Goal: Task Accomplishment & Management: Manage account settings

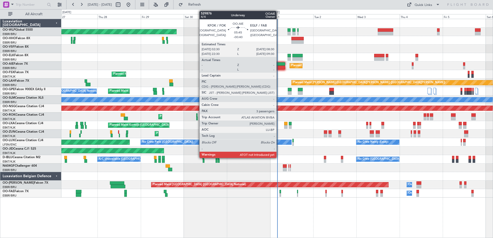
click at [279, 67] on div at bounding box center [279, 68] width 11 height 4
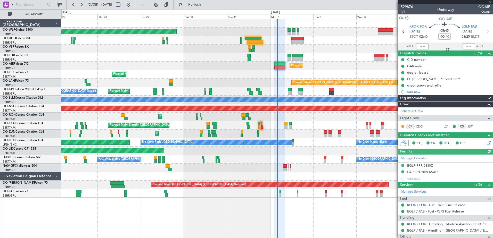
click at [419, 45] on div at bounding box center [422, 46] width 12 height 6
click at [418, 45] on input "text" at bounding box center [422, 46] width 12 height 6
type input "02:44"
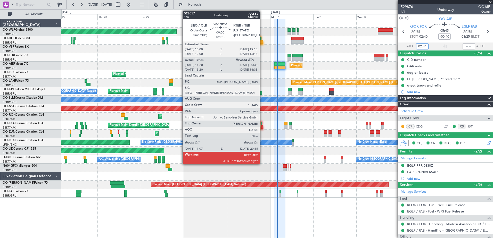
click at [262, 42] on div at bounding box center [255, 42] width 16 height 4
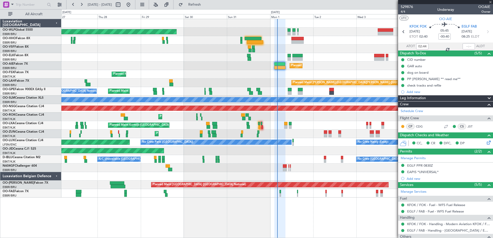
type input "+01:05"
type input "11:30"
type input "2"
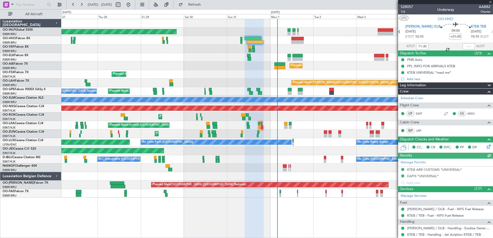
click at [465, 46] on div at bounding box center [468, 46] width 12 height 6
click at [464, 44] on input "text" at bounding box center [468, 46] width 12 height 6
type input "20:08"
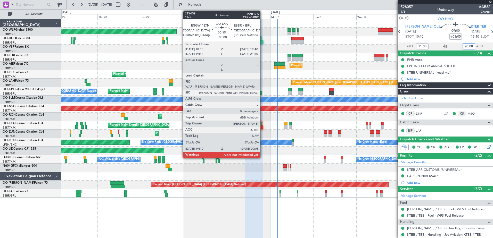
click at [262, 128] on div at bounding box center [262, 127] width 2 height 4
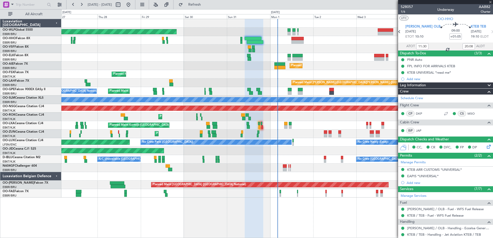
type input "0"
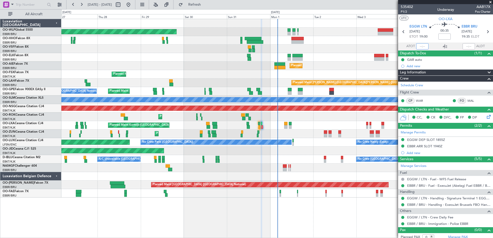
click at [420, 46] on input "text" at bounding box center [422, 46] width 12 height 6
type input "19:19"
click at [464, 48] on input "text" at bounding box center [468, 46] width 12 height 6
type input "20:01"
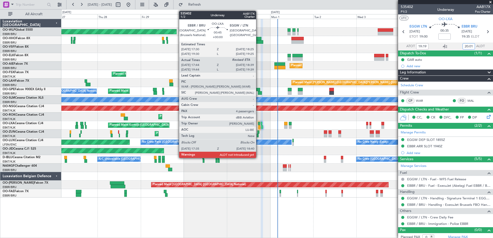
click at [258, 127] on div at bounding box center [259, 127] width 2 height 4
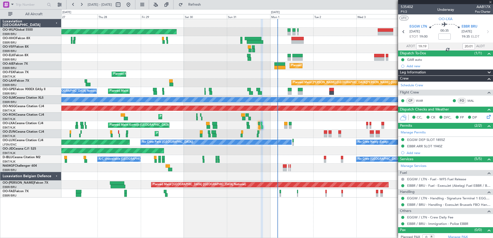
type input "17:49"
type input "4"
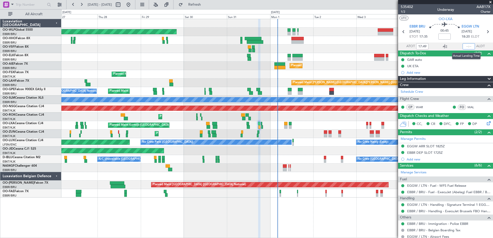
click at [464, 47] on input "text" at bounding box center [468, 46] width 12 height 6
type input "18:37"
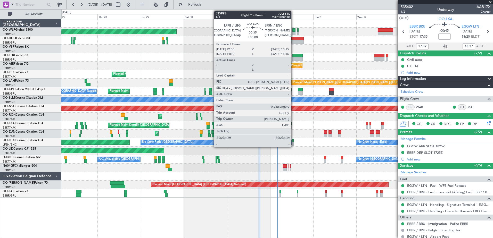
click at [293, 144] on div at bounding box center [293, 144] width 2 height 4
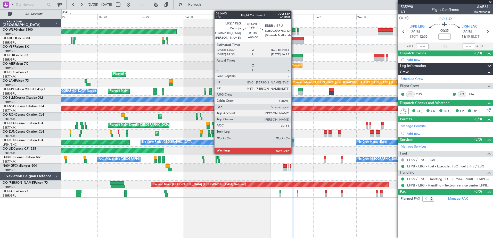
click at [294, 29] on div at bounding box center [293, 30] width 3 height 4
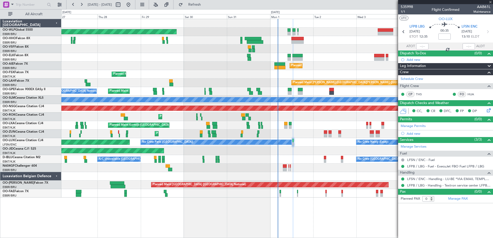
type input "5"
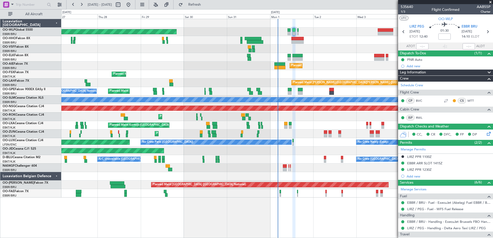
scroll to position [52, 0]
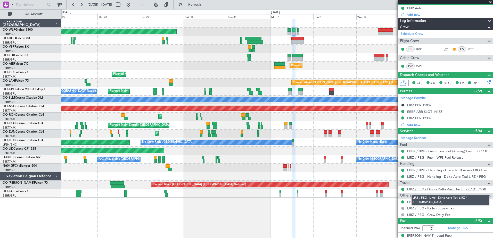
click at [423, 191] on link "LIRZ / PEG - Limo - Delta Aero Taxi LIRZ / PEG" at bounding box center [448, 189] width 83 height 4
click at [440, 190] on link "LIRZ / PEG - Limo - Delta Aero Taxi LIRZ / PEG" at bounding box center [448, 189] width 83 height 4
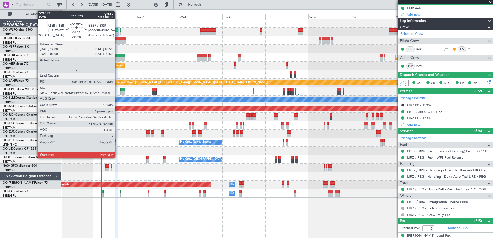
click at [117, 42] on div at bounding box center [120, 42] width 12 height 4
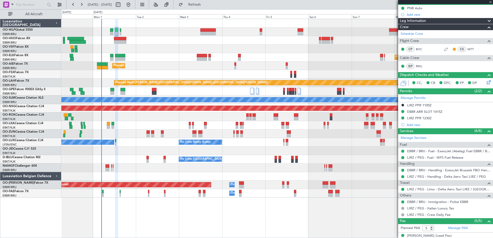
type input "-00:20"
type input "0"
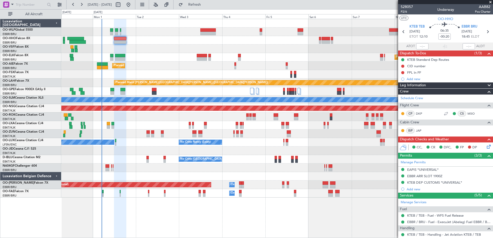
scroll to position [40, 0]
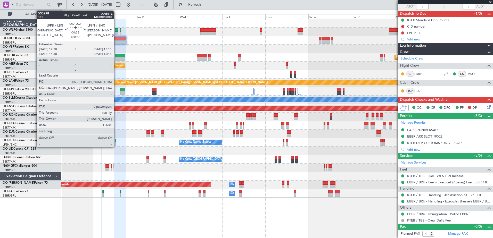
click at [116, 143] on div at bounding box center [116, 144] width 2 height 4
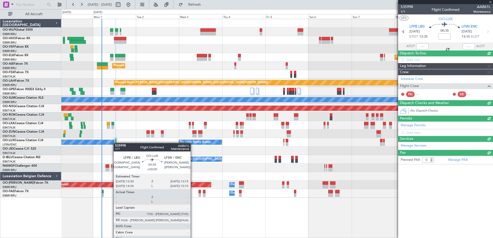
scroll to position [0, 0]
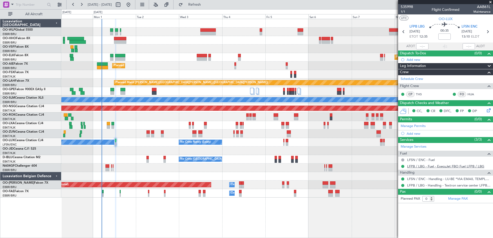
click at [437, 165] on link "LFPB / LBG - Fuel - ExecuJet FBO Fuel LFPB / LBG" at bounding box center [445, 166] width 77 height 4
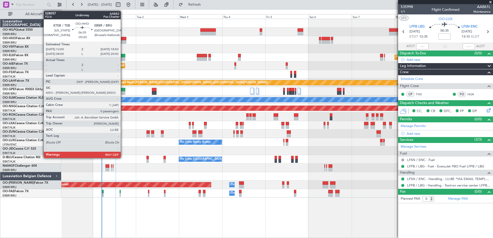
click at [123, 42] on div at bounding box center [120, 42] width 12 height 4
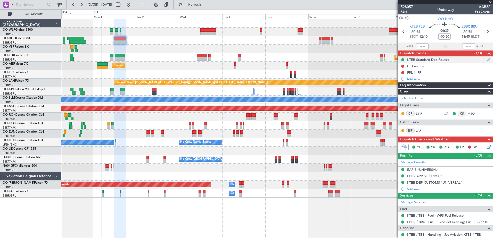
click at [419, 59] on div "KTEB Standard Dep Routes" at bounding box center [428, 59] width 42 height 4
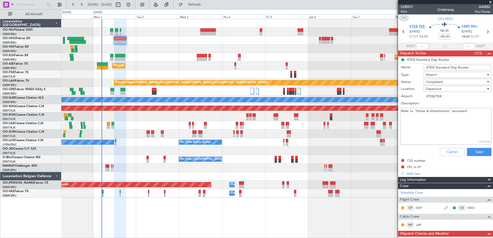
click at [417, 27] on span "KTEB TEB" at bounding box center [416, 26] width 15 height 5
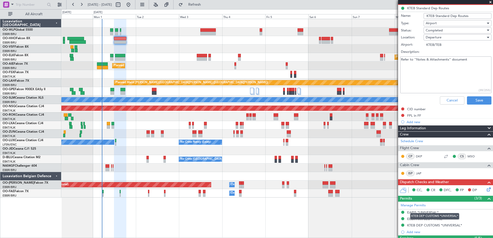
click at [427, 217] on div "KTEB DEP CUSTOMS *UNIVERSAL*" at bounding box center [434, 216] width 49 height 6
click at [415, 221] on div "EBBR ARR SLOT 1900Z" at bounding box center [445, 219] width 95 height 6
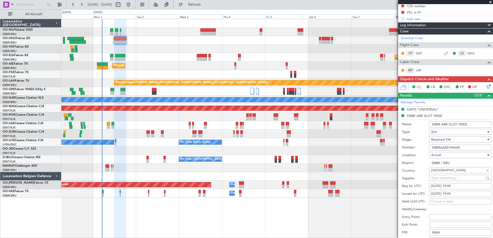
drag, startPoint x: 469, startPoint y: 147, endPoint x: 424, endPoint y: 150, distance: 45.2
click at [424, 150] on div "Number: EBBRAAB5109A00" at bounding box center [447, 148] width 90 height 8
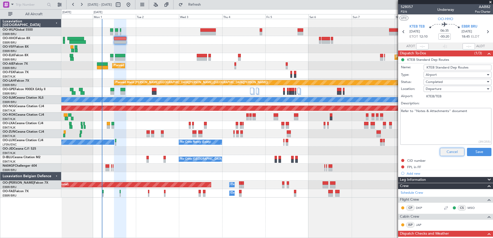
click at [448, 154] on button "Cancel" at bounding box center [452, 152] width 24 height 8
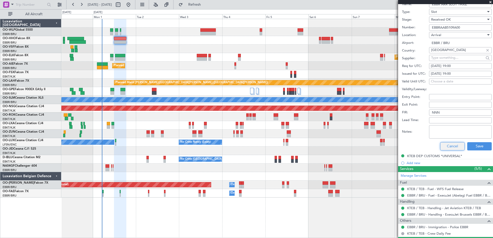
click at [447, 145] on button "Cancel" at bounding box center [452, 146] width 24 height 8
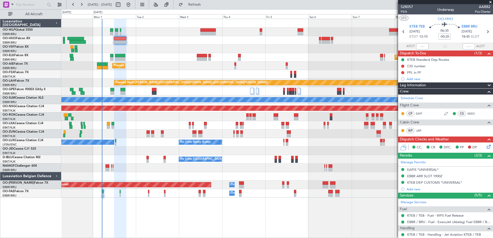
scroll to position [40, 0]
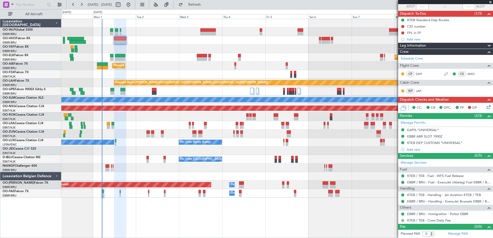
click at [486, 107] on icon at bounding box center [488, 106] width 4 height 4
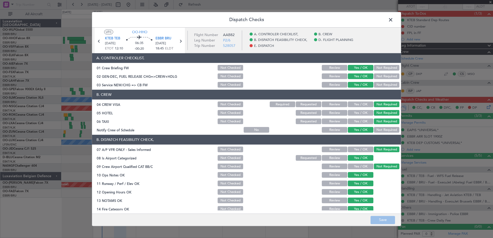
scroll to position [102, 0]
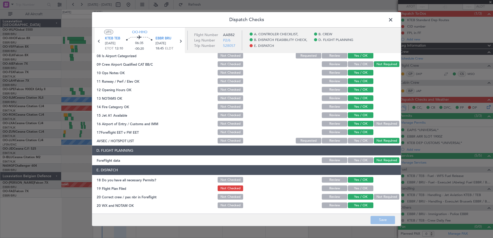
click at [359, 191] on button "Yes / OK" at bounding box center [361, 189] width 26 height 6
click at [384, 220] on button "Save" at bounding box center [382, 220] width 24 height 8
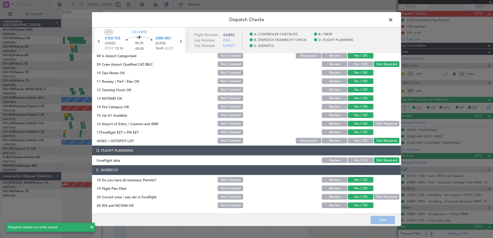
click at [393, 18] on span at bounding box center [393, 21] width 0 height 10
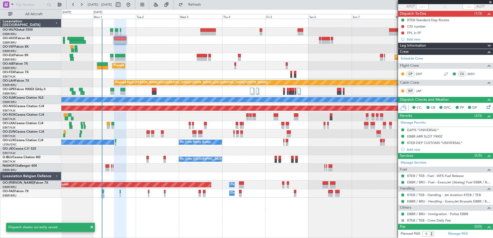
scroll to position [0, 0]
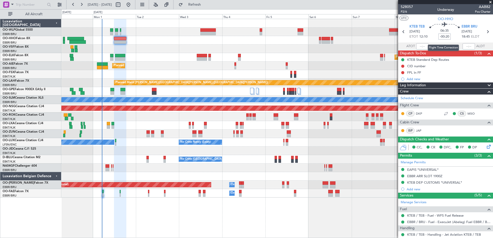
click at [447, 35] on input "-00:20" at bounding box center [444, 37] width 12 height 6
click at [318, 61] on div "Planned Maint Kortrijk-[GEOGRAPHIC_DATA]" at bounding box center [276, 57] width 431 height 9
type input "-00:35"
click at [403, 66] on button at bounding box center [402, 66] width 3 height 3
click at [404, 88] on span "Completed" at bounding box center [404, 88] width 17 height 5
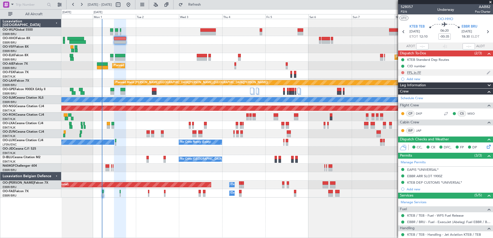
click at [402, 73] on button at bounding box center [402, 72] width 3 height 3
click at [402, 95] on span "Completed" at bounding box center [404, 95] width 17 height 5
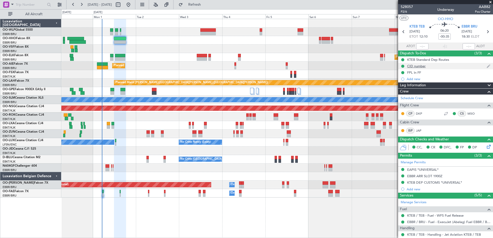
click at [422, 67] on div "CID number" at bounding box center [416, 66] width 19 height 4
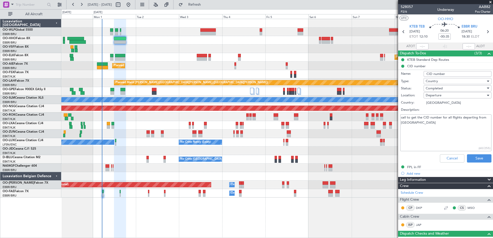
click at [423, 128] on textarea "call to get the CID number for all flights departing from US" at bounding box center [445, 132] width 91 height 37
type textarea "call to get the CID number for all flights departing from US 305"
click at [478, 159] on button "Save" at bounding box center [479, 158] width 24 height 8
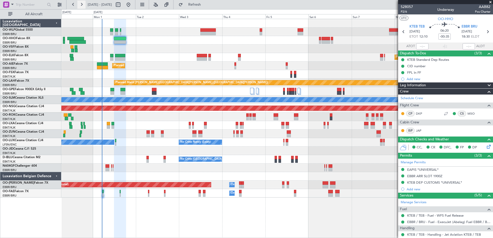
click at [81, 6] on button at bounding box center [81, 5] width 8 height 8
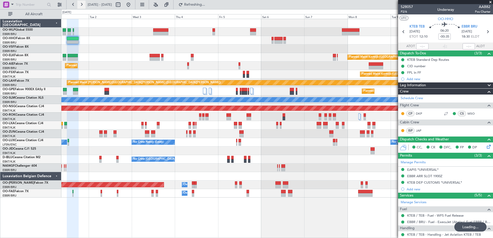
click at [81, 6] on button at bounding box center [81, 5] width 8 height 8
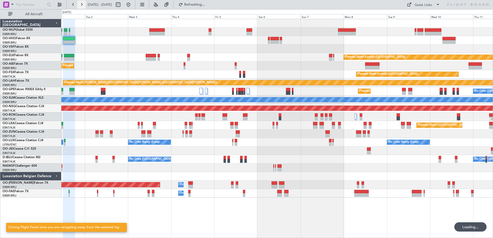
click at [81, 6] on button at bounding box center [81, 5] width 8 height 8
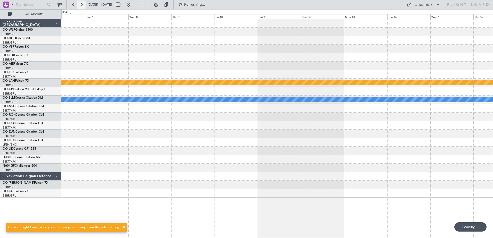
click at [81, 6] on button at bounding box center [81, 5] width 8 height 8
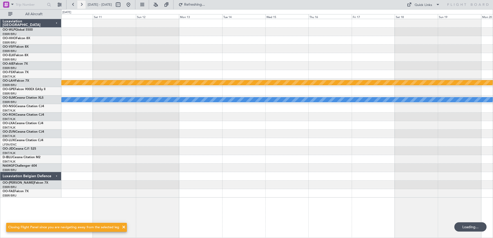
click at [81, 6] on button at bounding box center [81, 5] width 8 height 8
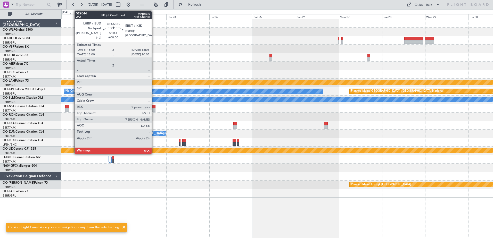
click at [154, 109] on div at bounding box center [154, 110] width 4 height 4
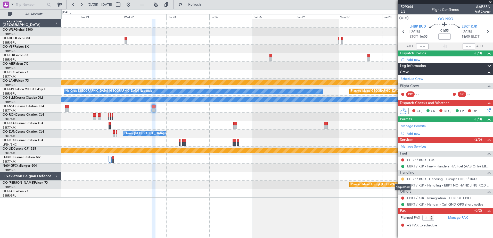
click at [402, 179] on button at bounding box center [402, 179] width 3 height 3
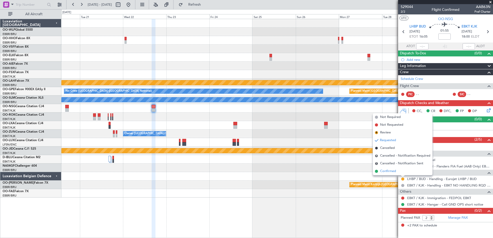
click at [389, 172] on span "Confirmed" at bounding box center [388, 171] width 16 height 5
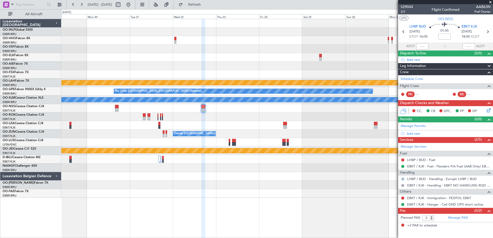
click at [374, 141] on div "Planned Maint Brussels (Brussels National) Planned Maint Alton-st Louis (St Lou…" at bounding box center [276, 108] width 431 height 179
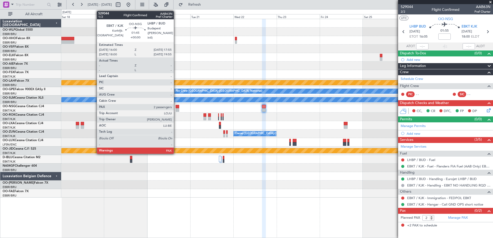
click at [176, 105] on div at bounding box center [178, 107] width 4 height 4
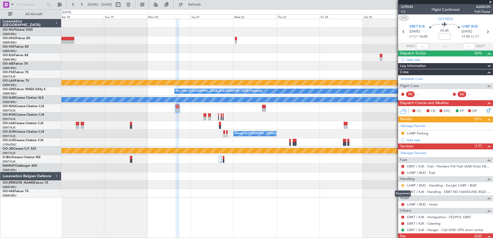
click at [402, 185] on button at bounding box center [402, 185] width 3 height 3
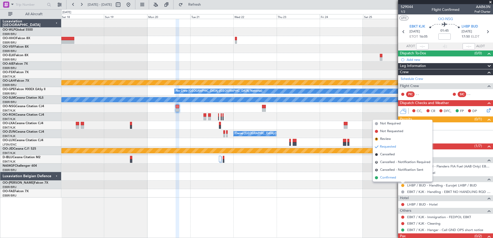
click at [389, 179] on span "Confirmed" at bounding box center [388, 177] width 16 height 5
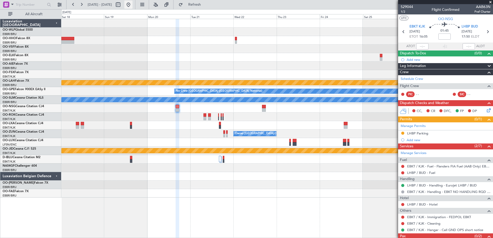
click at [132, 6] on button at bounding box center [128, 5] width 8 height 8
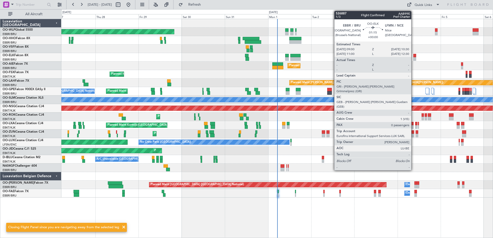
click at [413, 58] on div at bounding box center [414, 59] width 3 height 4
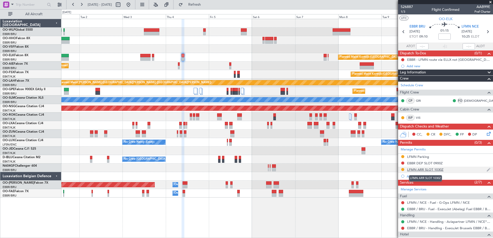
click at [434, 170] on div "LFMN ARR SLOT 1030Z" at bounding box center [425, 170] width 36 height 4
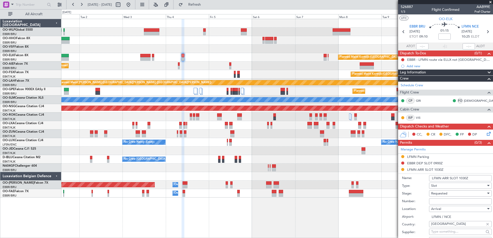
click at [439, 202] on input "Number:" at bounding box center [460, 201] width 63 height 6
paste input "LFMNA000034109"
type input "LFMNA000034109"
click at [455, 191] on div "Requested" at bounding box center [458, 194] width 55 height 8
click at [450, 234] on span "Received OK" at bounding box center [458, 235] width 54 height 8
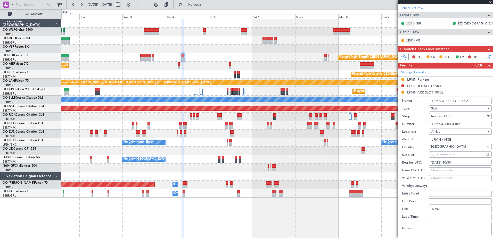
scroll to position [129, 0]
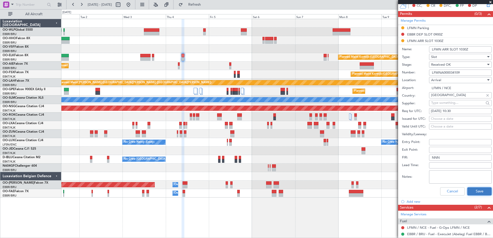
click at [475, 193] on button "Save" at bounding box center [479, 191] width 24 height 8
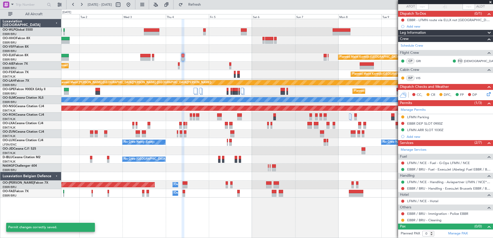
scroll to position [39, 0]
click at [402, 116] on button at bounding box center [402, 117] width 3 height 3
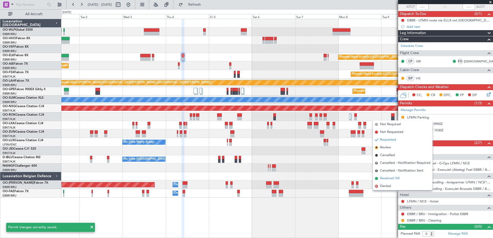
click at [387, 179] on span "Received OK" at bounding box center [390, 178] width 20 height 5
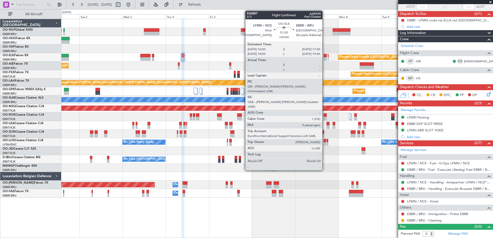
click at [324, 58] on div at bounding box center [324, 59] width 3 height 4
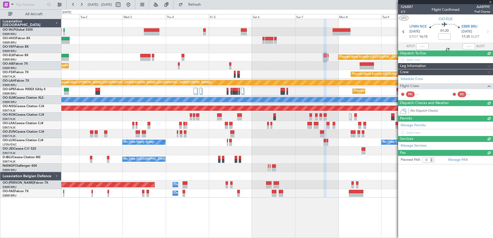
scroll to position [0, 0]
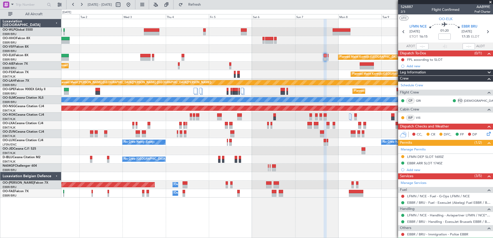
click at [435, 156] on div "LFMN DEP SLOT 1600Z" at bounding box center [425, 157] width 37 height 4
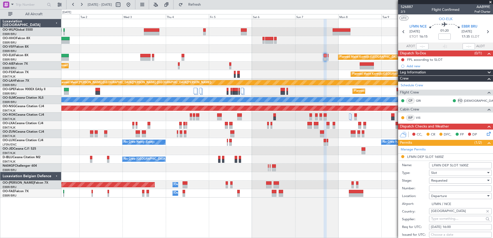
click at [456, 191] on input "Number:" at bounding box center [460, 189] width 63 height 6
paste input "LFMND000034110"
type input "LFMND000034110"
click at [459, 181] on div "Requested" at bounding box center [458, 181] width 55 height 8
click at [458, 223] on span "Received OK" at bounding box center [458, 222] width 54 height 8
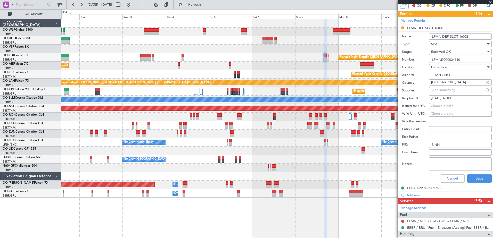
scroll to position [155, 0]
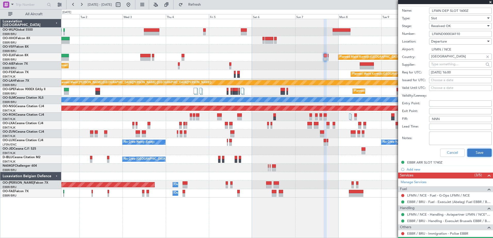
click at [472, 153] on button "Save" at bounding box center [479, 153] width 24 height 8
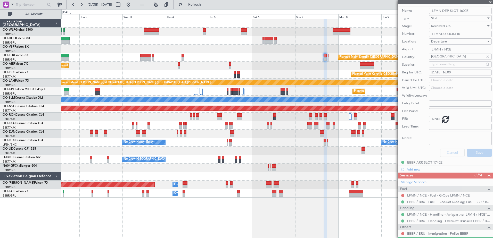
scroll to position [1, 0]
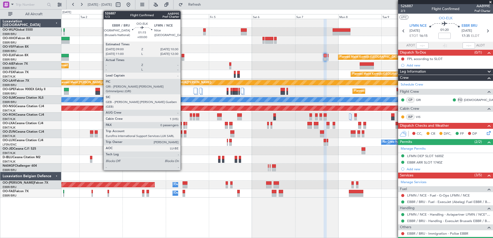
click at [183, 57] on div at bounding box center [182, 59] width 3 height 4
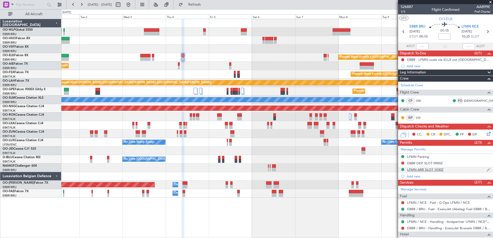
scroll to position [26, 0]
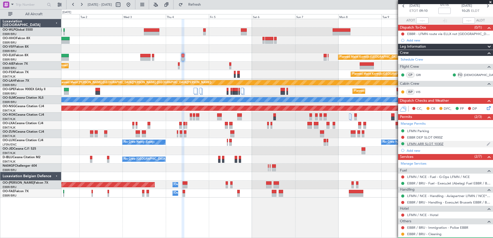
click at [431, 142] on div "LFMN ARR SLOT 1030Z" at bounding box center [425, 144] width 36 height 4
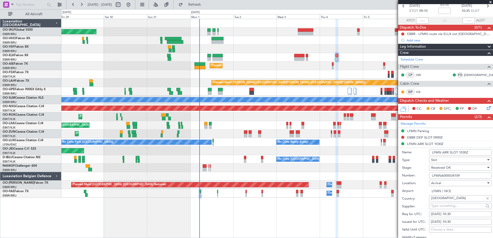
click at [240, 203] on div "Planned Maint Berlin (Brandenburg) Planned Maint Kortrijk-Wevelgem Planned Main…" at bounding box center [276, 128] width 431 height 219
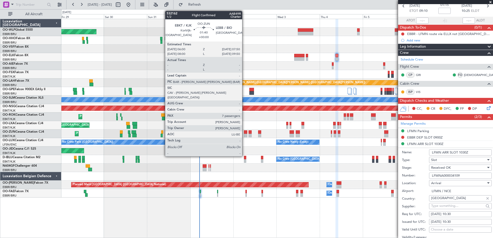
click at [244, 131] on div at bounding box center [245, 132] width 3 height 4
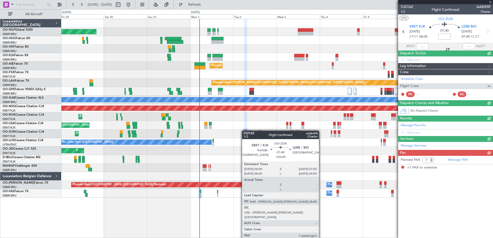
scroll to position [0, 0]
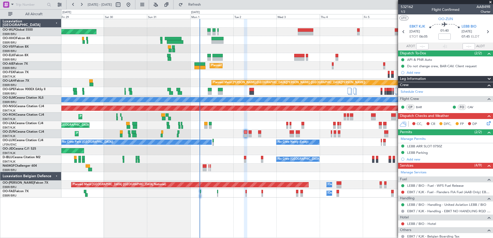
click at [361, 203] on div "Planned Maint Berlin (Brandenburg) Planned Maint Kortrijk-Wevelgem Planned Main…" at bounding box center [276, 128] width 431 height 219
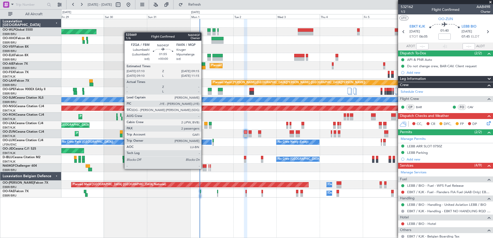
click at [204, 169] on div at bounding box center [205, 170] width 4 height 4
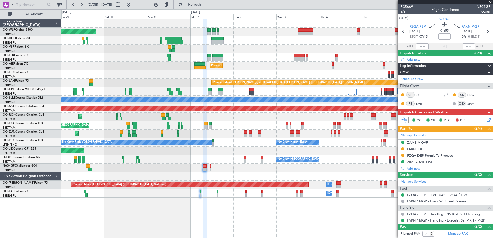
scroll to position [23, 0]
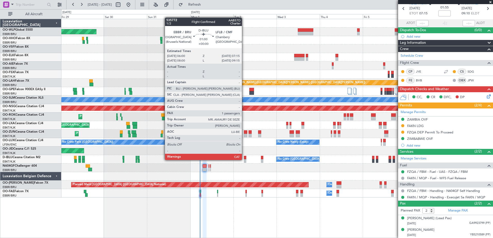
click at [244, 160] on div at bounding box center [245, 161] width 2 height 4
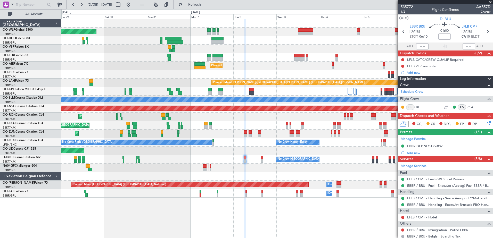
scroll to position [40, 0]
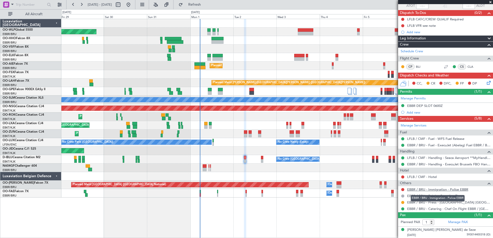
click at [449, 191] on link "EBBR / BRU - Immigration - Police EBBR" at bounding box center [437, 189] width 61 height 4
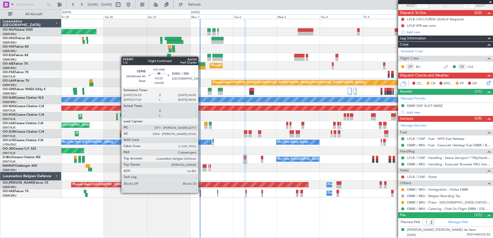
click at [201, 193] on div at bounding box center [200, 192] width 2 height 4
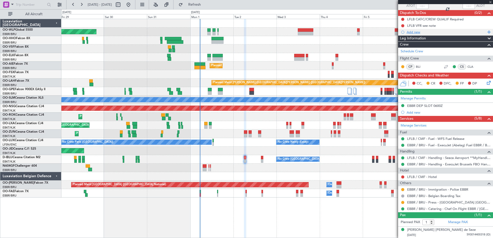
scroll to position [0, 0]
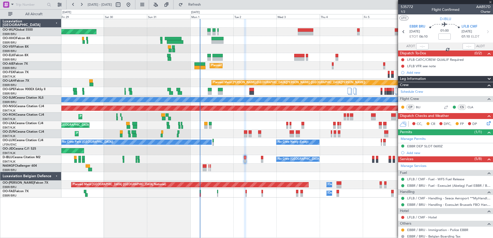
type input "0"
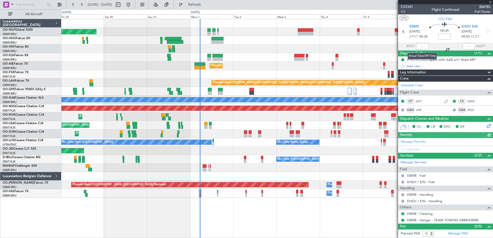
click at [418, 47] on div at bounding box center [422, 46] width 12 height 6
click at [420, 44] on input "text" at bounding box center [422, 46] width 12 height 6
type input "05:30"
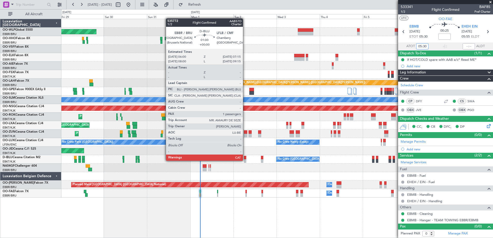
click at [245, 161] on div at bounding box center [245, 161] width 2 height 4
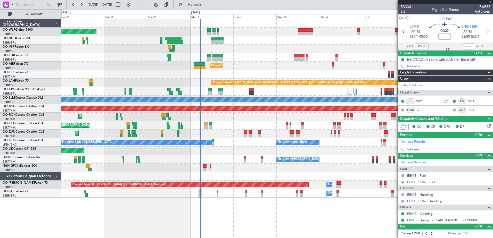
type input "1"
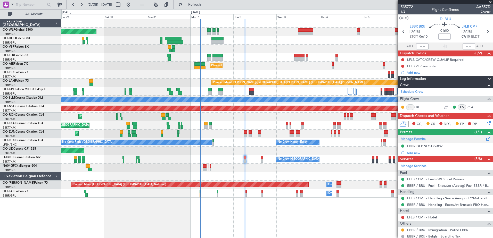
scroll to position [40, 0]
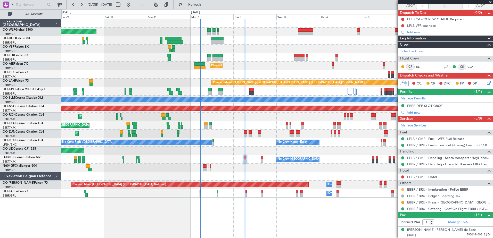
click at [404, 190] on button at bounding box center [402, 189] width 3 height 3
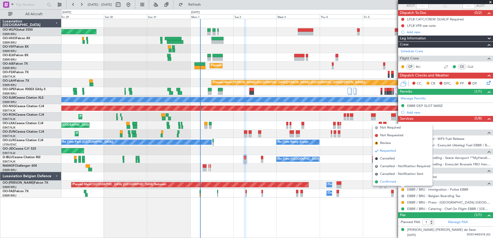
click at [397, 184] on li "Confirmed" at bounding box center [403, 182] width 60 height 8
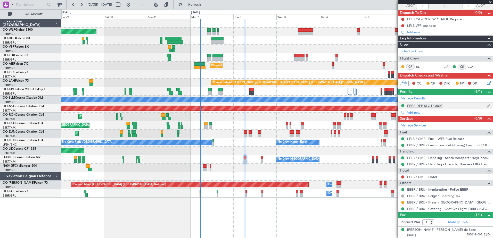
click at [434, 107] on div "EBBR DEP SLOT 0600Z" at bounding box center [425, 106] width 36 height 4
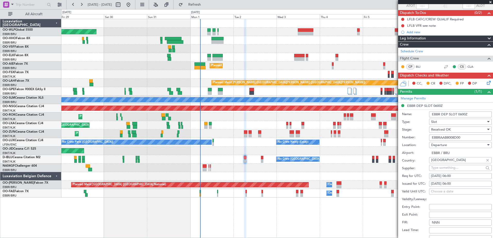
drag, startPoint x: 466, startPoint y: 136, endPoint x: 424, endPoint y: 138, distance: 42.3
click at [424, 138] on div "Number: EBBRAAB8008D00" at bounding box center [447, 138] width 90 height 8
click at [486, 82] on icon at bounding box center [488, 82] width 4 height 4
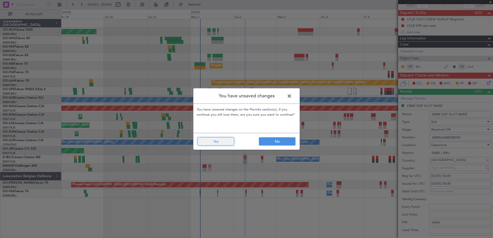
click at [228, 143] on button "Yes" at bounding box center [215, 141] width 37 height 8
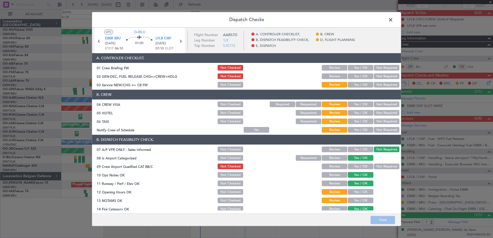
click at [362, 130] on button "Yes / OK" at bounding box center [361, 130] width 26 height 6
click at [385, 119] on button "Not Required" at bounding box center [387, 122] width 26 height 6
click at [383, 112] on button "Not Required" at bounding box center [387, 113] width 26 height 6
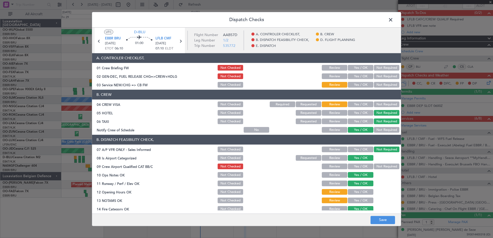
click at [383, 104] on button "Not Required" at bounding box center [387, 105] width 26 height 6
click at [363, 84] on button "Yes / OK" at bounding box center [361, 85] width 26 height 6
click at [309, 113] on button "Requested" at bounding box center [309, 113] width 26 height 6
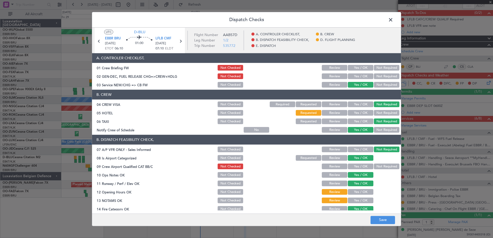
drag, startPoint x: 353, startPoint y: 191, endPoint x: 354, endPoint y: 197, distance: 6.7
click at [353, 191] on button "Yes / OK" at bounding box center [361, 192] width 26 height 6
drag, startPoint x: 355, startPoint y: 202, endPoint x: 357, endPoint y: 199, distance: 3.5
click at [355, 201] on button "Yes / OK" at bounding box center [361, 201] width 26 height 6
click at [381, 166] on button "Not Required" at bounding box center [387, 167] width 26 height 6
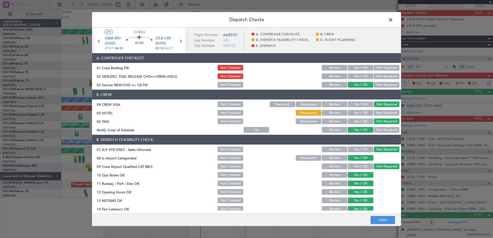
click at [356, 165] on button "Yes / OK" at bounding box center [361, 167] width 26 height 6
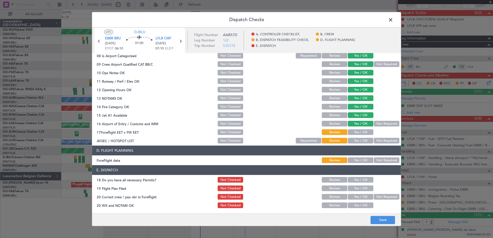
click at [357, 131] on button "Yes / OK" at bounding box center [361, 133] width 26 height 6
click at [374, 142] on button "Not Required" at bounding box center [387, 141] width 26 height 6
click at [356, 162] on button "Yes / OK" at bounding box center [361, 161] width 26 height 6
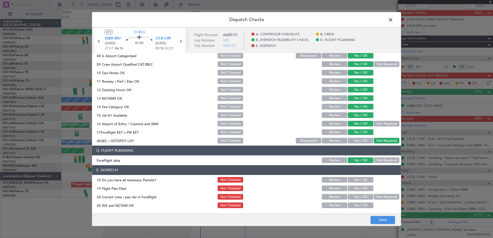
click at [356, 179] on button "Yes / OK" at bounding box center [361, 180] width 26 height 6
drag, startPoint x: 357, startPoint y: 187, endPoint x: 357, endPoint y: 197, distance: 9.8
click at [357, 189] on button "Yes / OK" at bounding box center [361, 189] width 26 height 6
drag, startPoint x: 357, startPoint y: 197, endPoint x: 357, endPoint y: 200, distance: 3.1
click at [357, 199] on button "Yes / OK" at bounding box center [361, 197] width 26 height 6
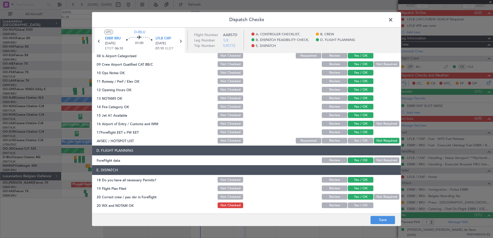
click at [356, 207] on button "Yes / OK" at bounding box center [361, 206] width 26 height 6
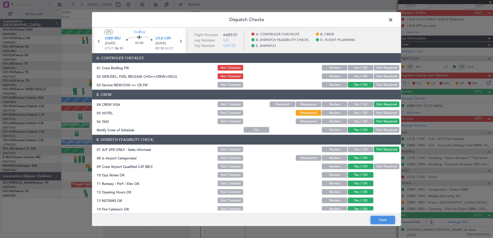
click at [383, 218] on button "Save" at bounding box center [382, 220] width 24 height 8
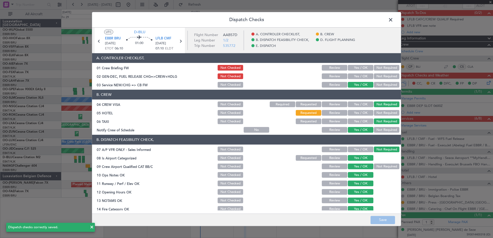
click at [393, 19] on span at bounding box center [393, 21] width 0 height 10
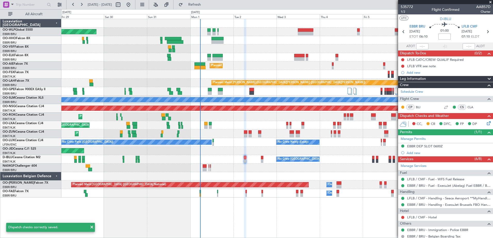
click at [447, 34] on input at bounding box center [444, 37] width 12 height 6
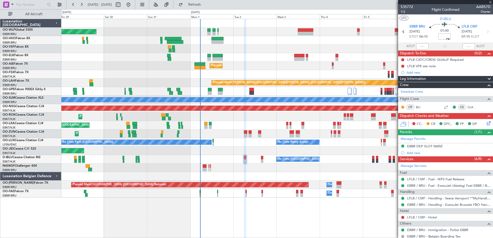
type input "+00:10"
click at [402, 60] on button at bounding box center [402, 59] width 3 height 3
drag, startPoint x: 404, startPoint y: 82, endPoint x: 405, endPoint y: 76, distance: 6.2
click at [405, 81] on span "Completed" at bounding box center [404, 82] width 17 height 5
click at [401, 65] on button at bounding box center [402, 66] width 3 height 3
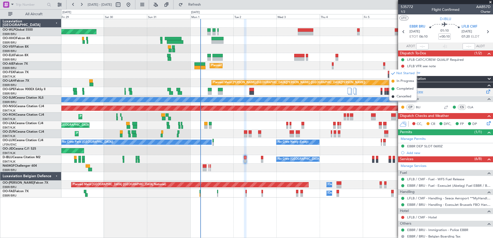
click at [408, 92] on li "Completed" at bounding box center [402, 89] width 27 height 8
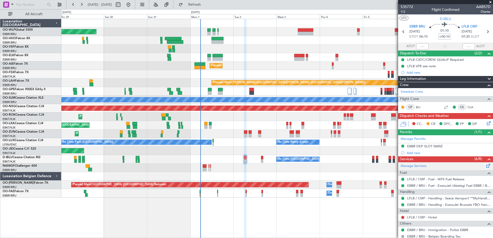
scroll to position [40, 0]
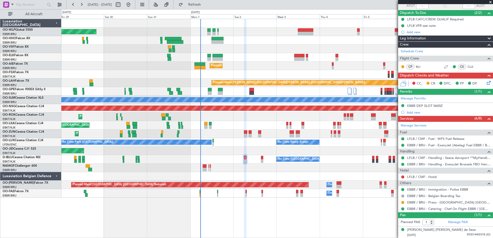
click at [260, 160] on div "No Crew Brussels (Brussels National) A/C Unavailable Kortrijk-Wevelgem" at bounding box center [276, 159] width 431 height 9
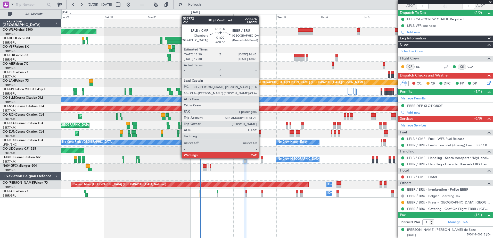
click at [261, 158] on div at bounding box center [262, 158] width 2 height 4
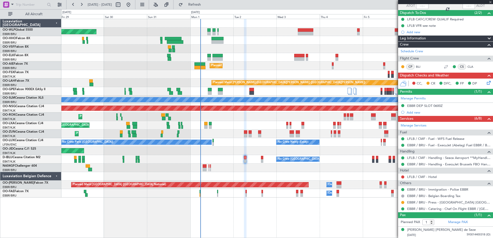
scroll to position [0, 0]
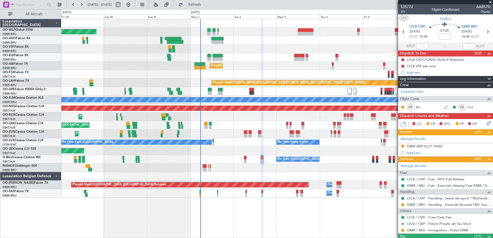
click at [437, 146] on div "EBBR ARR SLOT 1645Z" at bounding box center [424, 146] width 35 height 4
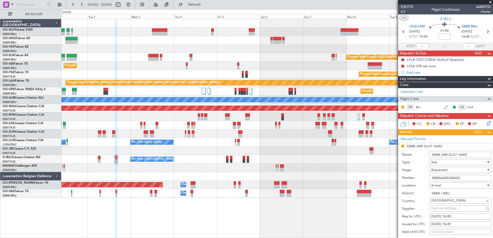
click at [206, 173] on div at bounding box center [276, 176] width 431 height 9
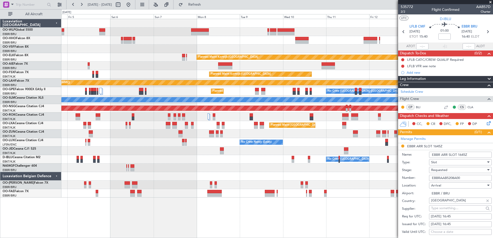
click at [146, 170] on div "Planned Maint Kortrijk-Wevelgem Planned Maint Kortrijk-Wevelgem Planned Maint A…" at bounding box center [276, 108] width 431 height 179
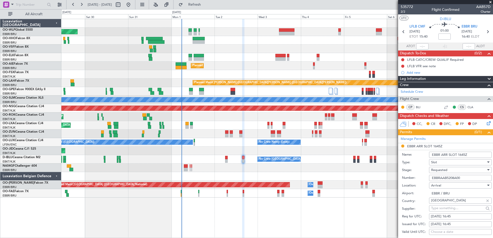
click at [492, 197] on html "04 Sep 2025 - 14 Sep 2025 Refresh Quick Links All Aircraft Planned Maint Berlin…" at bounding box center [246, 119] width 493 height 238
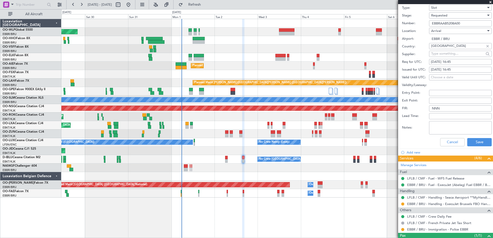
scroll to position [52, 0]
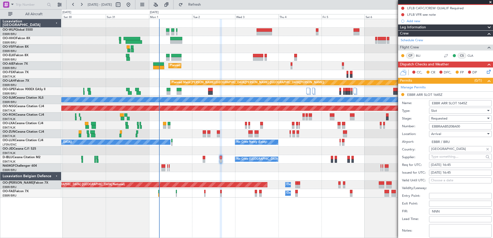
click at [230, 180] on div at bounding box center [276, 176] width 431 height 9
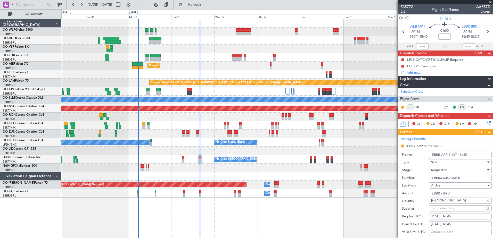
click at [202, 168] on div at bounding box center [276, 168] width 431 height 9
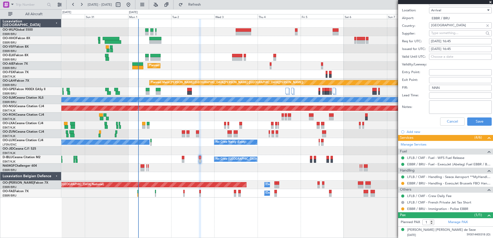
scroll to position [98, 0]
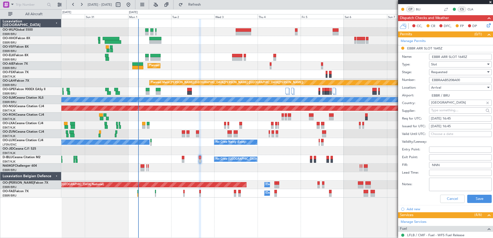
click at [470, 80] on input "EBBRAAB5208A00" at bounding box center [460, 80] width 63 height 6
click at [438, 71] on span "Requested" at bounding box center [439, 72] width 16 height 5
click at [458, 113] on span "Received OK" at bounding box center [458, 111] width 54 height 8
click at [479, 197] on button "Save" at bounding box center [479, 199] width 24 height 8
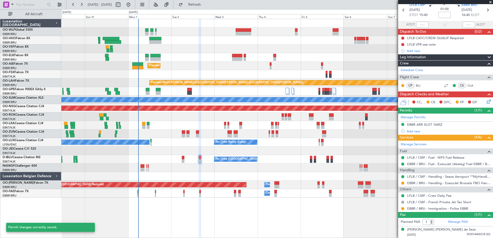
scroll to position [21, 0]
click at [401, 184] on button at bounding box center [402, 183] width 3 height 3
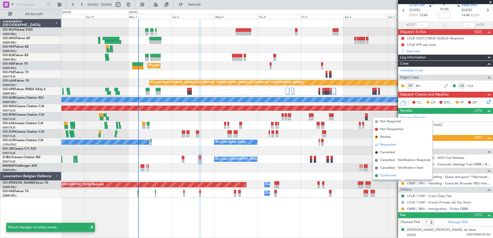
click at [392, 176] on span "Confirmed" at bounding box center [388, 175] width 16 height 5
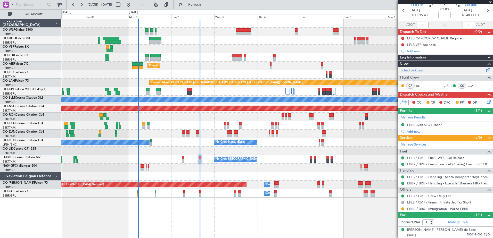
scroll to position [0, 0]
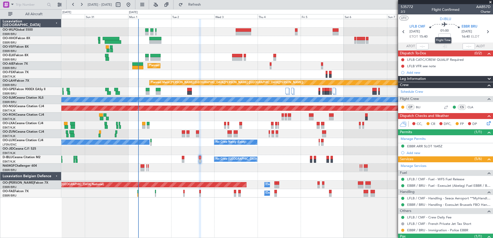
click at [444, 34] on mat-tooltip-component "Flight Time" at bounding box center [443, 41] width 24 height 14
click at [441, 37] on input at bounding box center [444, 37] width 12 height 6
type input "+00:10"
click at [402, 59] on button at bounding box center [402, 59] width 3 height 3
click at [402, 85] on span "Completed" at bounding box center [404, 82] width 17 height 5
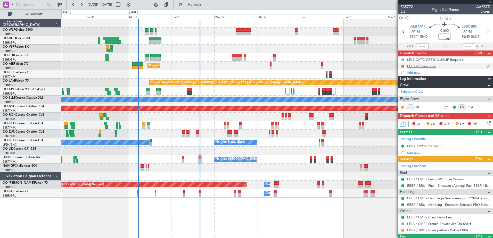
click at [402, 67] on button at bounding box center [402, 66] width 3 height 3
click at [402, 89] on span "Completed" at bounding box center [404, 88] width 17 height 5
click at [486, 123] on icon at bounding box center [488, 122] width 4 height 4
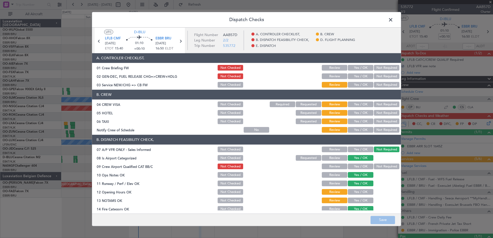
click at [365, 194] on button "Yes / OK" at bounding box center [361, 192] width 26 height 6
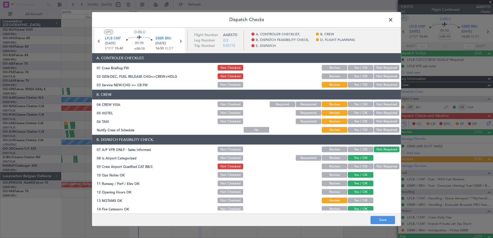
click at [362, 198] on button "Yes / OK" at bounding box center [361, 201] width 26 height 6
click at [365, 166] on button "Yes / OK" at bounding box center [361, 167] width 26 height 6
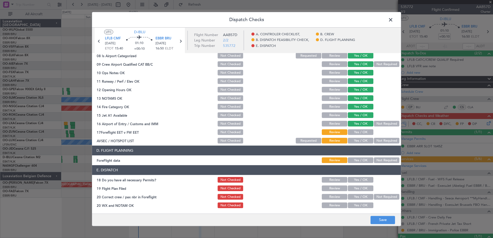
click at [354, 131] on button "Yes / OK" at bounding box center [361, 133] width 26 height 6
click at [380, 140] on button "Not Required" at bounding box center [387, 141] width 26 height 6
click at [363, 162] on button "Yes / OK" at bounding box center [361, 161] width 26 height 6
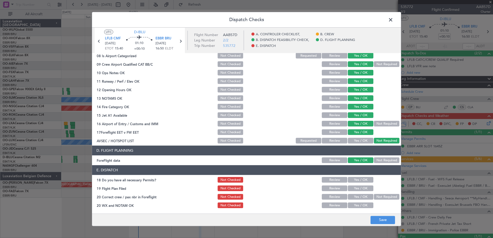
click at [362, 181] on button "Yes / OK" at bounding box center [361, 180] width 26 height 6
click at [362, 192] on section "E. DISPATCH 18 Do you have all necessary Permits? Not Checked Review Yes / OK 1…" at bounding box center [246, 187] width 309 height 44
click at [362, 189] on button "Yes / OK" at bounding box center [361, 189] width 26 height 6
click at [361, 196] on button "Yes / OK" at bounding box center [361, 197] width 26 height 6
click at [360, 204] on button "Yes / OK" at bounding box center [361, 206] width 26 height 6
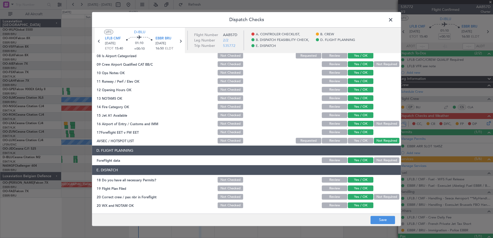
scroll to position [0, 0]
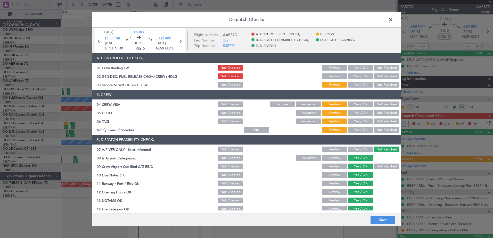
click at [357, 128] on button "Yes / OK" at bounding box center [361, 130] width 26 height 6
click at [378, 118] on div "Not Required" at bounding box center [386, 121] width 26 height 7
click at [378, 120] on button "Not Required" at bounding box center [387, 122] width 26 height 6
drag, startPoint x: 380, startPoint y: 113, endPoint x: 381, endPoint y: 107, distance: 6.2
click at [380, 111] on button "Not Required" at bounding box center [387, 113] width 26 height 6
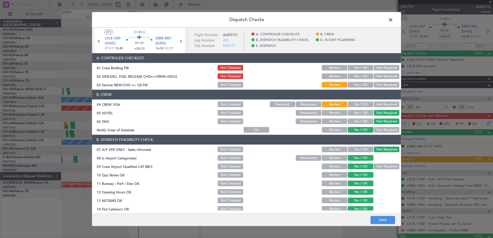
drag, startPoint x: 380, startPoint y: 106, endPoint x: 374, endPoint y: 93, distance: 14.5
click at [380, 104] on button "Not Required" at bounding box center [387, 105] width 26 height 6
click at [357, 83] on button "Yes / OK" at bounding box center [361, 85] width 26 height 6
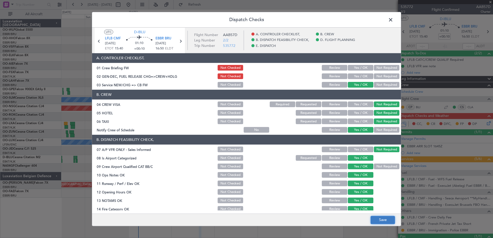
click at [384, 219] on button "Save" at bounding box center [382, 220] width 24 height 8
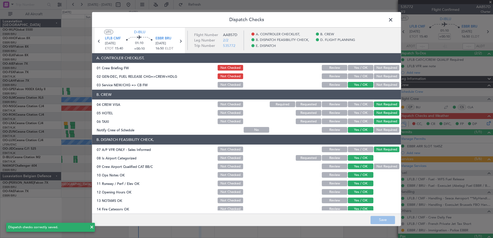
click at [393, 19] on span at bounding box center [393, 21] width 0 height 10
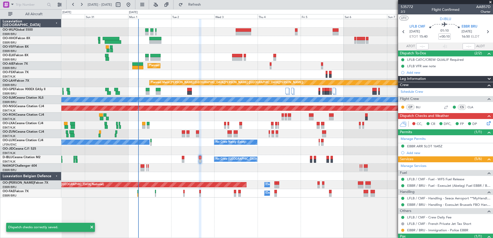
scroll to position [21, 0]
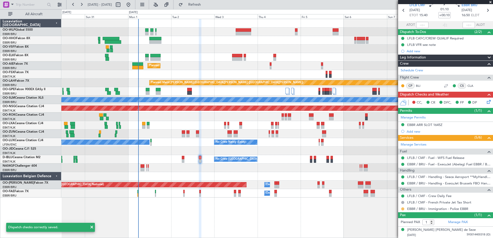
click at [403, 208] on button at bounding box center [402, 208] width 3 height 3
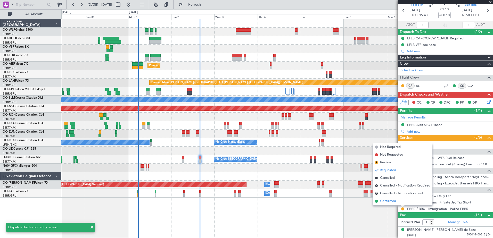
click at [389, 201] on span "Confirmed" at bounding box center [388, 201] width 16 height 5
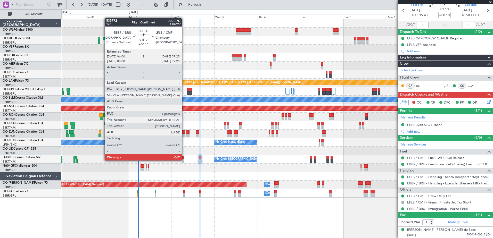
click at [184, 161] on div at bounding box center [183, 161] width 3 height 4
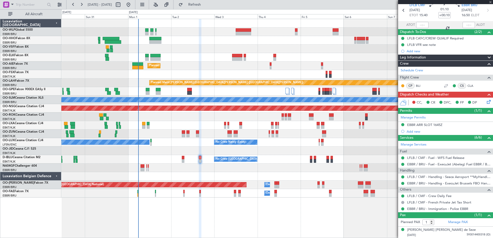
scroll to position [0, 0]
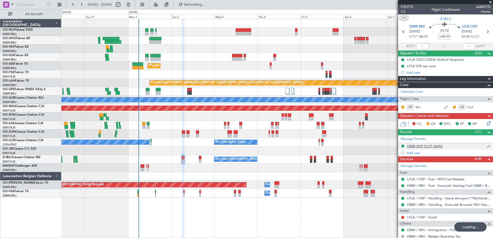
click at [440, 147] on div "EBBR DEP SLOT 0600Z" at bounding box center [425, 146] width 36 height 4
click at [434, 147] on div "Manage Permits EBBR DEP SLOT 0600Z Add new" at bounding box center [445, 145] width 95 height 21
click at [437, 145] on div "Manage Permits EBBR DEP SLOT 0600Z Add new" at bounding box center [445, 145] width 95 height 21
click at [418, 146] on div "EBBR DEP SLOT 0600Z" at bounding box center [425, 146] width 36 height 4
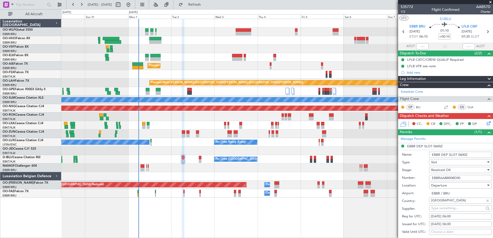
drag, startPoint x: 462, startPoint y: 178, endPoint x: 428, endPoint y: 177, distance: 34.0
click at [428, 177] on div "Number: EBBRAAB8008D00" at bounding box center [447, 178] width 90 height 8
paste input "5207D"
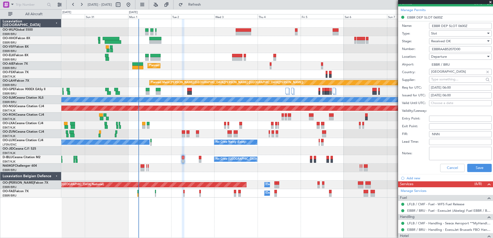
scroll to position [155, 0]
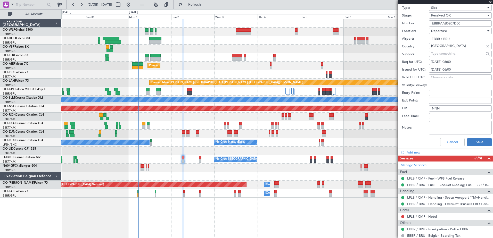
type input "EBBRAAB5207D00"
click at [478, 140] on button "Save" at bounding box center [479, 142] width 24 height 8
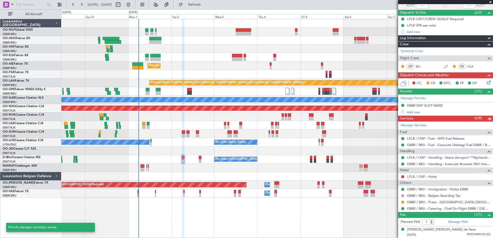
scroll to position [1, 0]
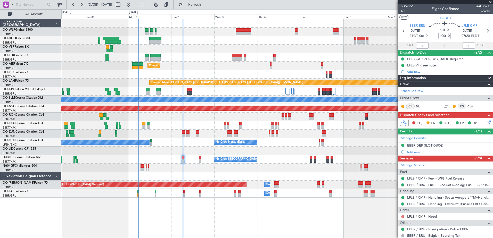
click at [403, 216] on button at bounding box center [402, 216] width 3 height 3
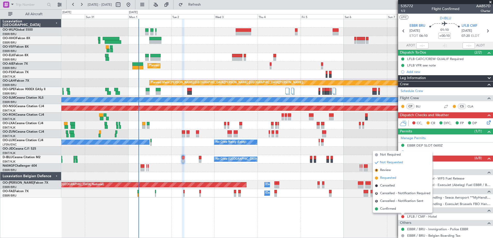
click at [391, 178] on span "Requested" at bounding box center [388, 178] width 16 height 5
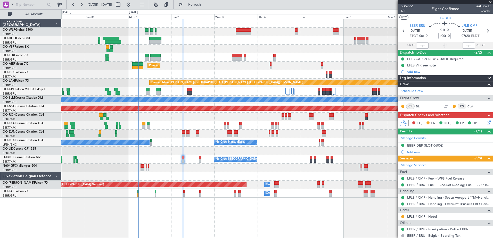
click at [430, 215] on link "LFLB / CMF - Hotel" at bounding box center [422, 216] width 30 height 4
click at [400, 12] on span "1/2" at bounding box center [406, 11] width 12 height 4
click at [486, 122] on icon at bounding box center [488, 122] width 4 height 4
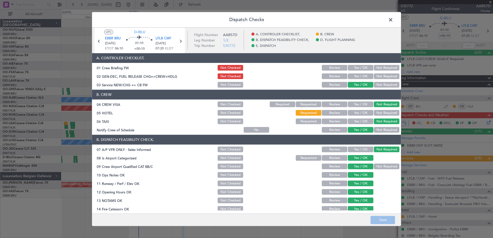
drag, startPoint x: 355, startPoint y: 77, endPoint x: 356, endPoint y: 71, distance: 5.6
click at [355, 75] on button "Yes / OK" at bounding box center [361, 77] width 26 height 6
click at [357, 69] on button "Yes / OK" at bounding box center [361, 68] width 26 height 6
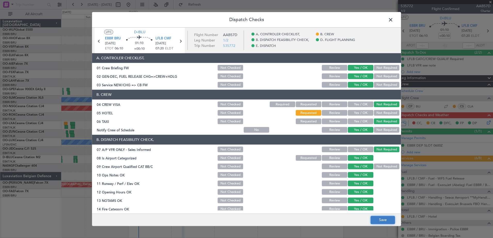
click at [380, 221] on button "Save" at bounding box center [382, 220] width 24 height 8
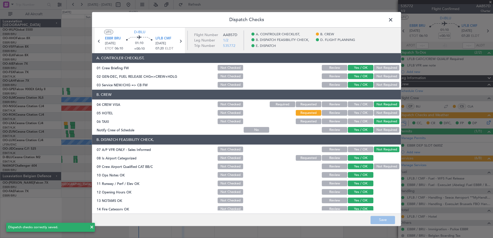
click at [393, 20] on span at bounding box center [393, 21] width 0 height 10
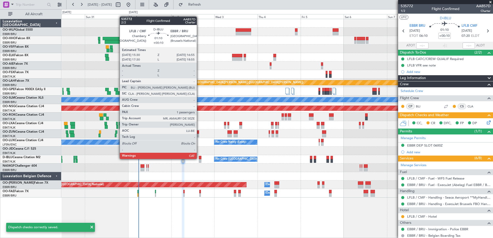
click at [199, 159] on div at bounding box center [200, 158] width 3 height 4
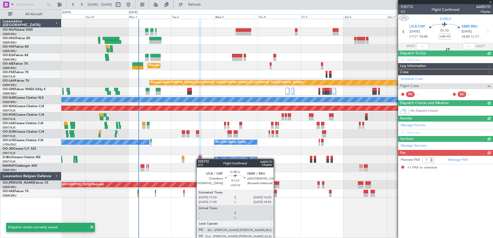
scroll to position [0, 0]
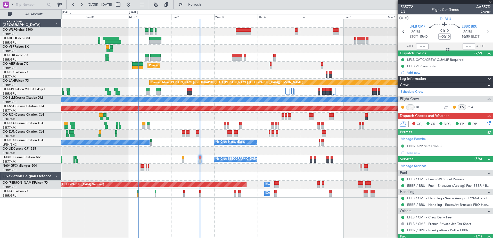
click at [486, 123] on icon at bounding box center [488, 122] width 4 height 4
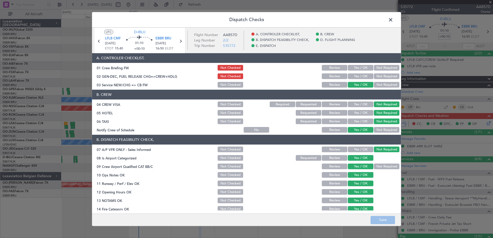
click at [349, 75] on button "Yes / OK" at bounding box center [361, 77] width 26 height 6
click at [355, 68] on button "Yes / OK" at bounding box center [361, 68] width 26 height 6
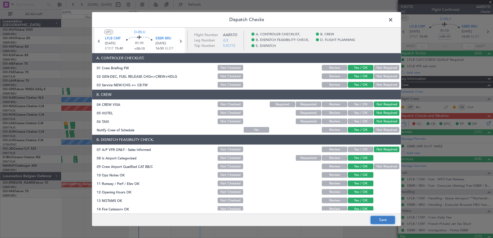
click at [387, 221] on button "Save" at bounding box center [382, 220] width 24 height 8
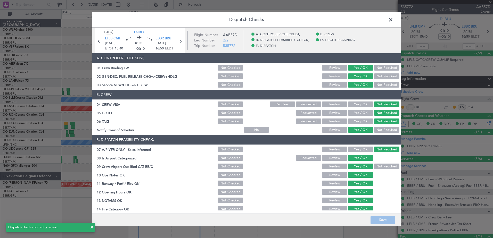
click at [393, 20] on span at bounding box center [393, 21] width 0 height 10
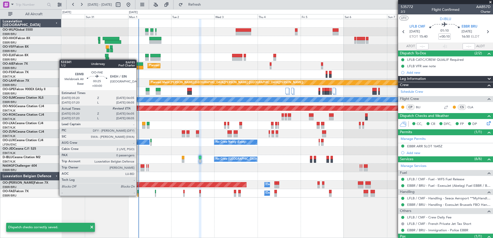
click at [139, 195] on div at bounding box center [138, 195] width 2 height 4
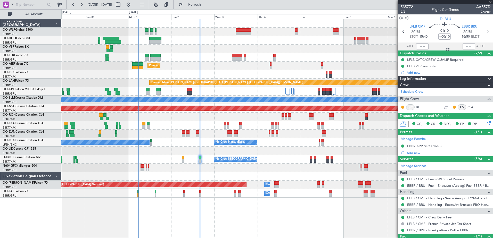
type input "05:30"
type input "0"
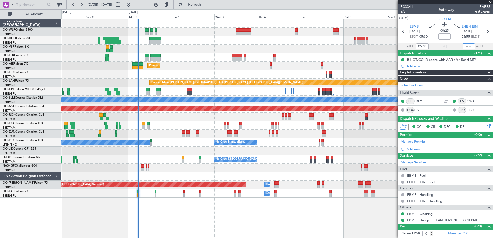
click at [466, 45] on input "text" at bounding box center [468, 46] width 12 height 6
type input "05:52"
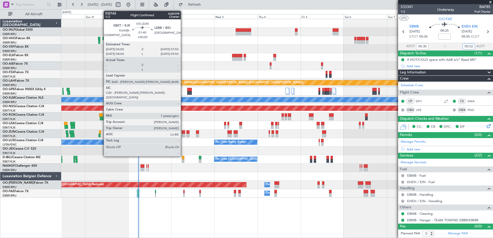
click at [183, 133] on div at bounding box center [183, 132] width 3 height 4
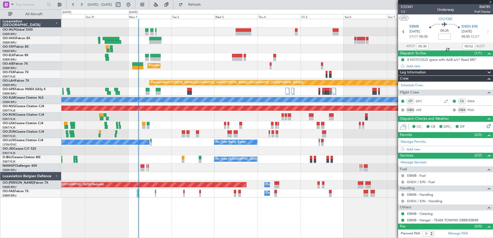
type input "7"
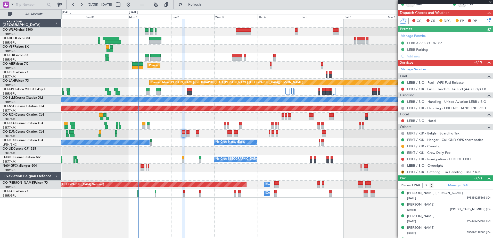
scroll to position [136, 0]
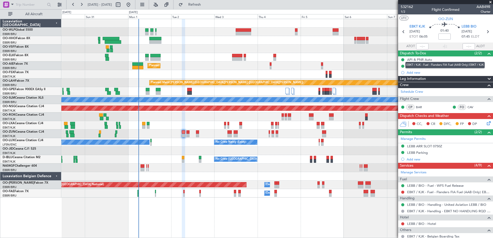
click at [425, 190] on link "EBKT / KJK - Fuel - Flanders FIA Fuel (AAB Only) EBKT / KJK" at bounding box center [448, 192] width 83 height 4
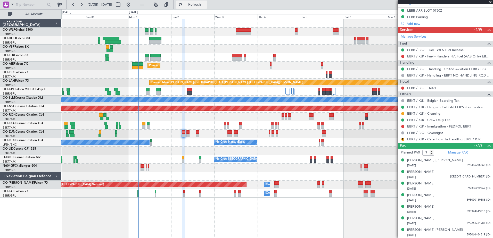
click at [205, 6] on span "Refresh" at bounding box center [195, 5] width 22 height 4
click at [421, 140] on link "EBKT / KJK - Catering - Fia Handling EBKT / KJK" at bounding box center [443, 139] width 73 height 4
click at [455, 139] on link "EBKT / KJK - Catering - Fia Handling EBKT / KJK" at bounding box center [443, 139] width 73 height 4
click at [403, 140] on button "R" at bounding box center [402, 139] width 3 height 3
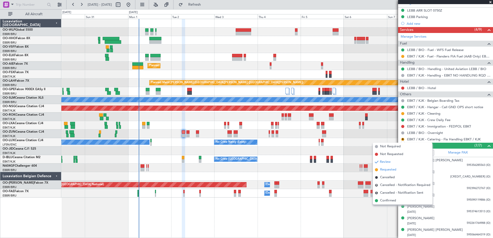
click at [390, 167] on span "Requested" at bounding box center [388, 169] width 16 height 5
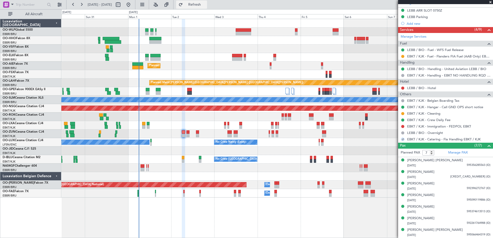
click at [205, 6] on span "Refresh" at bounding box center [195, 5] width 22 height 4
click at [404, 139] on button "R" at bounding box center [402, 139] width 3 height 3
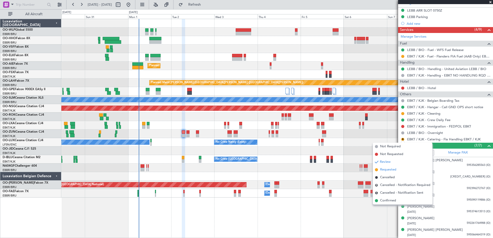
click at [386, 171] on span "Requested" at bounding box center [388, 169] width 16 height 5
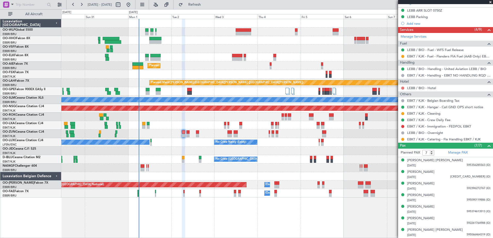
click at [402, 87] on button at bounding box center [402, 88] width 3 height 3
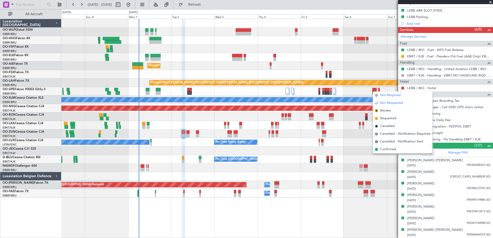
click at [385, 96] on span "Not Required" at bounding box center [390, 95] width 21 height 5
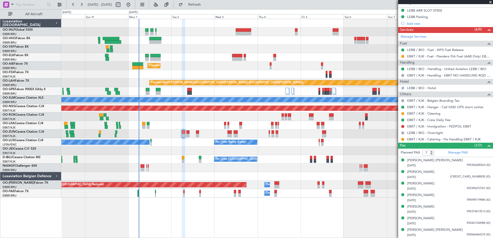
scroll to position [7, 0]
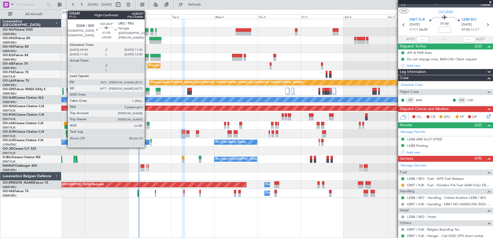
click at [147, 31] on div at bounding box center [146, 30] width 3 height 4
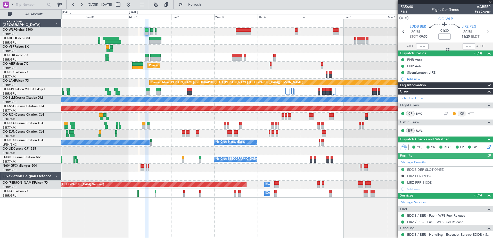
scroll to position [33, 0]
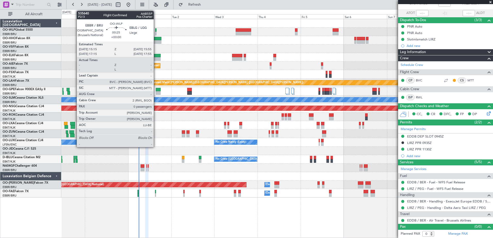
click at [156, 30] on div at bounding box center [155, 30] width 1 height 4
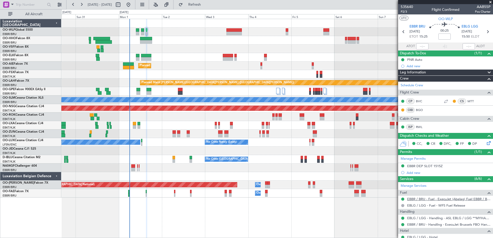
scroll to position [42, 0]
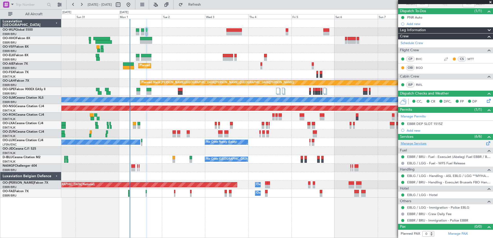
click at [409, 143] on link "Manage Services" at bounding box center [413, 143] width 26 height 5
click at [205, 6] on span "Refresh" at bounding box center [195, 5] width 22 height 4
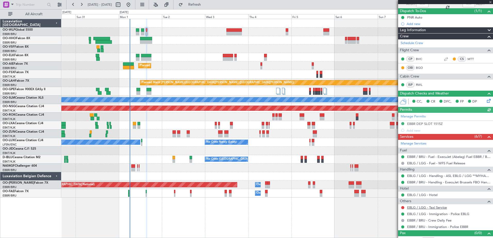
click at [434, 206] on link "EBLG / LGG - Taxi Service" at bounding box center [427, 207] width 40 height 4
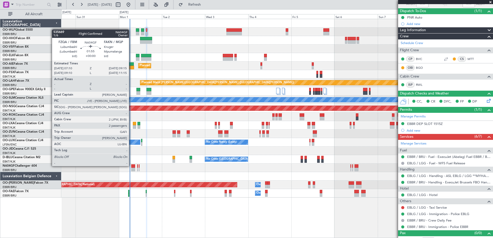
click at [131, 166] on div at bounding box center [133, 166] width 4 height 4
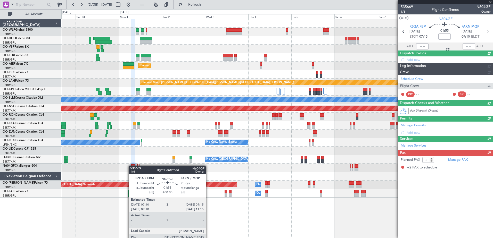
scroll to position [0, 0]
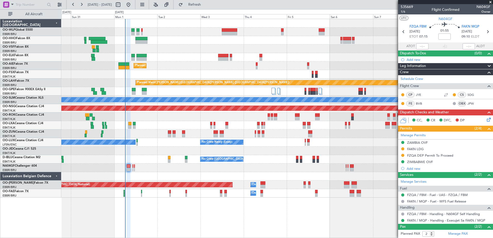
click at [138, 175] on div at bounding box center [276, 176] width 431 height 9
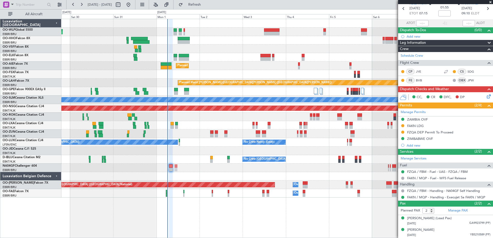
click at [183, 172] on div at bounding box center [276, 168] width 431 height 9
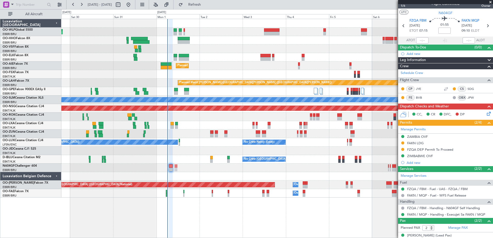
scroll to position [0, 0]
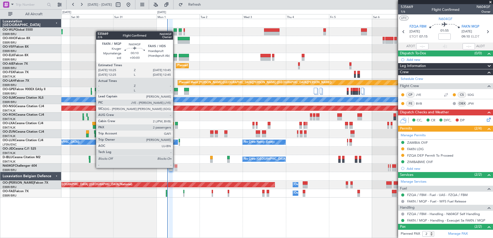
click at [175, 168] on div at bounding box center [175, 166] width 1 height 4
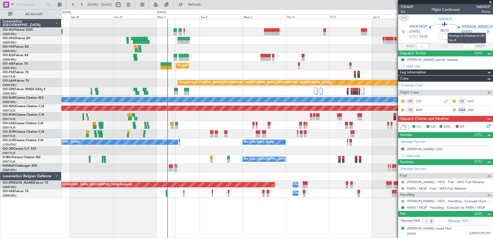
click at [466, 25] on span "FAHS HDS" at bounding box center [478, 26] width 35 height 5
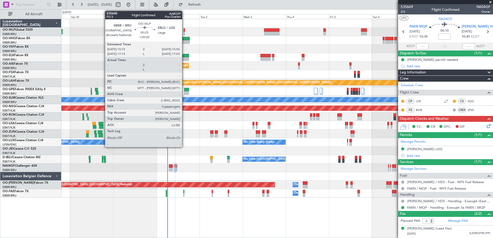
click at [184, 29] on div at bounding box center [183, 30] width 1 height 4
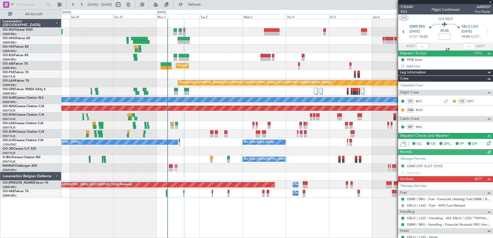
scroll to position [49, 0]
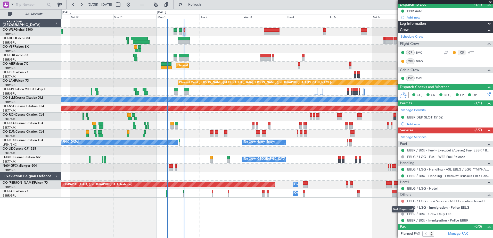
click at [403, 201] on button at bounding box center [402, 201] width 3 height 3
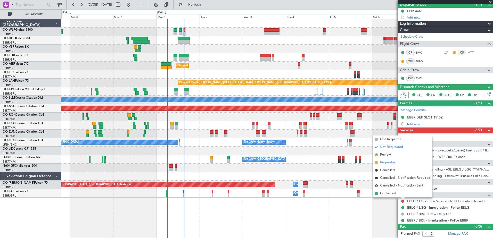
click at [390, 162] on span "Requested" at bounding box center [388, 162] width 16 height 5
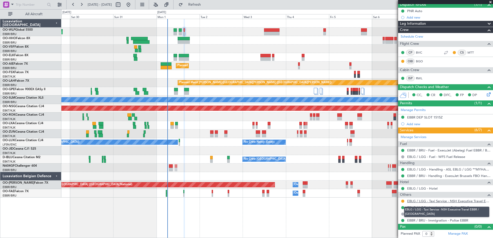
click at [434, 200] on link "EBLG / LGG - Taxi Service - NSH Executive Travel EBBR / BRU" at bounding box center [448, 201] width 83 height 4
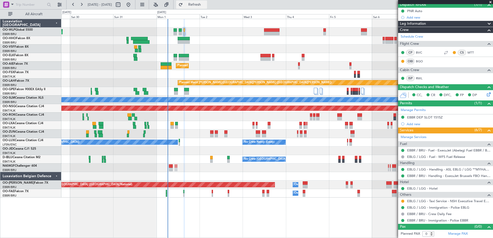
click at [205, 3] on span "Refresh" at bounding box center [195, 5] width 22 height 4
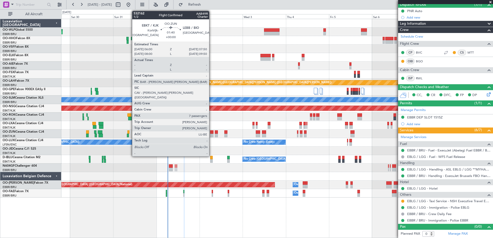
click at [211, 132] on div at bounding box center [211, 132] width 3 height 4
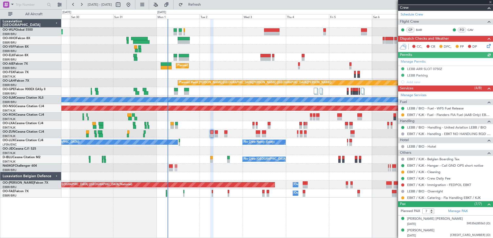
scroll to position [129, 0]
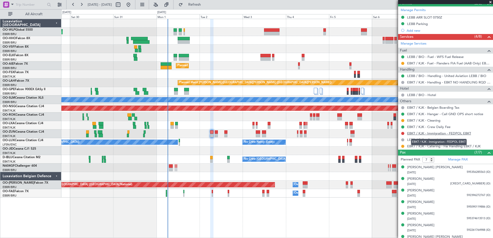
click at [459, 132] on link "EBKT / KJK - Immigration - FEDPOL EBKT" at bounding box center [439, 133] width 64 height 4
click at [185, 31] on div "Planned Maint [GEOGRAPHIC_DATA] ([GEOGRAPHIC_DATA])" at bounding box center [276, 32] width 431 height 9
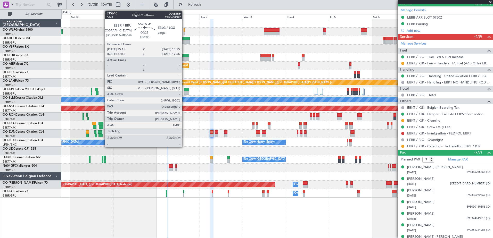
click at [184, 33] on div at bounding box center [183, 34] width 1 height 4
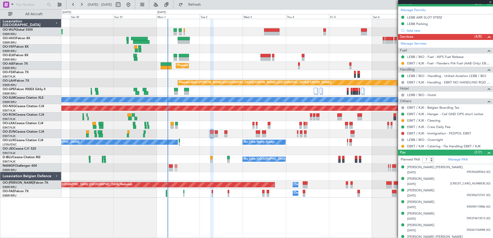
type input "0"
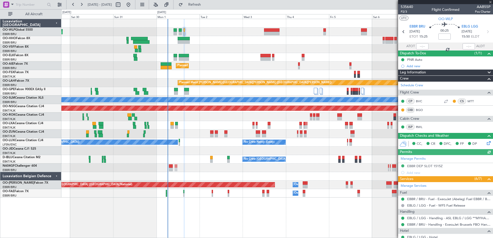
scroll to position [49, 0]
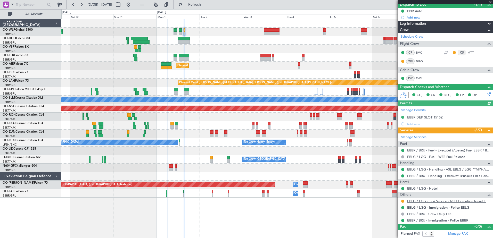
click at [461, 202] on link "EBLG / LGG - Taxi Service - NSH Executive Travel EBBR / BRU" at bounding box center [448, 201] width 83 height 4
click at [205, 3] on span "Refresh" at bounding box center [195, 5] width 22 height 4
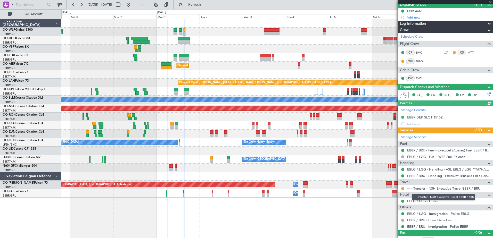
click at [460, 186] on link "--- - Transfer - NSH Executive Travel EBBR / BRU" at bounding box center [443, 188] width 73 height 4
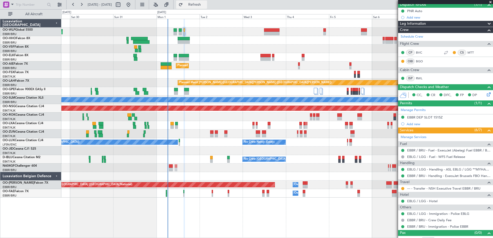
click at [205, 6] on span "Refresh" at bounding box center [195, 5] width 22 height 4
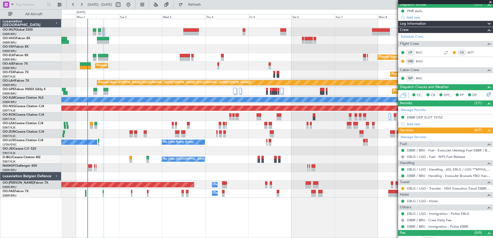
click at [231, 180] on div at bounding box center [276, 176] width 431 height 9
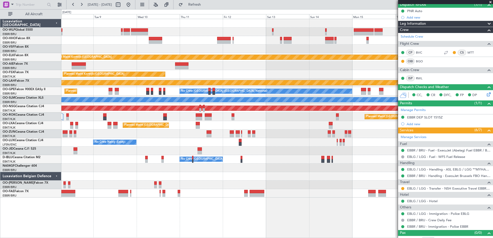
click at [5, 164] on div "Planned Maint Kortrijk-Wevelgem Planned Maint Kortrijk-Wevelgem EBKT 08:50 Z KL…" at bounding box center [246, 123] width 493 height 229
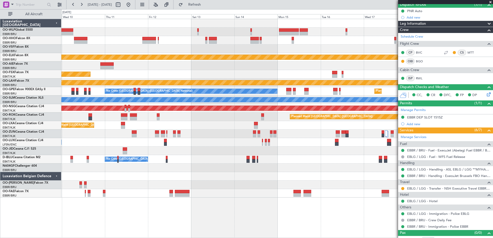
click at [221, 158] on div "Planned Maint Kortrijk-Wevelgem Planned Maint Kortrijk-Wevelgem EBKT 08:50 Z KL…" at bounding box center [276, 108] width 431 height 179
click at [20, 4] on input "text" at bounding box center [31, 5] width 30 height 8
click at [11, 6] on span at bounding box center [12, 4] width 6 height 6
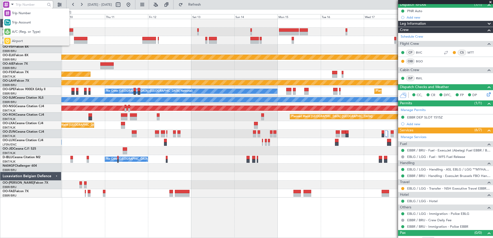
click at [14, 41] on span "Airport" at bounding box center [17, 41] width 11 height 5
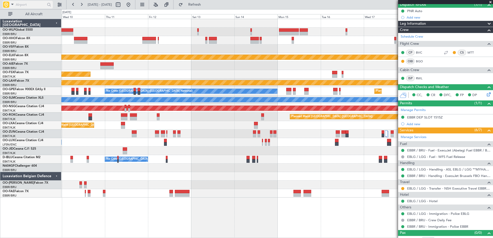
click at [26, 4] on input "text" at bounding box center [31, 5] width 30 height 8
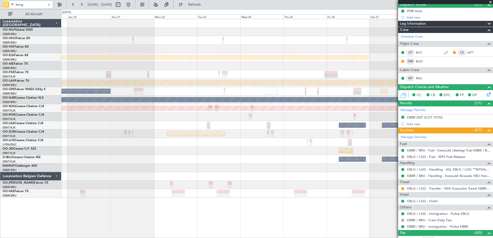
click at [20, 137] on div "Planned Maint Kortrijk-Wevelgem EBKT 08:50 Z KLAS 20:30 Z Planned Maint Alton-s…" at bounding box center [246, 123] width 493 height 229
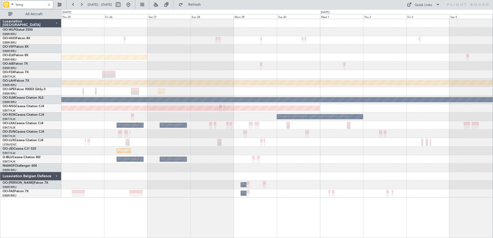
scroll to position [0, 0]
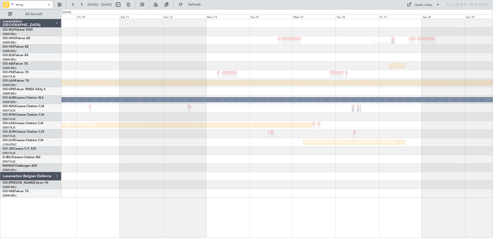
click at [72, 132] on div "Planned Maint Brussels (Brussels National) Planned Maint Alton-st Louis (St Lou…" at bounding box center [276, 108] width 431 height 179
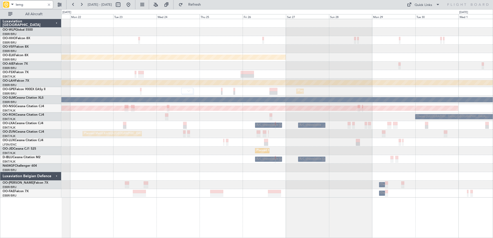
click at [492, 170] on html "lemg 30 Sep 2025 - 10 Oct 2025 Refresh Quick Links All Aircraft Planned Maint K…" at bounding box center [246, 119] width 493 height 238
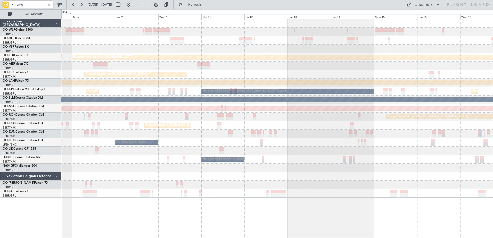
type input "lemg"
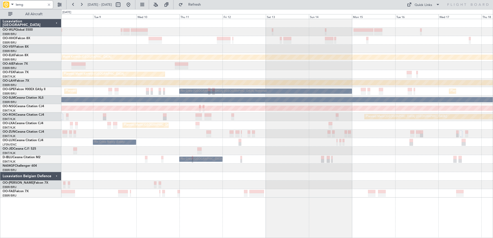
click at [358, 140] on div "Planned Maint Kortrijk-Wevelgem Planned Maint Kortrijk-Wevelgem EBKT 08:50 Z KL…" at bounding box center [276, 108] width 431 height 179
click at [49, 6] on div at bounding box center [49, 5] width 6 height 6
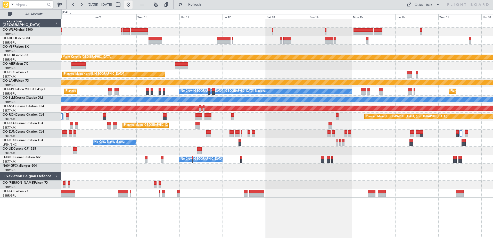
click at [132, 4] on button at bounding box center [128, 5] width 8 height 8
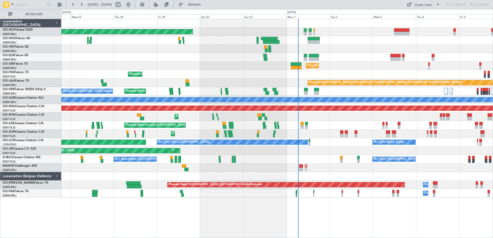
click at [346, 123] on div "Planned Maint [GEOGRAPHIC_DATA] ([GEOGRAPHIC_DATA]) Planned Maint [GEOGRAPHIC_D…" at bounding box center [276, 108] width 431 height 179
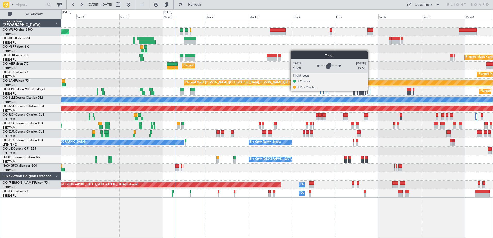
click at [370, 90] on div at bounding box center [368, 91] width 3 height 6
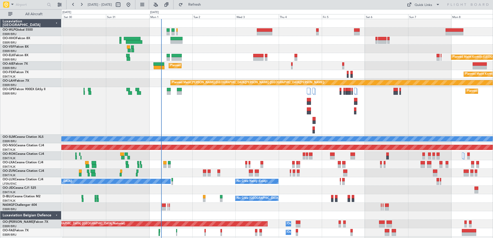
click at [320, 176] on div "Planned Maint Kortrijk-[GEOGRAPHIC_DATA]" at bounding box center [276, 173] width 431 height 9
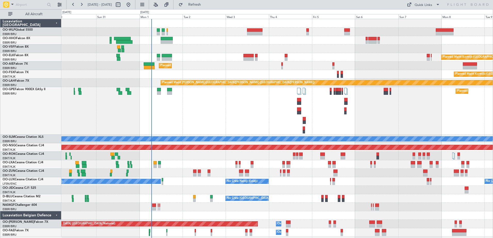
click at [315, 183] on div "No Crew [PERSON_NAME] ([PERSON_NAME]) No Crew [GEOGRAPHIC_DATA] ([GEOGRAPHIC_DA…" at bounding box center [276, 181] width 431 height 9
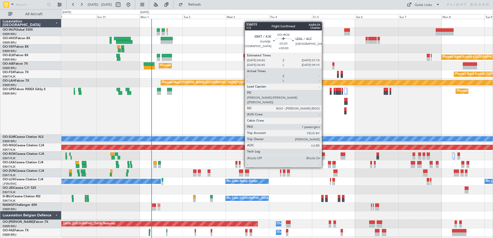
click at [324, 158] on div at bounding box center [322, 158] width 5 height 4
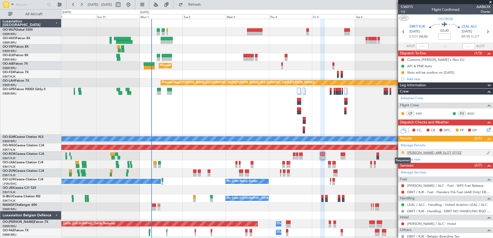
click at [402, 153] on button at bounding box center [402, 152] width 3 height 3
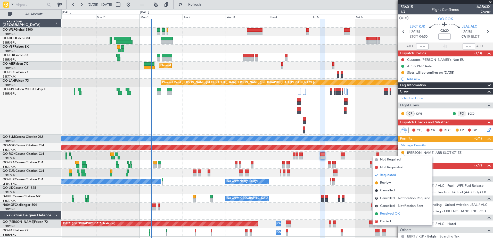
click at [385, 214] on span "Received OK" at bounding box center [390, 213] width 20 height 5
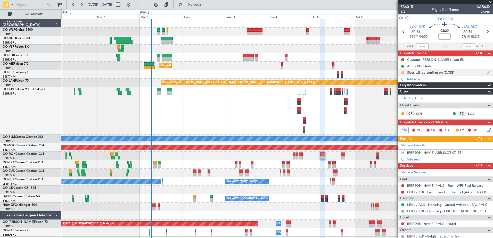
click at [402, 73] on button at bounding box center [402, 72] width 3 height 3
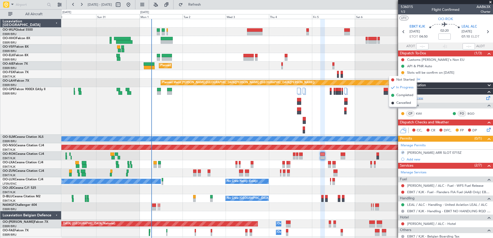
click at [406, 95] on span "Completed" at bounding box center [404, 95] width 17 height 5
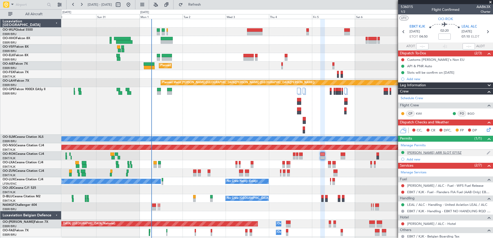
click at [418, 151] on div "[PERSON_NAME] ARR SLOT 0715Z" at bounding box center [434, 153] width 54 height 4
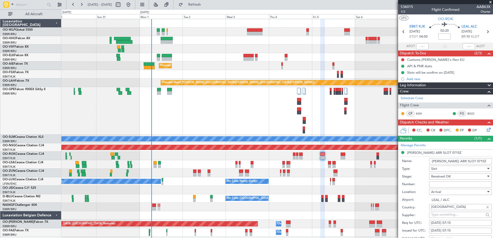
click at [437, 185] on input "Number:" at bounding box center [460, 184] width 63 height 6
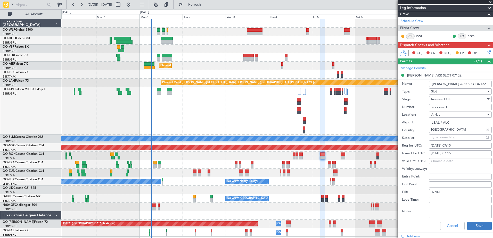
type input "approved"
click at [482, 229] on button "Save" at bounding box center [479, 226] width 24 height 8
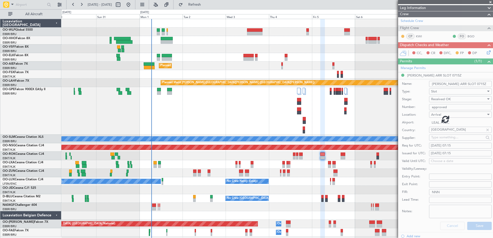
scroll to position [47, 0]
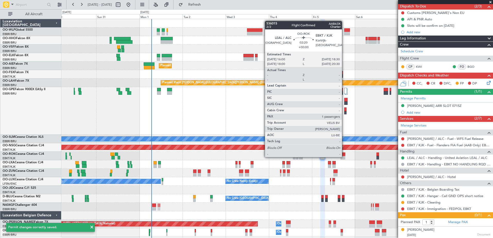
click at [344, 157] on div at bounding box center [342, 158] width 5 height 4
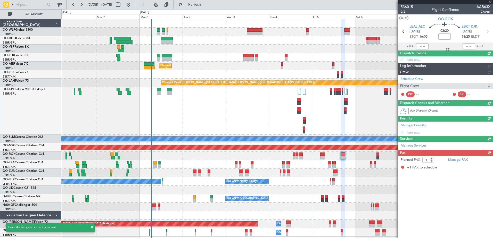
scroll to position [0, 0]
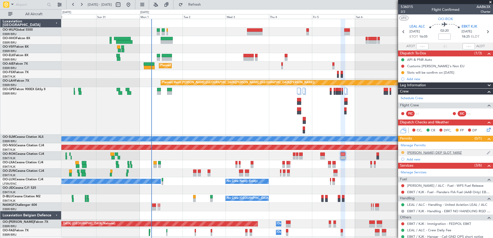
click at [402, 151] on button at bounding box center [402, 152] width 3 height 3
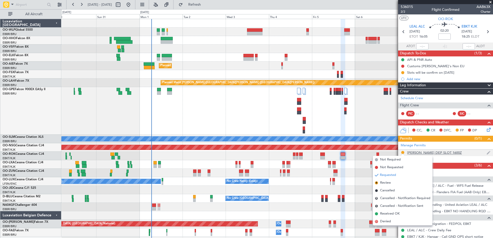
click at [438, 153] on div "[PERSON_NAME] DEP SLOT 1600Z" at bounding box center [434, 153] width 55 height 4
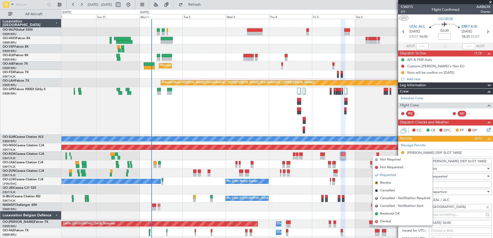
click at [445, 186] on input "Number:" at bounding box center [460, 184] width 63 height 6
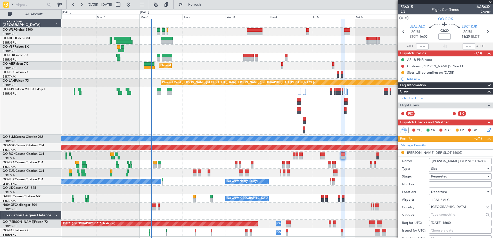
type input "approved"
click at [441, 169] on div "Slot" at bounding box center [458, 169] width 55 height 8
click at [419, 169] on div at bounding box center [246, 119] width 493 height 238
click at [430, 175] on div "Requested" at bounding box center [460, 176] width 63 height 6
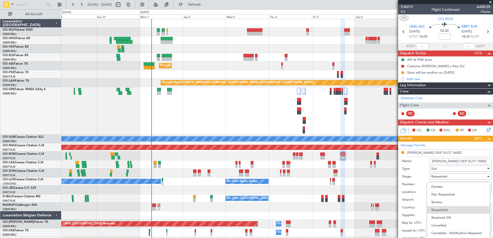
click at [440, 220] on span "Received OK" at bounding box center [458, 218] width 54 height 8
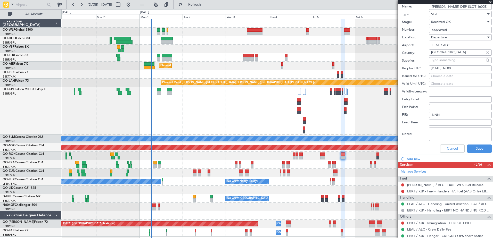
scroll to position [180, 0]
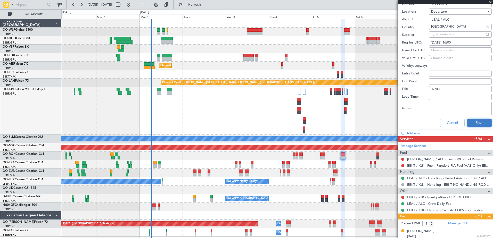
click at [473, 119] on button "Save" at bounding box center [479, 123] width 24 height 8
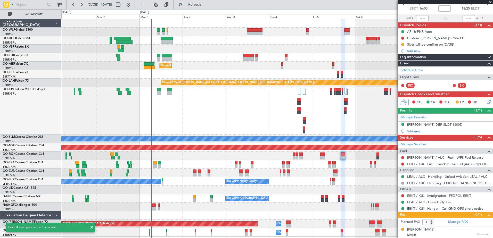
scroll to position [27, 0]
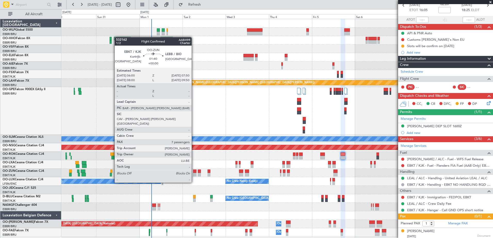
click at [194, 173] on div at bounding box center [194, 175] width 3 height 4
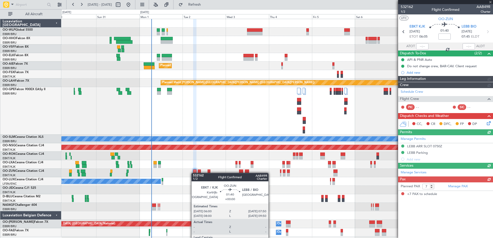
scroll to position [0, 0]
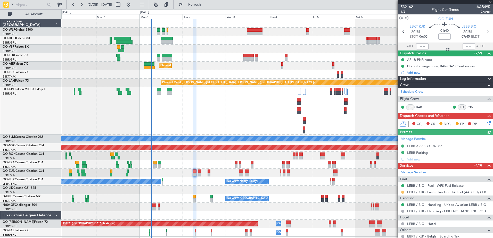
click at [403, 193] on button at bounding box center [402, 192] width 3 height 3
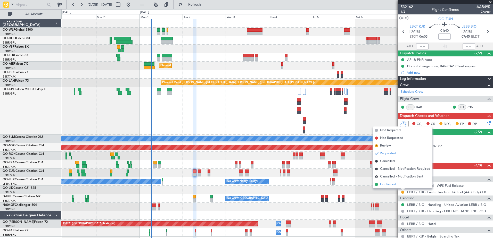
click at [386, 185] on span "Confirmed" at bounding box center [388, 184] width 16 height 5
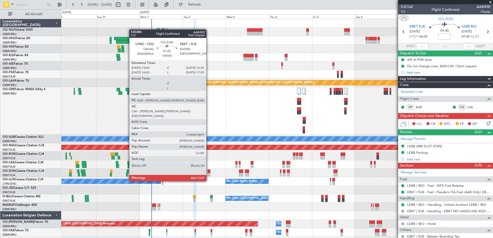
click at [208, 171] on div at bounding box center [208, 172] width 3 height 4
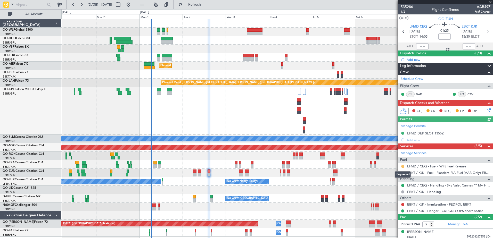
click at [403, 165] on button at bounding box center [402, 166] width 3 height 3
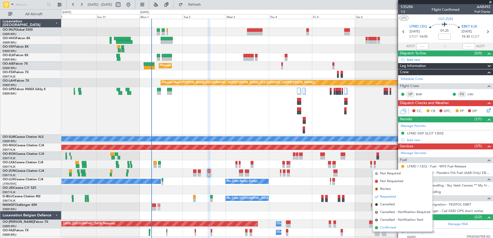
click at [386, 228] on span "Confirmed" at bounding box center [388, 227] width 16 height 5
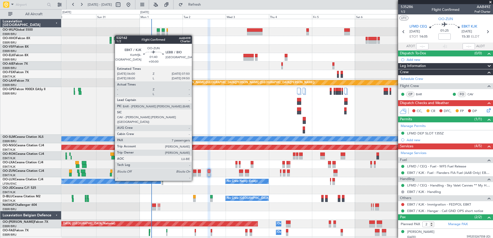
click at [194, 171] on div at bounding box center [194, 172] width 3 height 4
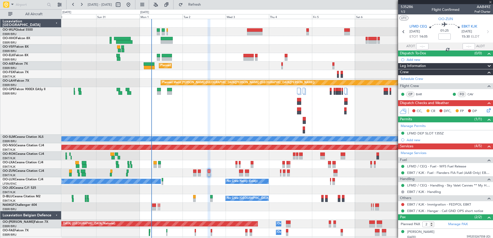
type input "7"
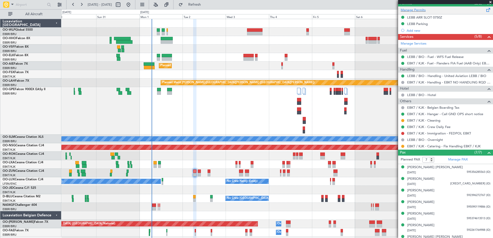
scroll to position [136, 0]
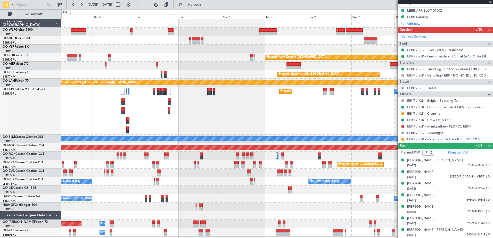
click at [193, 127] on div "Planned Maint [GEOGRAPHIC_DATA] ([GEOGRAPHIC_DATA] National) No Crew [GEOGRAPHI…" at bounding box center [276, 111] width 431 height 48
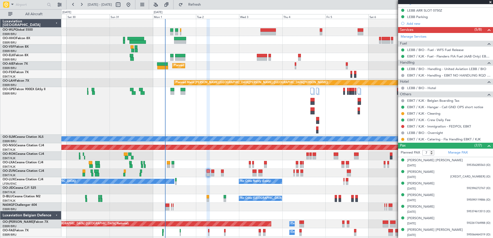
click at [435, 153] on fb-app "[DATE] - [DATE] Refresh Quick Links All Aircraft Planned Maint [GEOGRAPHIC_DATA…" at bounding box center [246, 121] width 493 height 234
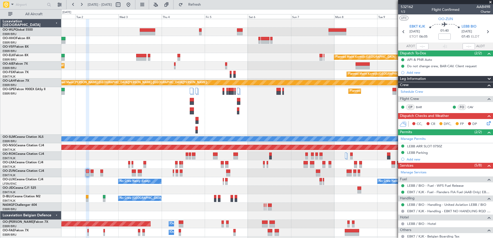
click at [163, 174] on div at bounding box center [276, 173] width 431 height 9
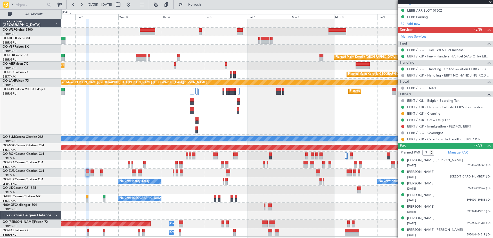
scroll to position [33, 0]
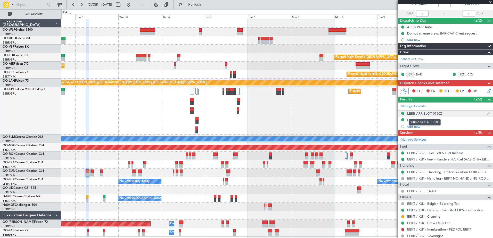
click at [435, 112] on div "LEBB ARR SLOT 0750Z" at bounding box center [424, 113] width 35 height 4
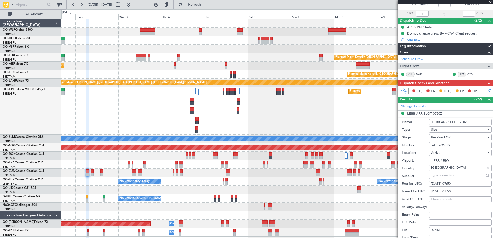
scroll to position [162, 0]
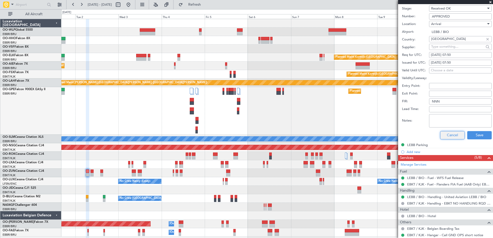
click at [441, 133] on button "Cancel" at bounding box center [452, 135] width 24 height 8
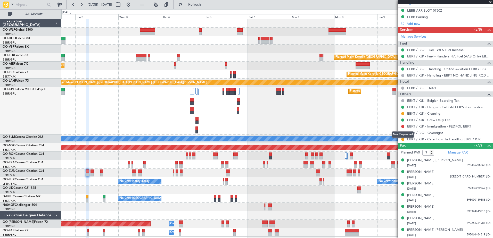
click at [402, 139] on mat-tooltip-component "Not Requested" at bounding box center [402, 135] width 29 height 14
click at [402, 138] on button at bounding box center [402, 139] width 3 height 3
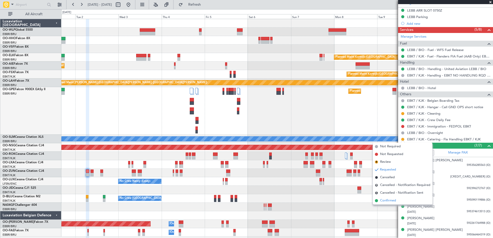
click at [383, 201] on span "Confirmed" at bounding box center [388, 200] width 16 height 5
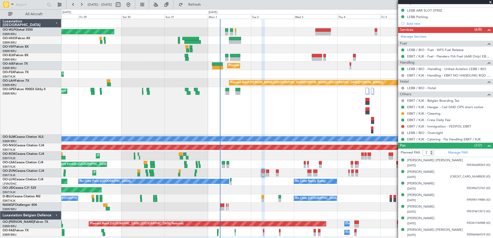
click at [346, 209] on div at bounding box center [276, 207] width 431 height 9
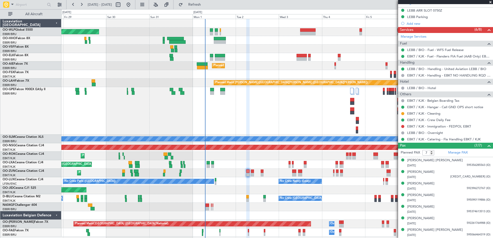
click at [265, 118] on div "Planned Maint [GEOGRAPHIC_DATA] ([GEOGRAPHIC_DATA] National) Planned Maint [GEO…" at bounding box center [276, 111] width 431 height 48
click at [347, 202] on div "No Crew Brussels (Brussels National) A/C Unavailable Kortrijk-Wevelgem" at bounding box center [276, 198] width 431 height 9
click at [205, 4] on span "Refresh" at bounding box center [195, 5] width 22 height 4
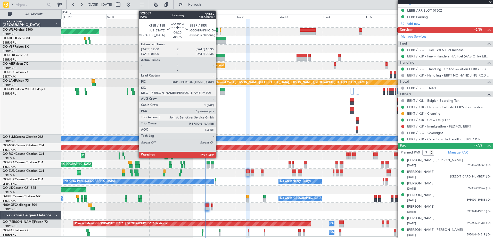
click at [218, 40] on div at bounding box center [220, 42] width 12 height 4
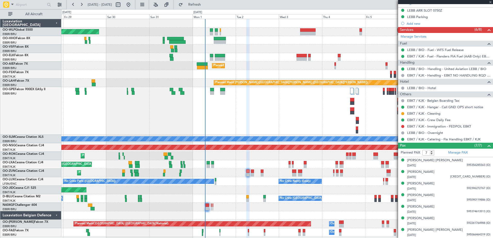
type input "-00:35"
type input "0"
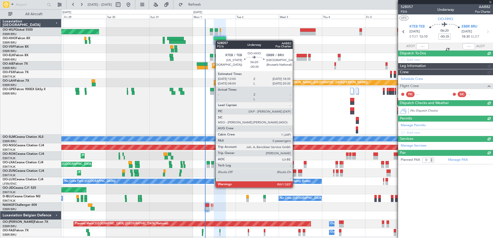
scroll to position [0, 0]
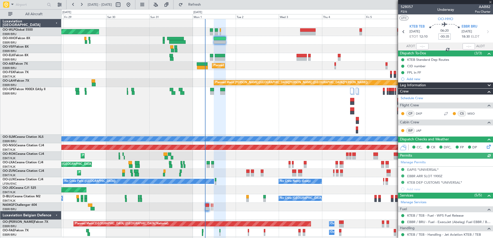
click at [448, 38] on input "-00:35" at bounding box center [444, 37] width 12 height 6
click at [448, 36] on input "-00:35" at bounding box center [444, 37] width 12 height 6
click at [277, 110] on div "Planned Maint Brussels (Brussels National) Planned Maint Brussels (Brussels Nat…" at bounding box center [276, 111] width 431 height 48
click at [447, 37] on input "-00:20" at bounding box center [444, 37] width 12 height 6
click at [302, 118] on div "Planned Maint Brussels (Brussels National) Planned Maint Brussels (Brussels Nat…" at bounding box center [276, 111] width 431 height 48
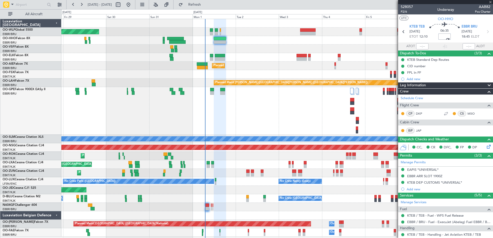
type input "-00:25"
drag, startPoint x: 282, startPoint y: 5, endPoint x: 284, endPoint y: 7, distance: 3.3
click at [284, 7] on div "28 Aug 2025 - 07 Sep 2025 Refresh Quick Links All Aircraft" at bounding box center [246, 4] width 493 height 9
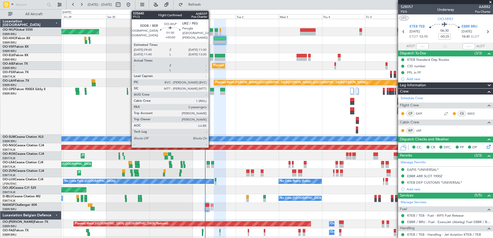
click at [211, 31] on div at bounding box center [211, 30] width 3 height 4
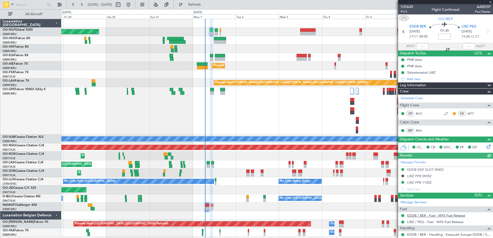
click at [433, 216] on link "EDDB / BER - Fuel - WFS Fuel Release" at bounding box center [436, 215] width 58 height 4
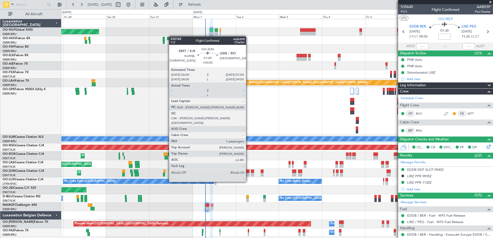
click at [248, 172] on div at bounding box center [247, 172] width 3 height 4
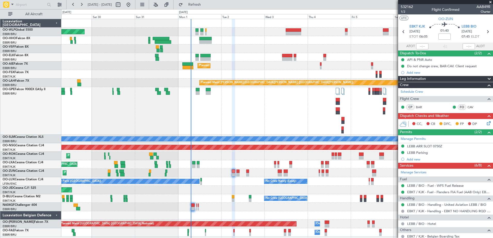
click at [255, 122] on div "Planned Maint Brussels (Brussels National) Planned Maint Brussels (Brussels Nat…" at bounding box center [276, 111] width 431 height 48
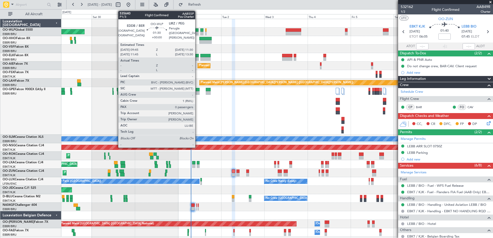
click at [197, 32] on div at bounding box center [196, 34] width 3 height 4
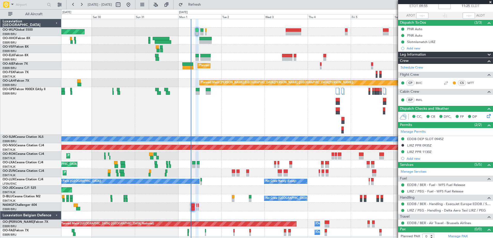
scroll to position [33, 0]
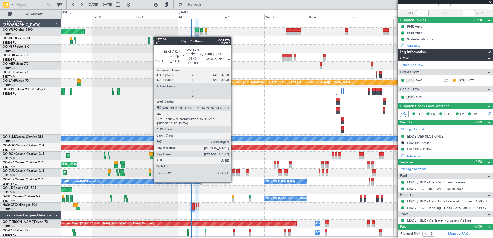
click at [233, 173] on div at bounding box center [233, 172] width 3 height 4
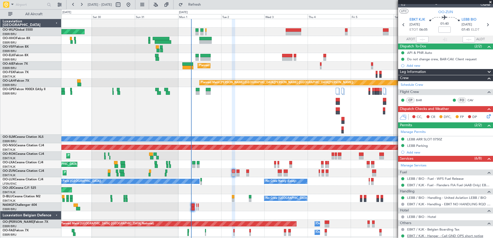
scroll to position [0, 0]
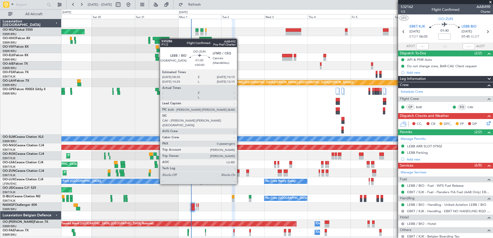
click at [239, 174] on div at bounding box center [237, 175] width 3 height 4
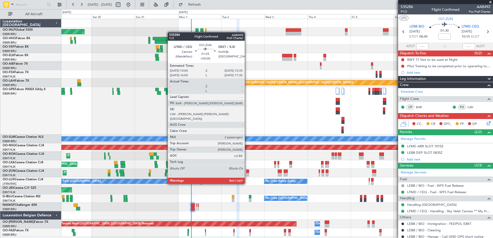
click at [247, 174] on div at bounding box center [247, 175] width 3 height 4
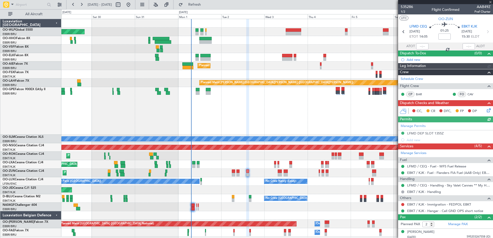
type input "0"
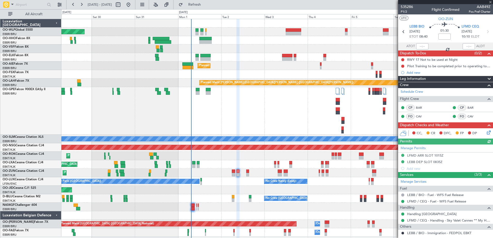
scroll to position [26, 0]
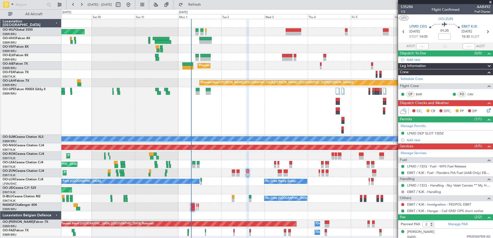
drag, startPoint x: 472, startPoint y: 96, endPoint x: 484, endPoint y: 109, distance: 17.9
click at [484, 109] on mat-tooltip-component "[PERSON_NAME] [PERSON_NAME] ([GEOGRAPHIC_DATA])" at bounding box center [463, 105] width 59 height 18
click at [486, 110] on icon at bounding box center [488, 109] width 4 height 4
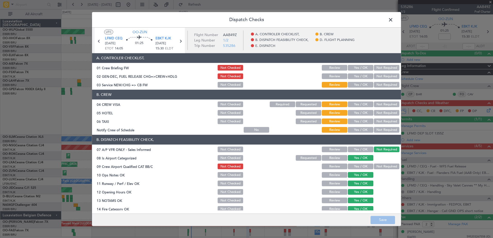
click at [358, 130] on button "Yes / OK" at bounding box center [361, 130] width 26 height 6
drag, startPoint x: 375, startPoint y: 123, endPoint x: 379, endPoint y: 117, distance: 7.4
click at [375, 123] on button "Not Required" at bounding box center [387, 122] width 26 height 6
click at [379, 116] on div "Not Required" at bounding box center [386, 113] width 26 height 7
click at [380, 110] on div "Not Required" at bounding box center [386, 113] width 26 height 7
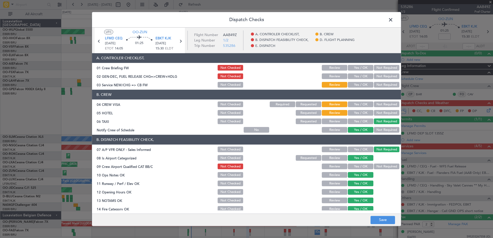
click at [380, 110] on button "Not Required" at bounding box center [387, 113] width 26 height 6
click at [380, 105] on button "Not Required" at bounding box center [387, 105] width 26 height 6
click at [361, 85] on button "Yes / OK" at bounding box center [361, 85] width 26 height 6
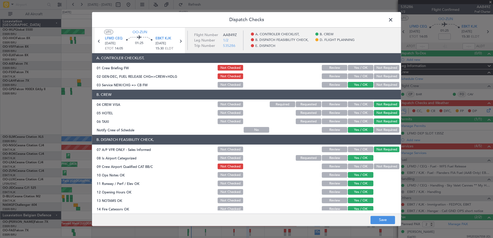
click at [359, 167] on button "Yes / OK" at bounding box center [361, 167] width 26 height 6
click at [378, 221] on button "Save" at bounding box center [382, 220] width 24 height 8
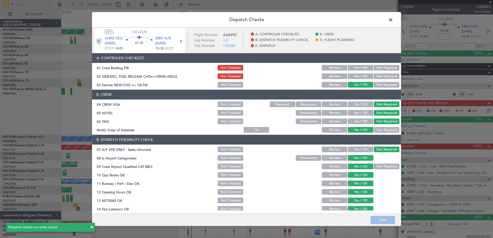
click at [97, 43] on icon at bounding box center [99, 41] width 7 height 7
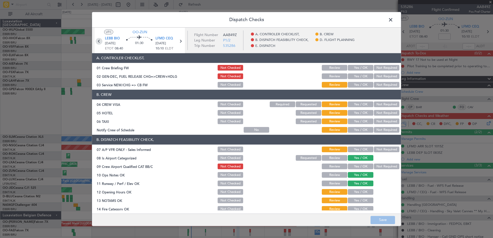
click at [97, 42] on icon at bounding box center [99, 41] width 7 height 7
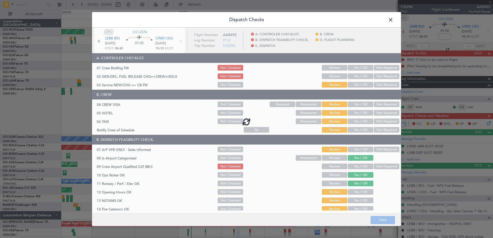
type input "7"
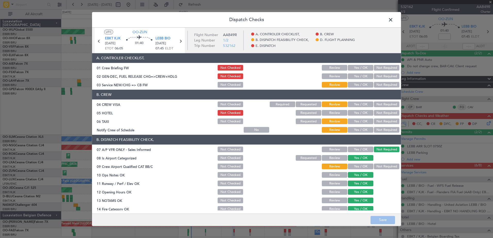
click at [361, 130] on button "Yes / OK" at bounding box center [361, 130] width 26 height 6
drag, startPoint x: 373, startPoint y: 122, endPoint x: 377, endPoint y: 116, distance: 7.1
click at [374, 121] on button "Not Required" at bounding box center [387, 122] width 26 height 6
click at [377, 114] on div "Not Required" at bounding box center [386, 113] width 26 height 7
click at [377, 110] on div "Not Required" at bounding box center [386, 113] width 26 height 7
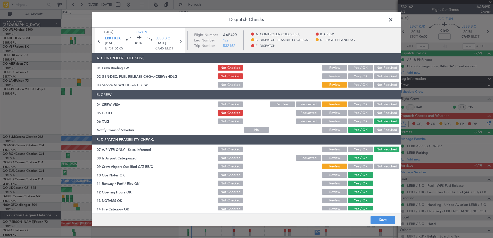
click at [377, 113] on button "Not Required" at bounding box center [387, 113] width 26 height 6
click at [377, 104] on button "Not Required" at bounding box center [387, 105] width 26 height 6
click at [356, 86] on button "Yes / OK" at bounding box center [361, 85] width 26 height 6
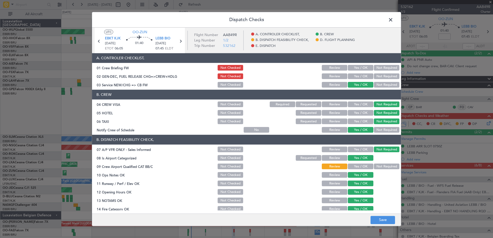
click at [375, 166] on button "Not Required" at bounding box center [387, 167] width 26 height 6
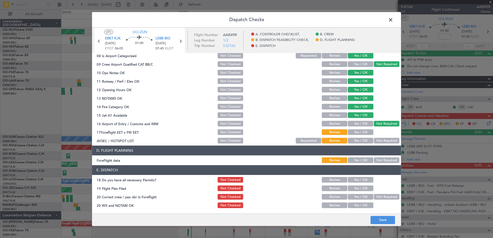
click at [360, 132] on button "Yes / OK" at bounding box center [361, 133] width 26 height 6
click at [375, 142] on button "Not Required" at bounding box center [387, 141] width 26 height 6
click at [364, 159] on button "Yes / OK" at bounding box center [361, 161] width 26 height 6
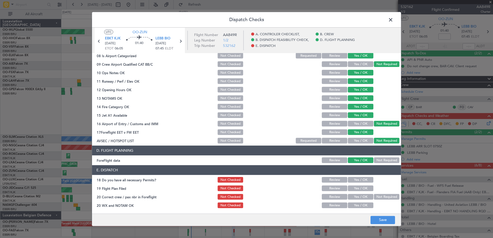
click at [363, 180] on button "Yes / OK" at bounding box center [361, 180] width 26 height 6
click at [364, 190] on button "Yes / OK" at bounding box center [361, 189] width 26 height 6
drag, startPoint x: 363, startPoint y: 198, endPoint x: 363, endPoint y: 203, distance: 4.6
click at [363, 199] on button "Yes / OK" at bounding box center [361, 197] width 26 height 6
click at [363, 204] on button "Yes / OK" at bounding box center [361, 206] width 26 height 6
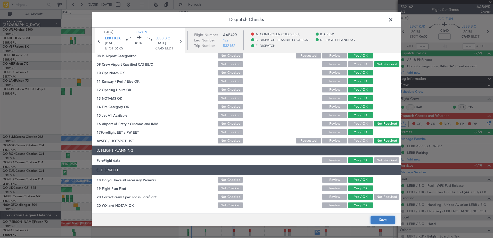
click at [383, 222] on button "Save" at bounding box center [382, 220] width 24 height 8
click at [393, 21] on span at bounding box center [393, 21] width 0 height 10
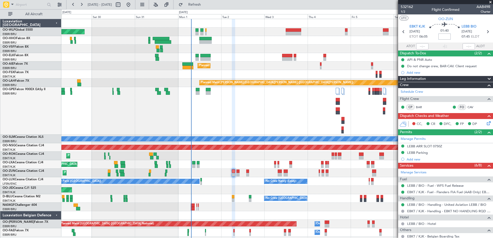
click at [439, 36] on input at bounding box center [444, 37] width 12 height 6
type input "-00:05"
click at [484, 32] on icon at bounding box center [487, 31] width 7 height 7
type input "0"
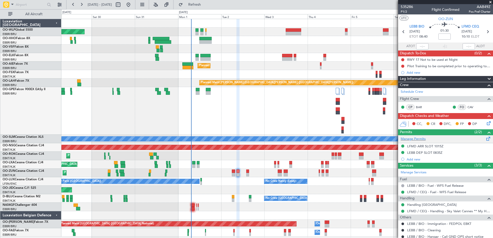
scroll to position [16, 0]
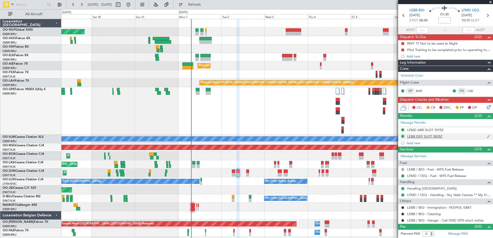
click at [430, 137] on div "LEBB DEP SLOT 0835Z" at bounding box center [424, 136] width 35 height 4
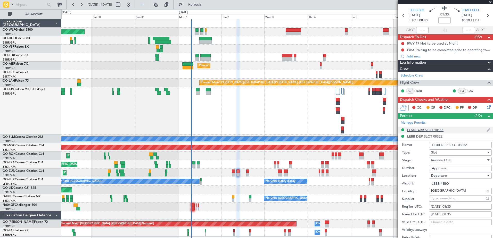
click at [428, 129] on div "LFMD ARR SLOT 1015Z" at bounding box center [425, 130] width 36 height 4
drag, startPoint x: 462, startPoint y: 160, endPoint x: 426, endPoint y: 163, distance: 36.2
click at [426, 163] on div "Number: LFMDA000013364" at bounding box center [447, 162] width 90 height 8
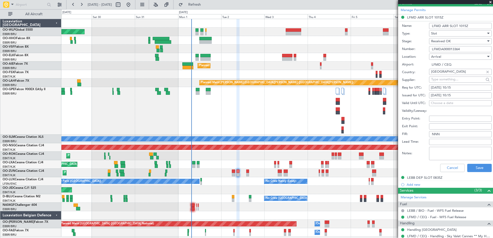
scroll to position [170, 0]
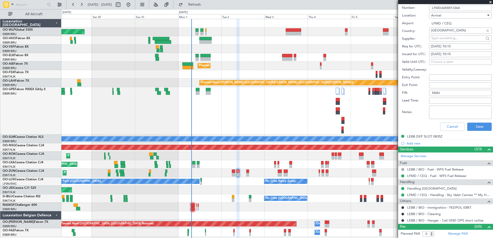
click at [196, 28] on div "Planned Maint [GEOGRAPHIC_DATA] ([GEOGRAPHIC_DATA])" at bounding box center [276, 32] width 431 height 9
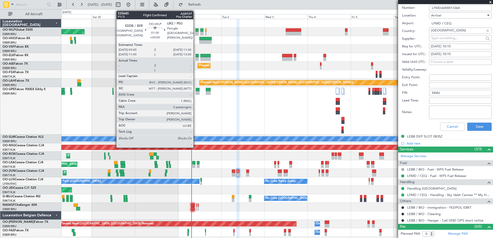
click at [196, 29] on div at bounding box center [196, 30] width 3 height 4
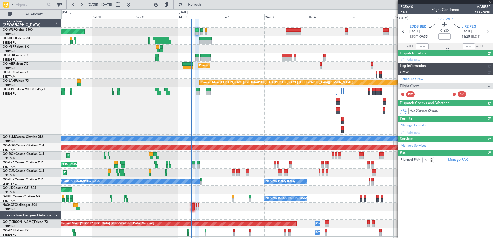
scroll to position [0, 0]
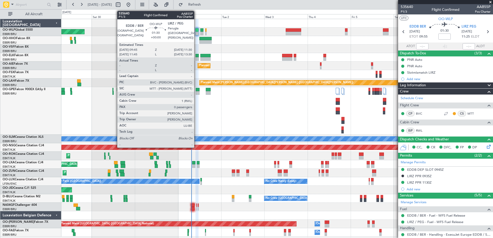
click at [196, 31] on div at bounding box center [196, 30] width 3 height 4
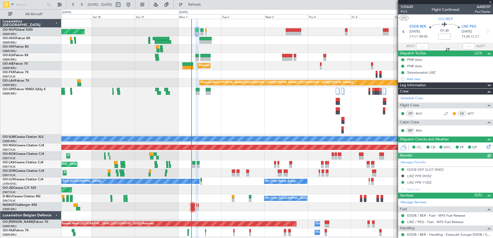
scroll to position [26, 0]
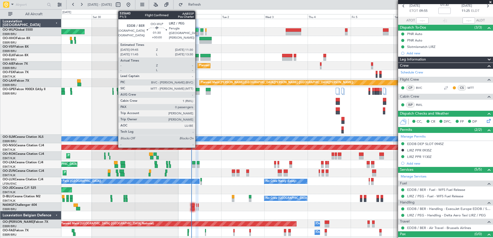
click at [197, 32] on div at bounding box center [196, 34] width 3 height 4
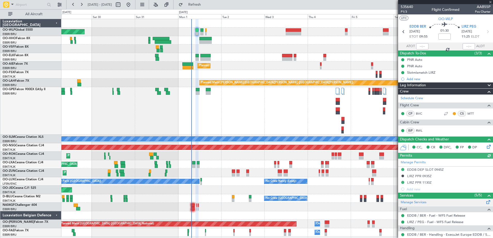
scroll to position [33, 0]
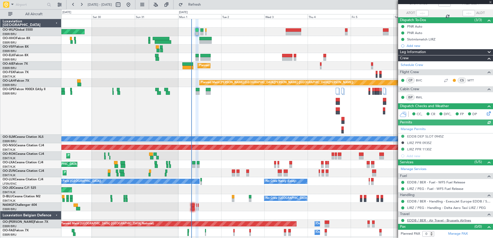
click at [456, 219] on link "EDDB / BER - Air Travel - Brussels Airlines" at bounding box center [439, 220] width 64 height 4
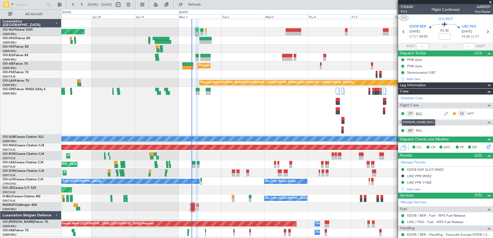
click at [419, 113] on link "BVC" at bounding box center [422, 113] width 12 height 5
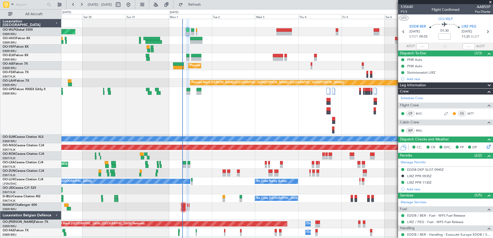
click at [230, 44] on div at bounding box center [276, 40] width 431 height 9
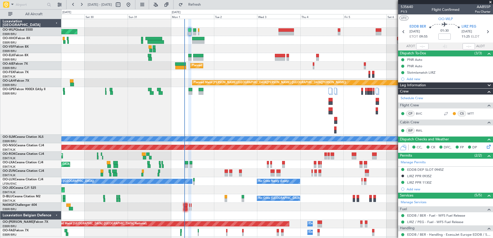
click at [188, 40] on div at bounding box center [276, 40] width 431 height 9
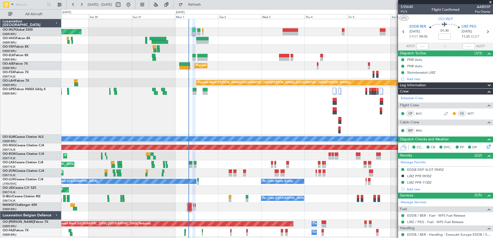
click at [193, 44] on div at bounding box center [276, 40] width 431 height 9
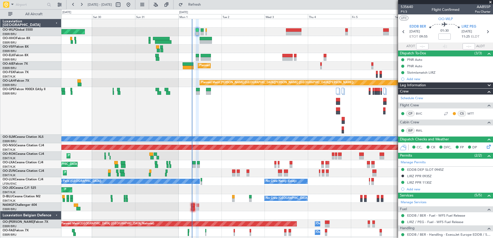
click at [195, 41] on div at bounding box center [276, 40] width 431 height 9
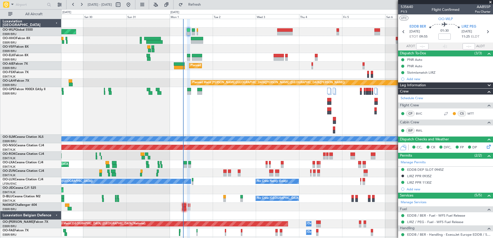
click at [210, 51] on div at bounding box center [276, 49] width 431 height 9
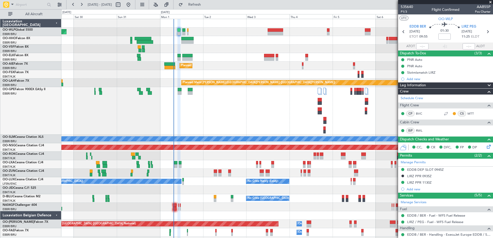
click at [217, 47] on div at bounding box center [276, 49] width 431 height 9
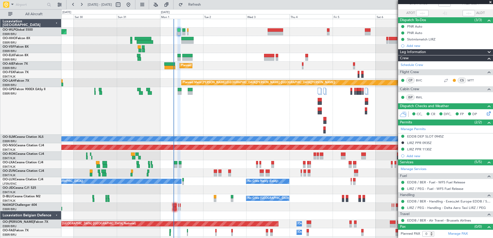
click at [199, 48] on div "Planned Maint Berlin (Brandenburg) Planned Maint Kortrijk-Wevelgem Planned Main…" at bounding box center [276, 128] width 431 height 218
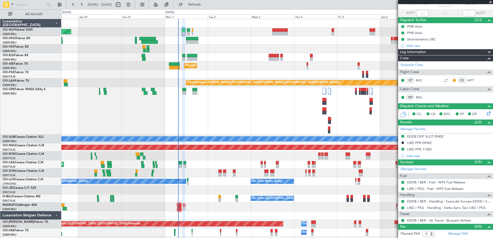
scroll to position [0, 0]
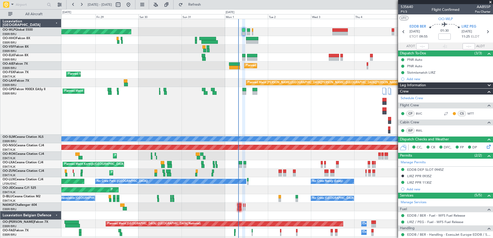
click at [235, 37] on div "Planned Maint Berlin (Brandenburg) Planned Maint Kortrijk-Wevelgem Planned Main…" at bounding box center [276, 128] width 431 height 218
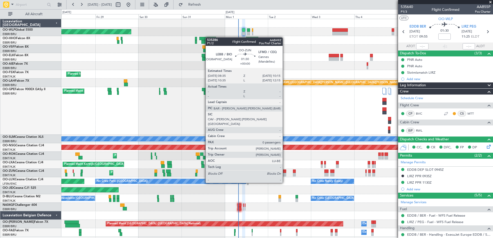
click at [285, 173] on div at bounding box center [284, 175] width 3 height 4
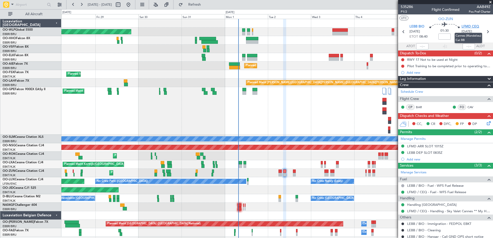
click at [465, 27] on span "LFMD CEQ" at bounding box center [470, 26] width 18 height 5
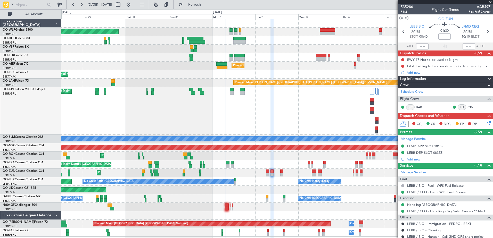
click at [339, 124] on div "Planned Maint Brussels (Brussels National) Planned Maint Brussels (Brussels Nat…" at bounding box center [276, 111] width 431 height 48
click at [171, 4] on button at bounding box center [166, 5] width 8 height 8
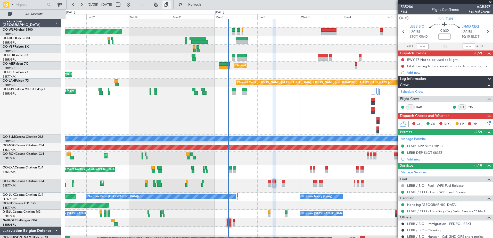
click at [171, 4] on button at bounding box center [166, 5] width 8 height 8
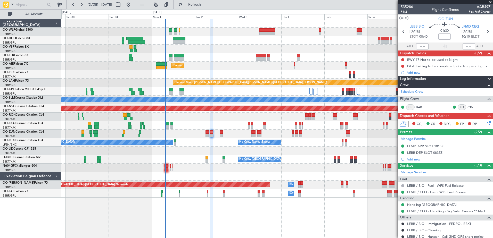
click at [220, 44] on div at bounding box center [276, 40] width 431 height 9
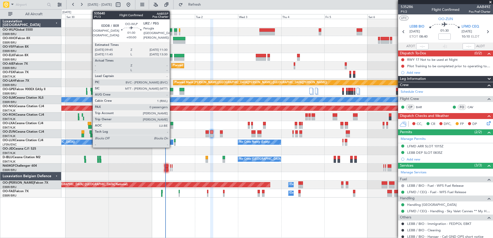
click at [172, 33] on div at bounding box center [170, 34] width 3 height 4
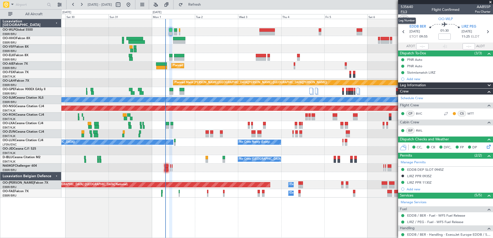
click at [405, 10] on span "P1/3" at bounding box center [406, 12] width 12 height 4
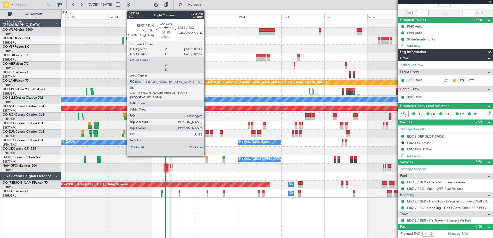
click at [206, 135] on div at bounding box center [206, 136] width 3 height 4
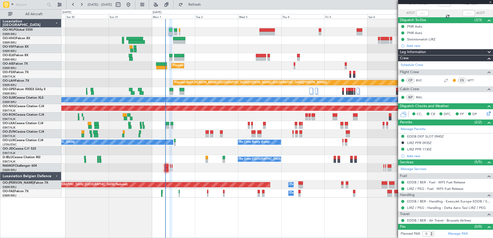
type input "-00:05"
type input "7"
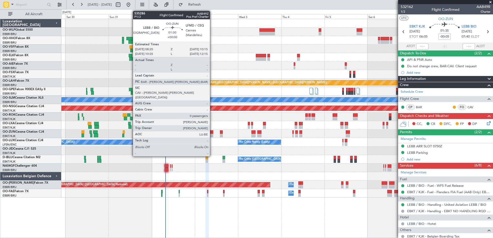
click at [212, 136] on div at bounding box center [211, 136] width 3 height 4
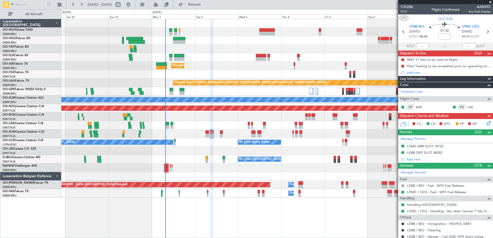
scroll to position [16, 0]
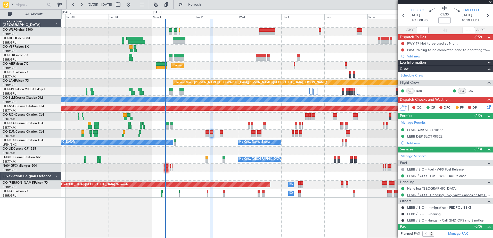
click at [433, 195] on link "LFMD / CEQ - Handling - Sky Valet Cannes ** My Handling**LFMD / CEQ" at bounding box center [448, 195] width 83 height 4
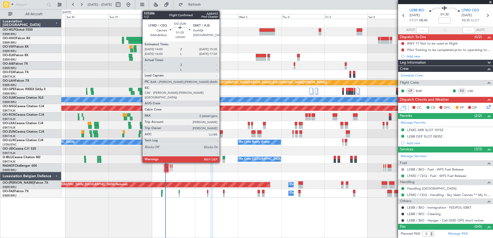
click at [222, 134] on div at bounding box center [221, 136] width 3 height 4
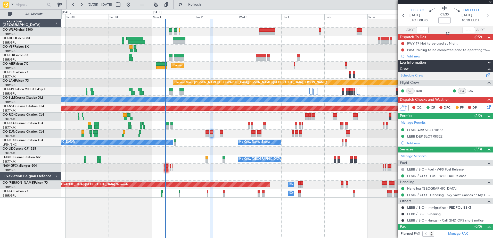
type input "2"
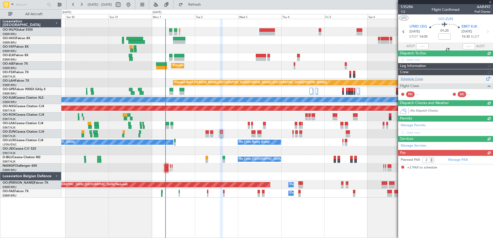
scroll to position [0, 0]
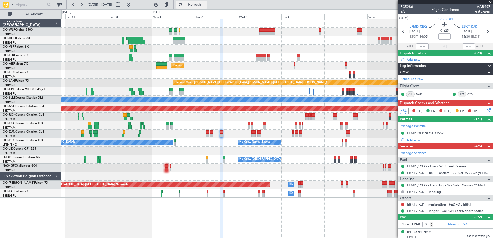
click at [205, 4] on span "Refresh" at bounding box center [195, 5] width 22 height 4
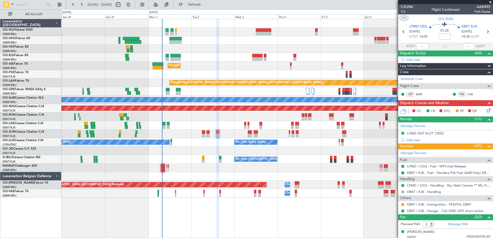
click at [189, 166] on div at bounding box center [276, 168] width 431 height 9
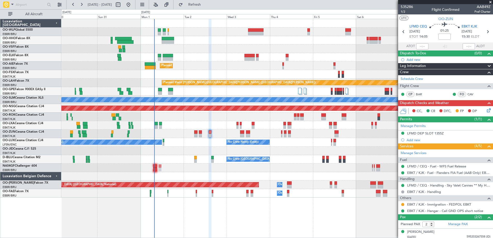
click at [209, 38] on div "Planned Maint Berlin (Brandenburg) Planned Maint Kortrijk-Wevelgem Planned Main…" at bounding box center [276, 108] width 431 height 179
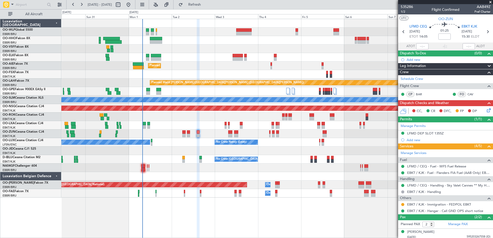
click at [200, 63] on div "Planned Maint [GEOGRAPHIC_DATA] ([GEOGRAPHIC_DATA])" at bounding box center [276, 66] width 431 height 9
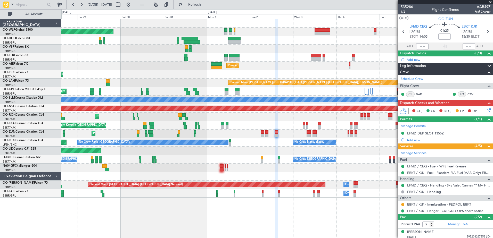
click at [287, 61] on div "Planned Maint Kortrijk-[GEOGRAPHIC_DATA]" at bounding box center [276, 57] width 431 height 9
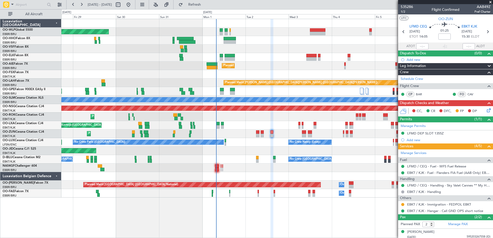
click at [239, 140] on div "No Crew Nancy (Essey) No Crew Paris (Le Bourget) Planned Maint Paris (Le Bourge…" at bounding box center [276, 142] width 431 height 9
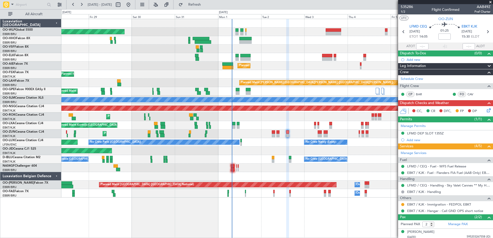
click at [275, 32] on div "Planned Maint [GEOGRAPHIC_DATA] ([GEOGRAPHIC_DATA])" at bounding box center [276, 32] width 431 height 9
click at [228, 40] on div at bounding box center [276, 40] width 431 height 9
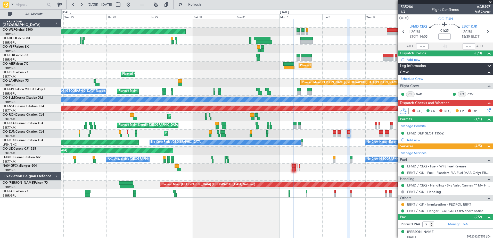
click at [337, 45] on div "Planned Maint Berlin (Brandenburg) Planned Maint Kortrijk-Wevelgem Planned Main…" at bounding box center [276, 108] width 431 height 179
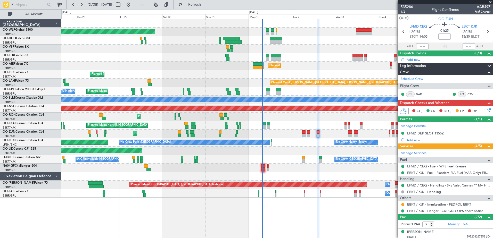
click at [299, 43] on div at bounding box center [276, 40] width 431 height 9
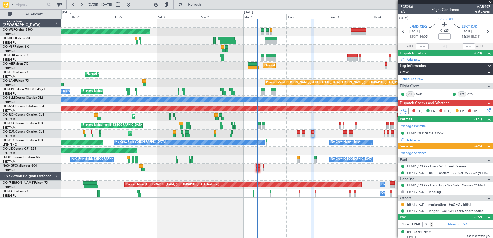
click at [285, 46] on div "Planned Maint Berlin (Brandenburg) Planned Maint Kortrijk-Wevelgem Planned Main…" at bounding box center [276, 108] width 431 height 179
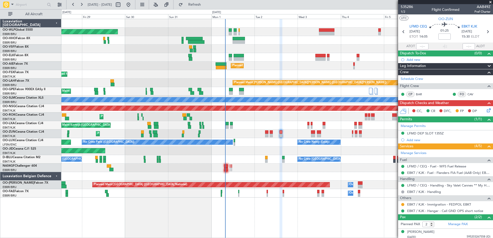
click at [289, 45] on div "Planned Maint Berlin (Brandenburg) Planned Maint Kortrijk-Wevelgem Planned Main…" at bounding box center [276, 108] width 431 height 179
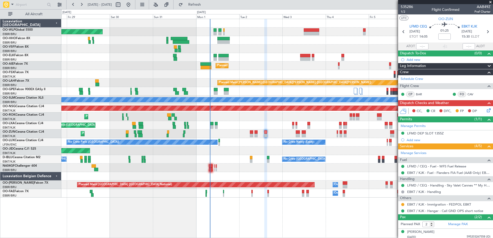
click at [297, 53] on div "Planned Maint Kortrijk-[GEOGRAPHIC_DATA]" at bounding box center [276, 57] width 431 height 9
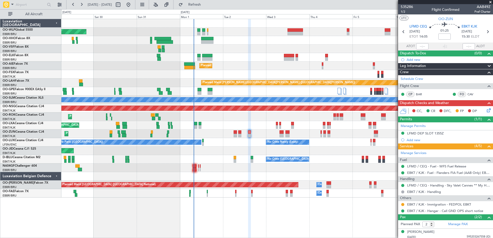
click at [280, 65] on div "Planned Maint [GEOGRAPHIC_DATA] ([GEOGRAPHIC_DATA])" at bounding box center [276, 66] width 431 height 9
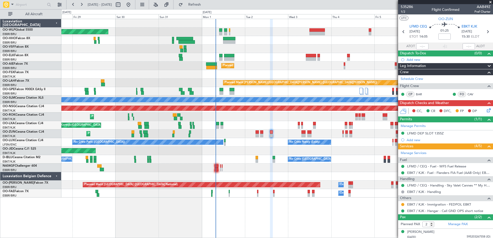
click at [255, 54] on div "Planned Maint Berlin (Brandenburg) Planned Maint Kortrijk-Wevelgem Planned Main…" at bounding box center [276, 108] width 431 height 179
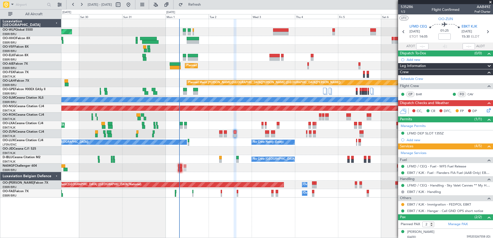
click at [290, 62] on div "Planned Maint Berlin (Brandenburg) Planned Maint Kortrijk-Wevelgem Planned Main…" at bounding box center [276, 108] width 431 height 179
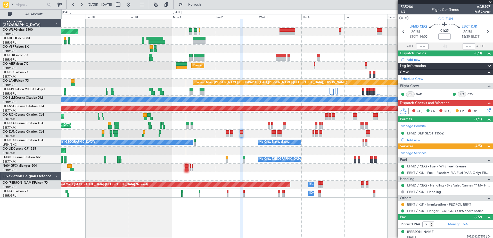
click at [181, 43] on div at bounding box center [276, 40] width 431 height 9
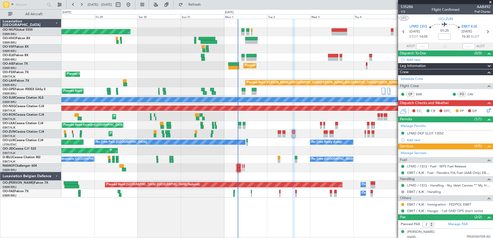
click at [273, 49] on div "Planned Maint [GEOGRAPHIC_DATA] ([GEOGRAPHIC_DATA]) Planned Maint [GEOGRAPHIC_D…" at bounding box center [276, 108] width 431 height 179
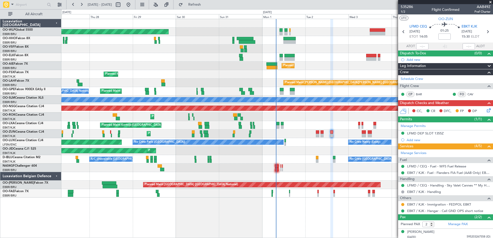
click at [272, 41] on div at bounding box center [276, 40] width 431 height 9
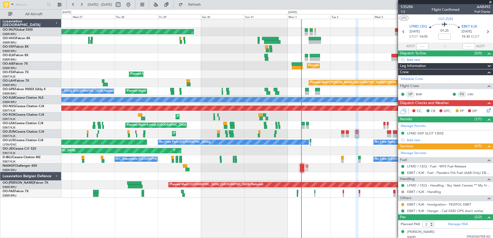
click at [281, 50] on div at bounding box center [276, 49] width 431 height 9
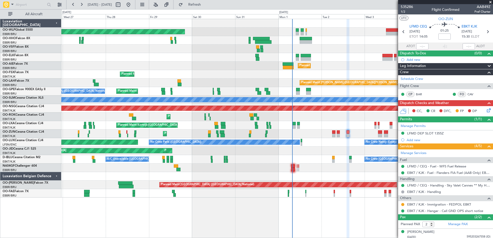
click at [330, 50] on div at bounding box center [276, 49] width 431 height 9
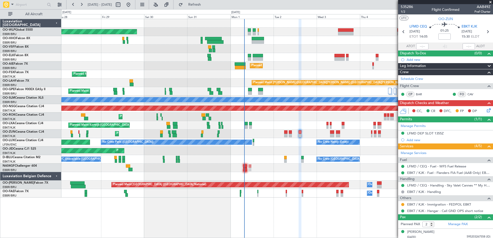
click at [285, 170] on div "Planned Maint [GEOGRAPHIC_DATA] ([GEOGRAPHIC_DATA]) Planned Maint [GEOGRAPHIC_D…" at bounding box center [276, 108] width 431 height 179
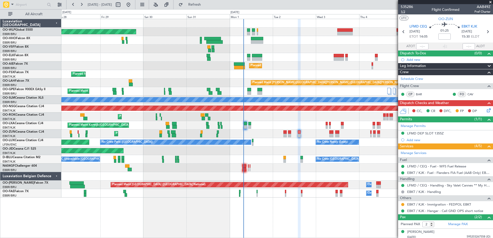
click at [403, 11] on span "1/2" at bounding box center [406, 12] width 12 height 4
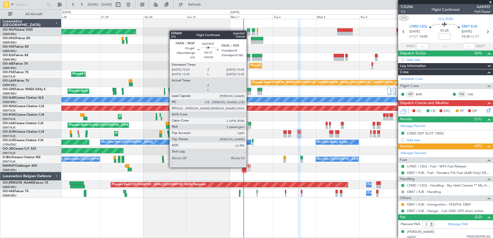
click at [249, 167] on div at bounding box center [248, 166] width 1 height 4
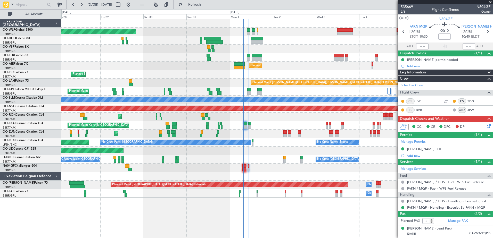
scroll to position [10, 0]
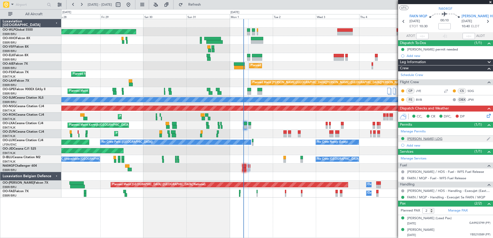
click at [421, 139] on div "[PERSON_NAME] LDG" at bounding box center [424, 139] width 35 height 4
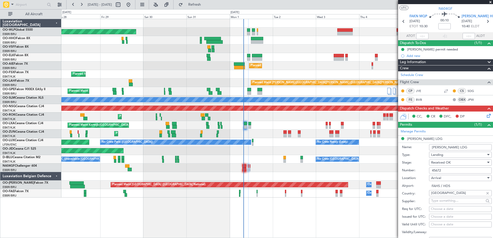
scroll to position [164, 0]
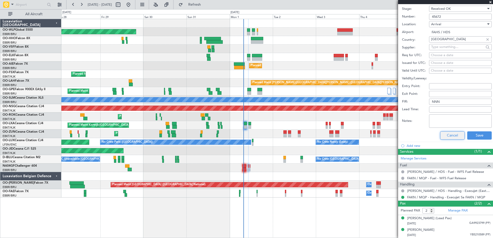
click at [450, 135] on button "Cancel" at bounding box center [452, 135] width 24 height 8
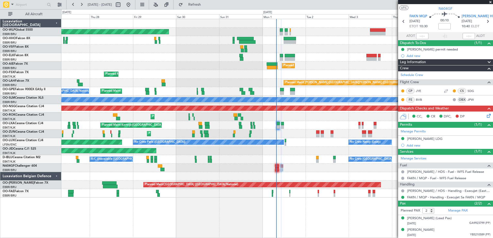
click at [288, 176] on div at bounding box center [276, 176] width 431 height 9
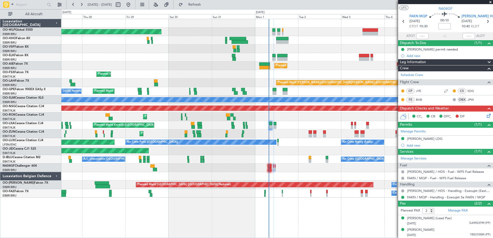
click at [290, 162] on div "A/C Unavailable [GEOGRAPHIC_DATA]-[GEOGRAPHIC_DATA] No Crew [GEOGRAPHIC_DATA] (…" at bounding box center [276, 159] width 431 height 9
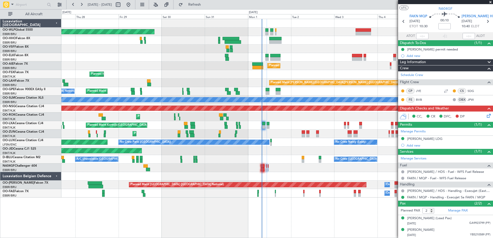
click at [331, 64] on div "Planned Maint [GEOGRAPHIC_DATA] ([GEOGRAPHIC_DATA])" at bounding box center [276, 66] width 431 height 9
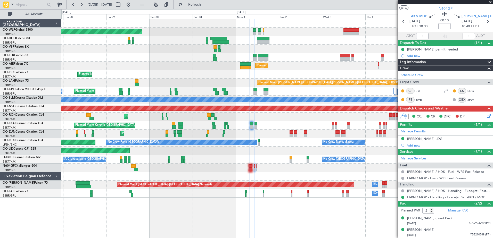
click at [264, 165] on div "Planned Maint [GEOGRAPHIC_DATA] ([GEOGRAPHIC_DATA]) Planned Maint [GEOGRAPHIC_D…" at bounding box center [276, 108] width 431 height 179
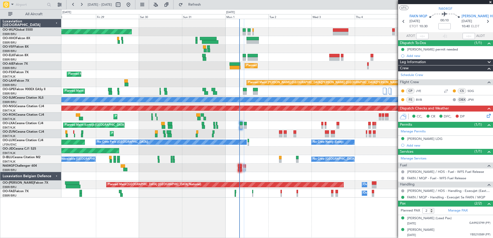
click at [279, 168] on div "Planned Maint [GEOGRAPHIC_DATA] ([GEOGRAPHIC_DATA]) Planned Maint [GEOGRAPHIC_D…" at bounding box center [276, 108] width 431 height 179
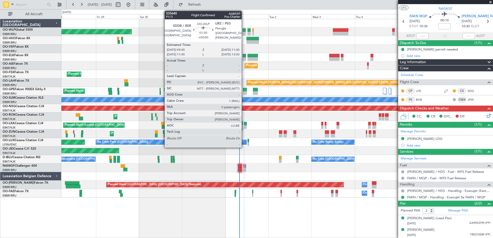
click at [244, 32] on div at bounding box center [244, 34] width 3 height 4
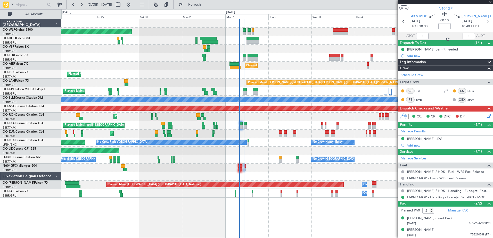
type input "0"
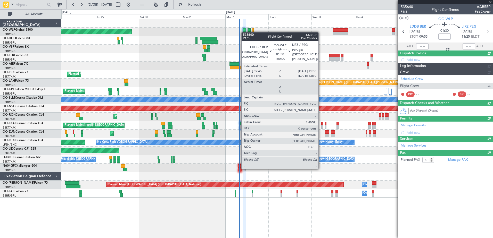
scroll to position [0, 0]
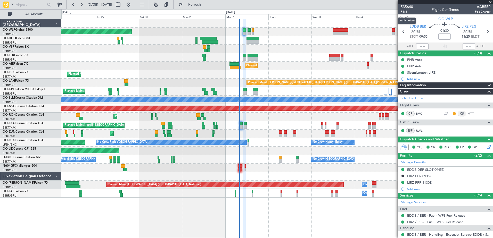
click at [404, 10] on span "P1/3" at bounding box center [406, 12] width 12 height 4
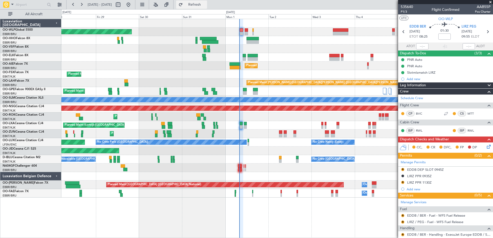
click at [205, 6] on span "Refresh" at bounding box center [195, 5] width 22 height 4
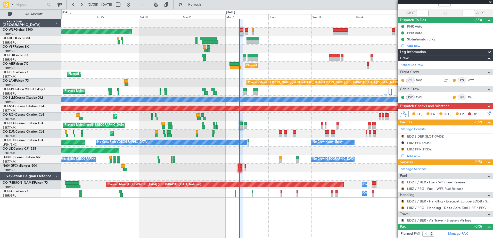
click at [403, 183] on button "R" at bounding box center [402, 182] width 3 height 3
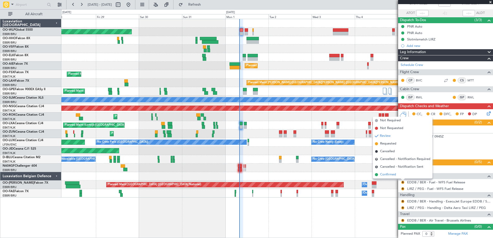
click at [385, 177] on span "Confirmed" at bounding box center [388, 174] width 16 height 5
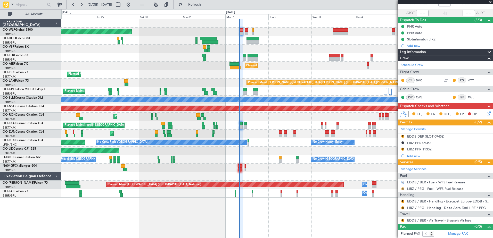
click at [403, 188] on button "R" at bounding box center [402, 188] width 3 height 3
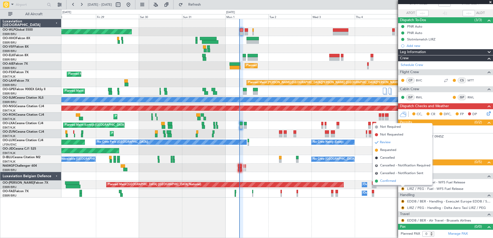
click at [394, 182] on span "Confirmed" at bounding box center [388, 181] width 16 height 5
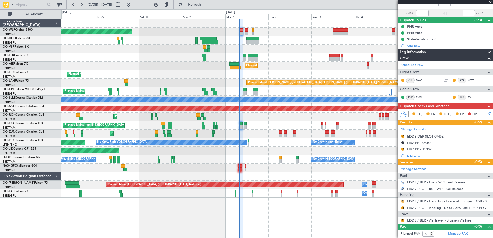
click at [403, 201] on button "R" at bounding box center [402, 201] width 3 height 3
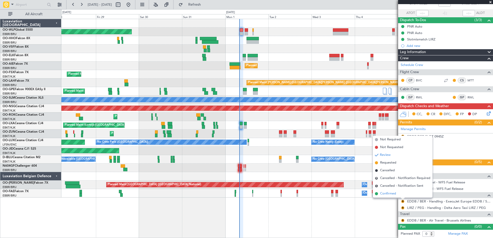
click at [389, 193] on span "Confirmed" at bounding box center [388, 193] width 16 height 5
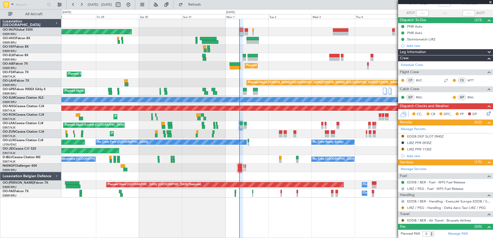
click at [403, 207] on button "R" at bounding box center [402, 207] width 3 height 3
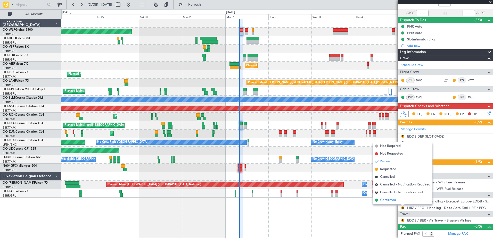
click at [393, 201] on span "Confirmed" at bounding box center [388, 200] width 16 height 5
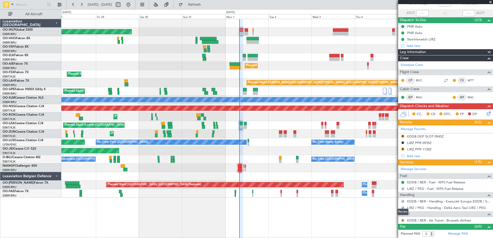
click at [403, 221] on button "R" at bounding box center [402, 220] width 3 height 3
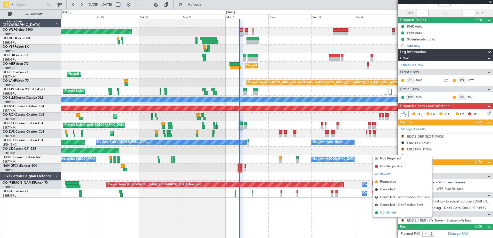
click at [395, 214] on span "Confirmed" at bounding box center [388, 212] width 16 height 5
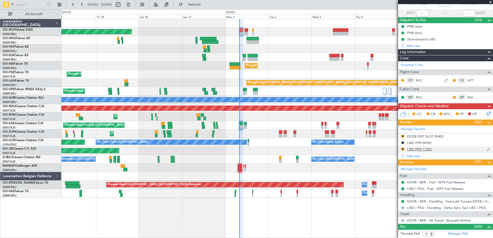
click at [420, 150] on div "LIRZ PPR 1130Z" at bounding box center [419, 149] width 24 height 4
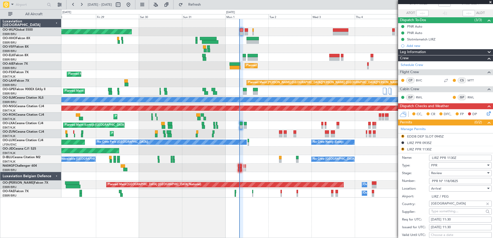
click at [460, 218] on div "01/09/2025 11:30" at bounding box center [460, 219] width 59 height 5
select select "9"
select select "2025"
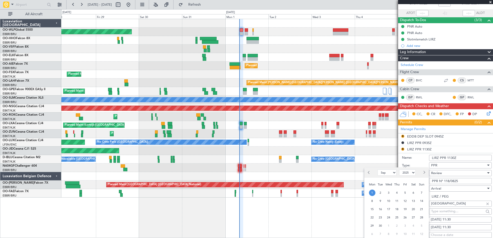
scroll to position [85, 0]
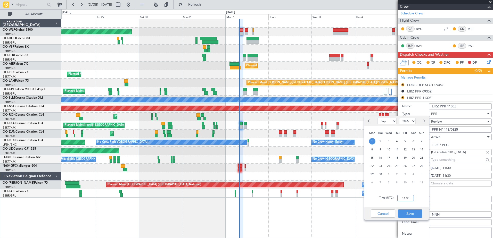
click at [408, 198] on input "11:30" at bounding box center [405, 198] width 16 height 6
type input "08:15"
click at [411, 213] on button "Save" at bounding box center [410, 214] width 24 height 8
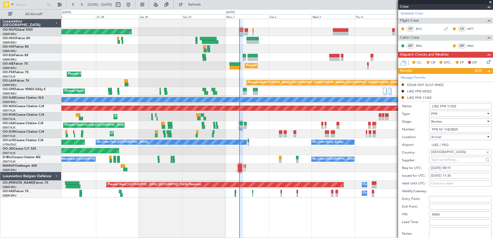
click at [461, 175] on div "01/09/2025 11:30" at bounding box center [460, 175] width 59 height 5
select select "9"
select select "2025"
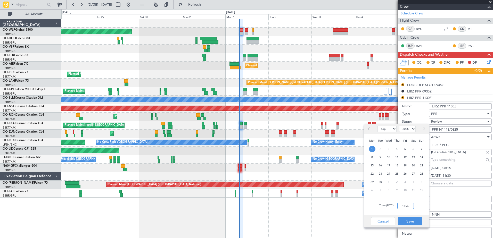
click at [407, 207] on input "11:30" at bounding box center [405, 206] width 16 height 6
type input "08:15"
click at [413, 219] on button "Save" at bounding box center [410, 221] width 24 height 8
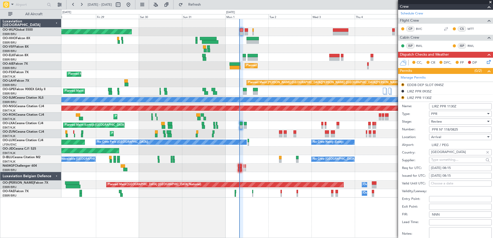
click at [454, 120] on div "Review" at bounding box center [458, 122] width 55 height 8
click at [456, 159] on span "Received OK" at bounding box center [458, 163] width 54 height 8
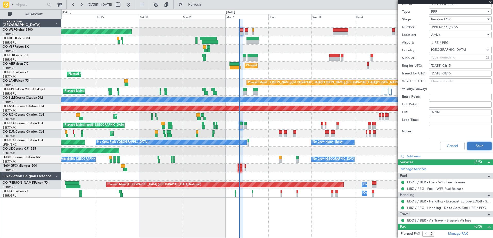
click at [475, 145] on button "Save" at bounding box center [479, 146] width 24 height 8
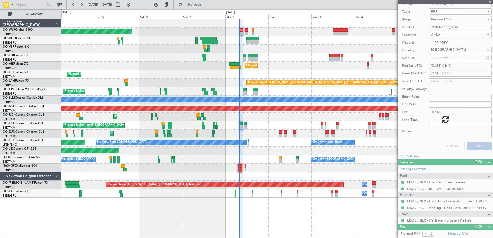
scroll to position [33, 0]
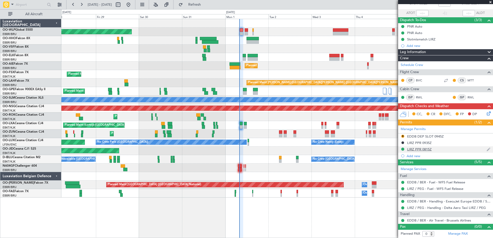
click at [424, 147] on div "LIRZ PPR 0815Z" at bounding box center [419, 149] width 24 height 4
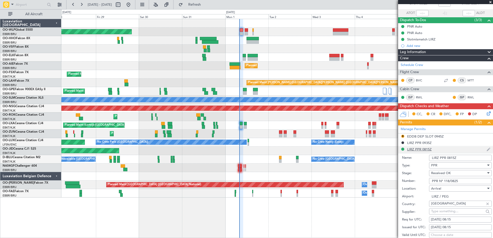
scroll to position [187, 0]
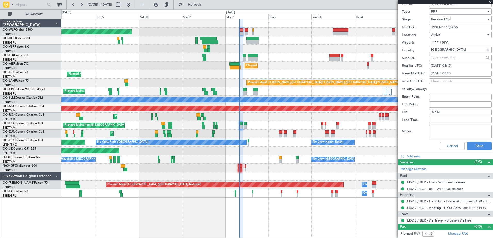
click at [460, 63] on div "01/09/2025 08:15" at bounding box center [460, 65] width 59 height 5
select select "9"
select select "2025"
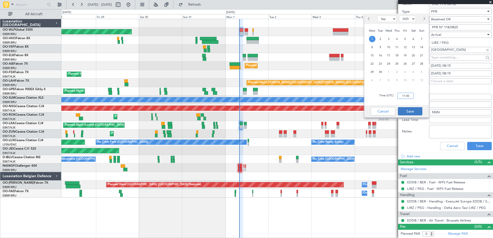
type input "11:00"
click at [412, 110] on button "Save" at bounding box center [410, 111] width 24 height 8
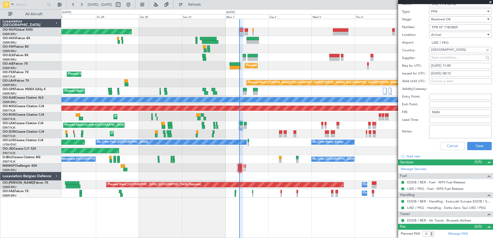
click at [463, 72] on div "01/09/2025 08:15" at bounding box center [460, 73] width 59 height 5
select select "9"
select select "2025"
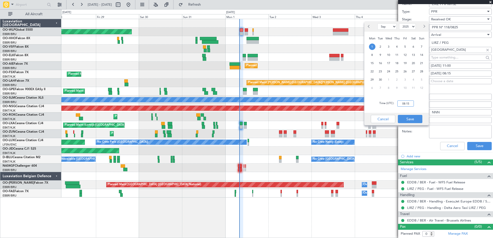
click at [403, 102] on input "08:15" at bounding box center [405, 104] width 16 height 6
type input "11:00"
click at [410, 118] on button "Save" at bounding box center [410, 119] width 24 height 8
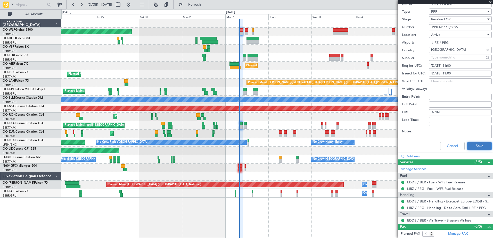
click at [476, 145] on button "Save" at bounding box center [479, 146] width 24 height 8
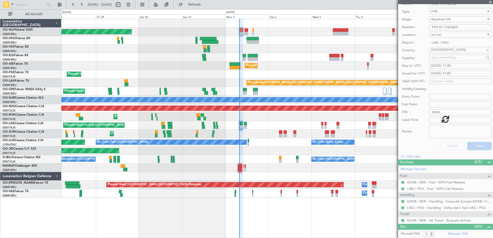
scroll to position [33, 0]
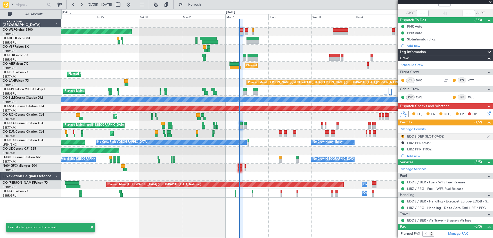
click at [428, 136] on div "EDDB DEP SLOT 0945Z" at bounding box center [425, 136] width 37 height 4
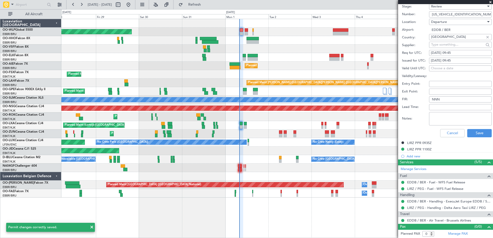
click at [460, 53] on div "[DATE] 09:45" at bounding box center [460, 53] width 59 height 5
select select "9"
select select "2025"
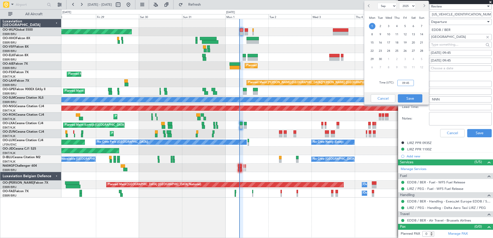
click at [407, 83] on input "09:45" at bounding box center [405, 83] width 16 height 6
type input "08:15"
click at [412, 97] on button "Save" at bounding box center [410, 98] width 24 height 8
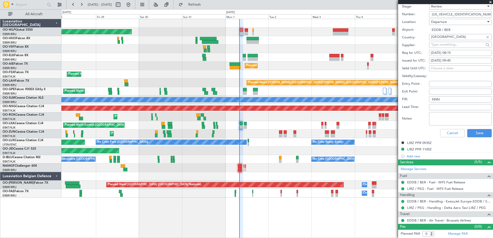
click at [461, 60] on div "[DATE] 09:45" at bounding box center [460, 60] width 59 height 5
select select "9"
select select "2025"
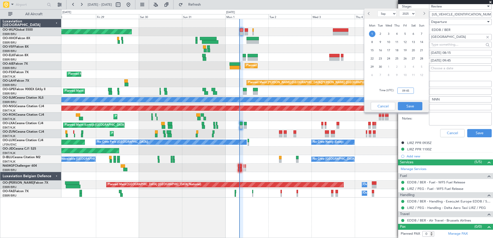
click at [406, 90] on input "09:45" at bounding box center [405, 91] width 16 height 6
type input "08:15"
click at [406, 104] on button "Save" at bounding box center [410, 106] width 24 height 8
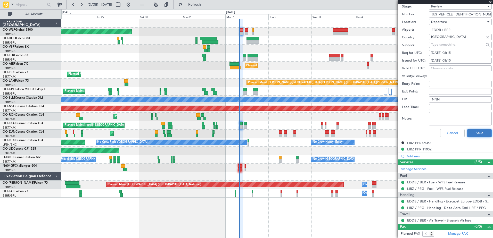
click at [478, 134] on button "Save" at bounding box center [479, 133] width 24 height 8
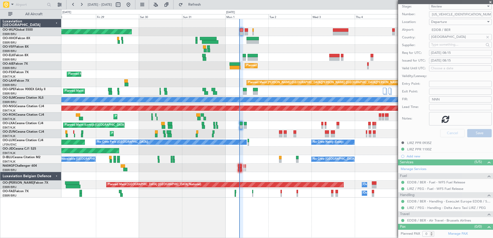
scroll to position [33, 0]
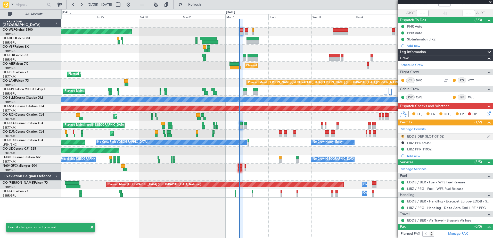
click at [403, 135] on button "R" at bounding box center [402, 136] width 3 height 3
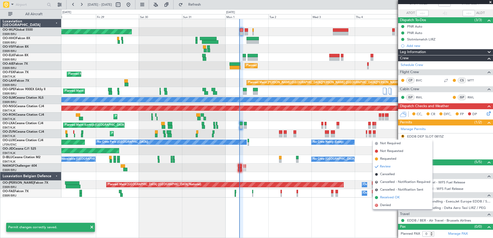
click at [386, 199] on span "Received OK" at bounding box center [390, 197] width 20 height 5
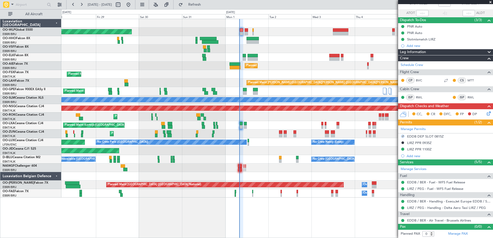
click at [486, 112] on icon at bounding box center [488, 113] width 4 height 4
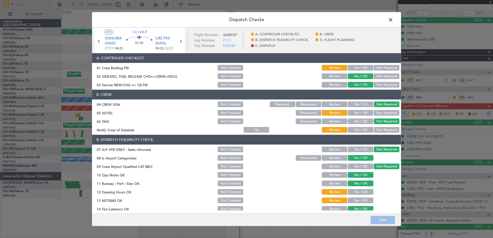
click at [374, 68] on button "Not Required" at bounding box center [387, 68] width 26 height 6
click at [378, 128] on button "Not Required" at bounding box center [387, 130] width 26 height 6
click at [379, 111] on button "Not Required" at bounding box center [387, 113] width 26 height 6
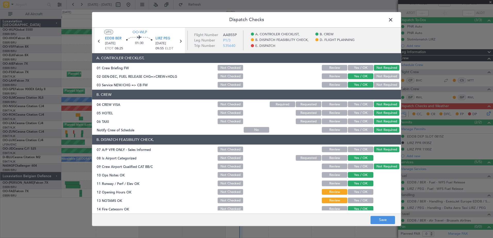
click at [350, 193] on button "Yes / OK" at bounding box center [361, 192] width 26 height 6
click at [353, 200] on button "Yes / OK" at bounding box center [361, 201] width 26 height 6
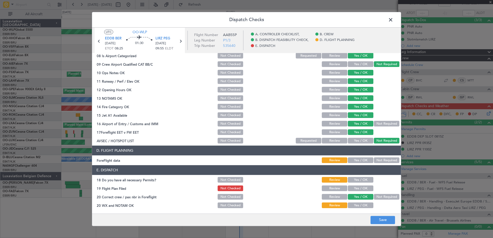
click at [362, 160] on button "Yes / OK" at bounding box center [361, 161] width 26 height 6
drag, startPoint x: 363, startPoint y: 182, endPoint x: 362, endPoint y: 188, distance: 6.5
click at [363, 182] on button "Yes / OK" at bounding box center [361, 180] width 26 height 6
click at [362, 188] on button "Yes / OK" at bounding box center [361, 189] width 26 height 6
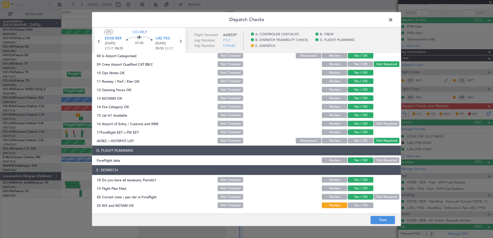
click at [362, 207] on button "Yes / OK" at bounding box center [361, 206] width 26 height 6
click at [380, 221] on button "Save" at bounding box center [382, 220] width 24 height 8
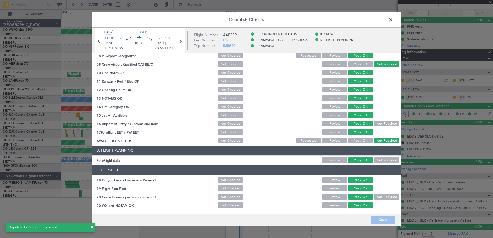
click at [393, 19] on span at bounding box center [393, 21] width 0 height 10
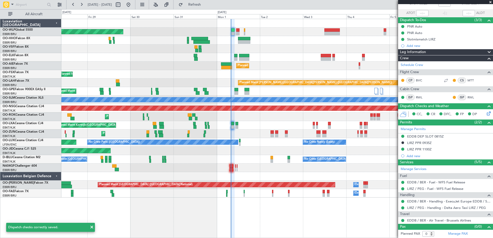
click at [261, 146] on div "Planned Maint Paris (Le Bourget) No Crew Paris (Le Bourget) No Crew Nancy (Esse…" at bounding box center [276, 142] width 431 height 9
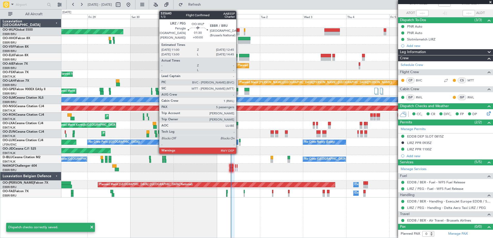
click at [238, 29] on div at bounding box center [237, 30] width 3 height 4
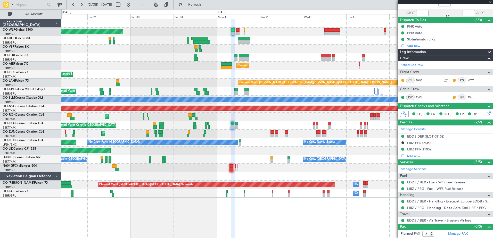
scroll to position [0, 0]
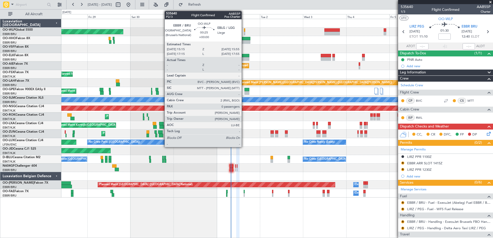
click at [244, 32] on div at bounding box center [244, 34] width 1 height 4
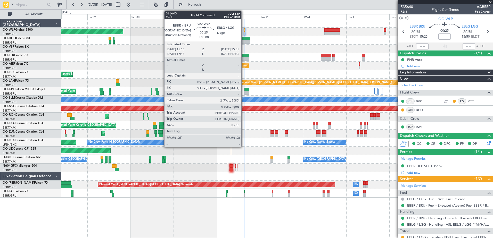
click at [244, 30] on div at bounding box center [244, 30] width 1 height 4
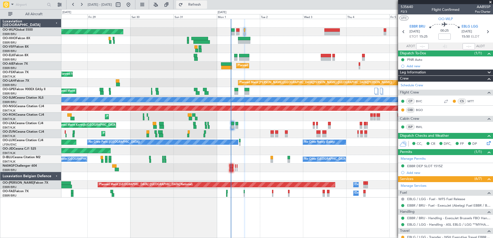
click at [205, 3] on span "Refresh" at bounding box center [195, 5] width 22 height 4
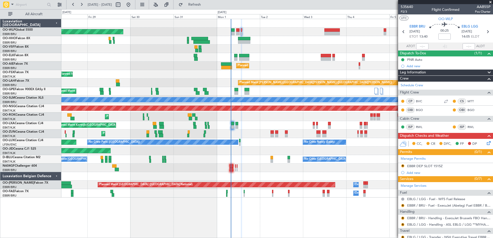
click at [486, 142] on icon at bounding box center [488, 142] width 4 height 4
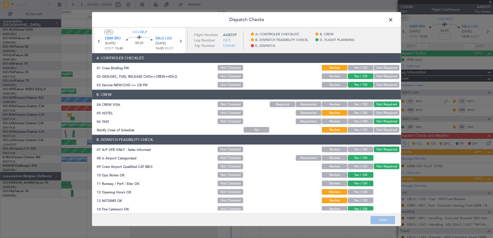
click at [354, 129] on button "Yes / OK" at bounding box center [361, 130] width 26 height 6
click at [377, 112] on button "Not Required" at bounding box center [387, 113] width 26 height 6
click at [381, 68] on button "Not Required" at bounding box center [387, 68] width 26 height 6
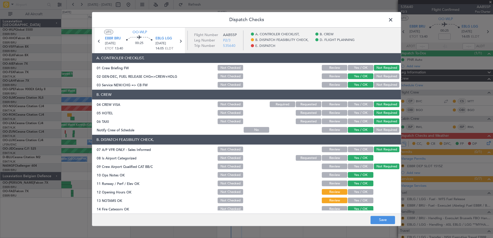
click at [363, 192] on button "Yes / OK" at bounding box center [361, 192] width 26 height 6
click at [364, 201] on button "Yes / OK" at bounding box center [361, 201] width 26 height 6
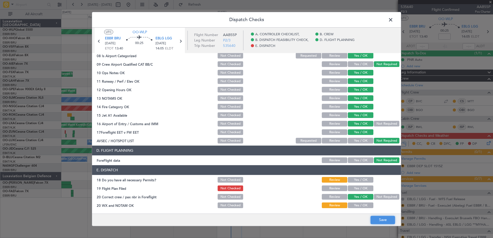
click at [379, 218] on button "Save" at bounding box center [382, 220] width 24 height 8
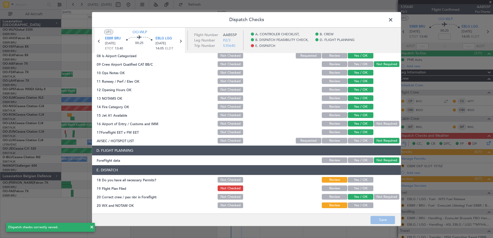
click at [393, 19] on span at bounding box center [393, 21] width 0 height 10
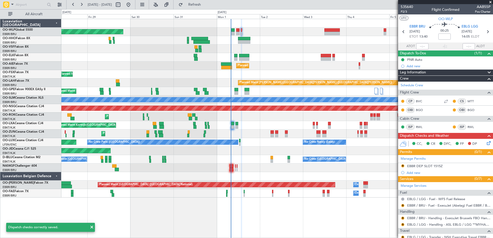
click at [445, 219] on div "EBLG / LGG - Handling - ASL EBLG / LGG **MYHANDLING**" at bounding box center [445, 219] width 0 height 0
click at [427, 218] on link "EBBR / BRU - Handling - ExecuJet Brussels FBO Handling Abelag" at bounding box center [448, 218] width 83 height 4
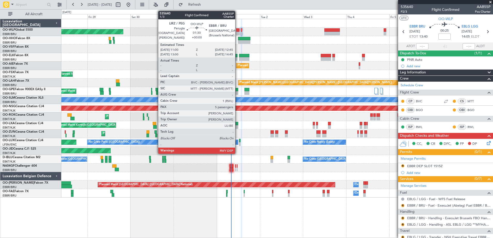
click at [237, 29] on div at bounding box center [237, 30] width 3 height 4
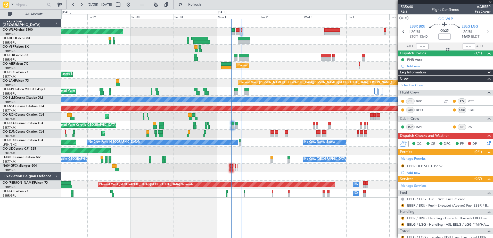
type input "5"
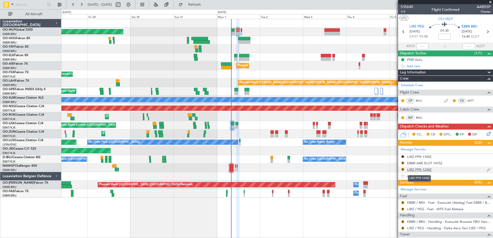
click at [425, 171] on div "LIRZ PPR 1230Z" at bounding box center [419, 170] width 24 height 4
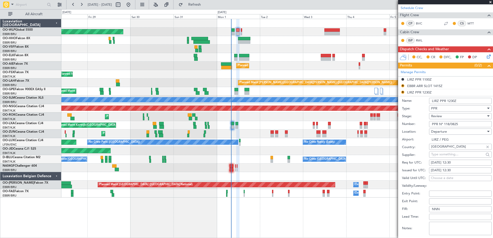
scroll to position [129, 0]
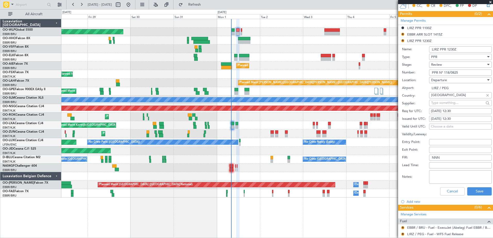
drag, startPoint x: 464, startPoint y: 110, endPoint x: 454, endPoint y: 112, distance: 10.1
click at [454, 112] on div "01/09/2025 12:30" at bounding box center [460, 111] width 59 height 5
select select "9"
select select "2025"
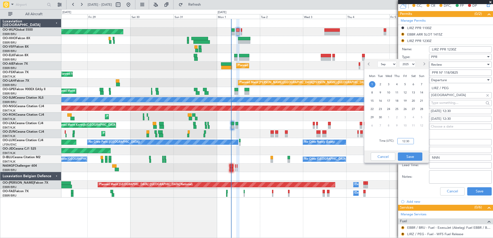
click at [406, 139] on input "12:30" at bounding box center [405, 141] width 16 height 6
type input "11:00"
click at [410, 156] on button "Save" at bounding box center [410, 157] width 24 height 8
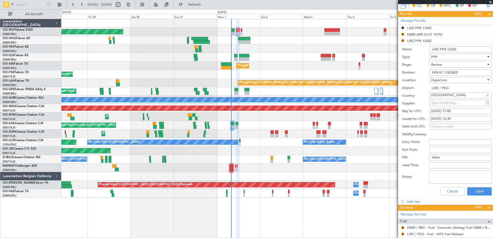
click at [461, 118] on div "01/09/2025 12:30" at bounding box center [460, 118] width 59 height 5
select select "9"
select select "2025"
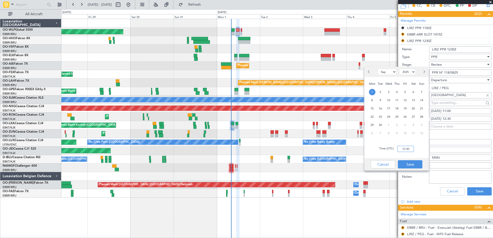
click at [408, 148] on input "12:30" at bounding box center [405, 149] width 16 height 6
type input "11:00"
click at [409, 163] on button "Save" at bounding box center [410, 164] width 24 height 8
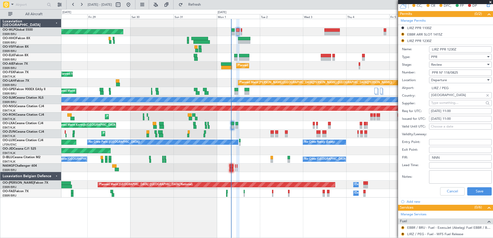
click at [462, 64] on div "Review" at bounding box center [458, 65] width 55 height 8
click at [458, 100] on span "Requested" at bounding box center [458, 98] width 54 height 8
click at [450, 65] on div "Requested" at bounding box center [458, 65] width 55 height 8
click at [450, 105] on span "Received OK" at bounding box center [458, 104] width 54 height 8
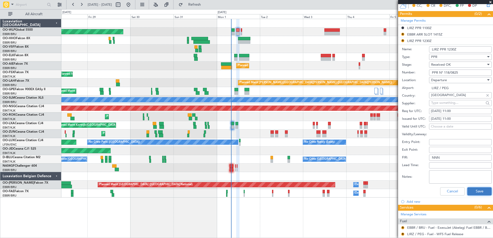
click at [476, 192] on button "Save" at bounding box center [479, 191] width 24 height 8
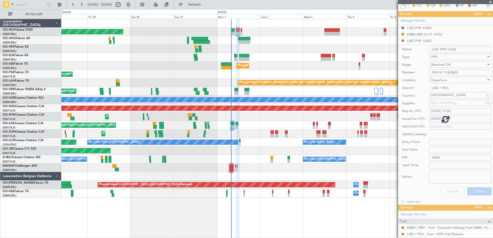
scroll to position [104, 0]
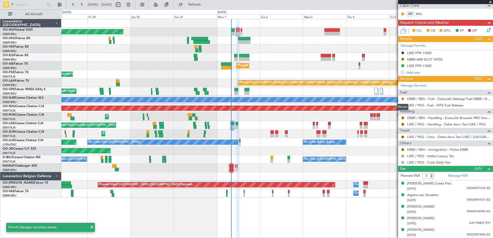
click at [402, 99] on button "R" at bounding box center [402, 98] width 3 height 3
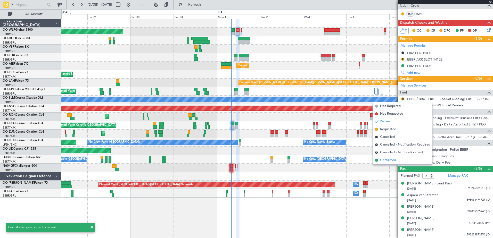
click at [389, 159] on span "Confirmed" at bounding box center [388, 160] width 16 height 5
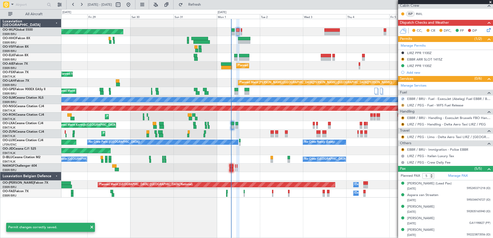
click at [403, 105] on button "R" at bounding box center [402, 105] width 3 height 3
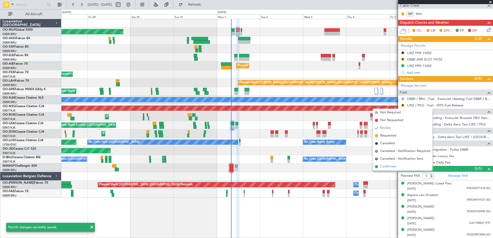
click at [387, 166] on span "Confirmed" at bounding box center [388, 166] width 16 height 5
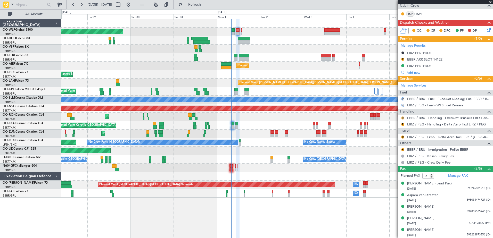
click at [402, 117] on button "R" at bounding box center [402, 117] width 3 height 3
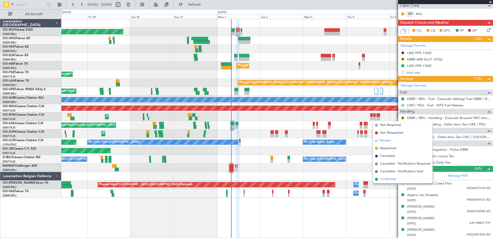
click at [386, 178] on span "Confirmed" at bounding box center [388, 179] width 16 height 5
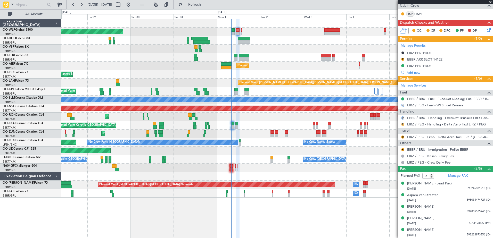
click at [402, 125] on button "R" at bounding box center [402, 124] width 3 height 3
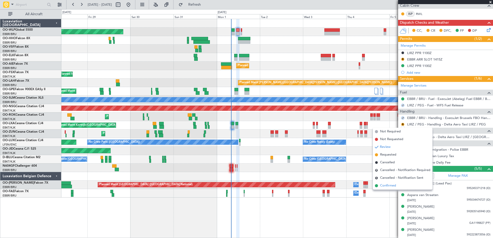
click at [390, 186] on span "Confirmed" at bounding box center [388, 185] width 16 height 5
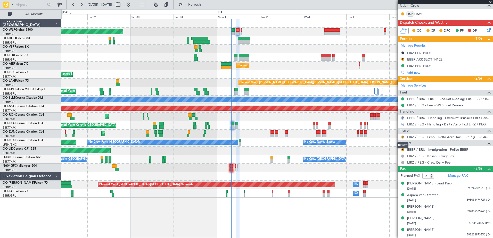
click at [403, 136] on button "R" at bounding box center [402, 137] width 3 height 3
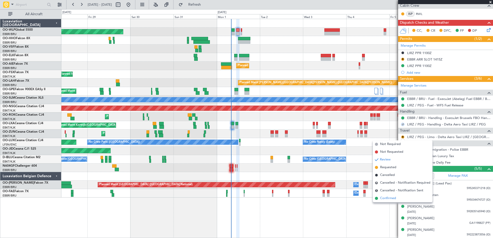
click at [392, 197] on span "Confirmed" at bounding box center [388, 198] width 16 height 5
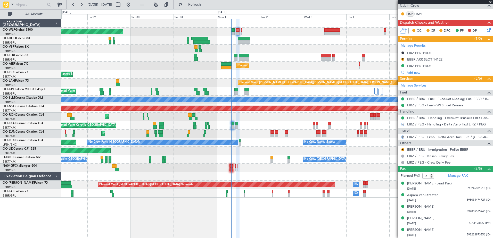
click at [419, 149] on link "EBBR / BRU - Immigration - Police EBBR" at bounding box center [437, 149] width 61 height 4
click at [205, 5] on span "Refresh" at bounding box center [195, 5] width 22 height 4
click at [403, 149] on button at bounding box center [402, 149] width 3 height 3
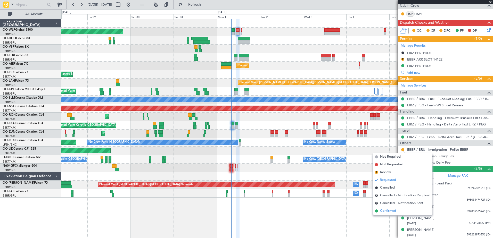
click at [386, 212] on span "Confirmed" at bounding box center [388, 210] width 16 height 5
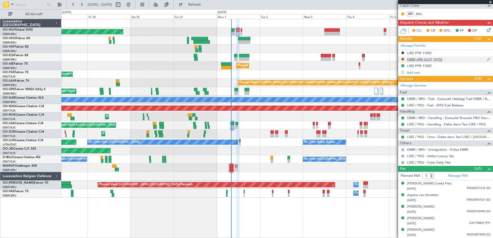
click at [435, 61] on div "EBBR ARR SLOT 1415Z" at bounding box center [424, 59] width 35 height 4
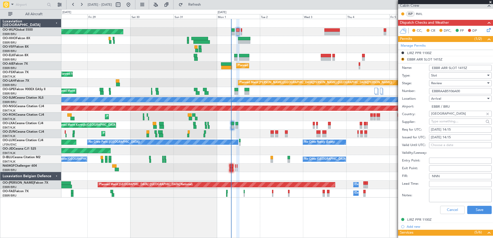
click at [462, 129] on div "01/09/2025 14:15" at bounding box center [460, 129] width 59 height 5
select select "9"
select select "2025"
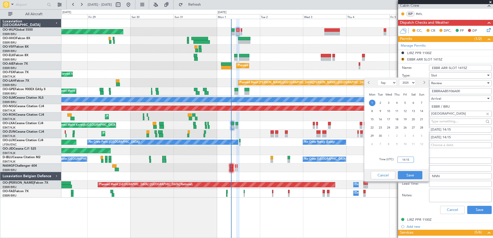
click at [408, 161] on input "14:15" at bounding box center [405, 160] width 16 height 6
type input "12:45"
click at [409, 172] on button "Save" at bounding box center [410, 175] width 24 height 8
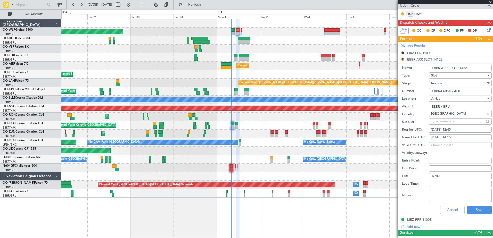
click at [453, 136] on div "01/09/2025 14:15" at bounding box center [460, 137] width 59 height 5
select select "9"
select select "2025"
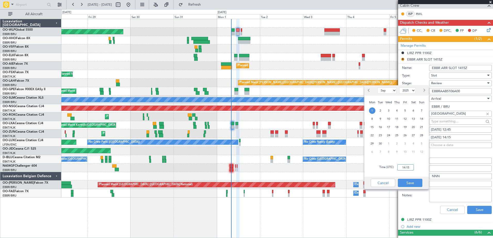
click at [408, 167] on input "14:15" at bounding box center [405, 167] width 16 height 6
type input "12:45"
click at [416, 183] on button "Save" at bounding box center [410, 183] width 24 height 8
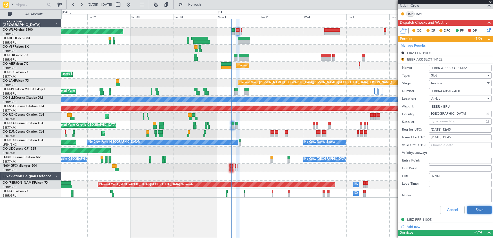
click at [474, 209] on button "Save" at bounding box center [479, 210] width 24 height 8
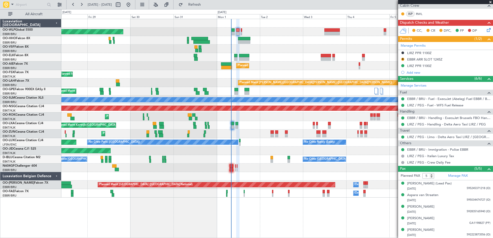
click at [119, 57] on div "Planned Maint Kortrijk-[GEOGRAPHIC_DATA]" at bounding box center [276, 57] width 431 height 9
click at [141, 64] on div "Planned Maint [GEOGRAPHIC_DATA] ([GEOGRAPHIC_DATA])" at bounding box center [276, 66] width 431 height 9
click at [205, 4] on span "Refresh" at bounding box center [195, 5] width 22 height 4
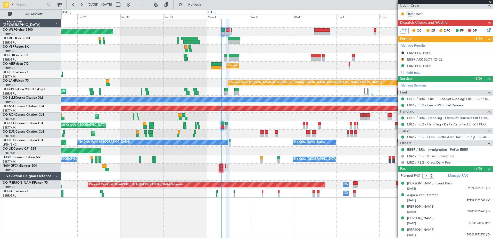
click at [152, 66] on div "Planned Maint [GEOGRAPHIC_DATA] ([GEOGRAPHIC_DATA])" at bounding box center [276, 66] width 431 height 9
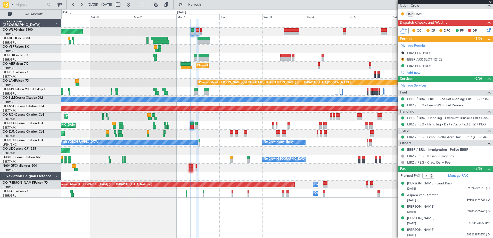
click at [254, 49] on div at bounding box center [276, 49] width 431 height 9
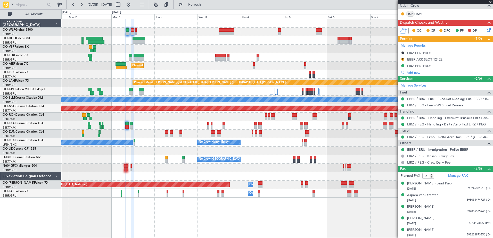
click at [222, 90] on div "Planned Maint Brussels (Brussels National) No Crew Brussels (Brussels National)…" at bounding box center [276, 91] width 431 height 9
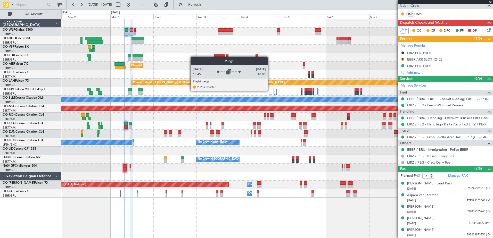
click at [270, 90] on div at bounding box center [269, 91] width 3 height 6
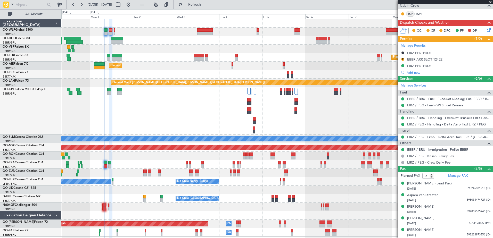
click at [277, 118] on div "Planned Maint Brussels (Brussels National) No Crew Brussels (Brussels National)" at bounding box center [276, 111] width 431 height 48
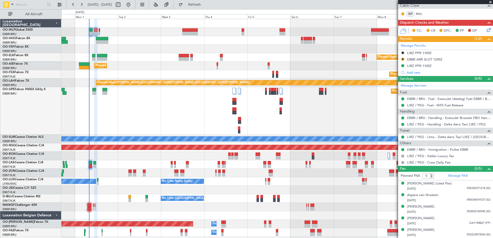
click at [145, 106] on div "Planned Maint Brussels (Brussels National) No Crew Brussels (Brussels National)" at bounding box center [276, 111] width 431 height 48
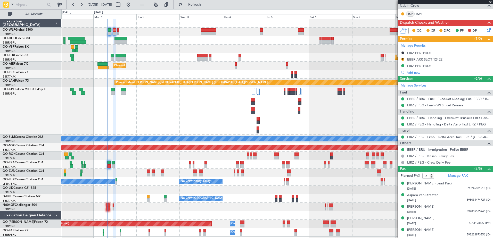
click at [188, 107] on div "Planned Maint Brussels (Brussels National) No Crew Brussels (Brussels National)" at bounding box center [276, 111] width 431 height 48
click at [486, 30] on icon at bounding box center [488, 29] width 4 height 4
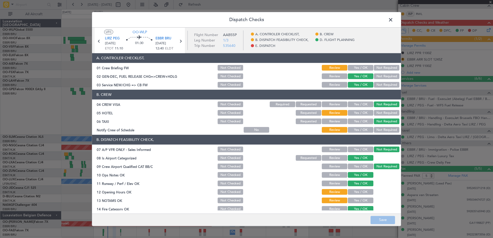
scroll to position [102, 0]
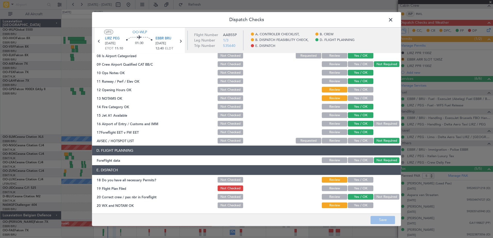
click at [357, 181] on button "Yes / OK" at bounding box center [361, 180] width 26 height 6
click at [358, 190] on button "Yes / OK" at bounding box center [361, 189] width 26 height 6
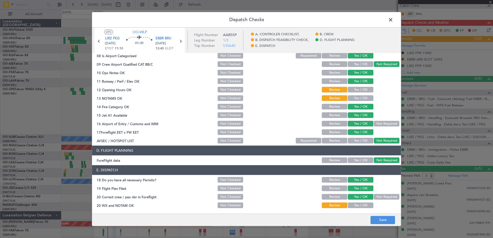
click at [358, 206] on button "Yes / OK" at bounding box center [361, 206] width 26 height 6
click at [353, 97] on button "Yes / OK" at bounding box center [361, 99] width 26 height 6
click at [354, 90] on button "Yes / OK" at bounding box center [361, 90] width 26 height 6
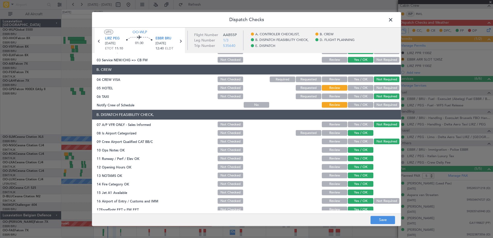
scroll to position [0, 0]
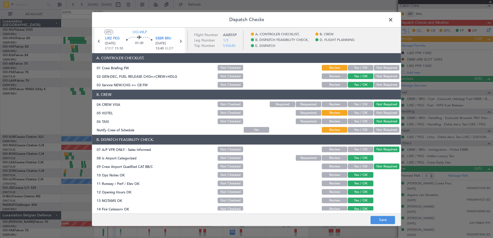
click at [358, 131] on button "Yes / OK" at bounding box center [361, 130] width 26 height 6
click at [379, 114] on button "Not Required" at bounding box center [387, 113] width 26 height 6
click at [384, 218] on button "Save" at bounding box center [382, 220] width 24 height 8
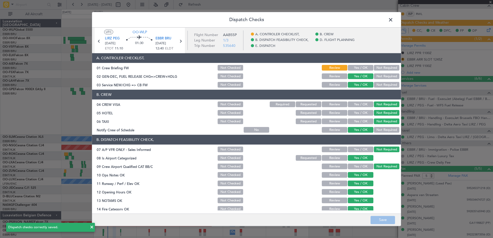
click at [393, 19] on span at bounding box center [393, 21] width 0 height 10
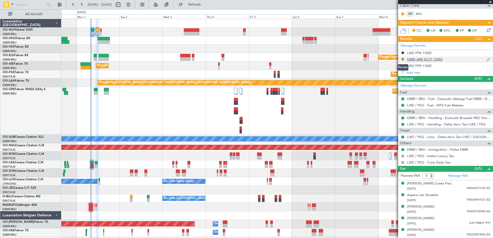
click at [403, 59] on button "R" at bounding box center [402, 59] width 3 height 3
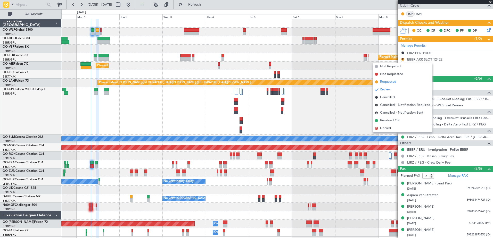
click at [388, 79] on li "Requested" at bounding box center [403, 82] width 60 height 8
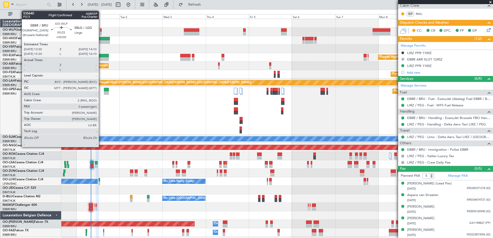
click at [101, 30] on div at bounding box center [100, 30] width 1 height 4
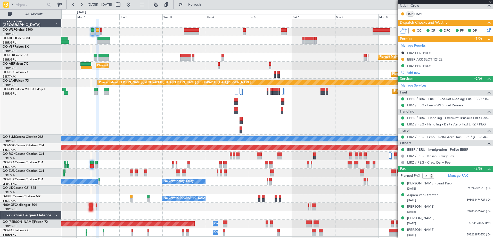
type input "0"
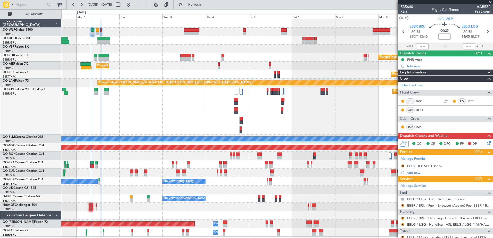
scroll to position [55, 0]
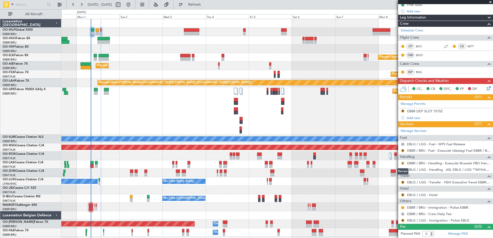
click at [403, 163] on button "R" at bounding box center [402, 163] width 3 height 3
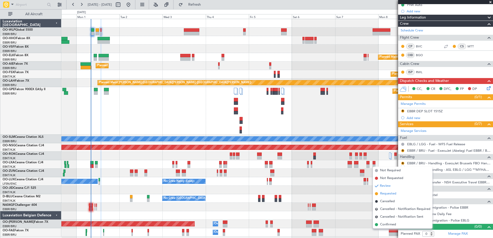
click at [391, 195] on span "Requested" at bounding box center [388, 193] width 16 height 5
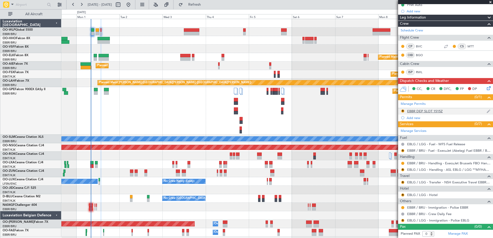
click at [420, 111] on div "EBBR DEP SLOT 1515Z" at bounding box center [425, 111] width 36 height 4
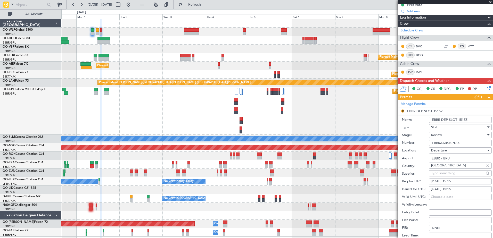
click at [448, 134] on div "Review" at bounding box center [458, 135] width 55 height 8
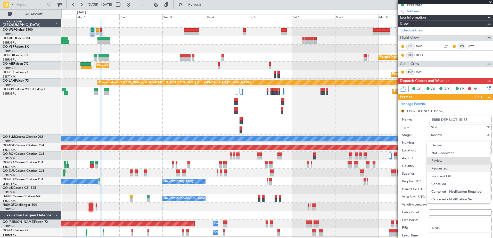
click at [447, 166] on span "Requested" at bounding box center [458, 169] width 54 height 8
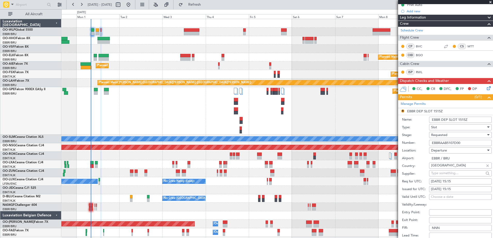
click at [463, 180] on div "01/09/2025 15:15" at bounding box center [460, 181] width 59 height 5
select select "9"
select select "2025"
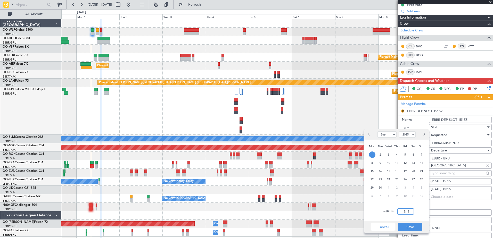
click at [404, 213] on input "15:15" at bounding box center [405, 211] width 16 height 6
type input "13:30"
click at [412, 229] on button "Save" at bounding box center [410, 227] width 24 height 8
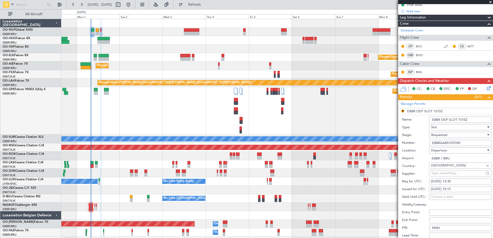
click at [461, 188] on div "01/09/2025 15:15" at bounding box center [460, 189] width 59 height 5
select select "9"
select select "2025"
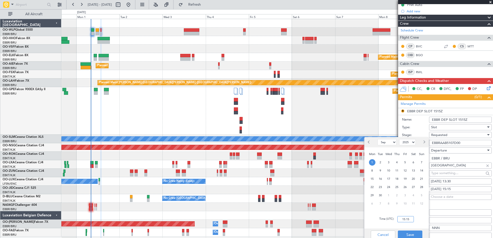
click at [403, 219] on input "15:15" at bounding box center [405, 219] width 16 height 6
type input "13:30"
click at [408, 232] on button "Save" at bounding box center [410, 235] width 24 height 8
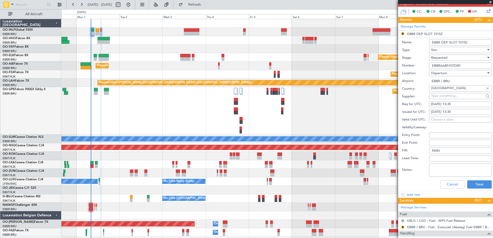
scroll to position [158, 0]
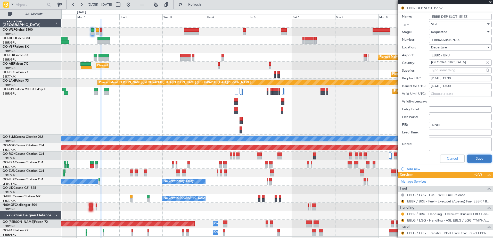
click at [468, 157] on button "Save" at bounding box center [479, 159] width 24 height 8
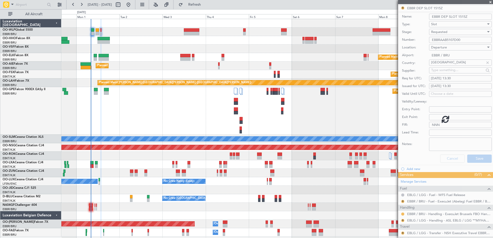
scroll to position [55, 0]
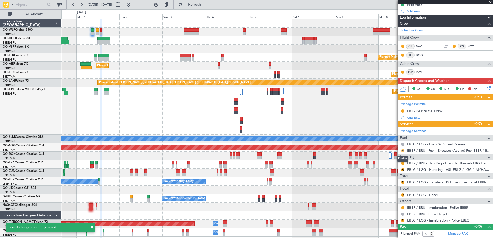
click at [402, 151] on button "R" at bounding box center [402, 150] width 3 height 3
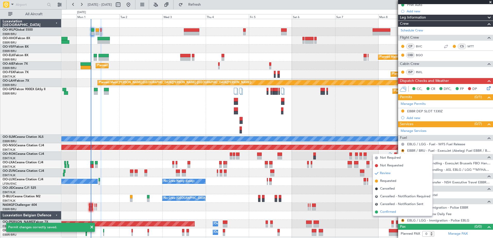
click at [388, 211] on span "Confirmed" at bounding box center [388, 212] width 16 height 5
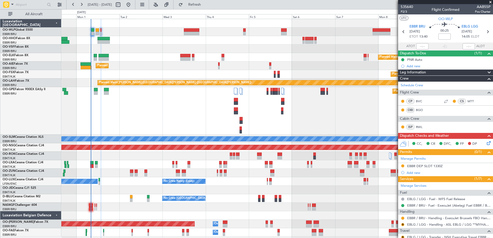
scroll to position [55, 0]
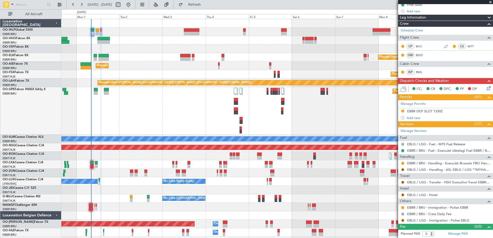
click at [74, 53] on div at bounding box center [276, 49] width 431 height 9
click at [205, 3] on span "Refresh" at bounding box center [195, 5] width 22 height 4
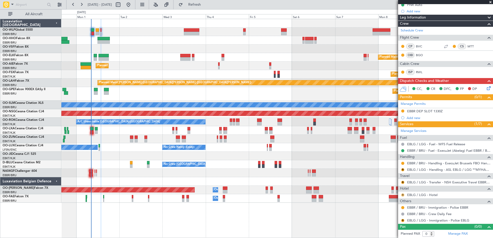
click at [403, 195] on button "R" at bounding box center [402, 195] width 3 height 3
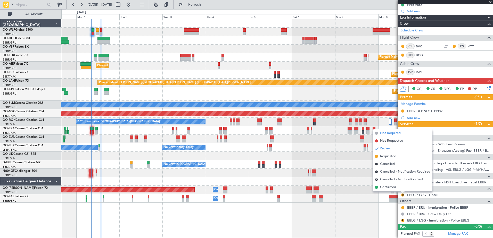
click at [389, 134] on span "Not Required" at bounding box center [390, 133] width 21 height 5
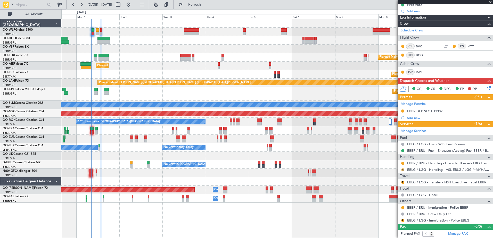
click at [403, 170] on button "R" at bounding box center [402, 169] width 3 height 3
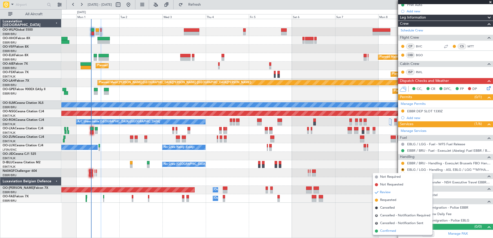
click at [391, 232] on span "Confirmed" at bounding box center [388, 231] width 16 height 5
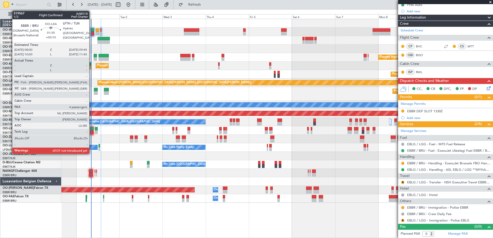
click at [91, 128] on div at bounding box center [91, 129] width 3 height 4
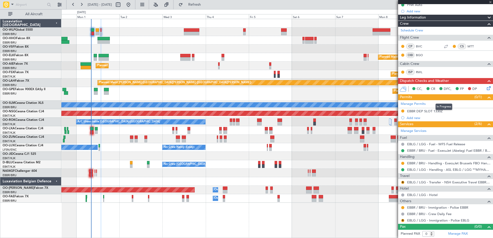
type input "+00:10"
type input "4"
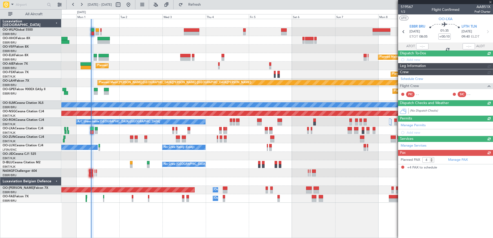
scroll to position [0, 0]
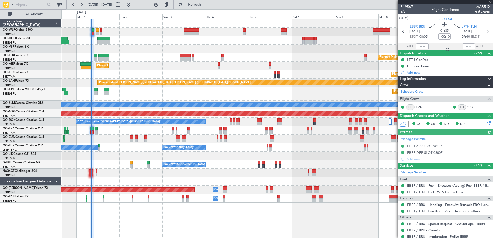
click at [419, 47] on div at bounding box center [422, 46] width 12 height 6
click at [418, 46] on input "text" at bounding box center [422, 46] width 12 height 6
type input "08:11"
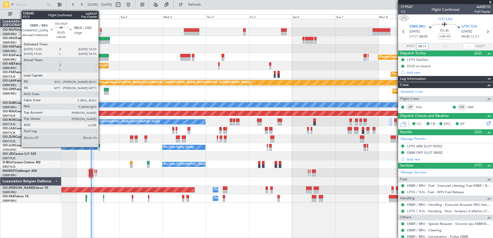
click at [101, 32] on div at bounding box center [100, 34] width 1 height 4
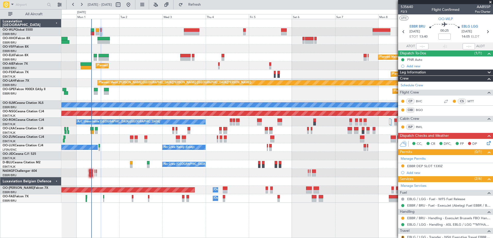
scroll to position [55, 0]
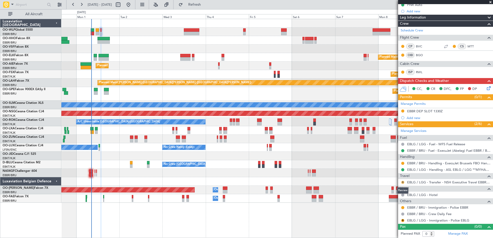
click at [403, 182] on button "R" at bounding box center [402, 182] width 3 height 3
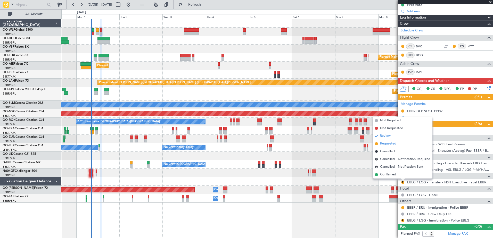
click at [388, 144] on span "Requested" at bounding box center [388, 143] width 16 height 5
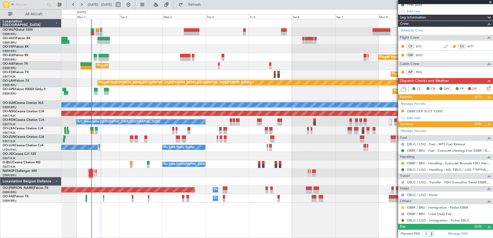
click at [403, 207] on button at bounding box center [402, 207] width 3 height 3
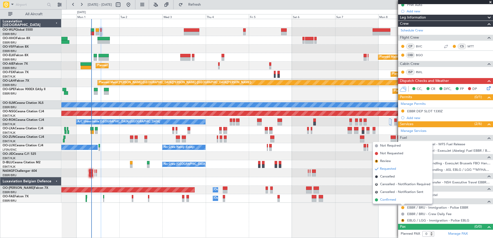
click at [388, 199] on span "Confirmed" at bounding box center [388, 199] width 16 height 5
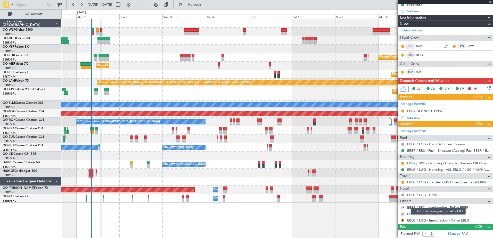
click at [430, 221] on link "EBLG / LGG - Immigration - Police EBLG" at bounding box center [438, 220] width 62 height 4
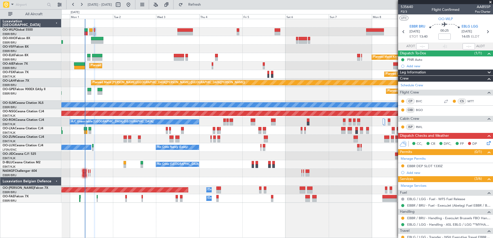
click at [188, 96] on div "Planned Maint Brussels (Brussels National) No Crew Brussels (Brussels National)" at bounding box center [276, 94] width 431 height 14
click at [215, 152] on div "Planned Maint Berlin (Brandenburg) Planned Maint Kortrijk-Wevelgem Planned Main…" at bounding box center [276, 111] width 431 height 184
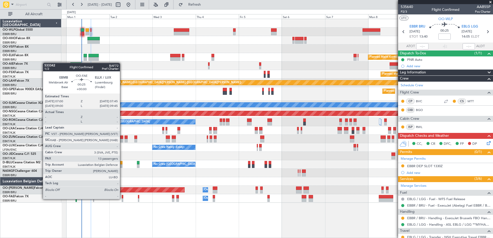
click at [122, 199] on div at bounding box center [123, 200] width 2 height 4
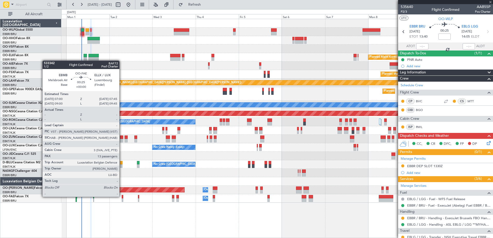
type input "13"
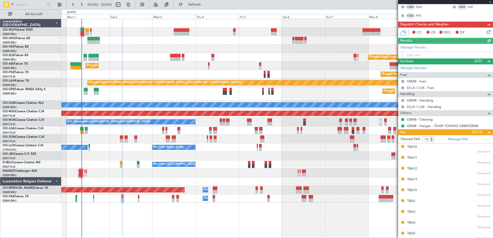
scroll to position [149, 0]
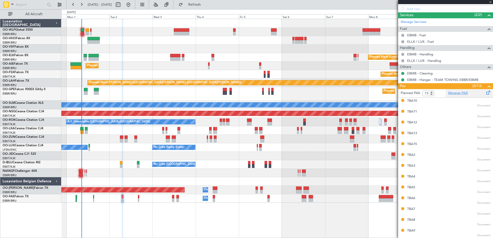
click at [461, 93] on link "Manage PAX" at bounding box center [458, 93] width 20 height 5
click at [207, 7] on button "Refresh" at bounding box center [191, 5] width 31 height 8
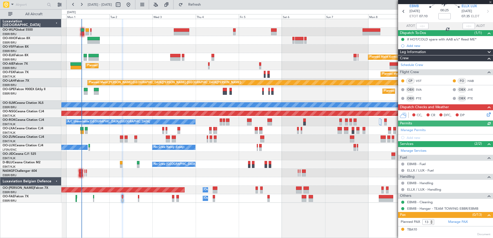
scroll to position [0, 0]
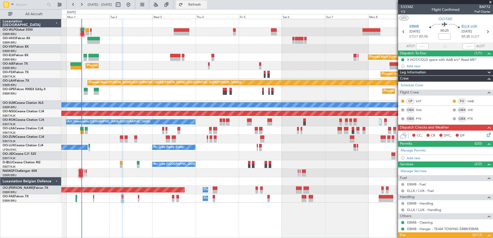
click at [205, 6] on span "Refresh" at bounding box center [195, 5] width 22 height 4
click at [106, 173] on div at bounding box center [276, 173] width 431 height 9
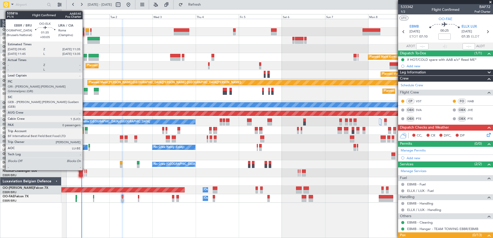
click at [85, 58] on div at bounding box center [85, 59] width 3 height 4
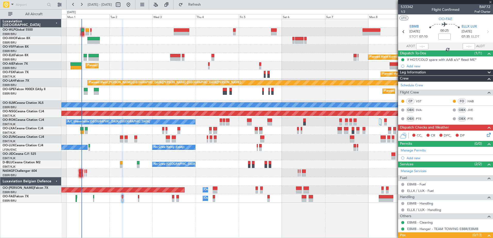
type input "+00:05"
type input "0"
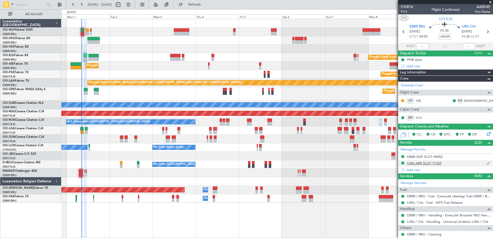
scroll to position [20, 0]
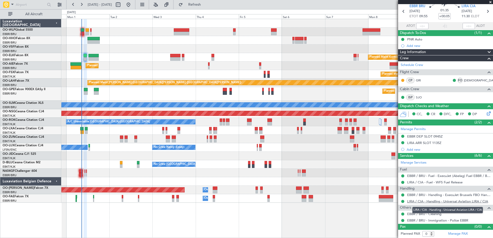
click at [443, 202] on link "LIRA / CIA - Handling - Universal Aviation LIRA / CIA" at bounding box center [447, 201] width 81 height 4
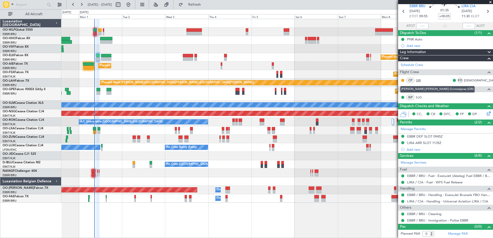
click at [419, 81] on link "GRI" at bounding box center [422, 80] width 12 height 5
click at [205, 6] on span "Refresh" at bounding box center [195, 5] width 22 height 4
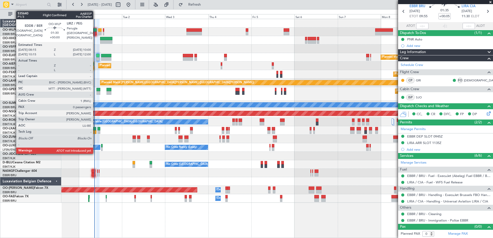
click at [95, 34] on div at bounding box center [94, 34] width 3 height 4
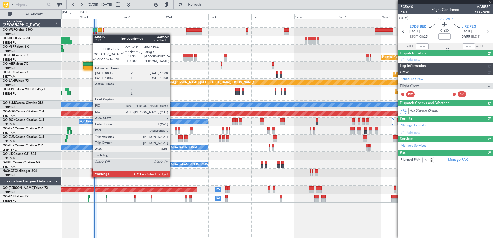
scroll to position [0, 0]
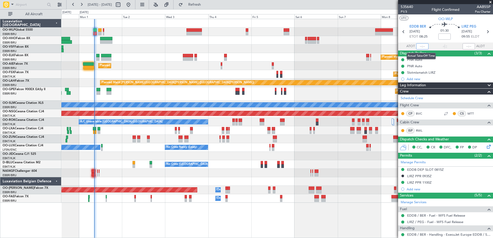
click at [419, 45] on input "text" at bounding box center [422, 46] width 12 height 6
type input "08:45"
click at [205, 3] on span "Refresh" at bounding box center [195, 5] width 22 height 4
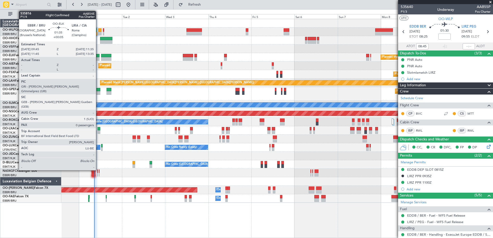
click at [98, 59] on div at bounding box center [97, 59] width 3 height 4
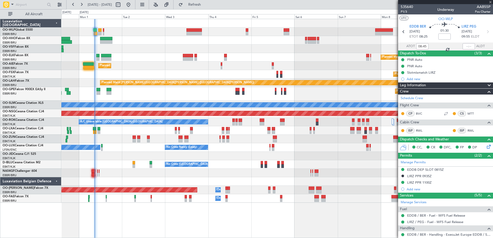
type input "+00:05"
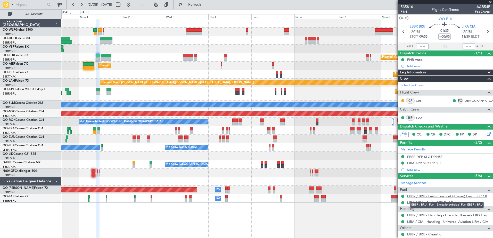
click at [438, 195] on link "EBBR / BRU - Fuel - ExecuJet (Abelag) Fuel EBBR / BRU" at bounding box center [448, 196] width 83 height 4
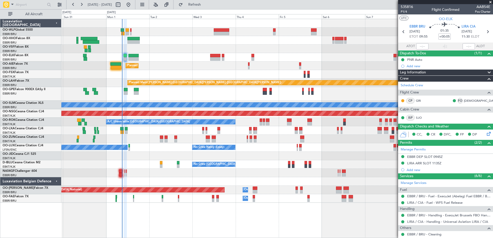
click at [156, 72] on div "Planned Maint Kortrijk-Wevelgem Planned Maint Kortrijk-Wevelgem" at bounding box center [276, 74] width 431 height 9
click at [402, 12] on span "P1/4" at bounding box center [406, 12] width 12 height 4
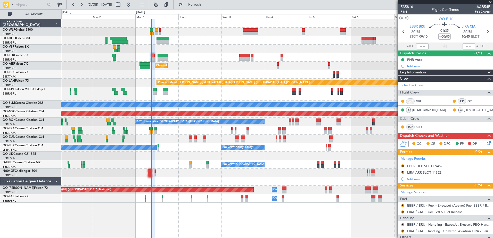
click at [196, 59] on div "Planned Maint Kortrijk-[GEOGRAPHIC_DATA]" at bounding box center [276, 57] width 431 height 9
click at [402, 206] on button "R" at bounding box center [402, 205] width 3 height 3
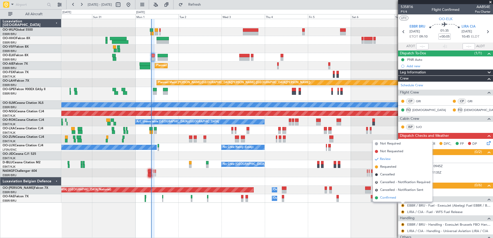
click at [387, 198] on span "Confirmed" at bounding box center [388, 197] width 16 height 5
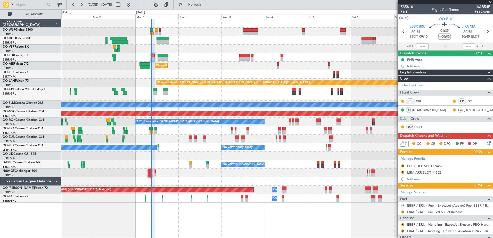
click at [402, 211] on button "R" at bounding box center [402, 212] width 3 height 3
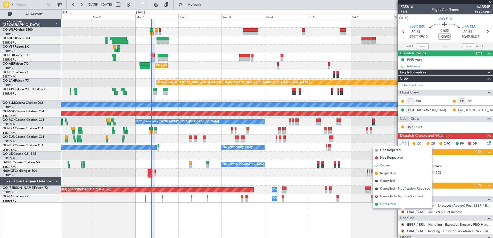
click at [391, 204] on span "Confirmed" at bounding box center [388, 204] width 16 height 5
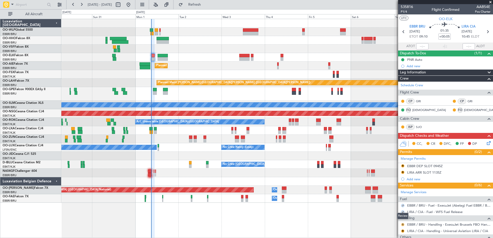
click at [402, 226] on button "R" at bounding box center [402, 224] width 3 height 3
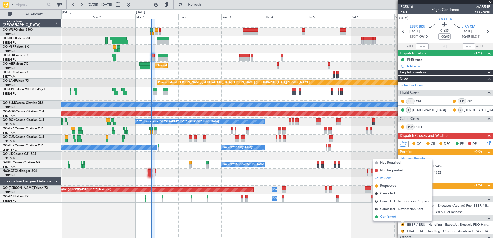
click at [390, 216] on span "Confirmed" at bounding box center [388, 216] width 16 height 5
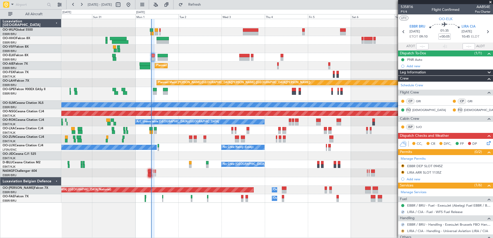
click at [402, 231] on button "R" at bounding box center [402, 231] width 3 height 3
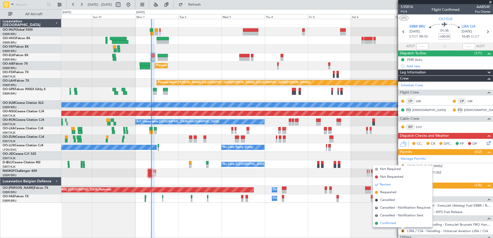
click at [389, 223] on span "Confirmed" at bounding box center [388, 223] width 16 height 5
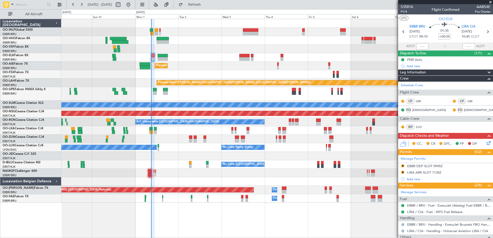
scroll to position [30, 0]
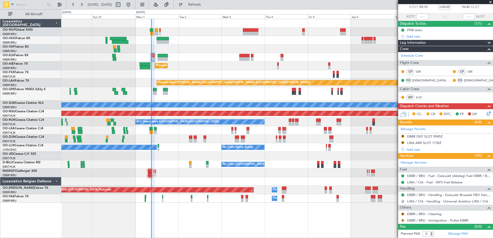
click at [403, 221] on button "R" at bounding box center [402, 220] width 3 height 3
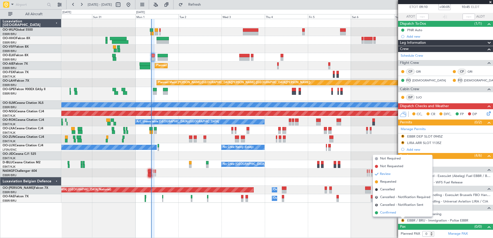
click at [389, 213] on span "Confirmed" at bounding box center [388, 212] width 16 height 5
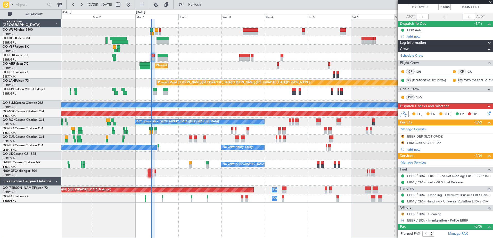
click at [402, 214] on button "R" at bounding box center [402, 214] width 3 height 3
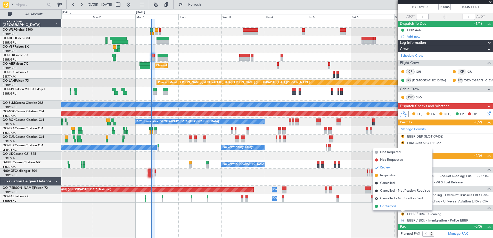
click at [391, 206] on span "Confirmed" at bounding box center [388, 206] width 16 height 5
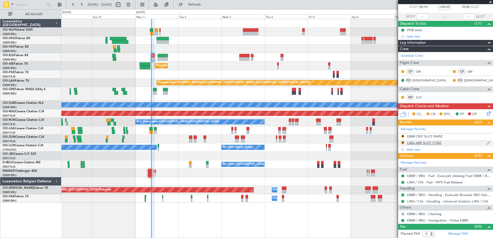
click at [433, 142] on div "LIRA ARR SLOT 1135Z" at bounding box center [424, 143] width 34 height 4
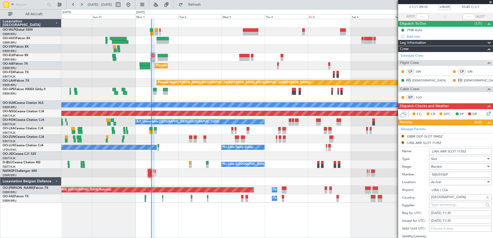
click at [463, 211] on div "01/09/2025 11:35" at bounding box center [460, 213] width 59 height 5
select select "9"
select select "2025"
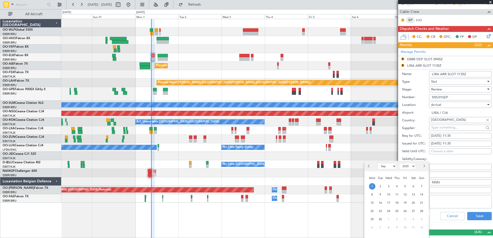
scroll to position [133, 0]
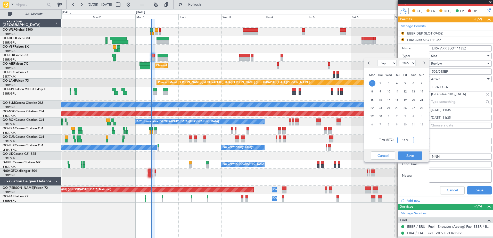
click at [408, 139] on input "11:35" at bounding box center [405, 140] width 16 height 6
type input "10:50"
click at [407, 157] on button "Save" at bounding box center [410, 156] width 24 height 8
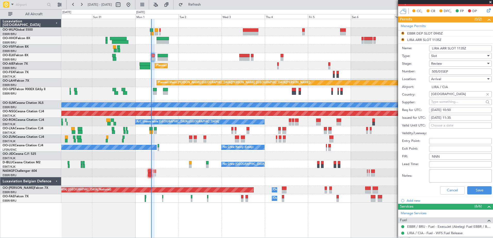
click at [456, 117] on div "01/09/2025 11:35" at bounding box center [460, 117] width 59 height 5
select select "9"
select select "2025"
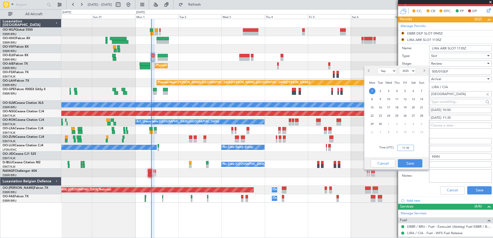
click at [402, 146] on input "11:35" at bounding box center [405, 148] width 16 height 6
type input "10:50"
click at [411, 164] on button "Save" at bounding box center [410, 163] width 24 height 8
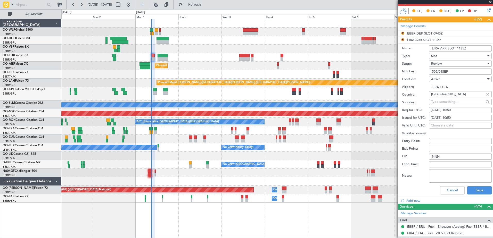
click at [442, 62] on div "Review" at bounding box center [458, 64] width 55 height 8
click at [440, 99] on span "Requested" at bounding box center [458, 97] width 54 height 8
click at [449, 63] on div "Requested" at bounding box center [458, 64] width 55 height 8
click at [444, 101] on span "Received OK" at bounding box center [458, 103] width 54 height 8
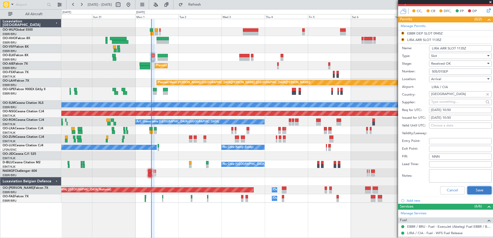
click at [477, 193] on button "Save" at bounding box center [479, 190] width 24 height 8
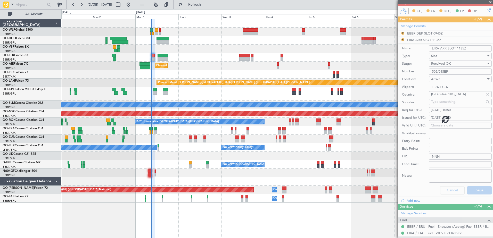
scroll to position [30, 0]
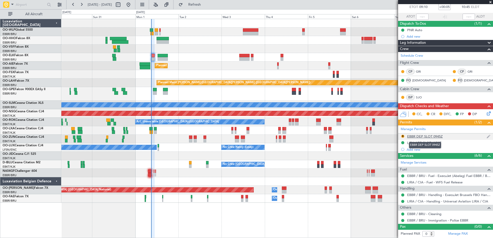
click at [417, 136] on div "EBBR DEP SLOT 0945Z" at bounding box center [425, 136] width 36 height 4
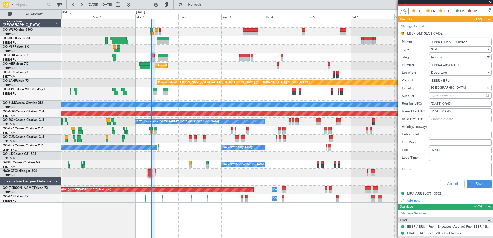
click at [463, 104] on div "01/09/2025 09:45" at bounding box center [460, 103] width 59 height 5
select select "9"
select select "2025"
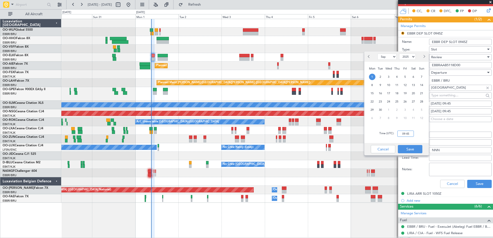
click at [407, 133] on input "09:45" at bounding box center [405, 134] width 16 height 6
type input "09:00"
click at [412, 151] on button "Save" at bounding box center [410, 149] width 24 height 8
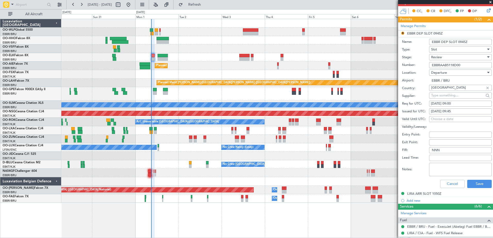
click at [459, 111] on div "01/09/2025 09:45" at bounding box center [460, 111] width 59 height 5
select select "9"
select select "2025"
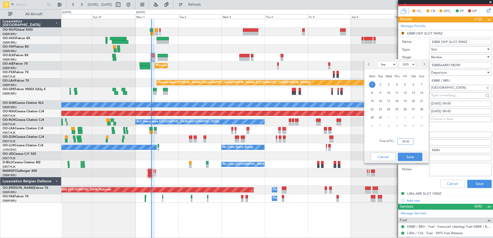
click at [407, 140] on input "09:45" at bounding box center [405, 141] width 16 height 6
type input "09:00"
click at [418, 159] on button "Save" at bounding box center [410, 157] width 24 height 8
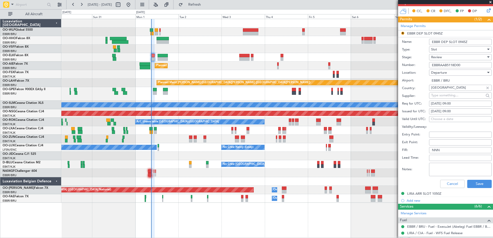
click at [455, 59] on div "Review" at bounding box center [458, 57] width 55 height 8
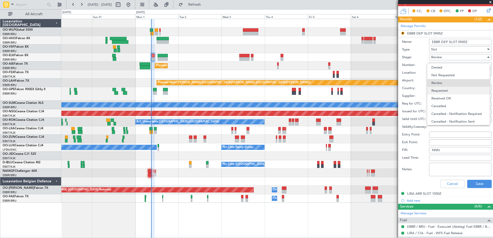
click at [449, 90] on span "Requested" at bounding box center [458, 91] width 54 height 8
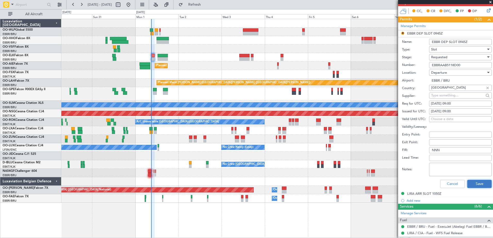
click at [476, 182] on button "Save" at bounding box center [479, 184] width 24 height 8
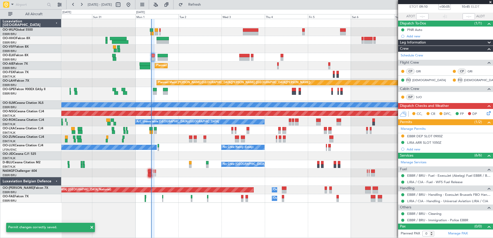
scroll to position [30, 0]
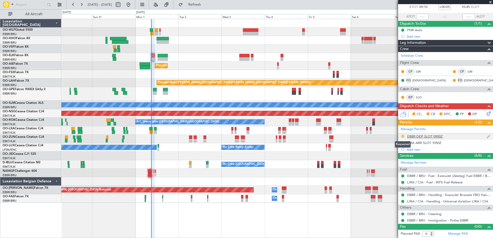
click at [403, 136] on button at bounding box center [402, 136] width 3 height 3
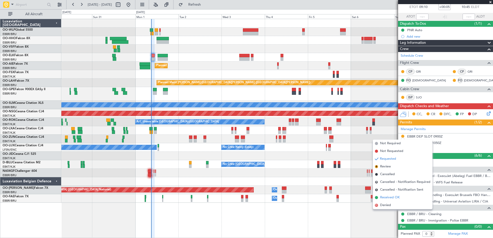
click at [387, 197] on span "Received OK" at bounding box center [390, 197] width 20 height 5
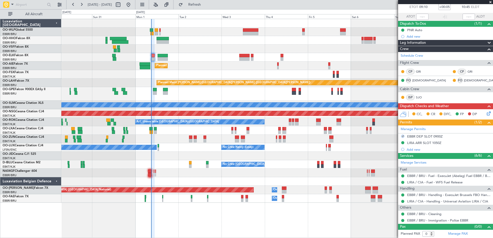
click at [486, 112] on icon at bounding box center [488, 113] width 4 height 4
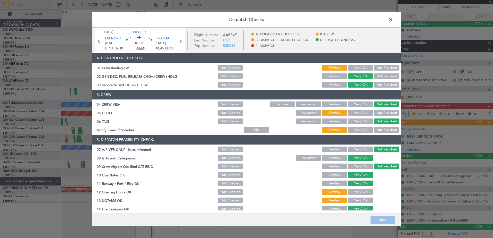
drag, startPoint x: 355, startPoint y: 193, endPoint x: 355, endPoint y: 196, distance: 3.1
click at [355, 193] on button "Yes / OK" at bounding box center [361, 192] width 26 height 6
click at [356, 200] on button "Yes / OK" at bounding box center [361, 201] width 26 height 6
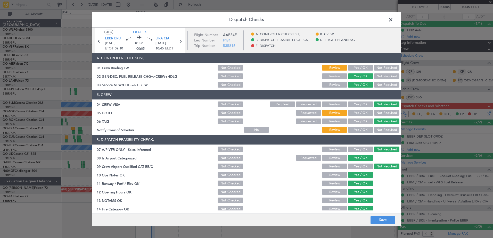
scroll to position [102, 0]
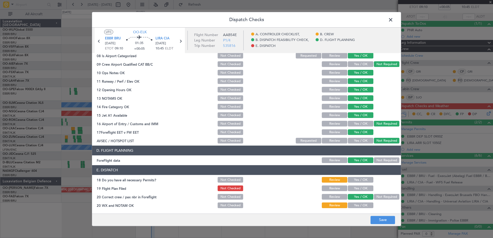
click at [361, 180] on button "Yes / OK" at bounding box center [361, 180] width 26 height 6
drag, startPoint x: 362, startPoint y: 187, endPoint x: 363, endPoint y: 196, distance: 9.2
click at [362, 188] on button "Yes / OK" at bounding box center [361, 189] width 26 height 6
click at [363, 206] on button "Yes / OK" at bounding box center [361, 206] width 26 height 6
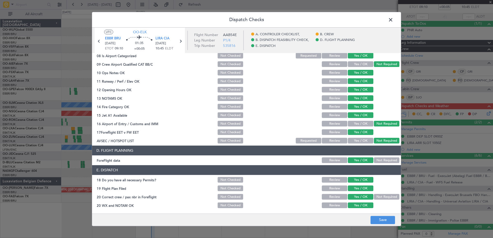
scroll to position [0, 0]
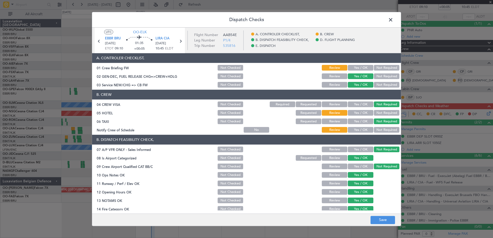
click at [359, 67] on button "Yes / OK" at bounding box center [361, 68] width 26 height 6
click at [360, 129] on button "Yes / OK" at bounding box center [361, 130] width 26 height 6
click at [386, 111] on button "Not Required" at bounding box center [387, 113] width 26 height 6
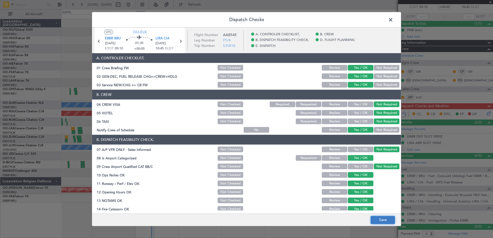
click at [382, 219] on button "Save" at bounding box center [382, 220] width 24 height 8
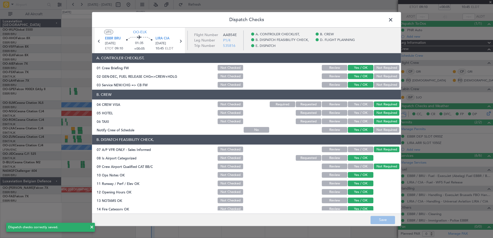
click at [393, 18] on span at bounding box center [393, 21] width 0 height 10
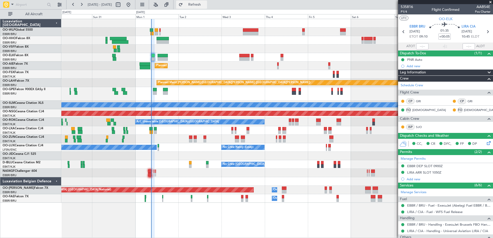
click at [207, 8] on button "Refresh" at bounding box center [191, 5] width 31 height 8
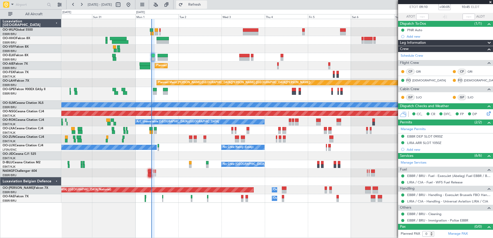
click at [203, 6] on span "Refresh" at bounding box center [195, 5] width 22 height 4
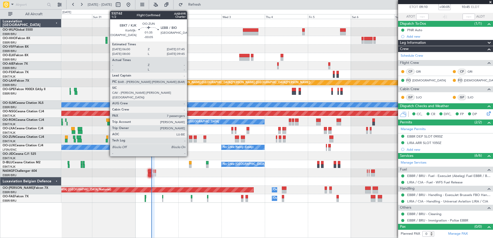
click at [189, 139] on div at bounding box center [190, 138] width 3 height 4
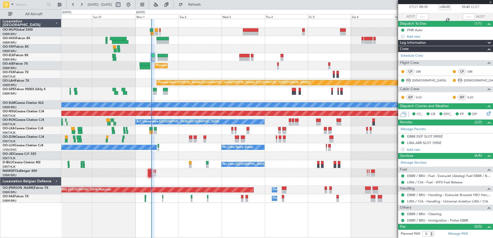
type input "-00:05"
type input "7"
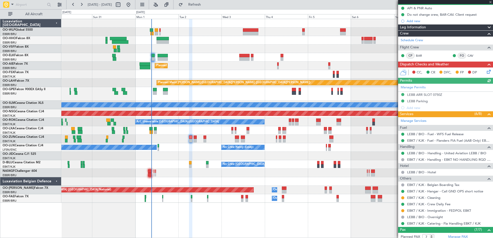
scroll to position [77, 0]
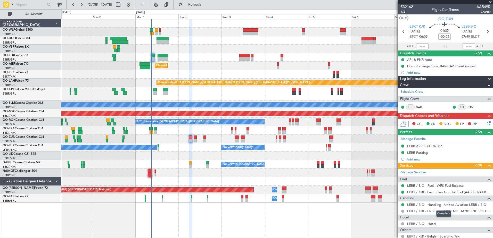
scroll to position [77, 0]
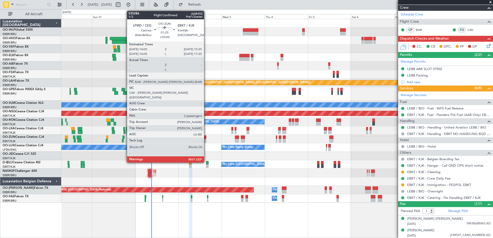
click at [206, 136] on div at bounding box center [204, 138] width 3 height 4
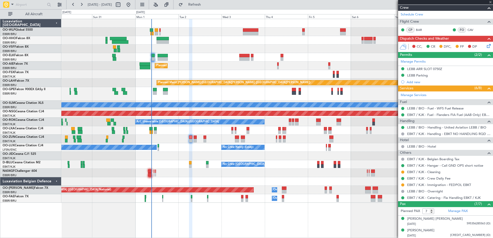
click at [204, 137] on div at bounding box center [204, 138] width 3 height 4
type input "2"
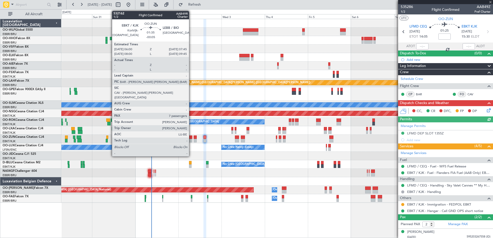
click at [191, 139] on div at bounding box center [190, 141] width 3 height 4
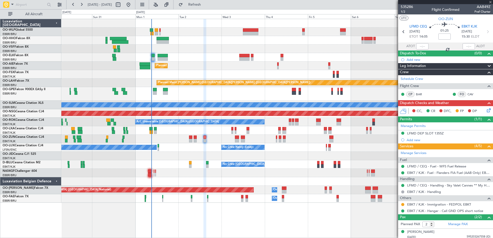
type input "-00:05"
type input "7"
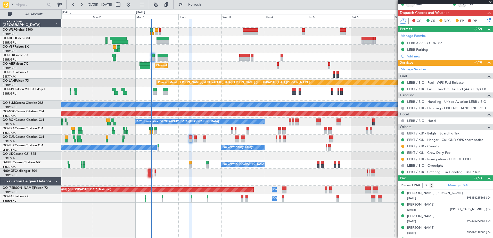
scroll to position [26, 0]
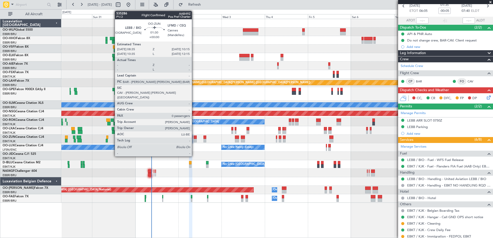
click at [194, 139] on div at bounding box center [195, 141] width 3 height 4
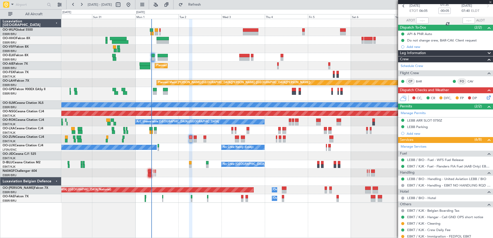
type input "0"
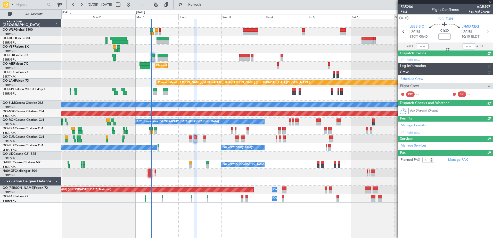
scroll to position [0, 0]
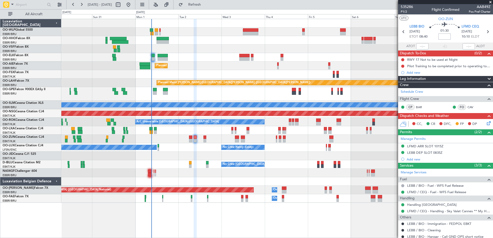
click at [444, 34] on input at bounding box center [444, 37] width 12 height 6
click at [463, 211] on link "LFMD / CEQ - Handling - Sky Valet Cannes ** My Handling**LFMD / CEQ" at bounding box center [448, 211] width 83 height 4
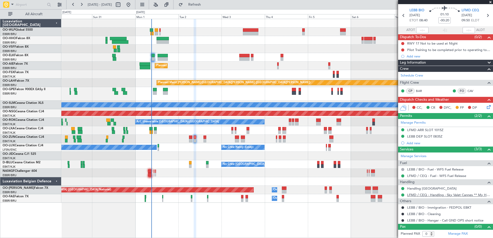
click at [418, 193] on link "LFMD / CEQ - Handling - Sky Valet Cannes ** My Handling**LFMD / CEQ" at bounding box center [448, 195] width 83 height 4
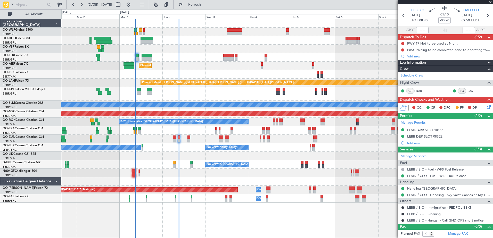
scroll to position [0, 0]
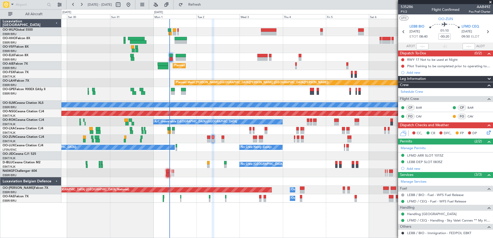
click at [240, 60] on div "Planned Maint Kortrijk-[GEOGRAPHIC_DATA]" at bounding box center [276, 57] width 431 height 9
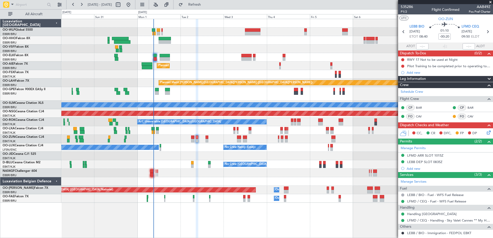
click at [229, 66] on div "Planned Maint [GEOGRAPHIC_DATA] ([GEOGRAPHIC_DATA]) Planned Maint [GEOGRAPHIC_D…" at bounding box center [276, 111] width 431 height 184
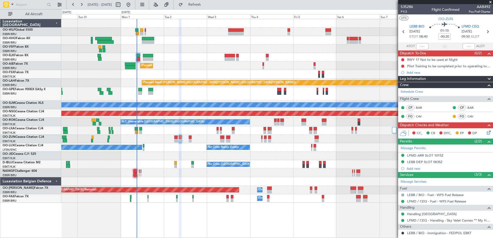
click at [210, 93] on div "Planned Maint [GEOGRAPHIC_DATA] ([GEOGRAPHIC_DATA] National) Planned Maint [GEO…" at bounding box center [276, 94] width 431 height 14
click at [205, 4] on span "Refresh" at bounding box center [195, 5] width 22 height 4
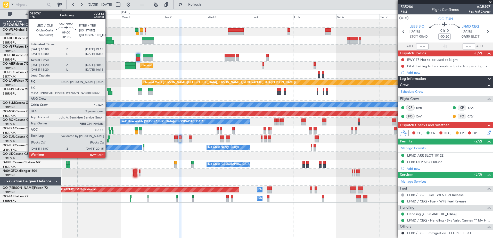
click at [108, 41] on div at bounding box center [105, 42] width 16 height 4
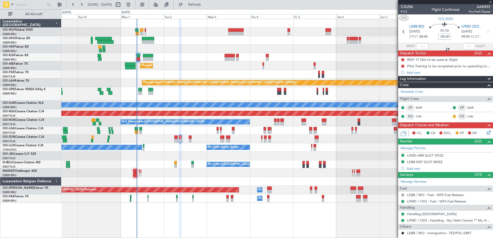
type input "+01:05"
type input "11:30"
type input "20:08"
type input "2"
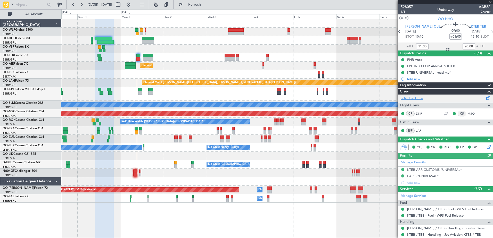
click at [420, 98] on link "Schedule Crew" at bounding box center [411, 98] width 22 height 5
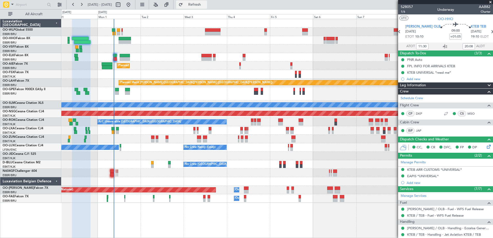
click at [202, 4] on span "Refresh" at bounding box center [195, 5] width 22 height 4
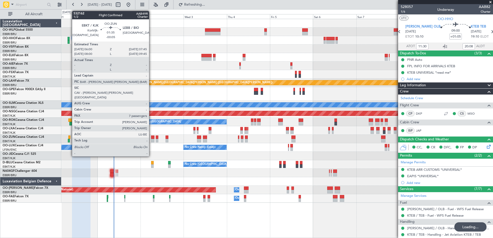
click at [151, 140] on div at bounding box center [152, 141] width 3 height 4
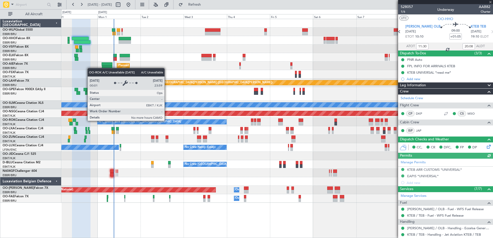
type input "-00:05"
type input "7"
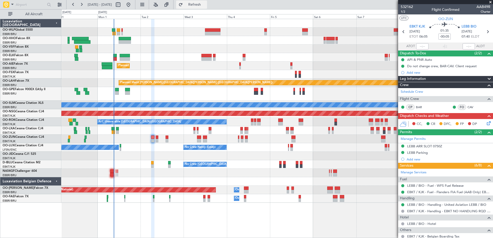
click at [204, 5] on span "Refresh" at bounding box center [195, 5] width 22 height 4
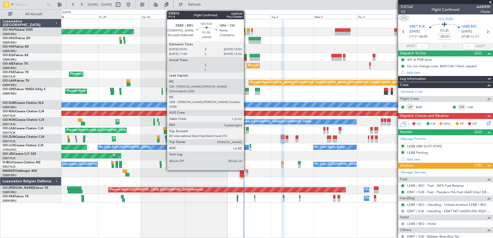
click at [246, 57] on div at bounding box center [244, 56] width 3 height 4
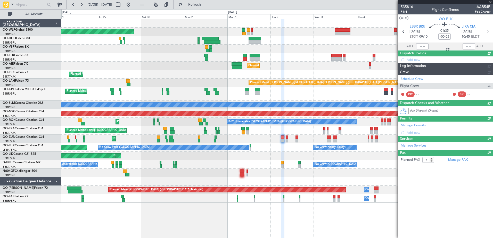
type input "+00:05"
type input "0"
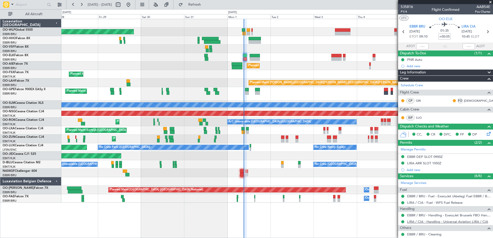
click at [419, 221] on link "LIRA / CIA - Handling - Universal Aviation LIRA / CIA" at bounding box center [447, 222] width 81 height 4
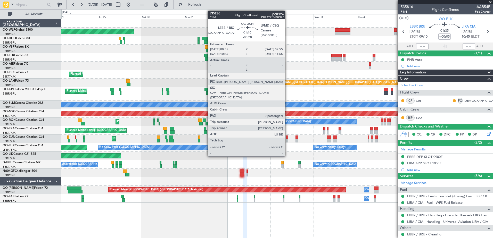
click at [287, 139] on div at bounding box center [287, 141] width 3 height 4
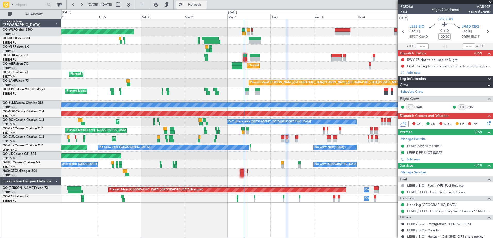
click at [202, 2] on button "Refresh" at bounding box center [191, 5] width 31 height 8
click at [207, 3] on button "Refresh" at bounding box center [191, 5] width 31 height 8
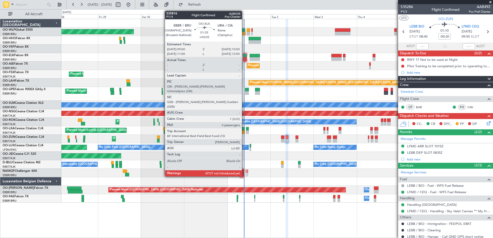
click at [244, 57] on div at bounding box center [244, 56] width 3 height 4
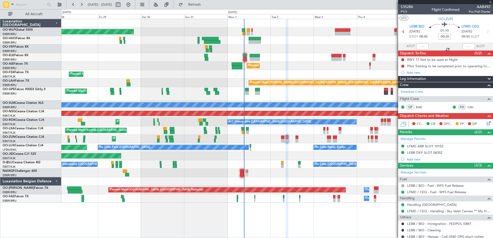
type input "+00:05"
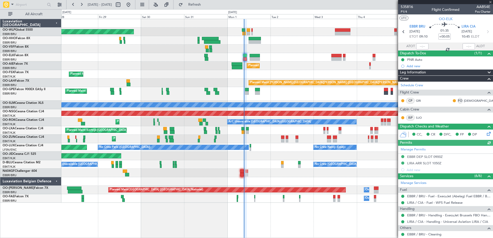
click at [417, 45] on div at bounding box center [422, 46] width 12 height 6
click at [421, 47] on input "text" at bounding box center [422, 46] width 12 height 6
type input "09:16"
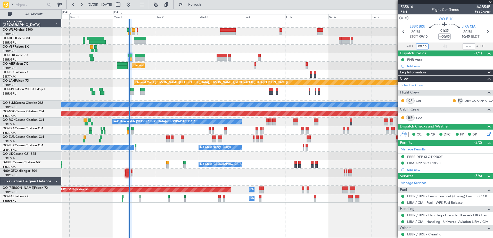
click at [174, 155] on div "Planned Maint Kortrijk-Wevelgem AOG Maint Kortrijk-Wevelgem" at bounding box center [276, 156] width 431 height 9
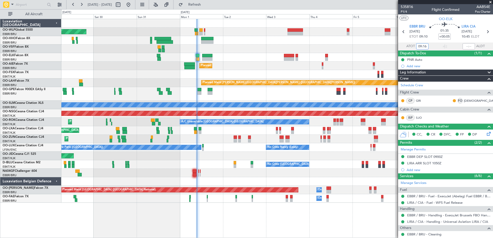
click at [415, 154] on fb-app "03 Sep 2025 - 13 Sep 2025 Refresh Quick Links All Aircraft Planned Maint Berlin…" at bounding box center [246, 121] width 493 height 234
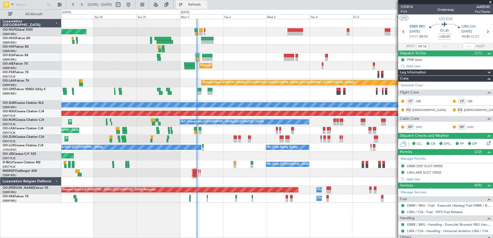
click at [205, 4] on span "Refresh" at bounding box center [195, 5] width 22 height 4
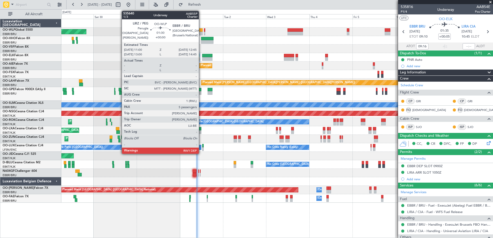
click at [201, 31] on div at bounding box center [200, 30] width 3 height 4
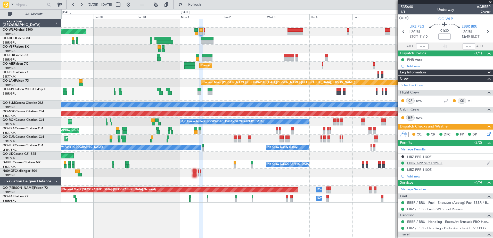
click at [431, 164] on div "EBBR ARR SLOT 1245Z" at bounding box center [424, 163] width 35 height 4
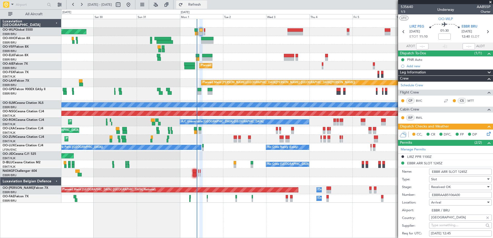
click at [205, 4] on span "Refresh" at bounding box center [195, 5] width 22 height 4
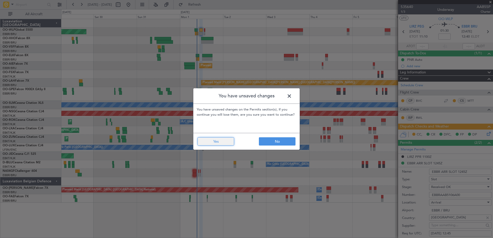
click at [223, 141] on button "Yes" at bounding box center [215, 141] width 37 height 8
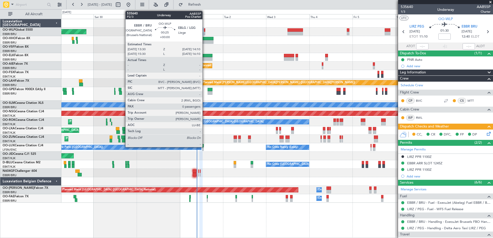
click at [205, 32] on div at bounding box center [204, 34] width 1 height 4
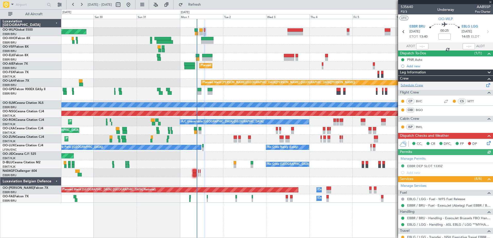
scroll to position [52, 0]
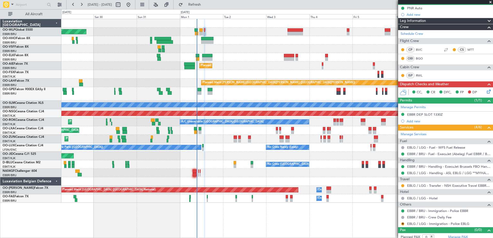
click at [246, 69] on div "Planned Maint Berlin (Brandenburg) Planned Maint Kortrijk-Wevelgem Planned Main…" at bounding box center [276, 111] width 431 height 184
click at [401, 186] on button at bounding box center [402, 185] width 3 height 3
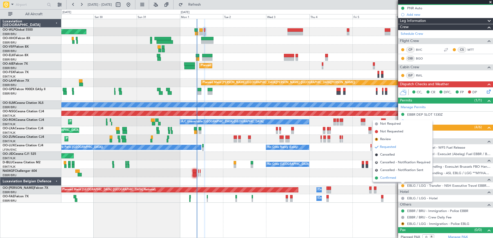
click at [388, 177] on span "Confirmed" at bounding box center [388, 178] width 16 height 5
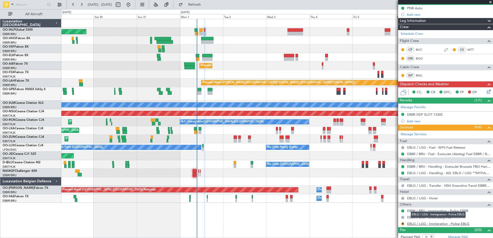
click at [418, 224] on link "EBLG / LGG - Immigration - Police EBLG" at bounding box center [438, 224] width 62 height 4
click at [418, 115] on div "EBBR DEP SLOT 1330Z" at bounding box center [425, 114] width 36 height 4
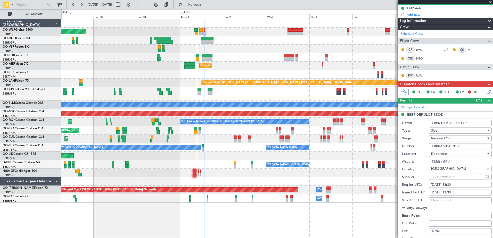
click at [486, 92] on icon at bounding box center [488, 91] width 4 height 4
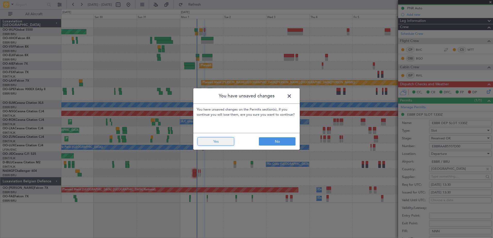
click at [226, 142] on button "Yes" at bounding box center [215, 141] width 37 height 8
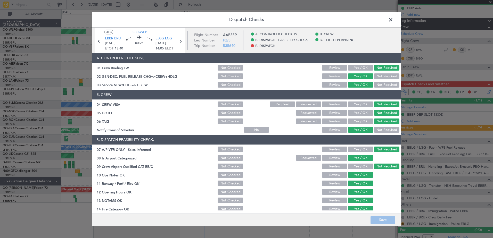
scroll to position [102, 0]
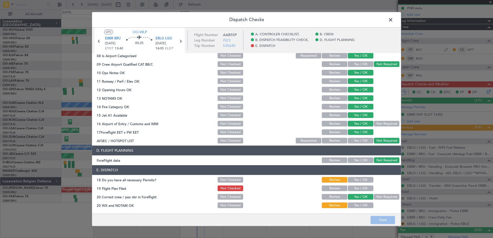
click at [366, 180] on button "Yes / OK" at bounding box center [361, 180] width 26 height 6
click at [364, 189] on button "Yes / OK" at bounding box center [361, 189] width 26 height 6
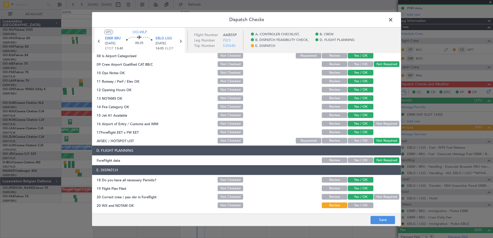
click at [360, 206] on button "Yes / OK" at bounding box center [361, 206] width 26 height 6
click at [383, 221] on button "Save" at bounding box center [382, 220] width 24 height 8
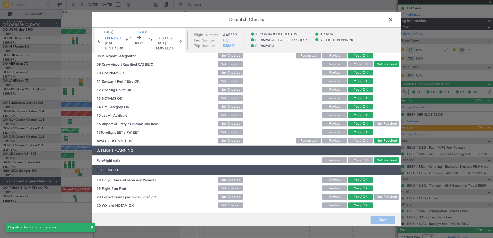
click at [393, 19] on span at bounding box center [393, 21] width 0 height 10
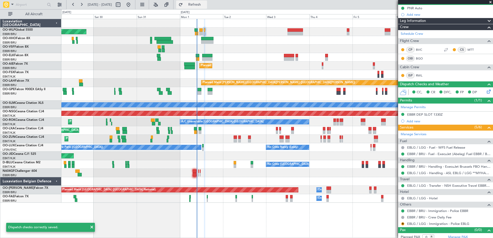
click at [207, 9] on button "Refresh" at bounding box center [191, 5] width 31 height 8
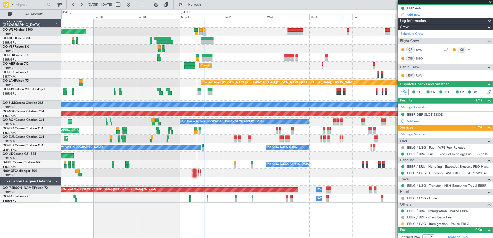
click at [402, 224] on button at bounding box center [402, 223] width 3 height 3
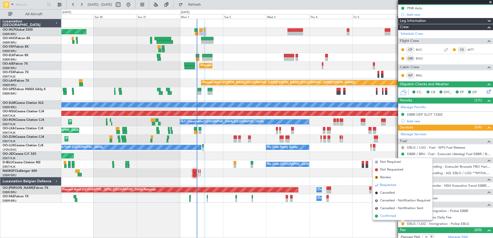
click at [388, 217] on span "Confirmed" at bounding box center [388, 216] width 16 height 5
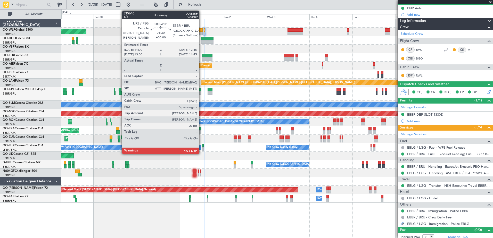
click at [201, 29] on div at bounding box center [200, 30] width 3 height 4
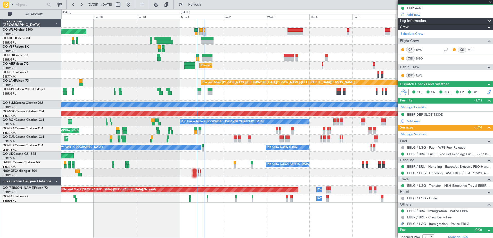
type input "5"
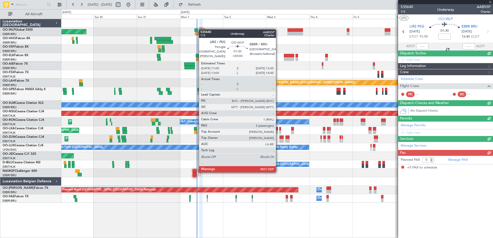
scroll to position [0, 0]
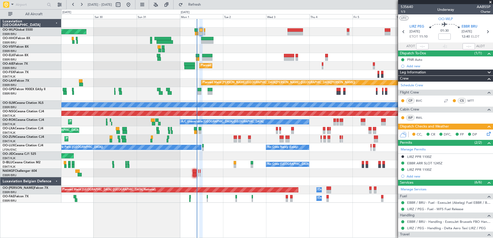
click at [486, 133] on icon at bounding box center [488, 133] width 4 height 4
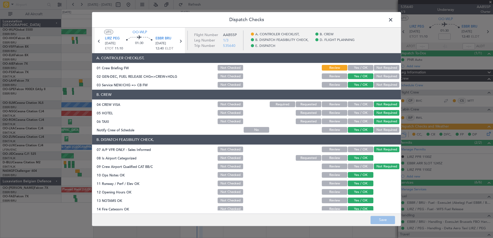
click at [351, 68] on button "Yes / OK" at bounding box center [361, 68] width 26 height 6
click at [382, 219] on button "Save" at bounding box center [382, 220] width 24 height 8
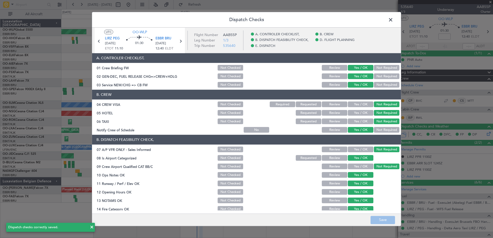
click at [393, 19] on span at bounding box center [393, 21] width 0 height 10
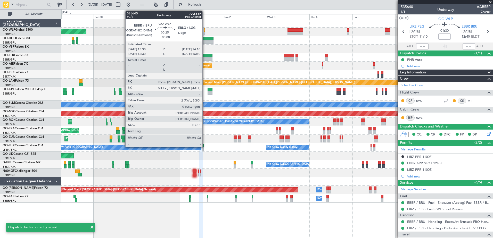
click at [205, 32] on div at bounding box center [204, 34] width 1 height 4
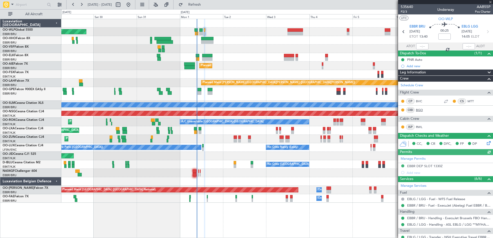
click at [419, 109] on link "BGO" at bounding box center [422, 110] width 12 height 5
click at [245, 38] on div "Planned Maint [GEOGRAPHIC_DATA] ([GEOGRAPHIC_DATA]) Planned Maint [GEOGRAPHIC_D…" at bounding box center [276, 111] width 431 height 184
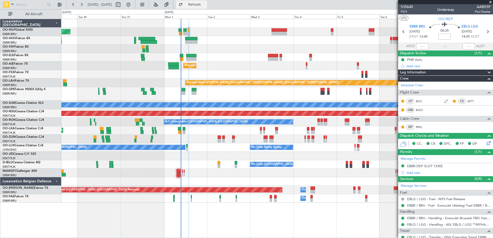
click at [205, 5] on span "Refresh" at bounding box center [195, 5] width 22 height 4
click at [420, 109] on link "BGO" at bounding box center [422, 110] width 12 height 5
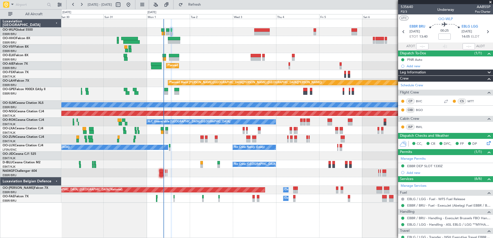
click at [212, 44] on div at bounding box center [276, 40] width 431 height 9
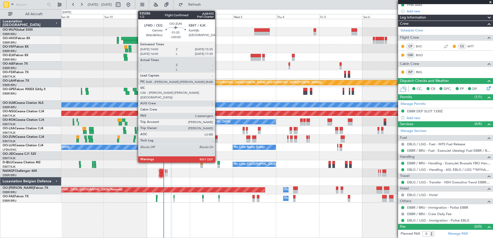
click at [217, 136] on div at bounding box center [216, 138] width 3 height 4
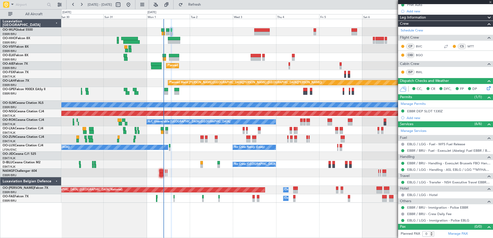
type input "2"
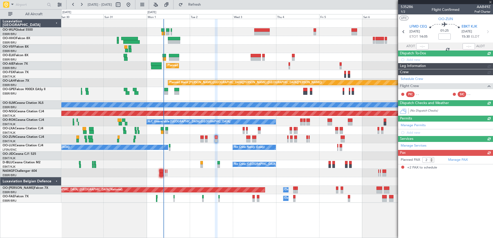
scroll to position [0, 0]
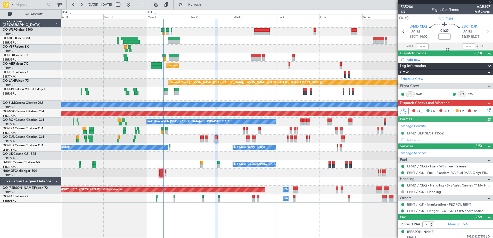
click at [436, 132] on div "Manage Permits LFMD DEP SLOT 1355Z Add new" at bounding box center [445, 132] width 95 height 21
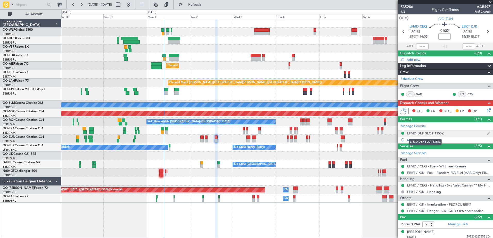
click at [434, 133] on div "LFMD DEP SLOT 1355Z" at bounding box center [425, 133] width 37 height 4
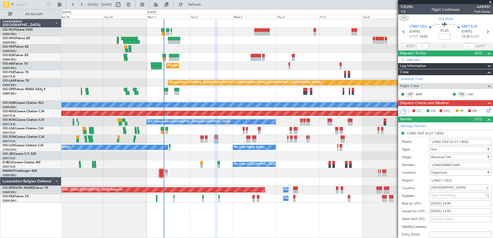
drag, startPoint x: 472, startPoint y: 165, endPoint x: 424, endPoint y: 165, distance: 47.4
click at [424, 165] on div "Number: LFMDD000013365" at bounding box center [447, 165] width 90 height 8
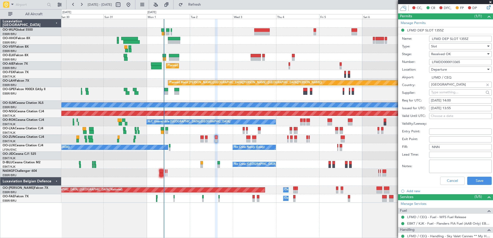
scroll to position [168, 0]
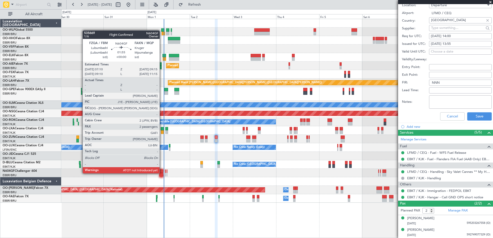
click at [162, 173] on div at bounding box center [161, 175] width 4 height 4
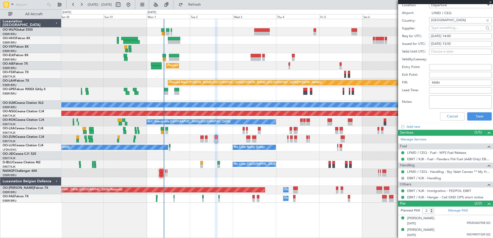
scroll to position [0, 0]
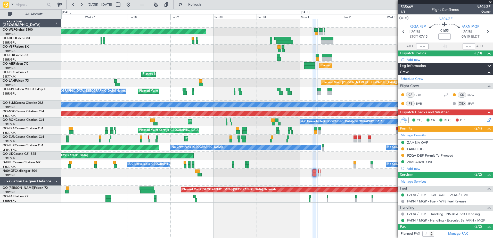
click at [274, 172] on div at bounding box center [276, 173] width 431 height 9
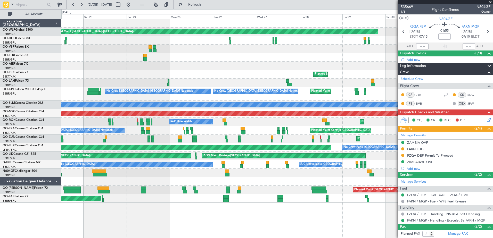
click at [330, 199] on div "Planned Maint Berlin (Brandenburg) Planned Maint London (Farnborough) Planned M…" at bounding box center [276, 111] width 431 height 184
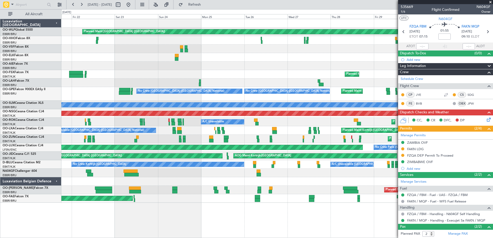
click at [149, 179] on div at bounding box center [276, 181] width 431 height 9
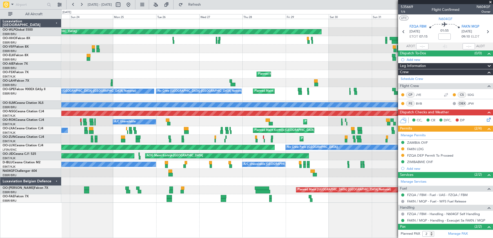
click at [148, 174] on div at bounding box center [276, 173] width 431 height 9
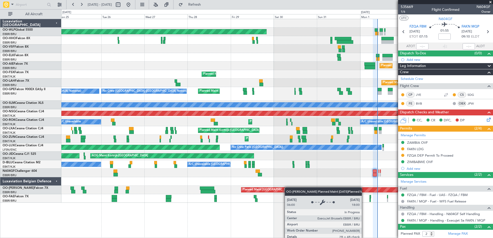
click at [286, 188] on div "Planned Maint Berlin (Brandenburg) Planned Maint London (Farnborough) Planned M…" at bounding box center [276, 111] width 431 height 184
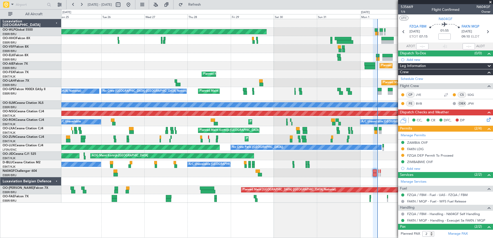
click at [98, 180] on div at bounding box center [276, 181] width 431 height 9
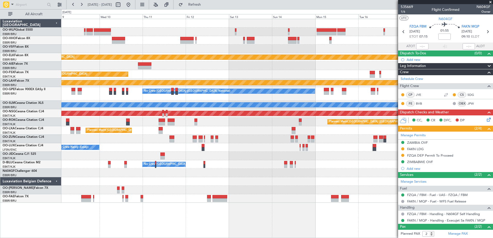
click at [233, 134] on div "Planned Maint Kortrijk-Wevelgem Planned Maint Kortrijk-Wevelgem EBKT 08:50 Z KL…" at bounding box center [276, 111] width 431 height 184
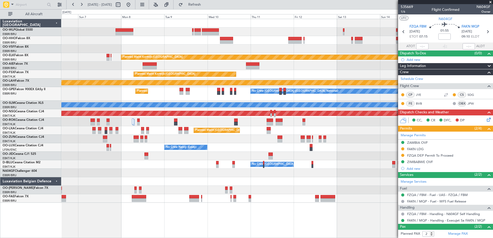
click at [404, 176] on fb-app "09 Sep 2025 - 19 Sep 2025 Refresh Quick Links All Aircraft Planned Maint Kortri…" at bounding box center [246, 121] width 493 height 234
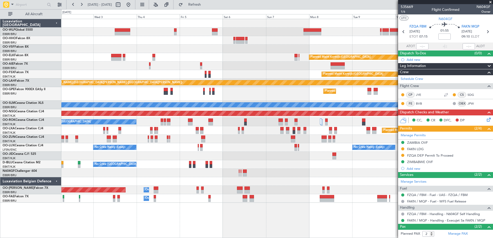
click at [408, 181] on fb-app "09 Sep 2025 - 19 Sep 2025 Refresh Quick Links All Aircraft Planned Maint Kortri…" at bounding box center [246, 121] width 493 height 234
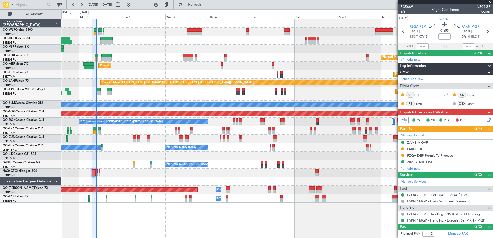
click at [147, 138] on div "Planned Maint Kortrijk-[GEOGRAPHIC_DATA]" at bounding box center [276, 139] width 431 height 9
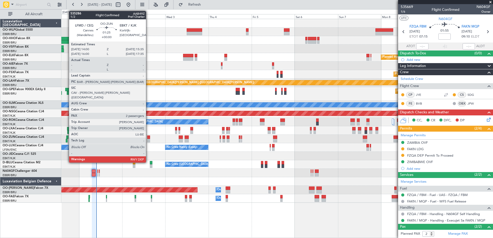
click at [148, 136] on div at bounding box center [148, 138] width 3 height 4
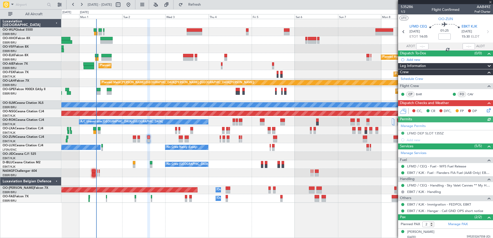
click at [485, 113] on div "CC, CR DFC, FP DP" at bounding box center [445, 111] width 95 height 10
click at [486, 110] on icon at bounding box center [488, 109] width 4 height 4
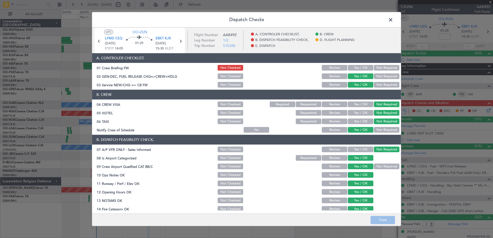
scroll to position [102, 0]
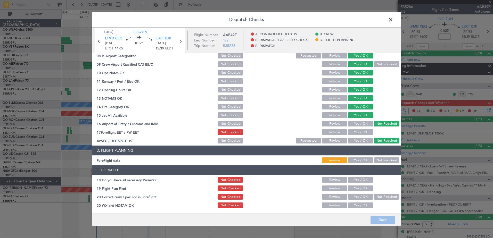
click at [356, 130] on button "Yes / OK" at bounding box center [361, 133] width 26 height 6
drag, startPoint x: 358, startPoint y: 159, endPoint x: 358, endPoint y: 165, distance: 6.2
click at [358, 159] on button "Yes / OK" at bounding box center [361, 161] width 26 height 6
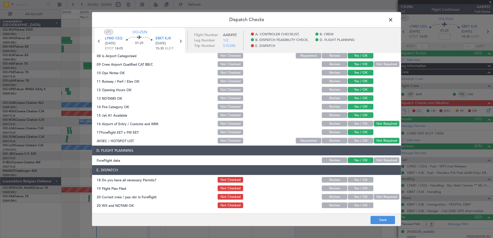
click at [359, 181] on button "Yes / OK" at bounding box center [361, 180] width 26 height 6
click at [358, 190] on button "Yes / OK" at bounding box center [361, 189] width 26 height 6
drag, startPoint x: 358, startPoint y: 196, endPoint x: 358, endPoint y: 204, distance: 8.0
click at [358, 197] on button "Yes / OK" at bounding box center [361, 197] width 26 height 6
click at [359, 206] on button "Yes / OK" at bounding box center [361, 206] width 26 height 6
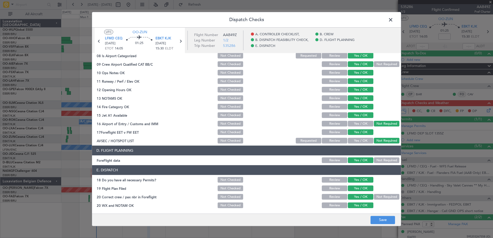
scroll to position [0, 0]
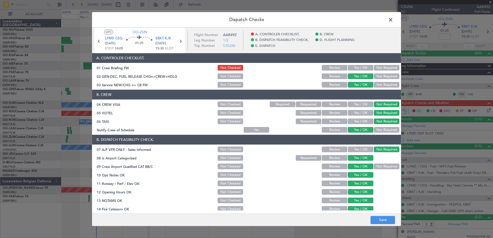
click at [382, 213] on main "UTC OO-ZUN LFMD CEQ 02/09/2025 ETOT 14:05 01:25 EBKT KJK 02/09/2025 15:30 ELDT …" at bounding box center [246, 122] width 309 height 188
click at [384, 222] on button "Save" at bounding box center [382, 220] width 24 height 8
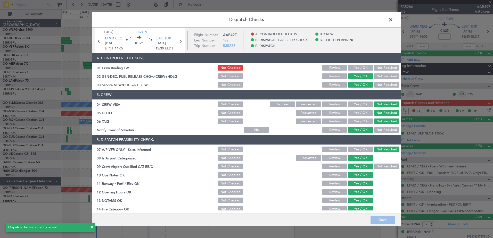
click at [393, 21] on span at bounding box center [393, 21] width 0 height 10
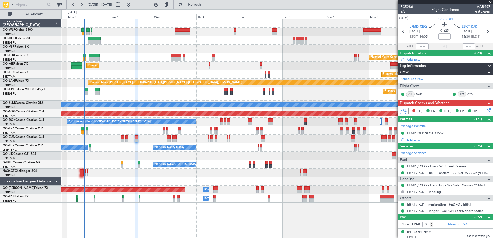
click at [108, 154] on div "AOG Maint Kortrijk-Wevelgem Planned Maint Kortrijk-Wevelgem" at bounding box center [276, 156] width 431 height 9
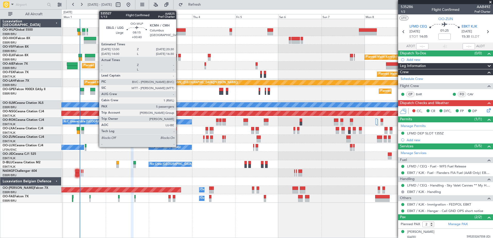
click at [178, 31] on div at bounding box center [177, 30] width 15 height 4
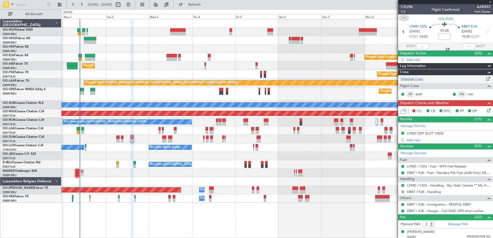
type input "+00:40"
type input "5"
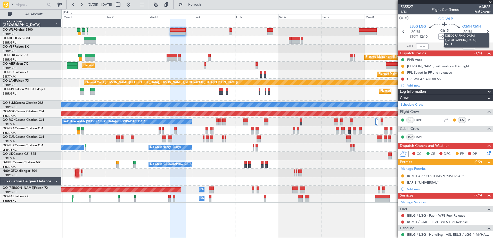
click at [465, 26] on span "KCMH CMH" at bounding box center [470, 26] width 19 height 5
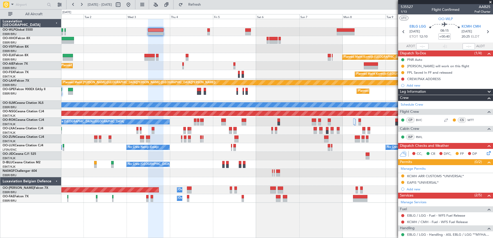
click at [157, 42] on div at bounding box center [276, 40] width 431 height 9
click at [202, 6] on span "Refresh" at bounding box center [195, 5] width 22 height 4
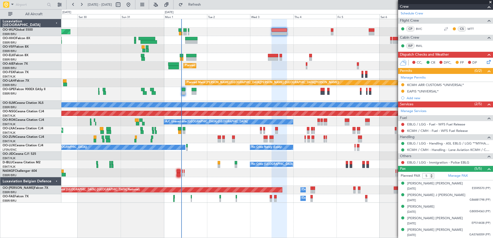
click at [90, 70] on div "Planned Maint [GEOGRAPHIC_DATA] ([GEOGRAPHIC_DATA])" at bounding box center [276, 66] width 431 height 9
click at [111, 75] on div "Planned Maint Berlin (Brandenburg) Planned Maint Kortrijk-Wevelgem Planned Main…" at bounding box center [276, 111] width 431 height 184
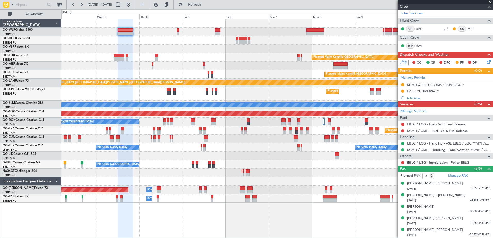
click at [209, 71] on div "Planned Maint Kortrijk-[GEOGRAPHIC_DATA]" at bounding box center [276, 74] width 431 height 9
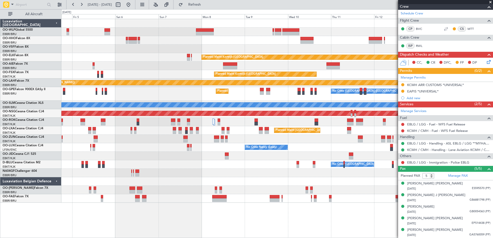
click at [246, 64] on div "Planned Maint Kortrijk-Wevelgem Planned Maint Kortrijk-Wevelgem Planned Maint A…" at bounding box center [276, 111] width 431 height 184
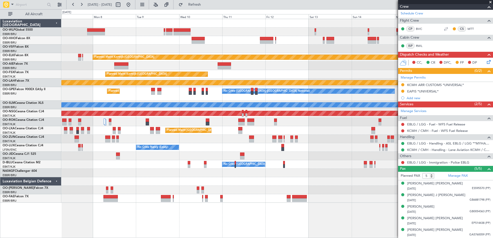
click at [204, 53] on div "Planned Maint Kortrijk-[GEOGRAPHIC_DATA]" at bounding box center [276, 57] width 431 height 9
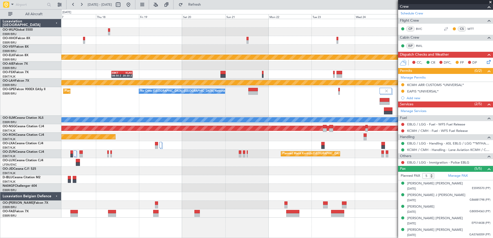
click at [45, 90] on div "Planned Maint Kortrijk-Wevelgem EBKT 08:50 Z KLAS 20:30 Z Planned Maint Alton-s…" at bounding box center [246, 123] width 493 height 229
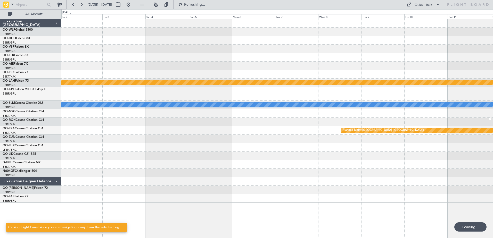
scroll to position [0, 0]
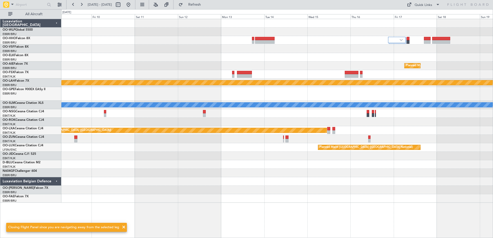
click at [39, 66] on div "Planned Maint Brussels (Brussels National) Planned Maint Alton-st Louis (St Lou…" at bounding box center [246, 123] width 493 height 229
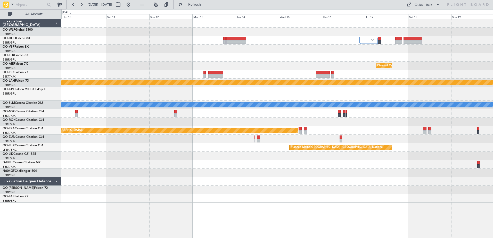
click at [272, 52] on div at bounding box center [276, 49] width 431 height 9
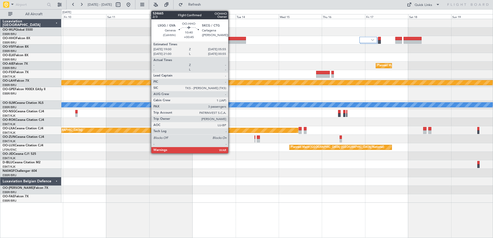
click at [230, 39] on div at bounding box center [236, 39] width 20 height 4
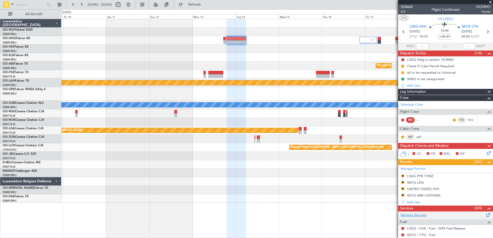
scroll to position [68, 0]
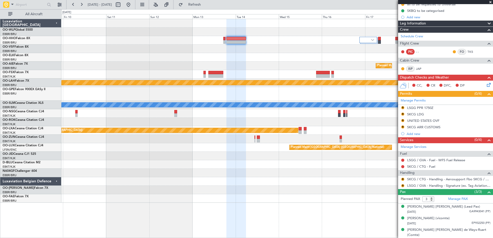
click at [98, 41] on div at bounding box center [276, 40] width 431 height 9
click at [249, 39] on div at bounding box center [276, 40] width 431 height 9
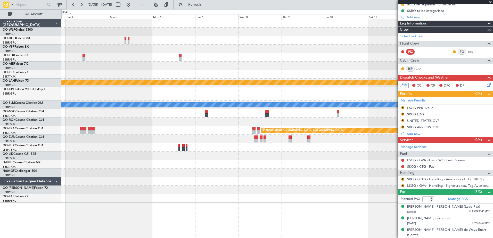
click at [398, 157] on fb-app "09 Oct 2025 - 19 Oct 2025 Refresh Quick Links All Aircraft Planned Maint Alton-…" at bounding box center [246, 121] width 493 height 234
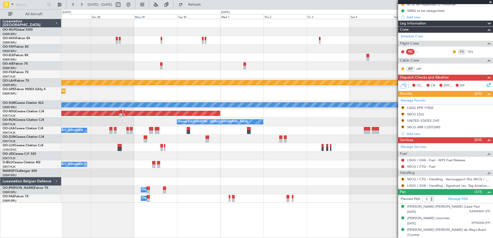
click at [451, 166] on fb-app "03 Oct 2025 - 13 Oct 2025 Refresh Quick Links All Aircraft Planned Maint Kortri…" at bounding box center [246, 121] width 493 height 234
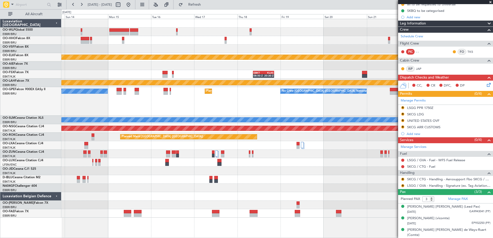
click at [344, 124] on div "Planned Maint Kortrijk-Wevelgem EBKT 08:50 Z KLAS 20:30 Z Planned Maint Alton-s…" at bounding box center [276, 118] width 431 height 199
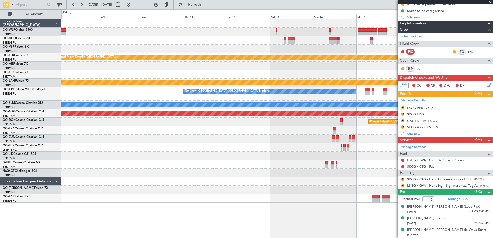
click at [380, 163] on div at bounding box center [276, 164] width 431 height 9
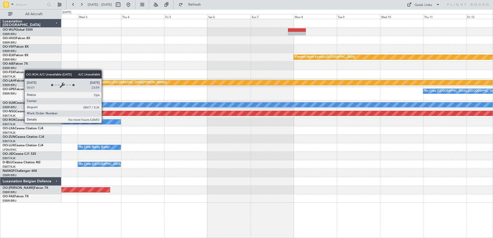
scroll to position [0, 0]
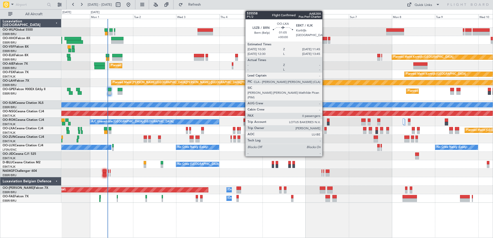
click at [324, 131] on div at bounding box center [325, 132] width 2 height 4
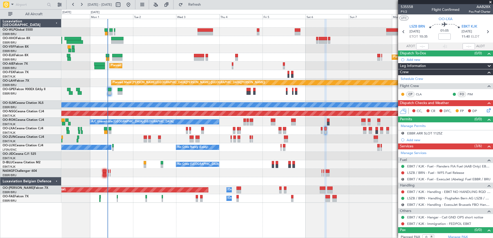
click at [164, 56] on div "Planned Maint Kortrijk-[GEOGRAPHIC_DATA]" at bounding box center [276, 57] width 431 height 9
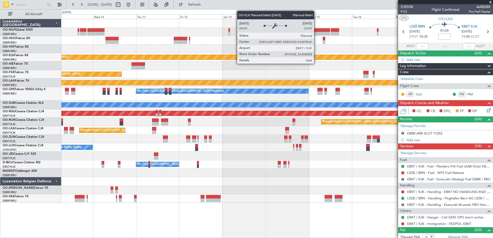
click at [73, 57] on div "Planned Maint Kortrijk-[GEOGRAPHIC_DATA]" at bounding box center [416, 57] width 819 height 5
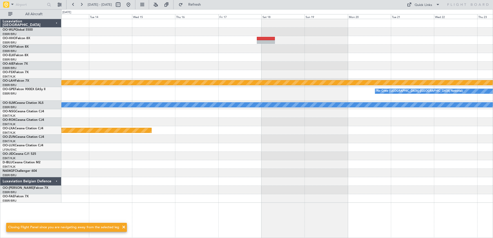
click at [102, 53] on div "Planned Maint Alton-st Louis (St Louis Regl) No Crew Brussels (Brussels Nationa…" at bounding box center [276, 111] width 431 height 184
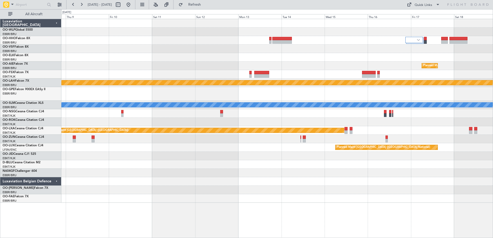
click at [482, 93] on div "Planned Maint Brussels (Brussels National) Planned Maint Alton-st Louis (St Lou…" at bounding box center [276, 111] width 431 height 184
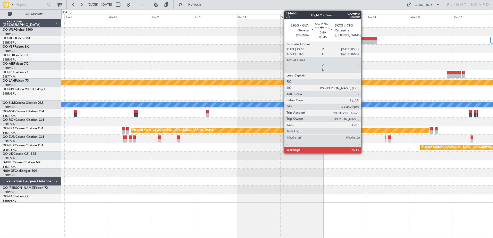
click at [363, 40] on div at bounding box center [367, 39] width 20 height 4
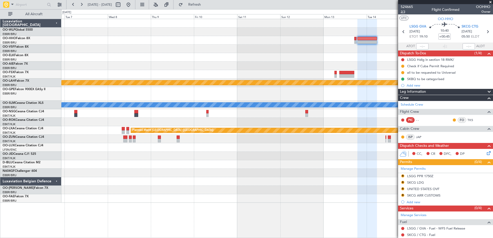
click at [402, 10] on span "2/3" at bounding box center [406, 12] width 12 height 4
click at [205, 3] on span "Refresh" at bounding box center [195, 5] width 22 height 4
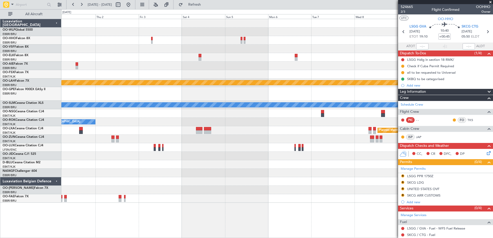
click at [373, 74] on div "Planned Maint Alton-st Louis (St Louis Regl) A/C Unavailable Monchengladbach Pl…" at bounding box center [276, 111] width 431 height 184
click at [132, 8] on button at bounding box center [128, 5] width 8 height 8
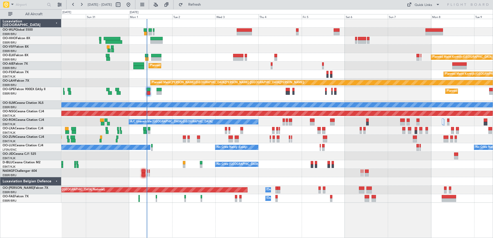
click at [229, 100] on div "Planned Maint Brussels (Brussels National) Planned Maint Brussels (Brussels Nat…" at bounding box center [276, 94] width 431 height 14
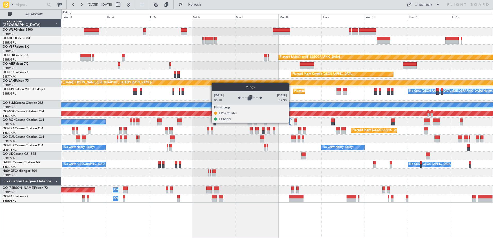
click at [291, 122] on div at bounding box center [291, 122] width 2 height 6
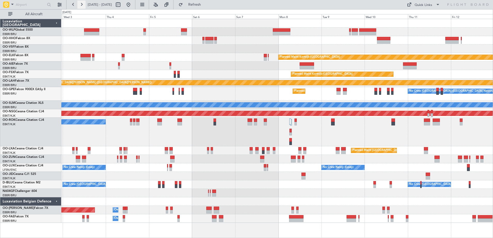
click at [79, 3] on button at bounding box center [81, 5] width 8 height 8
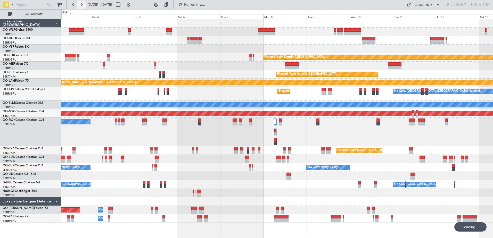
click at [79, 3] on button at bounding box center [81, 5] width 8 height 8
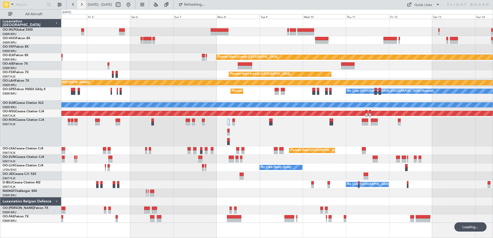
click at [79, 3] on button at bounding box center [81, 5] width 8 height 8
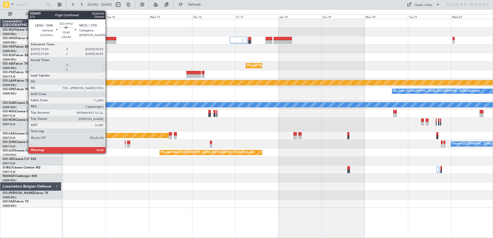
click at [108, 41] on div at bounding box center [107, 42] width 20 height 4
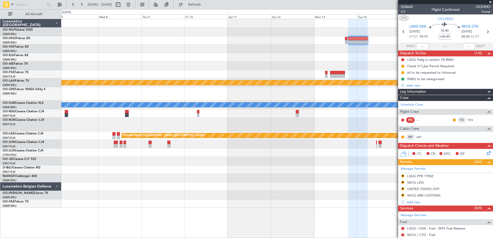
click at [379, 194] on div "Planned Maint Brussels (Brussels National) Planned Maint Alton-st Louis (St Lou…" at bounding box center [276, 113] width 431 height 189
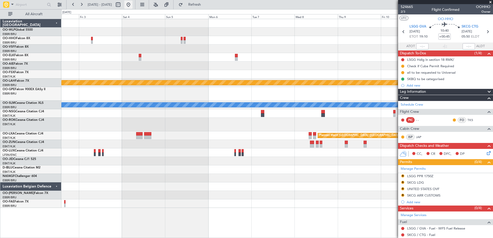
click at [132, 3] on button at bounding box center [128, 5] width 8 height 8
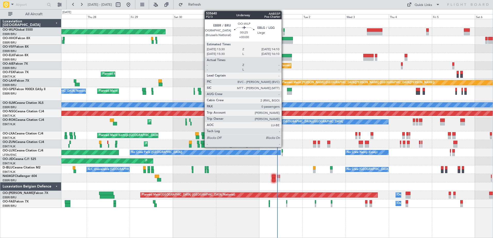
click at [284, 30] on div at bounding box center [283, 30] width 1 height 4
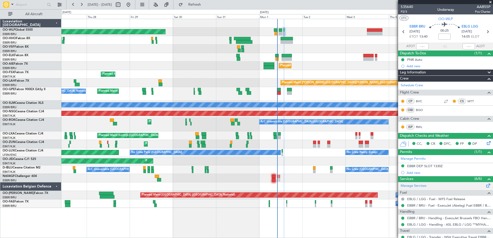
scroll to position [55, 0]
click at [404, 11] on span "P2/3" at bounding box center [406, 12] width 12 height 4
click at [205, 5] on span "Refresh" at bounding box center [195, 5] width 22 height 4
click at [202, 3] on span "Refresh" at bounding box center [195, 5] width 22 height 4
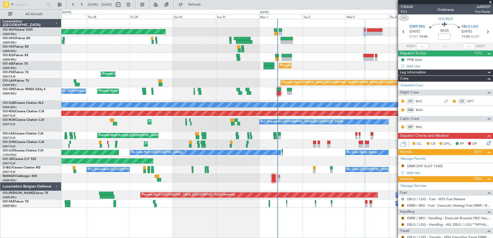
scroll to position [55, 0]
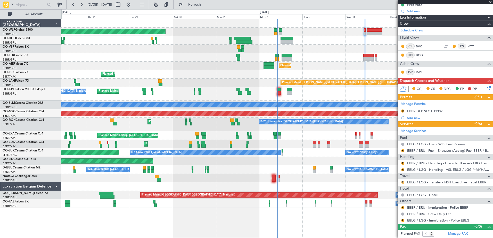
click at [403, 182] on button "R" at bounding box center [402, 182] width 3 height 3
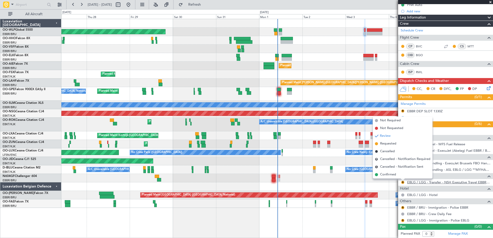
click at [452, 182] on link "EBLG / LGG - Transfer - NSH Executive Travel EBBR / BRU" at bounding box center [448, 182] width 83 height 4
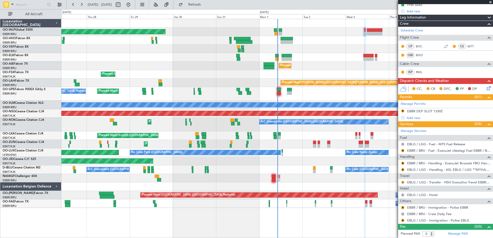
click at [403, 182] on button "R" at bounding box center [402, 182] width 3 height 3
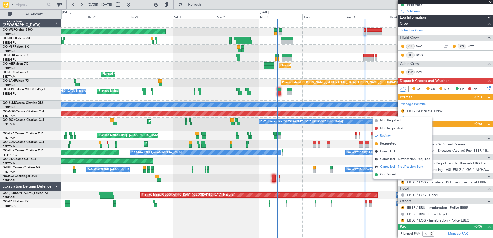
click at [388, 165] on span "Cancelled - Notification Sent" at bounding box center [401, 166] width 43 height 5
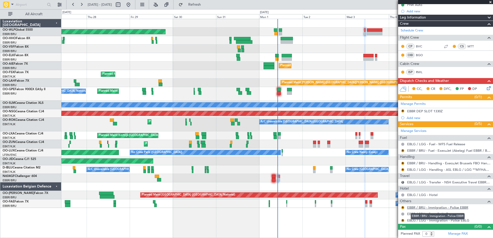
click at [429, 206] on link "EBBR / BRU - Immigration - Police EBBR" at bounding box center [437, 207] width 61 height 4
click at [279, 93] on div at bounding box center [279, 93] width 4 height 4
type input "+00:15"
type input "13"
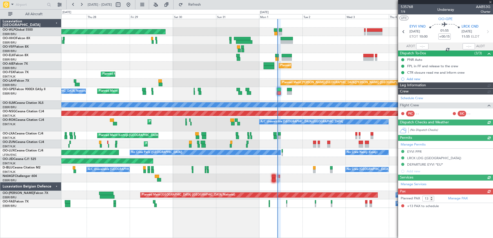
scroll to position [0, 0]
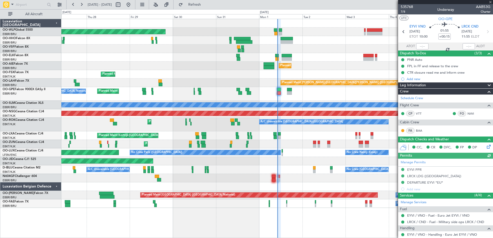
click at [422, 43] on div "Estimated Take-Off Time" at bounding box center [422, 43] width 0 height 0
click at [418, 46] on input "text" at bounding box center [422, 46] width 12 height 6
type input "10:11"
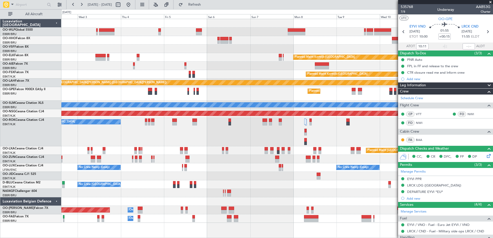
click at [259, 165] on div "Planned Maint Kortrijk-Wevelgem Planned Maint London (Farnborough) Planned Main…" at bounding box center [276, 121] width 431 height 204
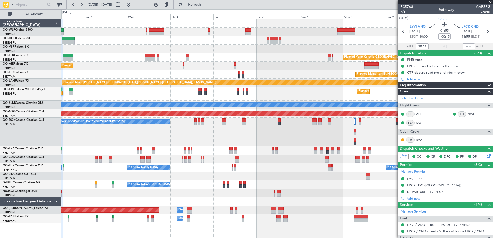
click at [258, 138] on div "A/C Unavailable [GEOGRAPHIC_DATA]-[GEOGRAPHIC_DATA]" at bounding box center [276, 132] width 431 height 29
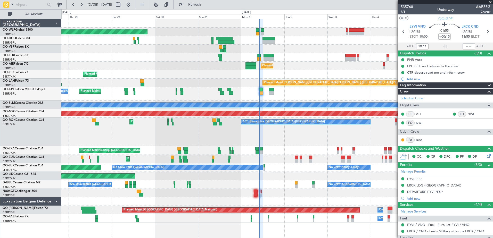
click at [274, 149] on div "Planned Maint Berlin (Brandenburg) Planned Maint Kortrijk-Wevelgem Planned Main…" at bounding box center [276, 121] width 431 height 204
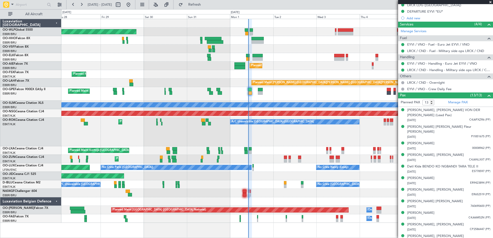
click at [301, 96] on div "Planned Maint Brussels (Brussels National) No Crew Brussels (Brussels National)…" at bounding box center [276, 94] width 431 height 14
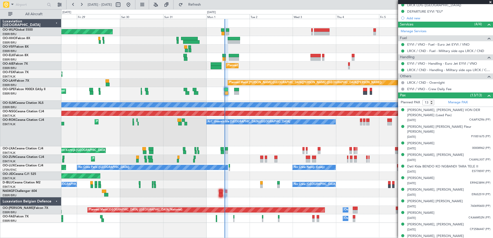
click at [270, 95] on div "Planned Maint Brussels (Brussels National) Planned Maint Brussels (Brussels Nat…" at bounding box center [276, 94] width 431 height 14
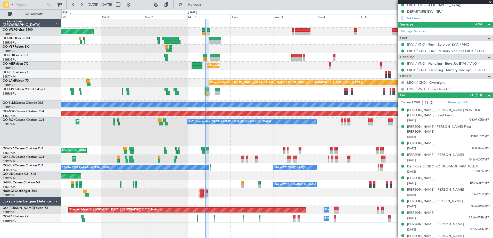
click at [258, 129] on div "A/C Unavailable Kortrijk-Wevelgem Planned Maint Kortrijk-Wevelgem" at bounding box center [276, 132] width 431 height 29
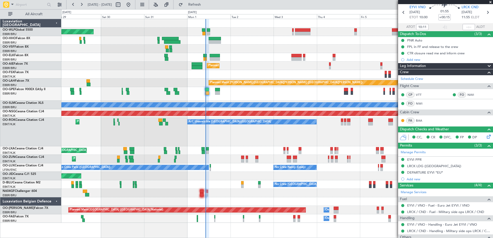
scroll to position [0, 0]
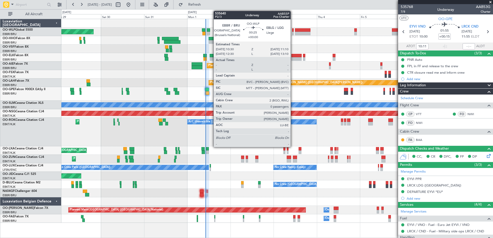
click at [293, 30] on div at bounding box center [292, 30] width 1 height 4
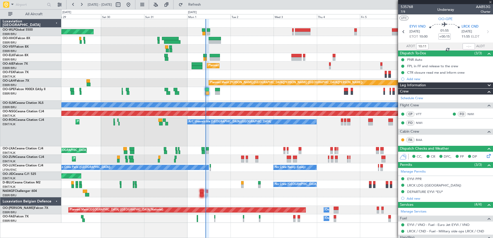
type input "0"
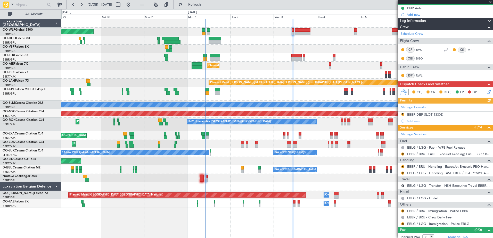
scroll to position [55, 0]
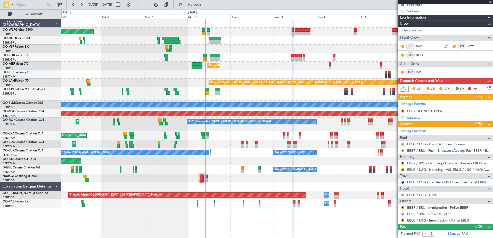
click at [402, 151] on button "R" at bounding box center [402, 150] width 3 height 3
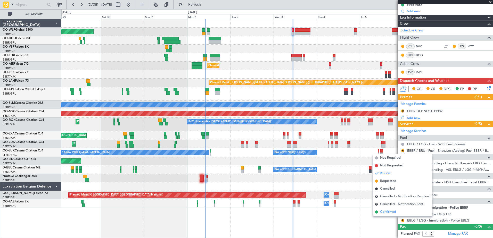
click at [385, 211] on span "Confirmed" at bounding box center [388, 212] width 16 height 5
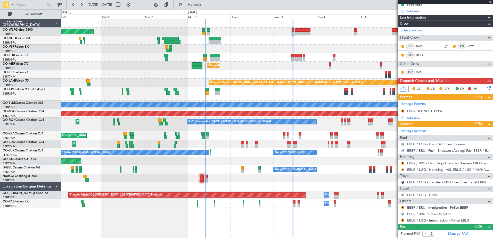
click at [402, 169] on button "R" at bounding box center [402, 169] width 3 height 3
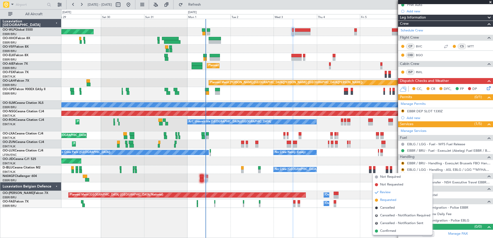
click at [389, 198] on span "Requested" at bounding box center [388, 200] width 16 height 5
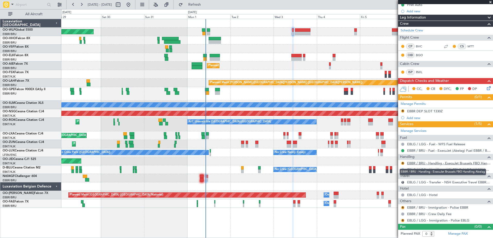
click at [447, 165] on link "EBBR / BRU - Handling - ExecuJet Brussels FBO Handling Abelag" at bounding box center [448, 163] width 83 height 4
click at [172, 183] on div "Planned Maint Berlin (Brandenburg) Planned Maint Kortrijk-Wevelgem Planned Main…" at bounding box center [276, 113] width 431 height 189
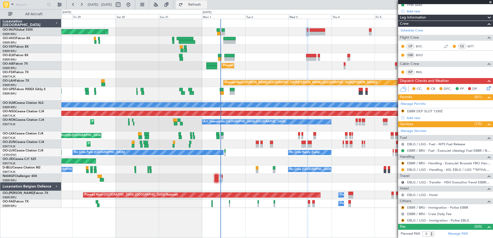
click at [205, 5] on span "Refresh" at bounding box center [195, 5] width 22 height 4
click at [403, 162] on button "R" at bounding box center [402, 163] width 3 height 3
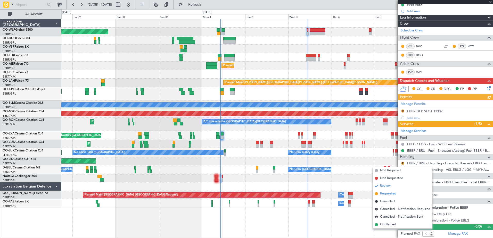
click at [390, 193] on span "Requested" at bounding box center [388, 193] width 16 height 5
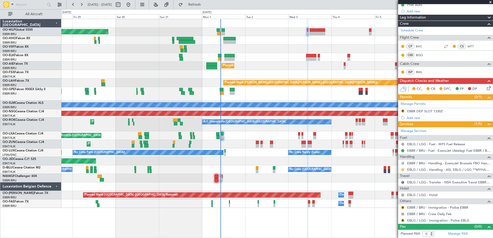
click at [403, 170] on button at bounding box center [402, 169] width 3 height 3
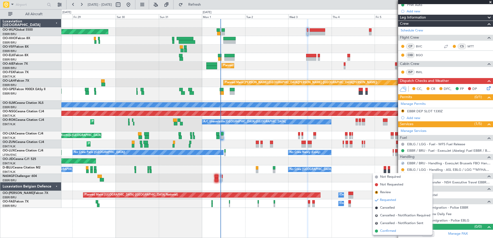
click at [393, 232] on span "Confirmed" at bounding box center [388, 231] width 16 height 5
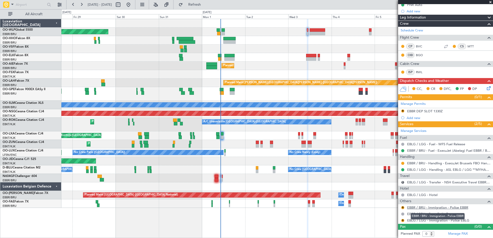
click at [422, 207] on link "EBBR / BRU - Immigration - Police EBBR" at bounding box center [437, 207] width 61 height 4
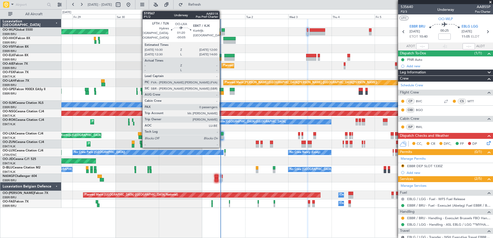
click at [222, 138] on div at bounding box center [222, 138] width 3 height 4
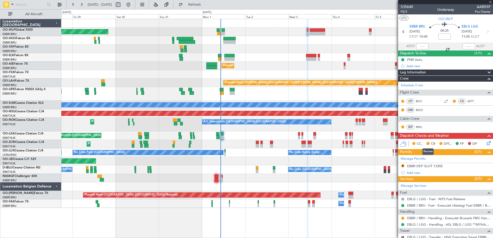
type input "-00:05"
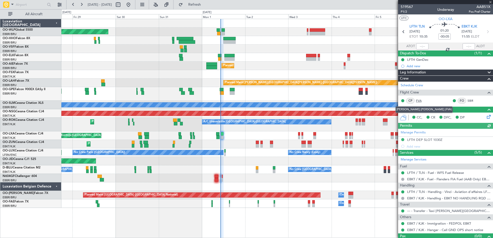
click at [418, 101] on link "FVA" at bounding box center [422, 100] width 12 height 5
click at [204, 3] on span "Refresh" at bounding box center [195, 5] width 22 height 4
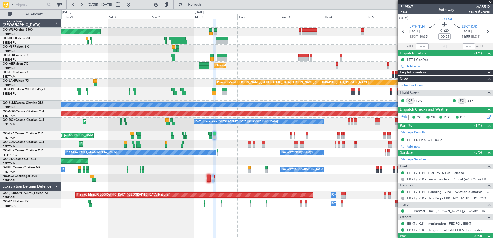
click at [257, 157] on div "Planned Maint Berlin (Brandenburg) Planned Maint Kortrijk-Wevelgem Planned Main…" at bounding box center [276, 113] width 431 height 189
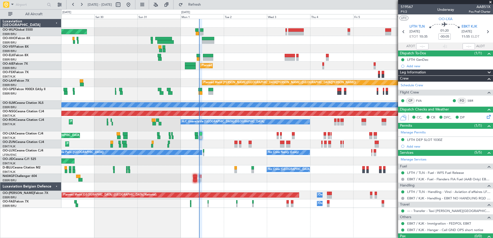
click at [207, 140] on div "Planned Maint Kortrijk-Wevelgem Planned Maint Brussels (Brussels National)" at bounding box center [276, 135] width 431 height 9
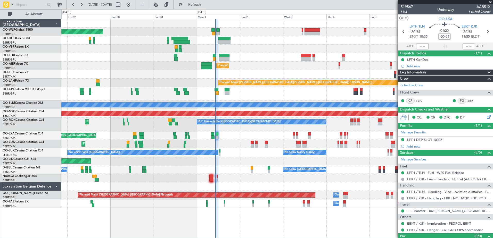
click at [230, 138] on div "Planned Maint Kortrijk-Wevelgem Planned Maint Brussels (Brussels National)" at bounding box center [276, 135] width 431 height 9
click at [444, 209] on link "--- - Transfer - Taxi Sam Kortrijk" at bounding box center [448, 211] width 83 height 4
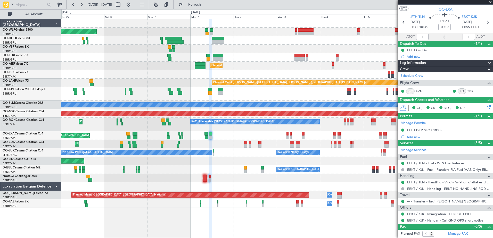
click at [221, 132] on div "Planned Maint Kortrijk-Wevelgem Planned Maint Brussels (Brussels National)" at bounding box center [276, 135] width 431 height 9
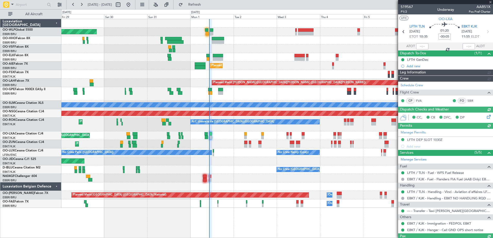
type input "10:23"
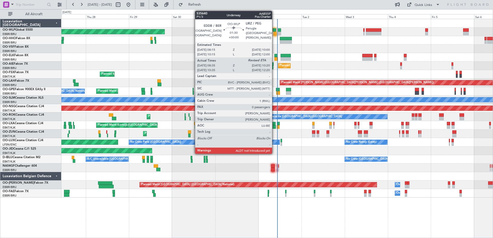
click at [274, 33] on div at bounding box center [274, 34] width 3 height 4
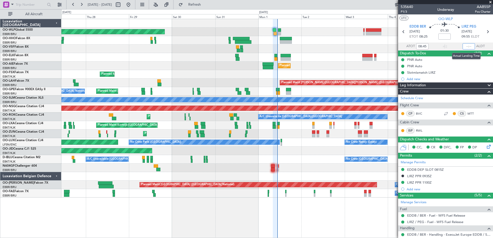
click at [464, 44] on input "text" at bounding box center [468, 46] width 12 height 6
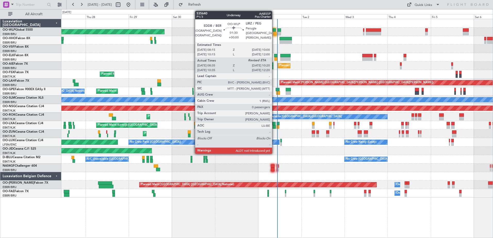
click at [274, 33] on div at bounding box center [274, 34] width 3 height 4
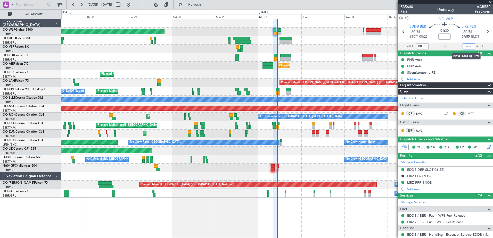
click at [463, 47] on input "text" at bounding box center [468, 46] width 12 height 6
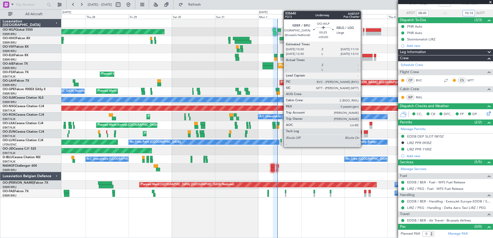
click at [363, 31] on div at bounding box center [363, 30] width 1 height 4
type input "10:14"
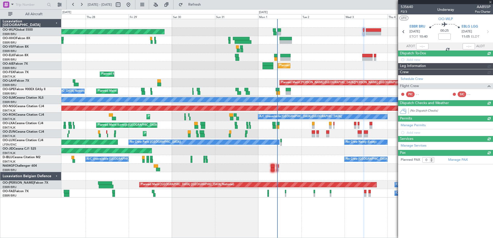
scroll to position [0, 0]
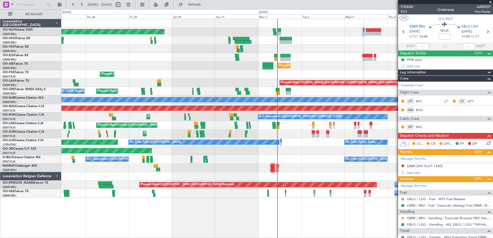
click at [402, 217] on button at bounding box center [402, 218] width 3 height 3
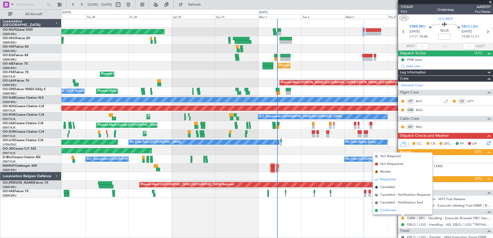
click at [383, 210] on span "Confirmed" at bounding box center [388, 210] width 16 height 5
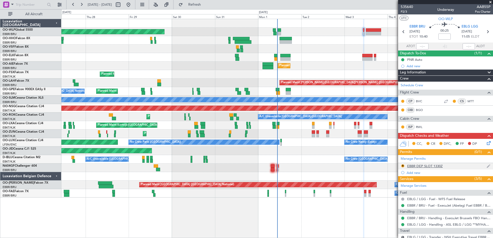
click at [431, 166] on div "EBBR DEP SLOT 1330Z" at bounding box center [425, 166] width 36 height 4
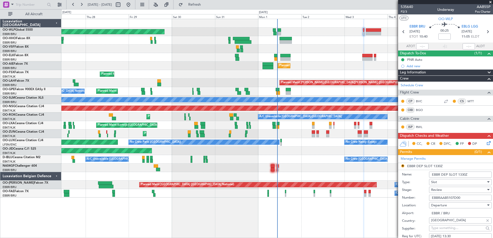
scroll to position [52, 0]
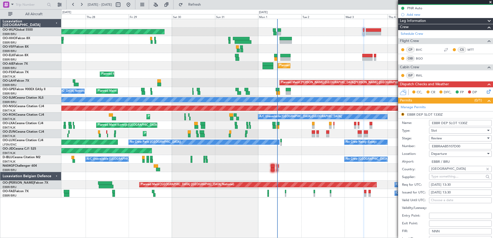
click at [443, 186] on div "[DATE] 13:30" at bounding box center [460, 184] width 59 height 5
select select "9"
select select "2025"
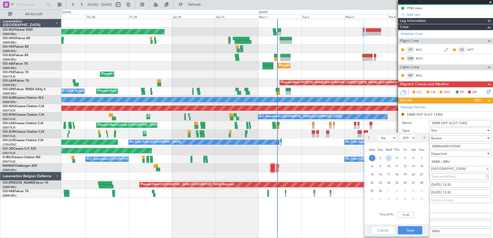
click at [386, 158] on span "3" at bounding box center [388, 158] width 6 height 6
click at [403, 216] on input "00:00" at bounding box center [405, 215] width 16 height 6
type input "10:30"
click at [408, 230] on button "Save" at bounding box center [410, 230] width 24 height 8
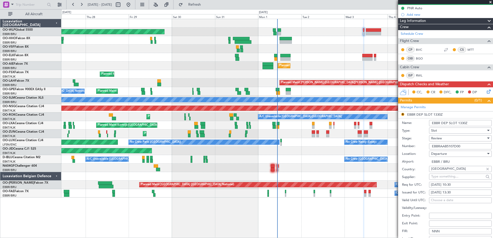
click at [454, 194] on div "[DATE] 13:30" at bounding box center [460, 192] width 59 height 5
select select "9"
select select "2025"
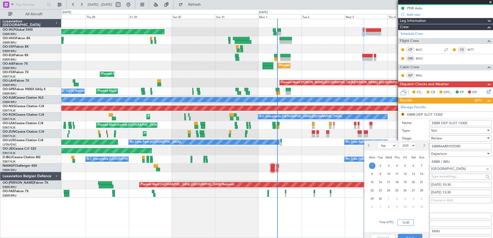
click at [405, 223] on input "13:30" at bounding box center [405, 223] width 16 height 6
click at [388, 165] on span "3" at bounding box center [388, 166] width 6 height 6
click at [402, 224] on input "00:00" at bounding box center [405, 223] width 16 height 6
type input "10:30"
click at [411, 235] on button "Save" at bounding box center [410, 238] width 24 height 8
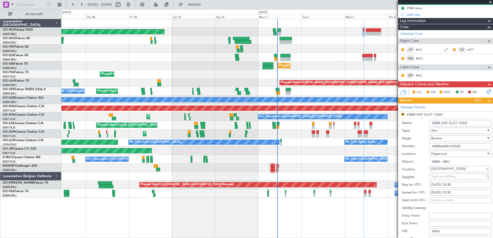
click at [462, 136] on div "Review" at bounding box center [458, 139] width 55 height 8
click at [454, 178] on span "Received OK" at bounding box center [458, 180] width 54 height 8
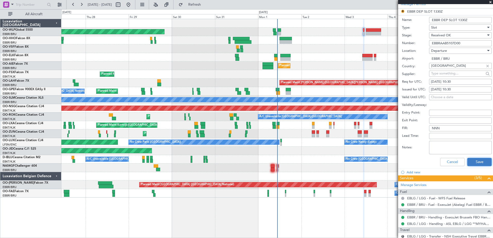
click at [473, 162] on button "Save" at bounding box center [479, 162] width 24 height 8
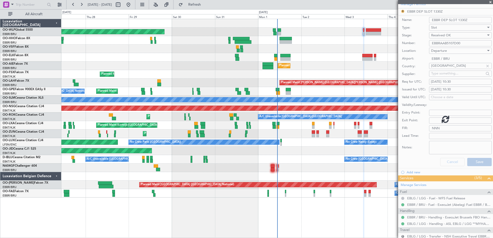
scroll to position [55, 0]
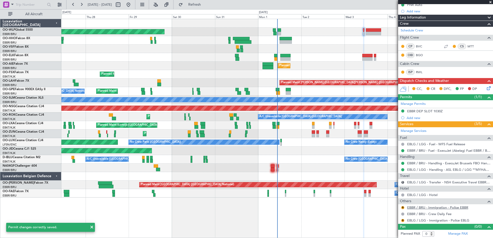
click at [420, 207] on link "EBBR / BRU - Immigration - Police EBBR" at bounding box center [437, 207] width 61 height 4
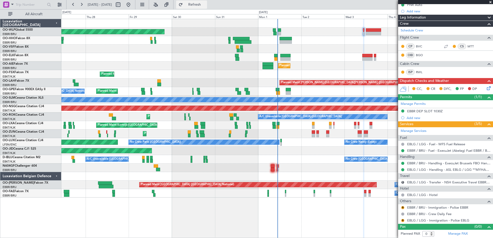
click at [203, 5] on span "Refresh" at bounding box center [195, 5] width 22 height 4
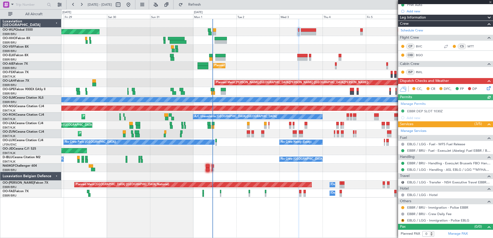
click at [253, 153] on div "Planned Maint Kortrijk-[GEOGRAPHIC_DATA] AOG Maint [GEOGRAPHIC_DATA]-[GEOGRAPHI…" at bounding box center [276, 151] width 431 height 9
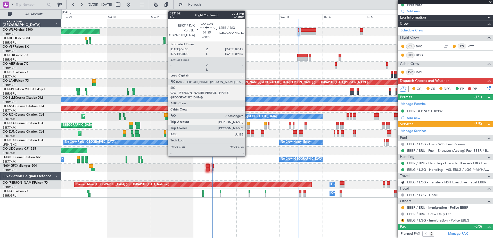
click at [247, 133] on div at bounding box center [248, 132] width 3 height 4
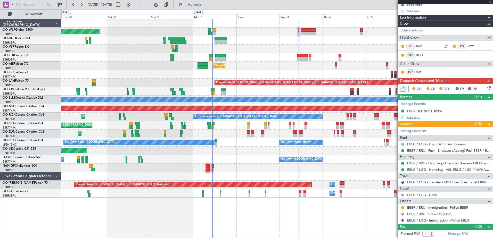
type input "-00:05"
type input "7"
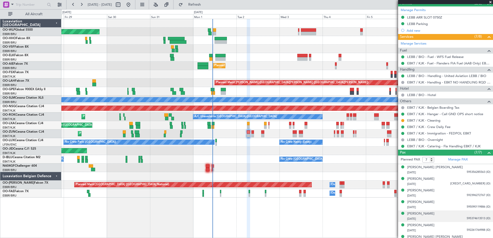
scroll to position [136, 0]
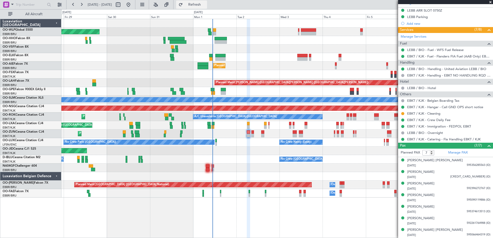
click at [205, 4] on span "Refresh" at bounding box center [195, 5] width 22 height 4
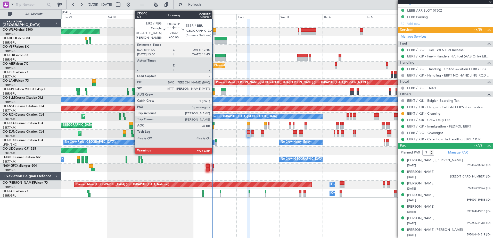
click at [214, 30] on div at bounding box center [214, 30] width 3 height 4
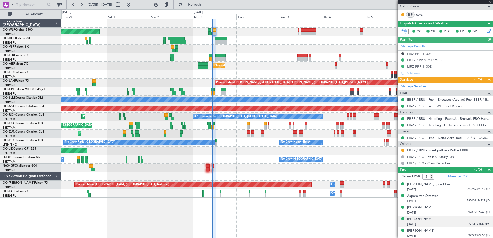
scroll to position [104, 0]
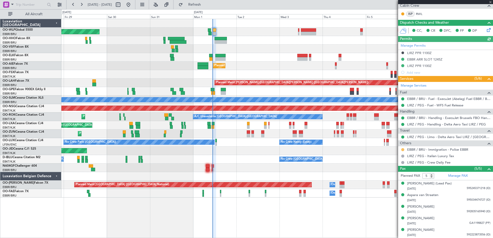
click at [402, 149] on button at bounding box center [402, 149] width 3 height 3
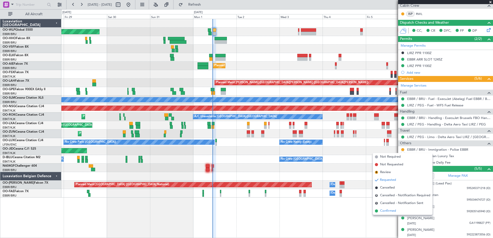
click at [385, 211] on span "Confirmed" at bounding box center [388, 210] width 16 height 5
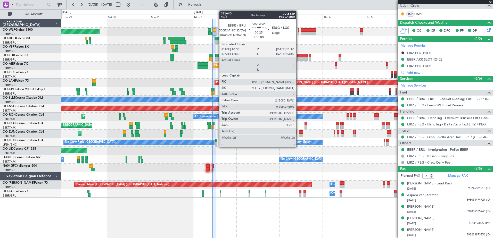
click at [298, 32] on div at bounding box center [298, 34] width 1 height 4
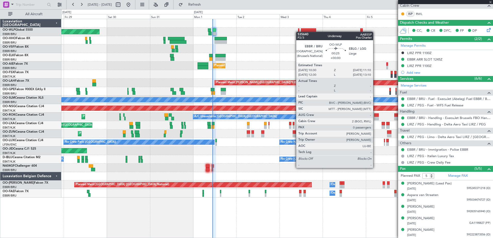
type input "0"
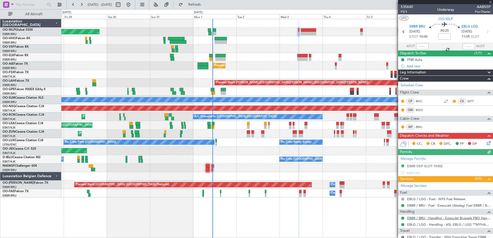
scroll to position [55, 0]
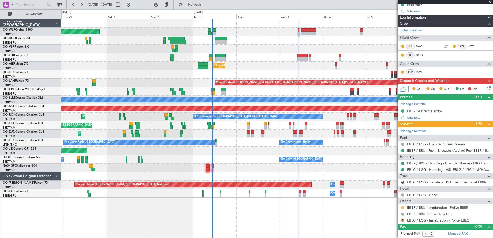
click at [403, 207] on button at bounding box center [402, 207] width 3 height 3
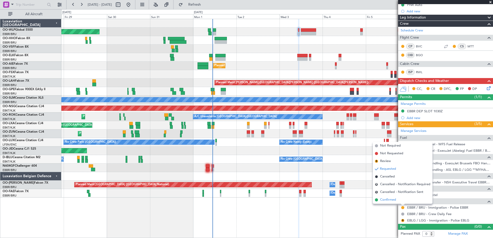
click at [390, 198] on span "Confirmed" at bounding box center [388, 199] width 16 height 5
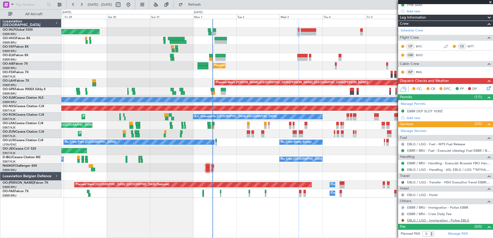
click at [458, 220] on link "EBLG / LGG - Immigration - Police EBLG" at bounding box center [438, 220] width 62 height 4
click at [200, 6] on button "Refresh" at bounding box center [191, 5] width 31 height 8
click at [403, 220] on button at bounding box center [402, 220] width 3 height 3
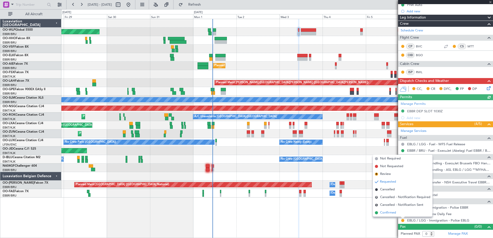
click at [390, 213] on span "Confirmed" at bounding box center [388, 212] width 16 height 5
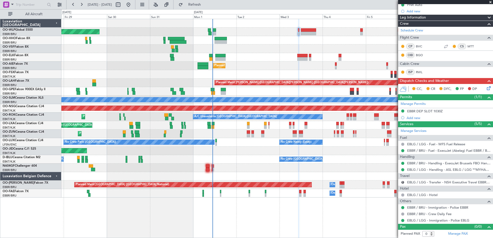
click at [246, 133] on div "Planned Maint Kortrijk-[GEOGRAPHIC_DATA]" at bounding box center [276, 134] width 431 height 9
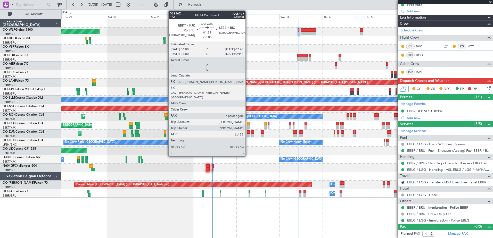
click at [248, 133] on div at bounding box center [248, 132] width 3 height 4
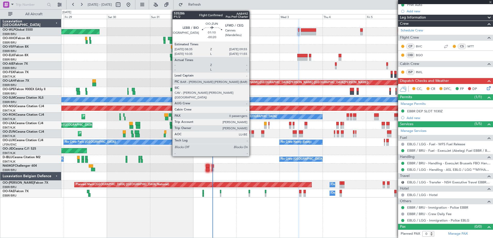
type input "-00:05"
type input "7"
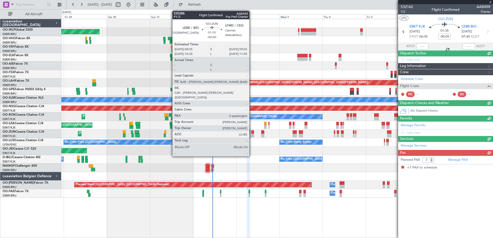
scroll to position [0, 0]
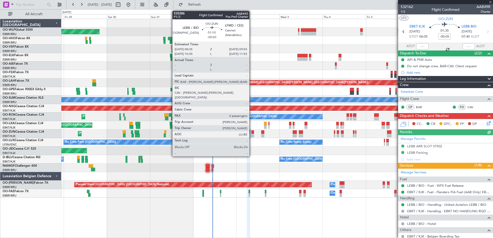
click at [252, 134] on div at bounding box center [252, 136] width 3 height 4
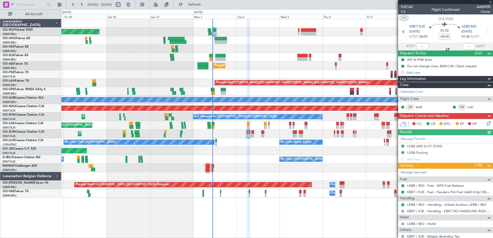
type input "-00:20"
type input "0"
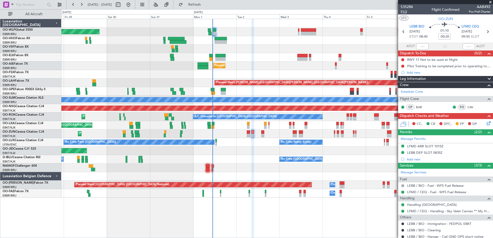
click at [405, 12] on span "P1/2" at bounding box center [406, 12] width 12 height 4
click at [207, 7] on button "Refresh" at bounding box center [191, 5] width 31 height 8
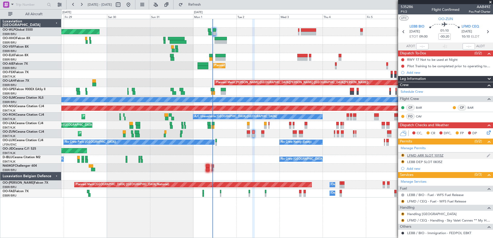
click at [415, 156] on div "LFMD ARR SLOT 1015Z" at bounding box center [425, 155] width 36 height 4
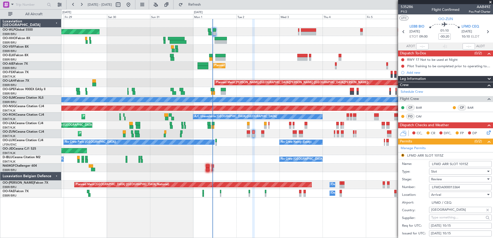
scroll to position [52, 0]
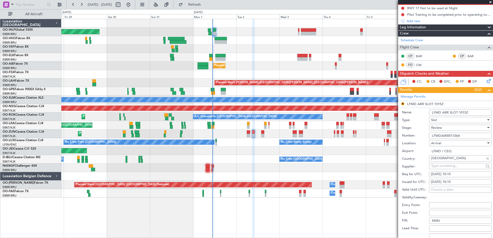
click at [459, 173] on div "02/09/2025 10:15" at bounding box center [460, 174] width 59 height 5
select select "9"
select select "2025"
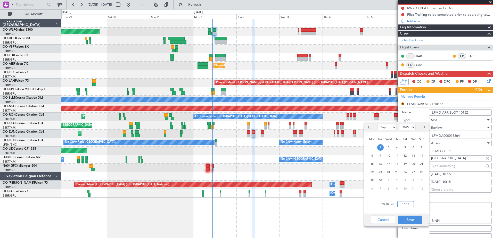
click at [405, 204] on input "10:15" at bounding box center [405, 204] width 16 height 6
type input "10:20"
click at [410, 218] on button "Save" at bounding box center [410, 220] width 24 height 8
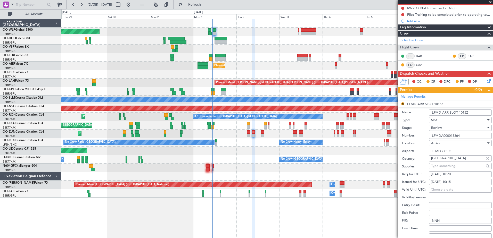
click at [456, 180] on div "02/09/2025 10:15" at bounding box center [460, 182] width 59 height 5
select select "9"
select select "2025"
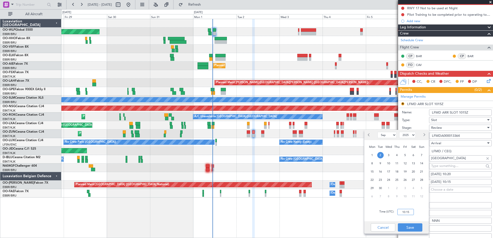
click at [404, 215] on input "10:15" at bounding box center [405, 212] width 16 height 6
type input "10:20"
click at [414, 226] on button "Save" at bounding box center [410, 227] width 24 height 8
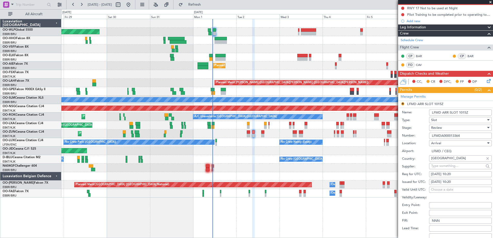
click at [448, 128] on div "Review" at bounding box center [458, 128] width 55 height 8
click at [444, 168] on span "Received OK" at bounding box center [458, 169] width 54 height 8
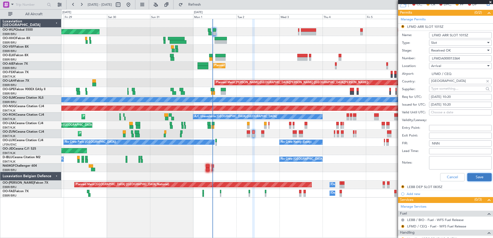
click at [476, 177] on button "Save" at bounding box center [479, 177] width 24 height 8
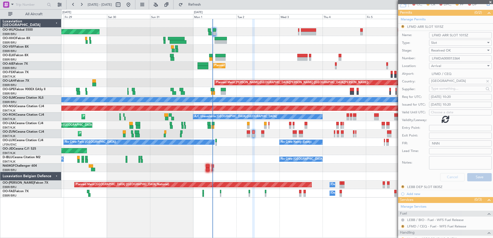
scroll to position [26, 0]
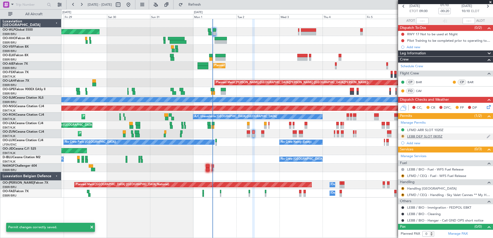
click at [403, 135] on button "R" at bounding box center [402, 136] width 3 height 3
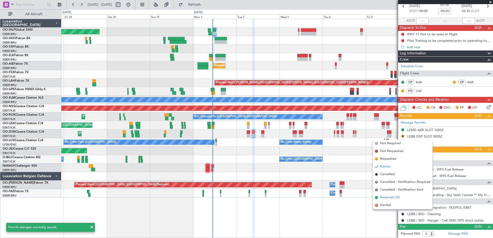
click at [387, 195] on span "Received OK" at bounding box center [390, 197] width 20 height 5
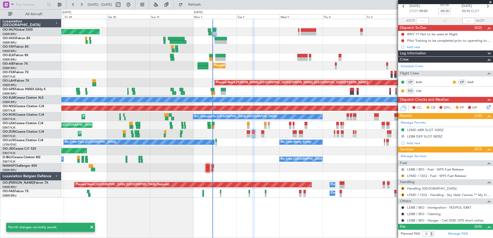
click at [403, 175] on button "R" at bounding box center [402, 175] width 3 height 3
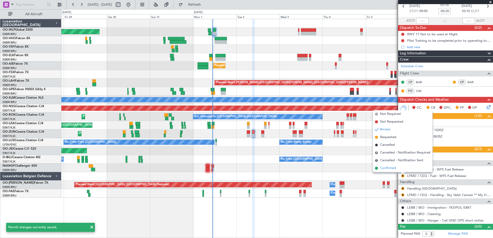
click at [387, 167] on span "Confirmed" at bounding box center [388, 168] width 16 height 5
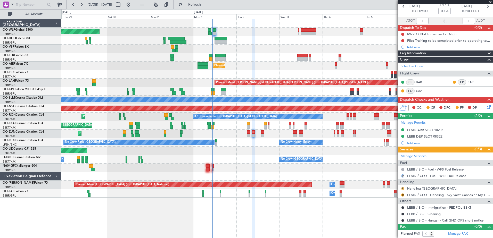
click at [404, 188] on button "R" at bounding box center [402, 188] width 3 height 3
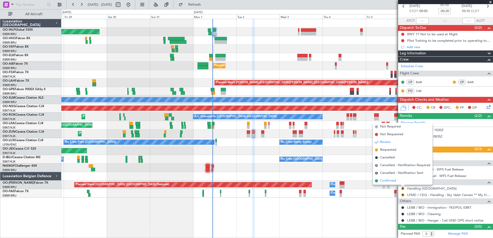
click at [387, 179] on span "Confirmed" at bounding box center [388, 180] width 16 height 5
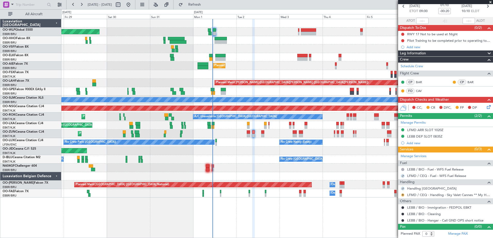
click at [403, 196] on button "R" at bounding box center [402, 195] width 3 height 3
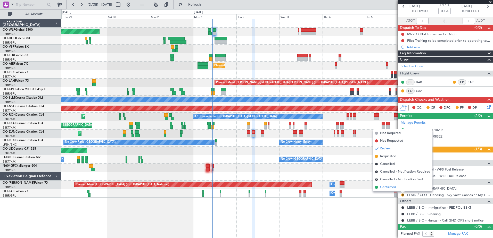
click at [388, 187] on span "Confirmed" at bounding box center [388, 187] width 16 height 5
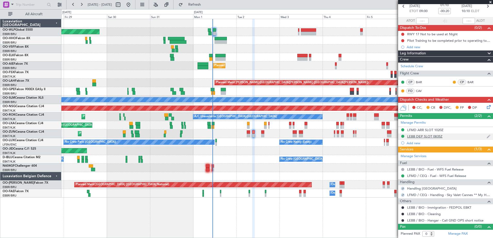
click at [435, 137] on div "LEBB DEP SLOT 0835Z" at bounding box center [424, 136] width 35 height 4
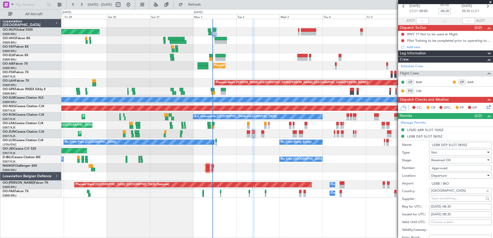
click at [457, 207] on div "02/09/2025 08:35" at bounding box center [460, 206] width 59 height 5
select select "9"
select select "2025"
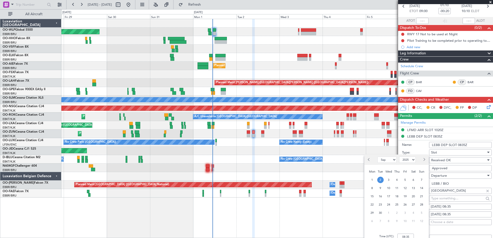
scroll to position [103, 0]
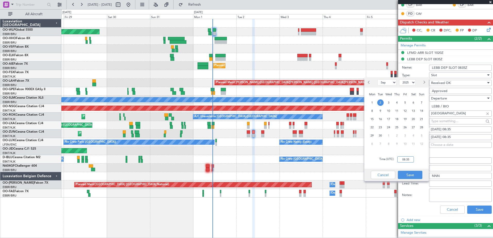
click at [404, 159] on input "08:35" at bounding box center [405, 159] width 16 height 6
type input "08:55"
click at [408, 177] on button "Save" at bounding box center [410, 175] width 24 height 8
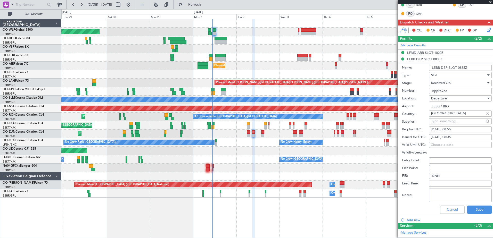
click at [456, 136] on div "02/09/2025 08:35" at bounding box center [460, 137] width 59 height 5
select select "9"
select select "2025"
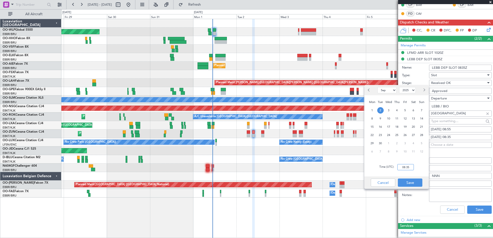
click at [406, 166] on input "08:35" at bounding box center [405, 167] width 16 height 6
type input "08:55"
click at [411, 181] on button "Save" at bounding box center [410, 183] width 24 height 8
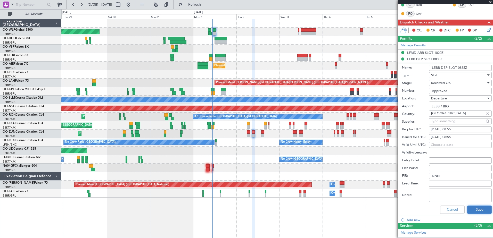
click at [475, 210] on button "Save" at bounding box center [479, 210] width 24 height 8
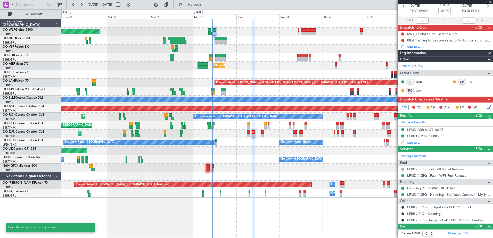
scroll to position [26, 0]
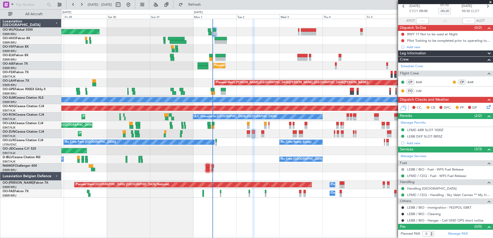
click at [486, 107] on icon at bounding box center [488, 106] width 4 height 4
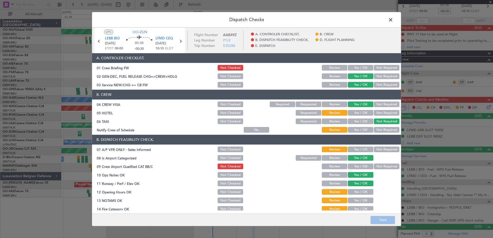
click at [374, 111] on button "Not Required" at bounding box center [387, 113] width 26 height 6
click at [363, 131] on button "Yes / OK" at bounding box center [361, 130] width 26 height 6
click at [360, 147] on button "Yes / OK" at bounding box center [361, 150] width 26 height 6
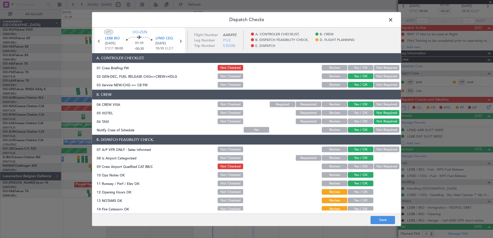
click at [356, 192] on button "Yes / OK" at bounding box center [361, 192] width 26 height 6
drag, startPoint x: 355, startPoint y: 198, endPoint x: 355, endPoint y: 202, distance: 3.6
click at [355, 200] on button "Yes / OK" at bounding box center [361, 201] width 26 height 6
click at [356, 207] on button "Yes / OK" at bounding box center [361, 209] width 26 height 6
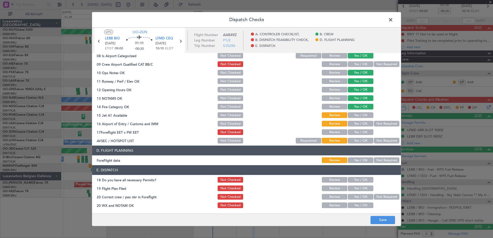
click at [358, 65] on button "Yes / OK" at bounding box center [361, 65] width 26 height 6
click at [362, 115] on button "Yes / OK" at bounding box center [361, 116] width 26 height 6
click at [360, 124] on button "Yes / OK" at bounding box center [361, 124] width 26 height 6
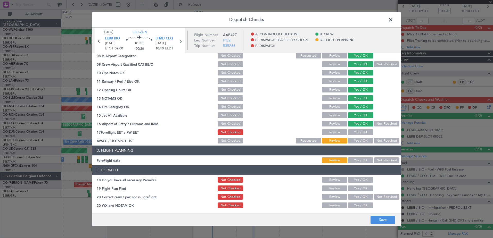
click at [364, 133] on button "Yes / OK" at bounding box center [361, 133] width 26 height 6
click at [375, 141] on button "Not Required" at bounding box center [387, 141] width 26 height 6
click at [362, 161] on button "Yes / OK" at bounding box center [361, 161] width 26 height 6
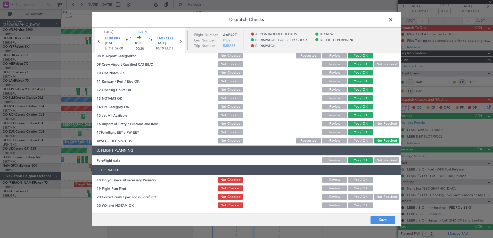
drag, startPoint x: 361, startPoint y: 179, endPoint x: 359, endPoint y: 186, distance: 6.4
click at [361, 180] on button "Yes / OK" at bounding box center [361, 180] width 26 height 6
drag, startPoint x: 359, startPoint y: 190, endPoint x: 360, endPoint y: 196, distance: 6.6
click at [359, 191] on button "Yes / OK" at bounding box center [361, 189] width 26 height 6
click at [361, 197] on button "Yes / OK" at bounding box center [361, 197] width 26 height 6
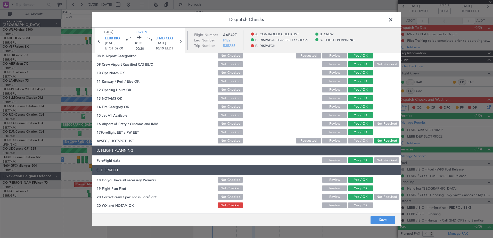
click at [362, 203] on div "Yes / OK" at bounding box center [360, 205] width 26 height 7
click at [378, 222] on button "Save" at bounding box center [382, 220] width 24 height 8
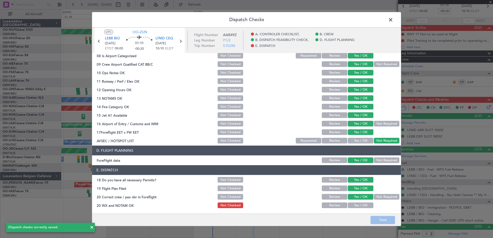
click at [361, 206] on button "Yes / OK" at bounding box center [361, 206] width 26 height 6
click at [389, 223] on button "Save" at bounding box center [382, 220] width 24 height 8
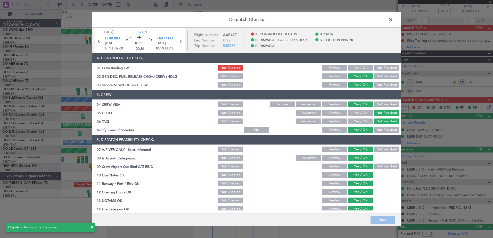
click at [393, 19] on span at bounding box center [393, 21] width 0 height 10
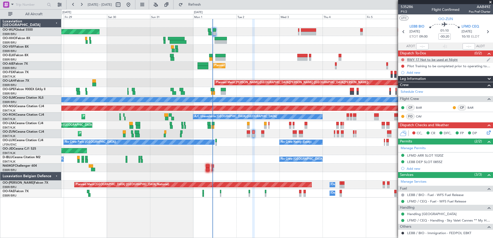
click at [403, 60] on button at bounding box center [402, 59] width 3 height 3
click at [404, 81] on span "Completed" at bounding box center [404, 82] width 17 height 5
click at [403, 66] on button at bounding box center [402, 66] width 3 height 3
click at [405, 89] on span "Completed" at bounding box center [404, 88] width 17 height 5
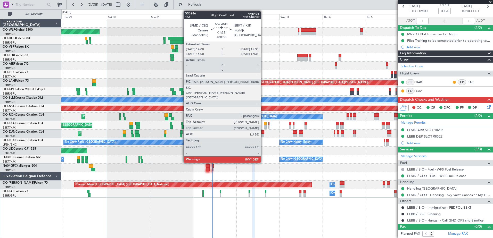
click at [263, 136] on div at bounding box center [262, 136] width 3 height 4
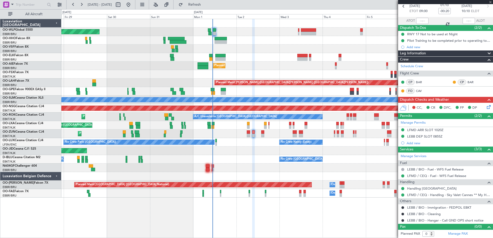
type input "2"
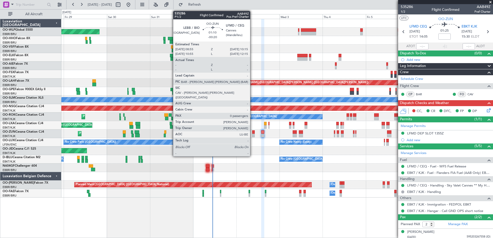
click at [252, 131] on div at bounding box center [253, 132] width 3 height 4
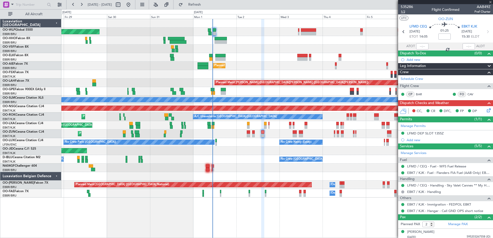
type input "-00:20"
type input "0"
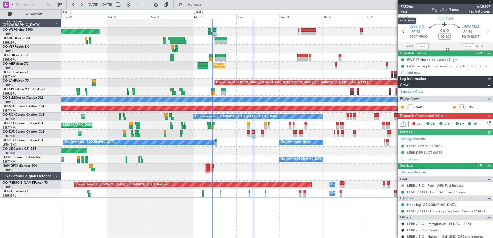
click at [403, 12] on span "P1/2" at bounding box center [406, 12] width 12 height 4
click at [205, 4] on span "Refresh" at bounding box center [195, 5] width 22 height 4
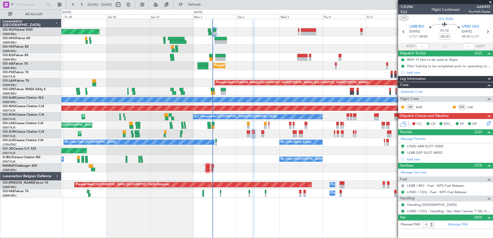
click at [404, 12] on span "P1/2" at bounding box center [406, 12] width 12 height 4
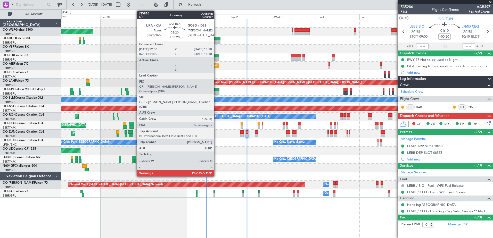
click at [216, 56] on div at bounding box center [214, 56] width 10 height 4
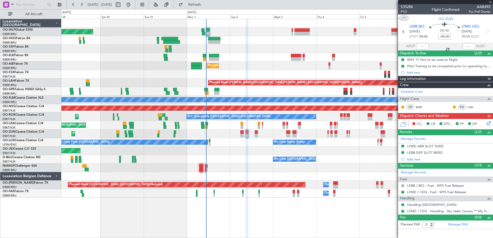
type input "+00:20"
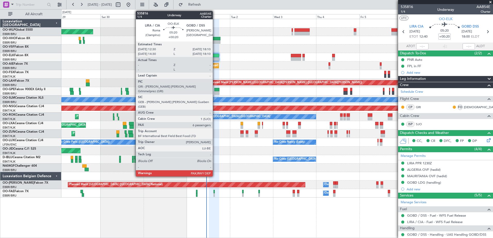
click at [215, 58] on div at bounding box center [214, 59] width 10 height 4
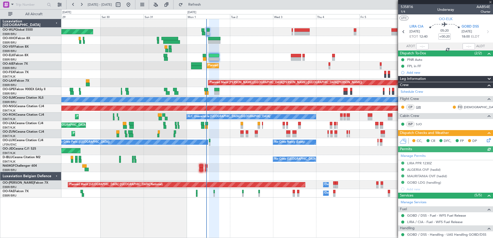
scroll to position [123, 0]
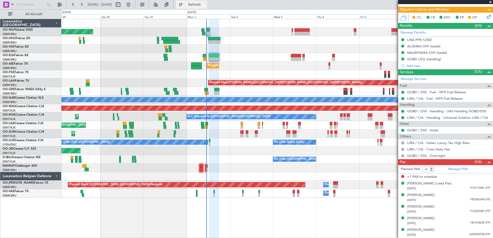
click at [205, 3] on span "Refresh" at bounding box center [195, 5] width 22 height 4
type input "5"
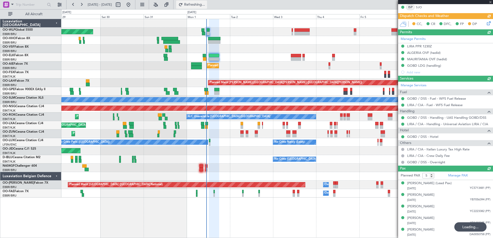
scroll to position [117, 0]
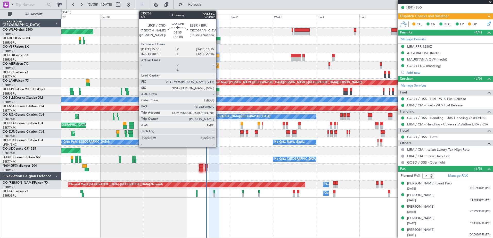
click at [218, 91] on div at bounding box center [216, 93] width 5 height 4
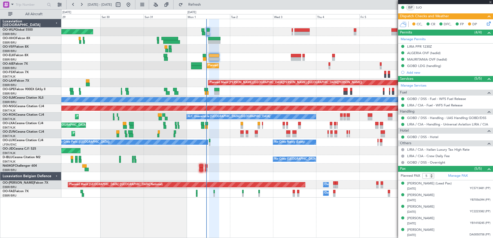
type input "13"
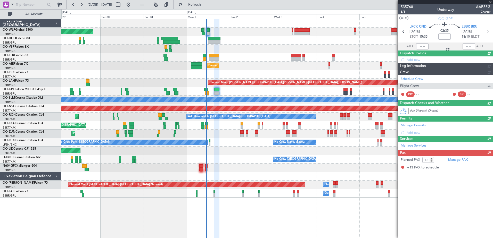
scroll to position [0, 0]
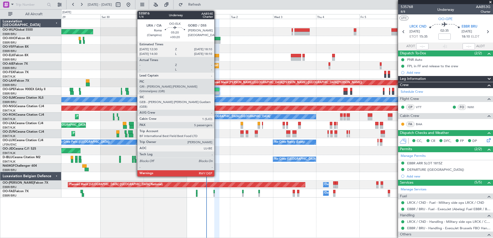
click at [216, 57] on div at bounding box center [214, 56] width 10 height 4
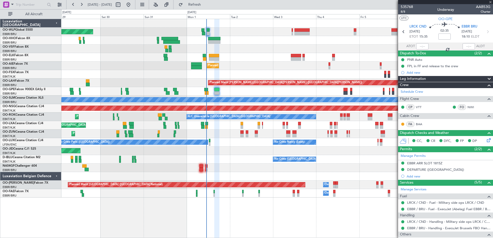
type input "+00:20"
type input "5"
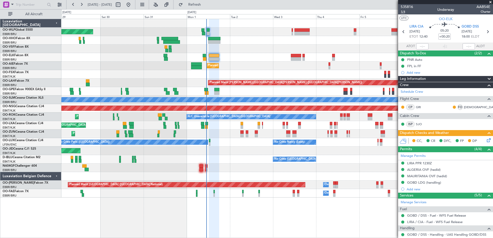
click at [404, 11] on span "1/4" at bounding box center [406, 12] width 12 height 4
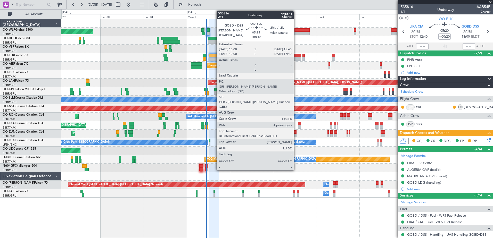
click at [295, 58] on div at bounding box center [296, 59] width 10 height 4
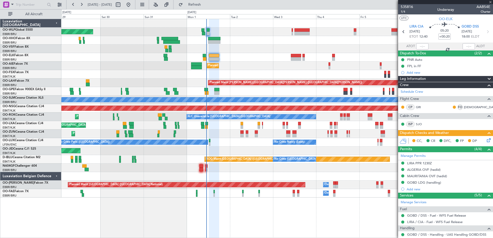
type input "+00:10"
type input "4"
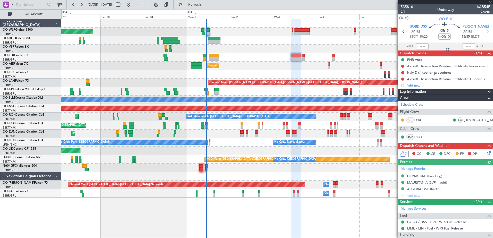
click at [486, 152] on icon at bounding box center [488, 152] width 4 height 4
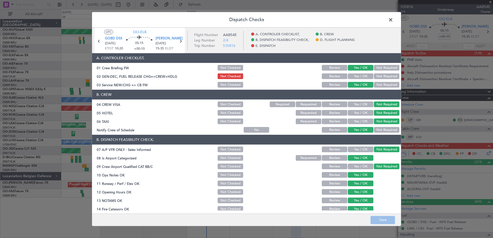
click at [393, 20] on span at bounding box center [393, 21] width 0 height 10
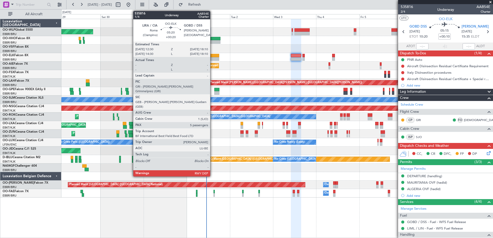
click at [212, 61] on div at bounding box center [214, 59] width 10 height 4
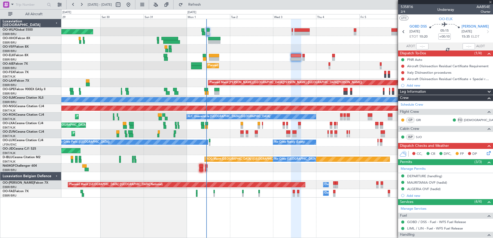
type input "+00:20"
type input "5"
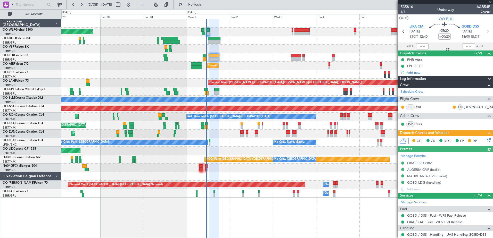
click at [486, 140] on icon at bounding box center [488, 139] width 4 height 4
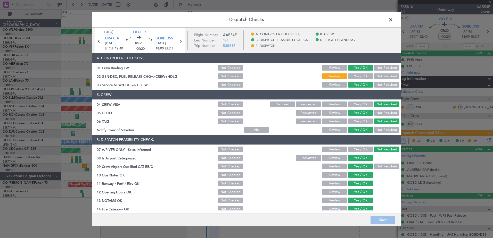
click at [393, 22] on span at bounding box center [393, 21] width 0 height 10
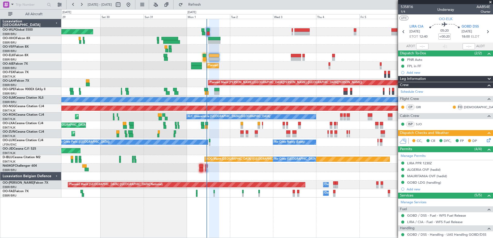
click at [486, 139] on icon at bounding box center [488, 139] width 4 height 4
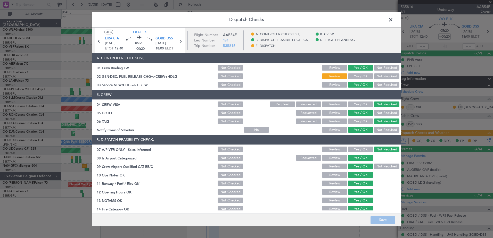
click at [355, 75] on button "Yes / OK" at bounding box center [361, 77] width 26 height 6
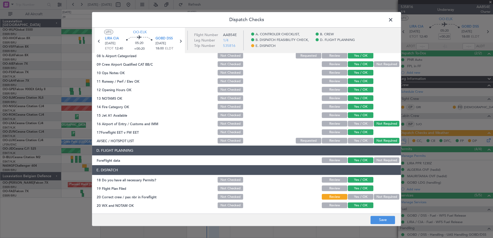
click at [357, 195] on button "Yes / OK" at bounding box center [361, 197] width 26 height 6
click at [382, 220] on button "Save" at bounding box center [382, 220] width 24 height 8
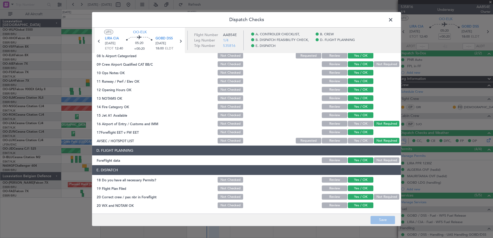
click at [393, 18] on span at bounding box center [393, 21] width 0 height 10
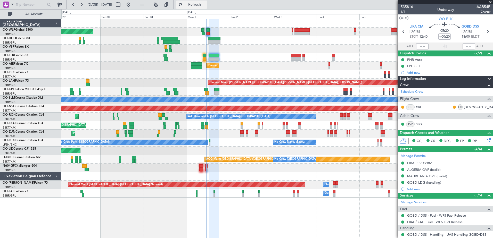
click at [207, 7] on button "Refresh" at bounding box center [191, 5] width 31 height 8
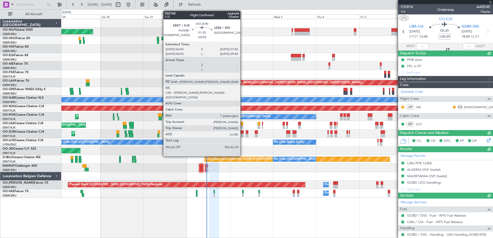
click at [243, 136] on div at bounding box center [241, 136] width 3 height 4
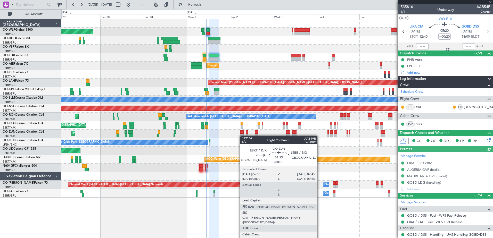
type input "-00:05"
type input "7"
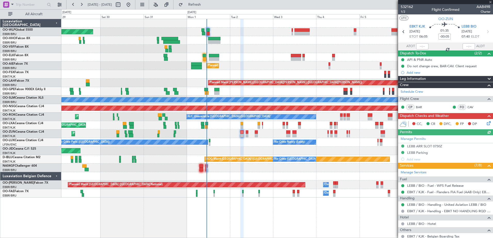
click at [486, 123] on icon at bounding box center [488, 122] width 4 height 4
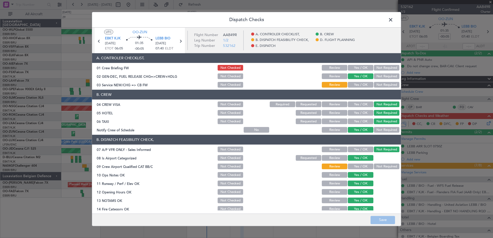
click at [356, 165] on button "Yes / OK" at bounding box center [361, 167] width 26 height 6
click at [364, 85] on button "Yes / OK" at bounding box center [361, 85] width 26 height 6
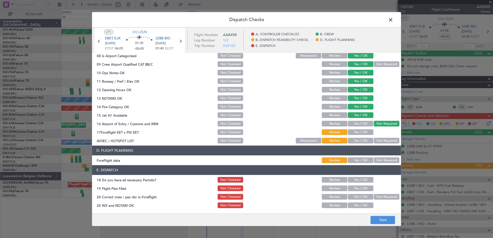
click at [361, 132] on button "Yes / OK" at bounding box center [361, 133] width 26 height 6
click at [376, 141] on button "Not Required" at bounding box center [387, 141] width 26 height 6
drag, startPoint x: 359, startPoint y: 160, endPoint x: 357, endPoint y: 174, distance: 14.3
click at [359, 161] on button "Yes / OK" at bounding box center [361, 161] width 26 height 6
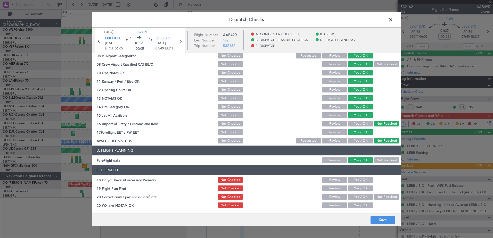
click at [358, 177] on div "Yes / OK" at bounding box center [360, 180] width 26 height 7
click at [360, 180] on button "Yes / OK" at bounding box center [361, 180] width 26 height 6
click at [360, 187] on button "Yes / OK" at bounding box center [361, 189] width 26 height 6
click at [360, 198] on button "Yes / OK" at bounding box center [361, 197] width 26 height 6
click at [359, 203] on button "Yes / OK" at bounding box center [361, 206] width 26 height 6
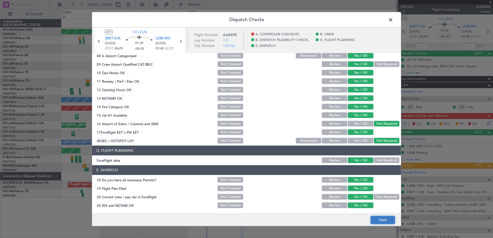
click at [386, 221] on button "Save" at bounding box center [382, 220] width 24 height 8
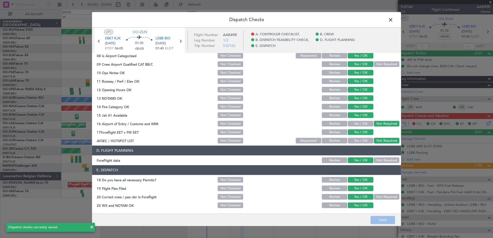
click at [393, 20] on span at bounding box center [393, 21] width 0 height 10
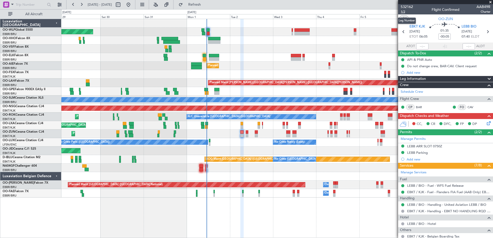
click at [404, 12] on span "1/2" at bounding box center [406, 12] width 12 height 4
click at [486, 124] on icon at bounding box center [488, 122] width 4 height 4
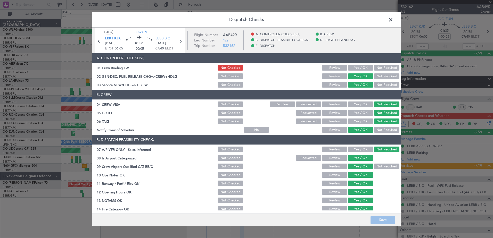
click at [356, 67] on button "Yes / OK" at bounding box center [361, 68] width 26 height 6
click at [385, 218] on button "Save" at bounding box center [382, 220] width 24 height 8
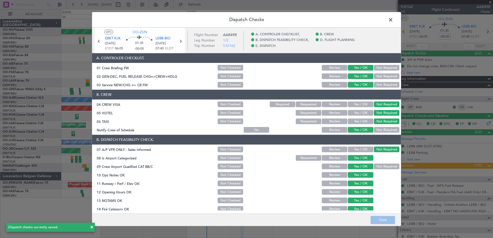
click at [393, 19] on span at bounding box center [393, 21] width 0 height 10
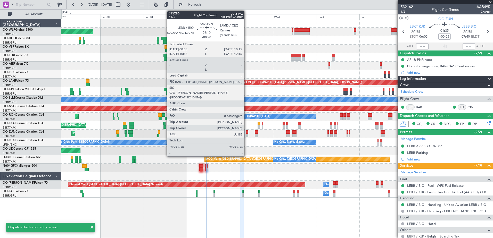
click at [246, 132] on div at bounding box center [247, 132] width 3 height 4
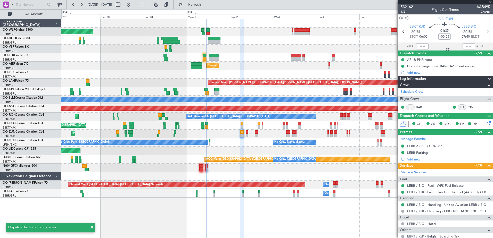
type input "-00:20"
type input "0"
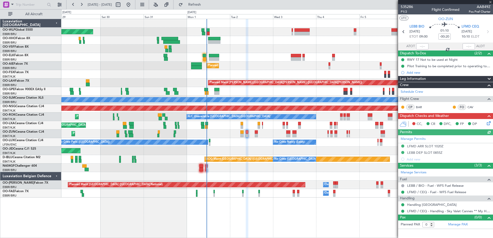
click at [489, 123] on icon at bounding box center [488, 122] width 4 height 4
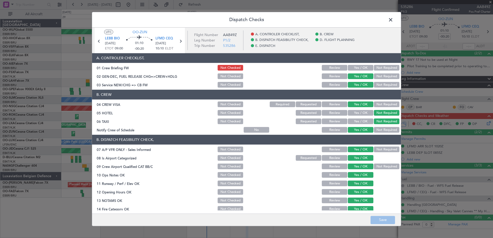
click at [360, 68] on button "Yes / OK" at bounding box center [361, 68] width 26 height 6
click at [387, 219] on button "Save" at bounding box center [382, 220] width 24 height 8
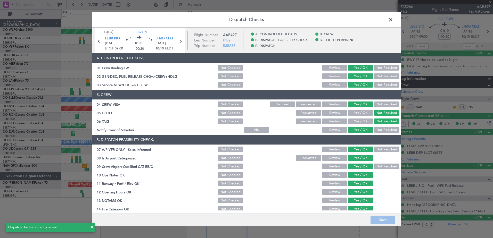
click at [393, 18] on span at bounding box center [393, 21] width 0 height 10
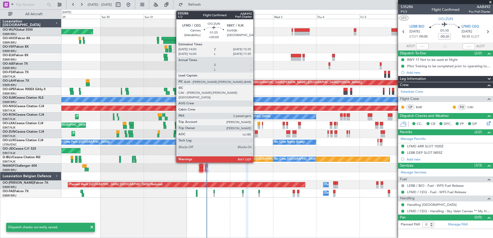
click at [255, 132] on div at bounding box center [256, 132] width 3 height 4
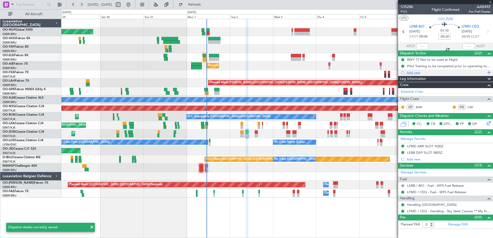
type input "2"
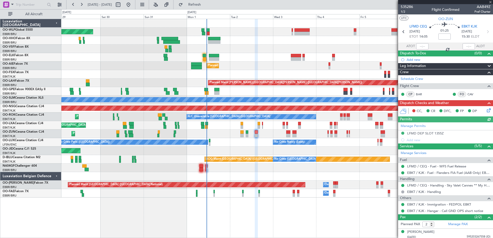
click at [486, 110] on icon at bounding box center [488, 109] width 4 height 4
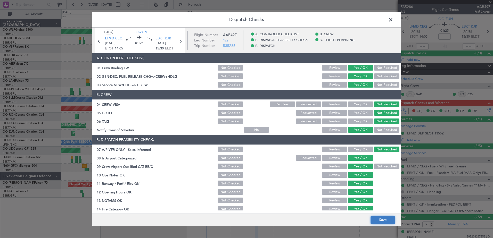
click at [387, 219] on button "Save" at bounding box center [382, 220] width 24 height 8
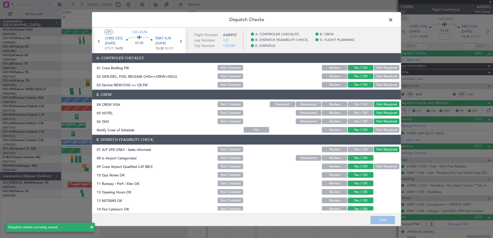
click at [393, 20] on span at bounding box center [393, 21] width 0 height 10
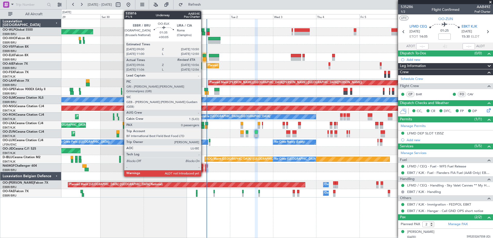
click at [203, 56] on div at bounding box center [204, 56] width 3 height 4
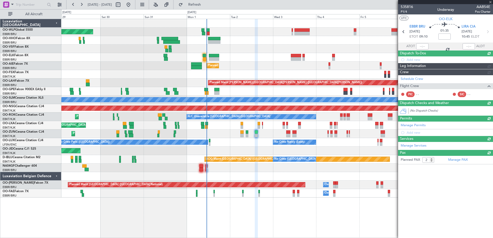
type input "+00:05"
type input "09:16"
type input "0"
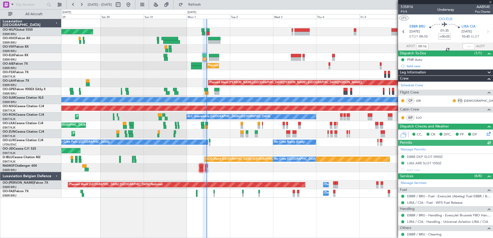
click at [463, 45] on div at bounding box center [468, 46] width 12 height 6
click at [463, 45] on input "text" at bounding box center [468, 46] width 12 height 6
type input "10:56"
click at [418, 101] on link "GRI" at bounding box center [422, 100] width 12 height 5
click at [419, 101] on link "GRI" at bounding box center [422, 100] width 12 height 5
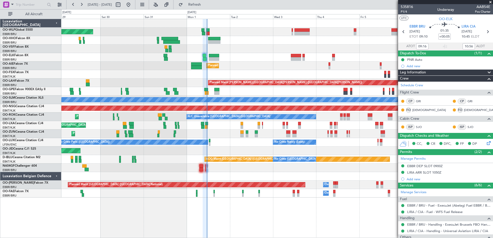
click at [207, 9] on fb-refresh-button "Refresh" at bounding box center [191, 4] width 36 height 9
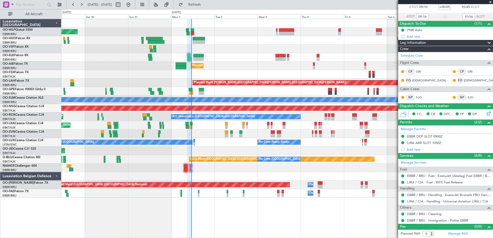
click at [251, 62] on div "Planned Maint [GEOGRAPHIC_DATA] ([GEOGRAPHIC_DATA])" at bounding box center [276, 66] width 431 height 9
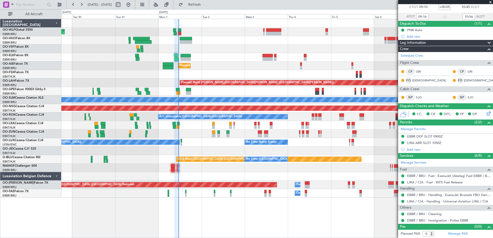
click at [232, 60] on div "Planned Maint Kortrijk-[GEOGRAPHIC_DATA]" at bounding box center [276, 57] width 431 height 9
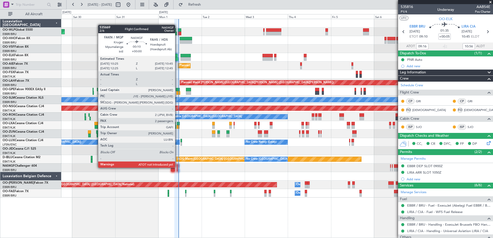
click at [177, 167] on div at bounding box center [177, 166] width 1 height 4
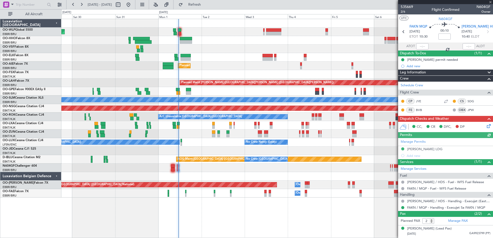
click at [486, 127] on icon at bounding box center [488, 125] width 4 height 4
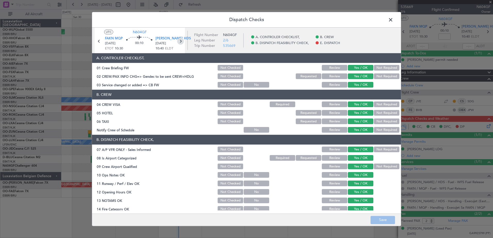
click at [181, 40] on icon at bounding box center [180, 41] width 7 height 7
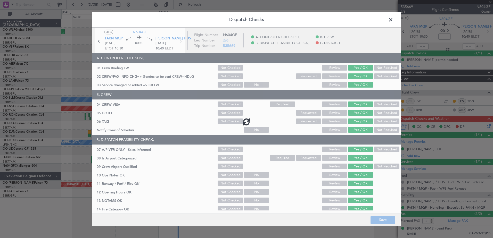
type input "0"
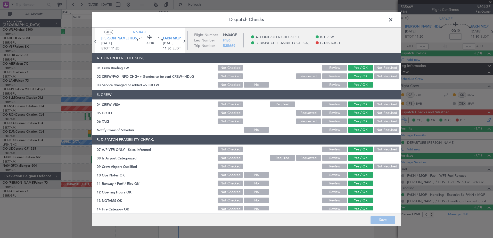
click at [393, 18] on span at bounding box center [393, 21] width 0 height 10
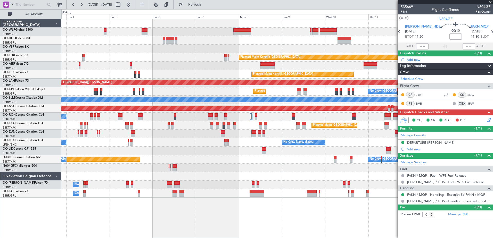
click at [109, 50] on div at bounding box center [276, 49] width 431 height 9
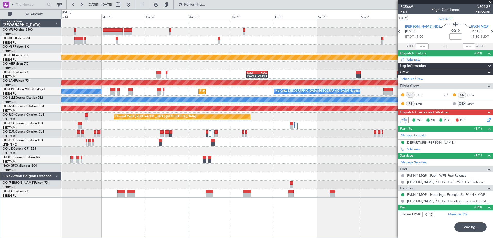
click at [99, 67] on div "Planned Maint Kortrijk-[GEOGRAPHIC_DATA] EBKT 08:50 Z KLAS 20:30 Z Planned [GEO…" at bounding box center [276, 108] width 431 height 179
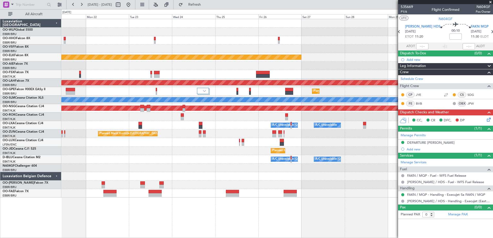
click at [0, 37] on html "[DATE] - [DATE] Refresh Quick Links All Aircraft Planned Maint [GEOGRAPHIC_DATA…" at bounding box center [246, 119] width 493 height 238
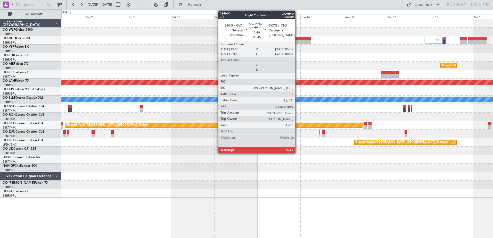
click at [297, 39] on div at bounding box center [301, 39] width 20 height 4
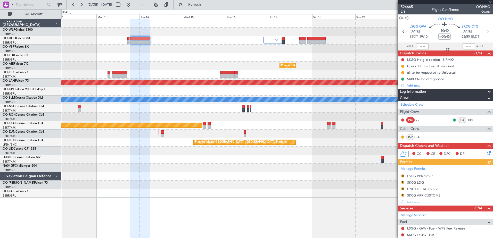
click at [160, 70] on div "Planned Maint [GEOGRAPHIC_DATA] ([GEOGRAPHIC_DATA] National)" at bounding box center [276, 66] width 431 height 9
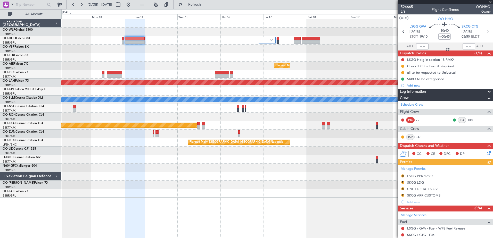
click at [267, 34] on div at bounding box center [276, 32] width 431 height 9
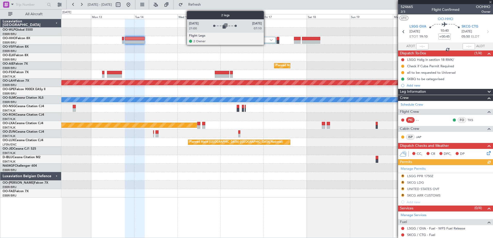
click at [266, 37] on div at bounding box center [267, 40] width 18 height 6
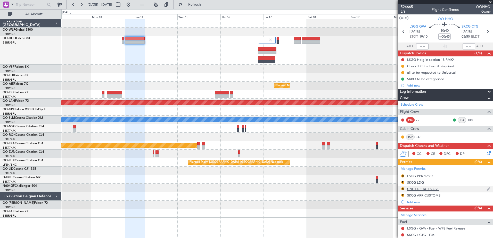
scroll to position [68, 0]
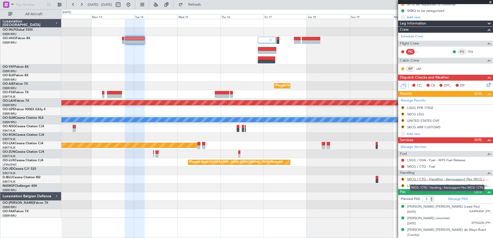
click at [428, 181] on link "SKCG / CTG - Handling - Aerosupport Fbo SKCG / CTG" at bounding box center [448, 179] width 83 height 4
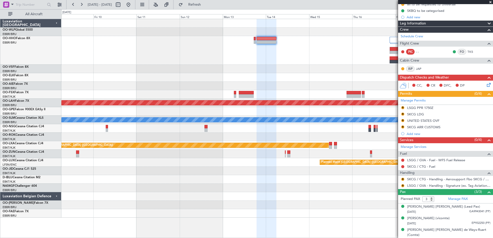
click at [412, 92] on fb-app "[DATE] - [DATE] Refresh Quick Links All Aircraft Planned Maint [GEOGRAPHIC_DATA…" at bounding box center [246, 121] width 493 height 234
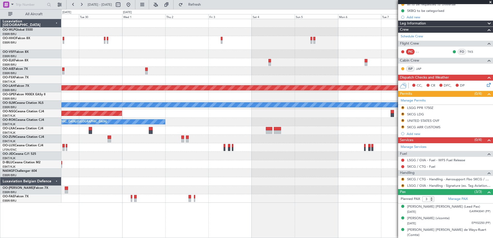
click at [379, 67] on div "Planned Maint [PERSON_NAME]-[GEOGRAPHIC_DATA][PERSON_NAME] ([GEOGRAPHIC_DATA][P…" at bounding box center [276, 111] width 431 height 184
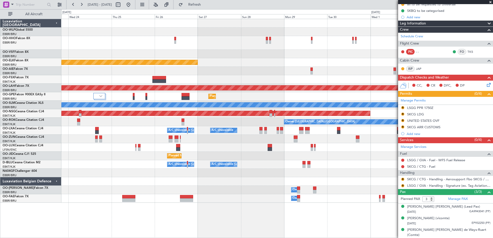
click at [457, 91] on fb-app "[DATE] - [DATE] Refresh Quick Links All Aircraft Planned Maint [GEOGRAPHIC_DATA…" at bounding box center [246, 121] width 493 height 234
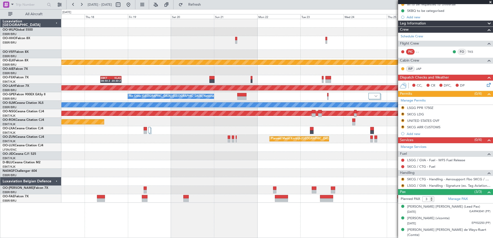
click at [461, 84] on fb-app "[DATE] - [DATE] Refresh Quick Links All Aircraft Planned Maint [GEOGRAPHIC_DATA…" at bounding box center [246, 121] width 493 height 234
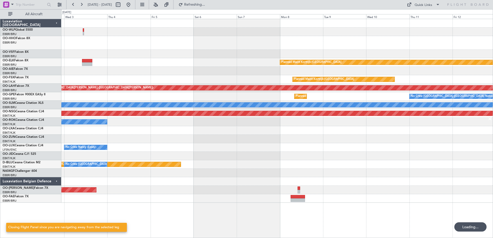
click at [464, 106] on fb-app "[DATE] - [DATE] Refreshing... Quick Links All Aircraft Planned Maint [GEOGRAPHI…" at bounding box center [246, 121] width 493 height 234
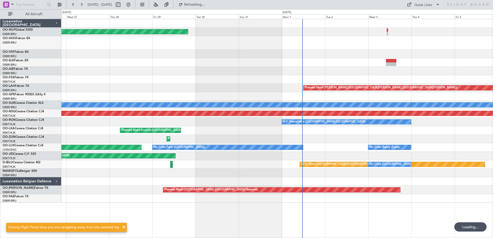
click at [492, 126] on html "09 Sep 2025 - 19 Sep 2025 Refreshing... Quick Links All Aircraft Planned Maint …" at bounding box center [246, 119] width 493 height 238
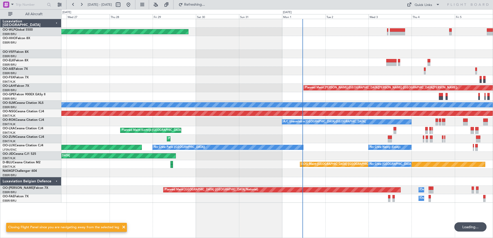
click at [397, 53] on div at bounding box center [276, 54] width 431 height 9
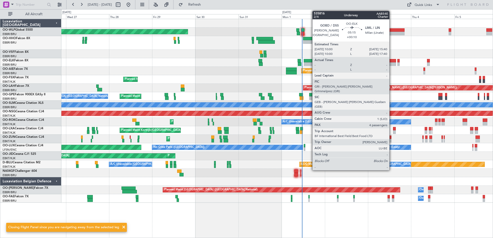
click at [391, 61] on div at bounding box center [391, 61] width 10 height 4
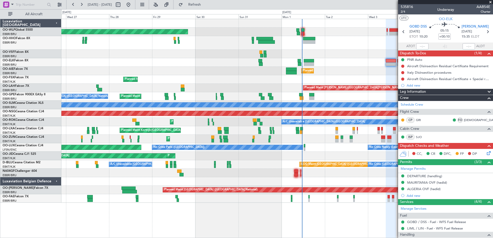
click at [486, 151] on icon at bounding box center [488, 152] width 4 height 4
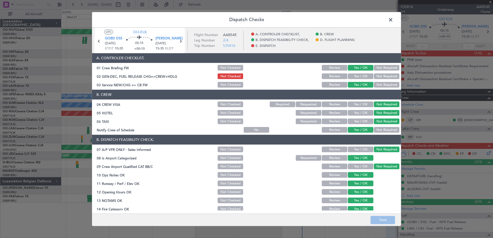
click at [361, 79] on button "Yes / OK" at bounding box center [361, 77] width 26 height 6
click at [386, 222] on button "Save" at bounding box center [382, 220] width 24 height 8
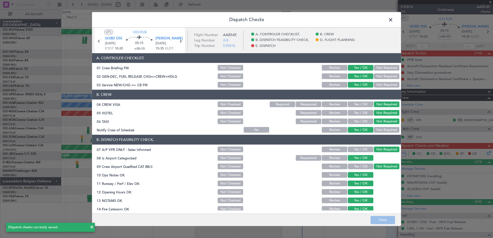
click at [393, 20] on span at bounding box center [393, 21] width 0 height 10
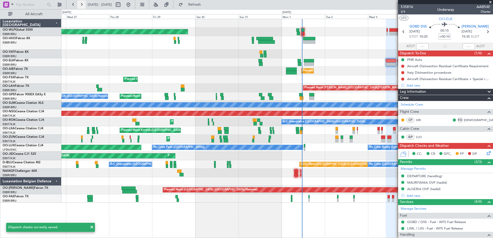
click at [82, 7] on button at bounding box center [81, 5] width 8 height 8
click at [82, 6] on button at bounding box center [81, 5] width 8 height 8
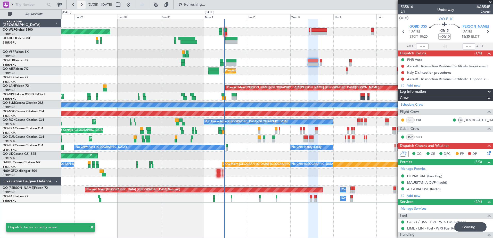
click at [82, 6] on button at bounding box center [81, 5] width 8 height 8
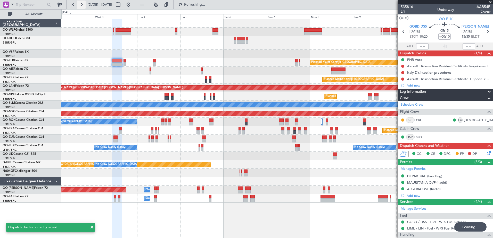
click at [82, 6] on button at bounding box center [81, 5] width 8 height 8
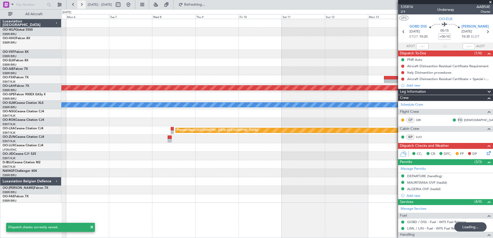
click at [82, 6] on button at bounding box center [81, 5] width 8 height 8
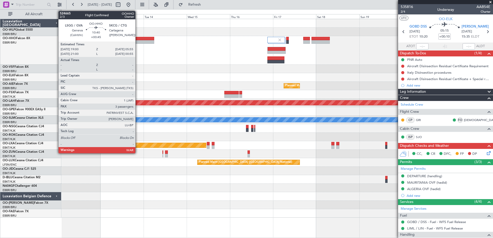
click at [138, 39] on div at bounding box center [144, 39] width 20 height 4
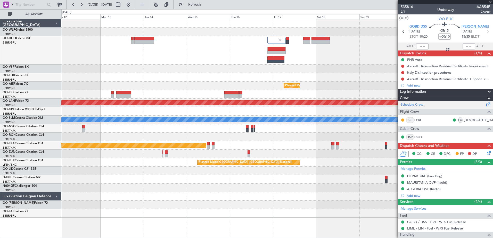
type input "+00:45"
type input "3"
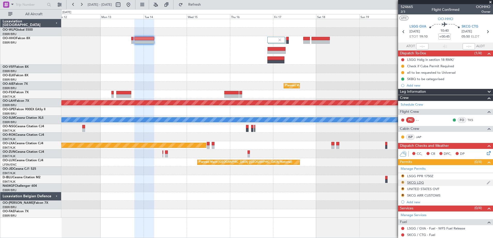
click at [402, 182] on button "R" at bounding box center [402, 182] width 3 height 3
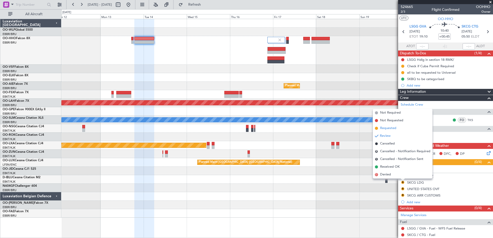
click at [388, 130] on span "Requested" at bounding box center [388, 128] width 16 height 5
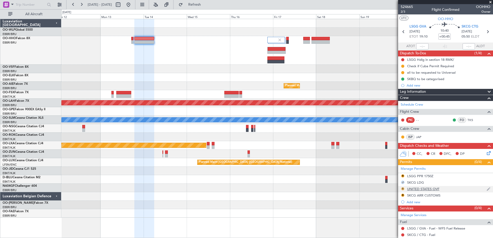
click at [403, 189] on button "R" at bounding box center [402, 188] width 3 height 3
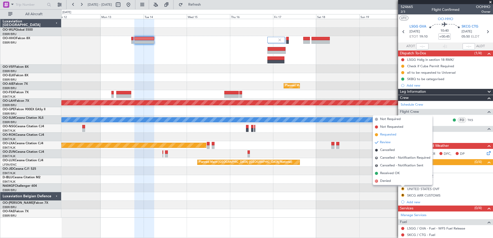
click at [391, 136] on span "Requested" at bounding box center [388, 134] width 16 height 5
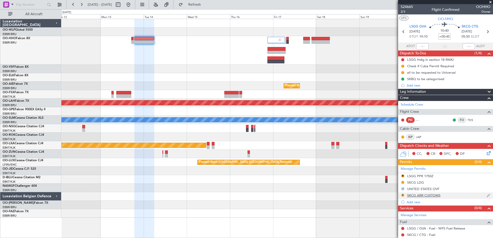
click at [403, 194] on button "R" at bounding box center [402, 195] width 3 height 3
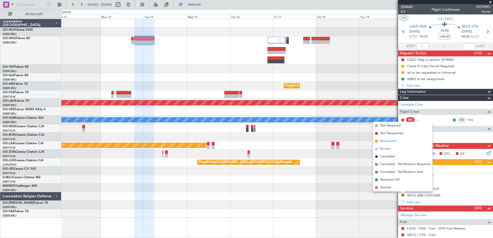
click at [389, 142] on span "Requested" at bounding box center [388, 141] width 16 height 5
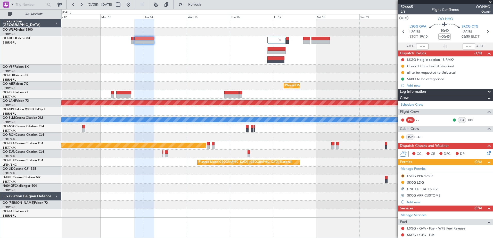
scroll to position [68, 0]
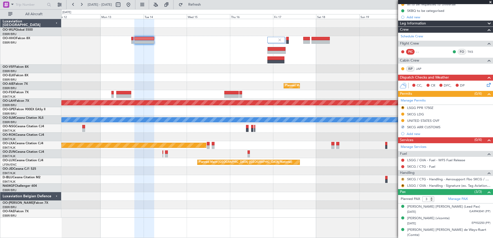
click at [403, 179] on button "R" at bounding box center [402, 179] width 3 height 3
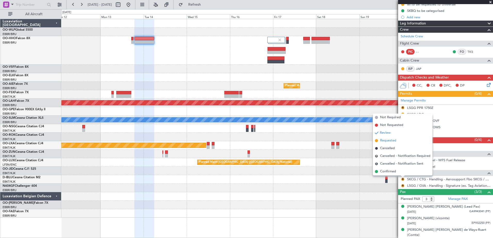
click at [392, 140] on span "Requested" at bounding box center [388, 140] width 16 height 5
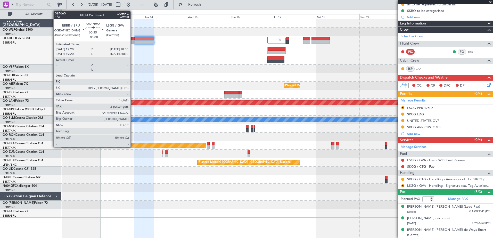
click at [133, 42] on div at bounding box center [132, 42] width 2 height 4
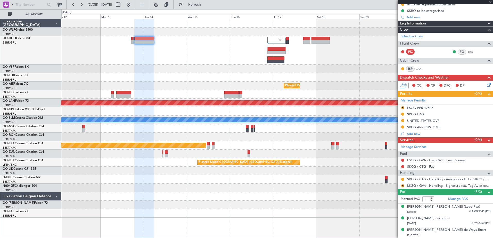
type input "2"
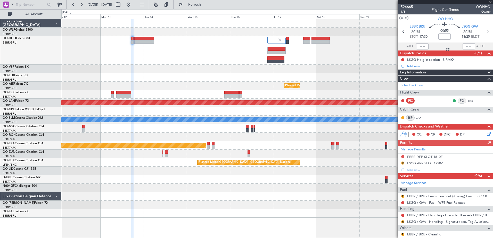
click at [441, 222] on link "LSGG / GVA - Handling - Signature (ex. Tag Aviation) LSGG / GVA" at bounding box center [448, 222] width 83 height 4
click at [403, 196] on button "R" at bounding box center [402, 196] width 3 height 3
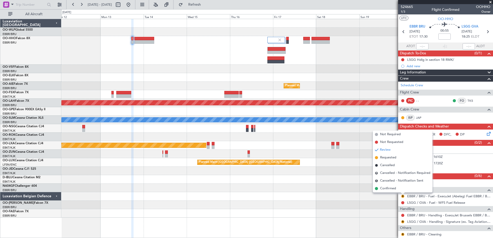
drag, startPoint x: 389, startPoint y: 189, endPoint x: 392, endPoint y: 195, distance: 6.4
click at [390, 189] on span "Confirmed" at bounding box center [388, 188] width 16 height 5
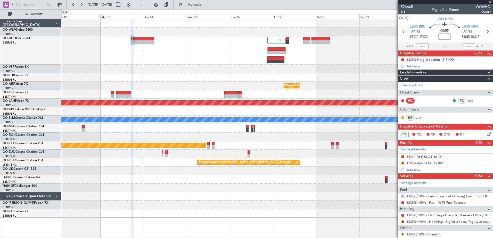
click at [402, 235] on button "R" at bounding box center [402, 234] width 3 height 3
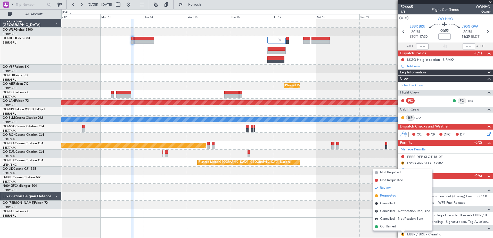
click at [385, 198] on span "Requested" at bounding box center [388, 195] width 16 height 5
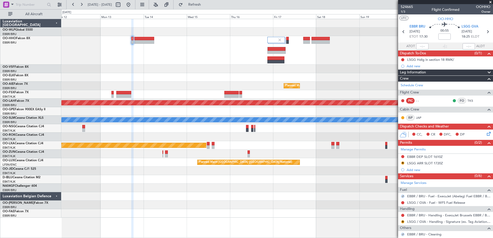
scroll to position [44, 0]
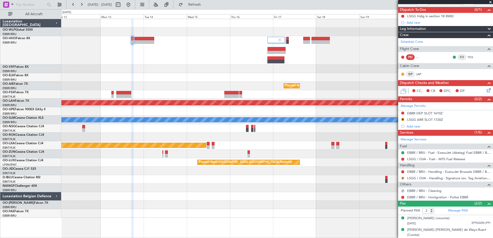
click at [401, 177] on button "R" at bounding box center [402, 178] width 3 height 3
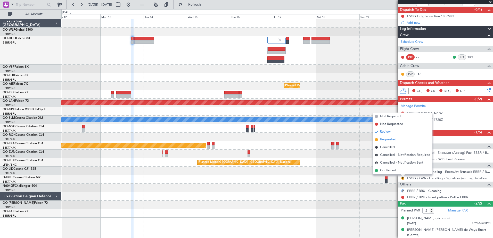
click at [389, 139] on span "Requested" at bounding box center [388, 139] width 16 height 5
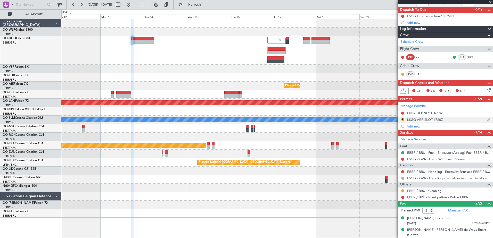
click at [425, 121] on div "LSGG ARR SLOT 1720Z" at bounding box center [425, 120] width 36 height 4
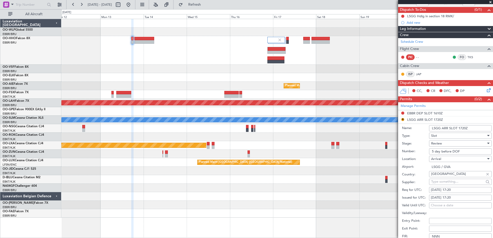
click at [458, 189] on div "14/10/2025 17:20" at bounding box center [460, 190] width 59 height 5
select select "10"
select select "2025"
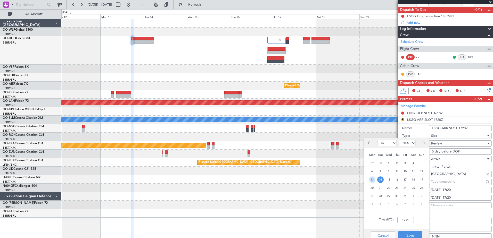
click at [371, 179] on span "13" at bounding box center [372, 180] width 6 height 6
click at [406, 221] on input "00:00" at bounding box center [405, 220] width 16 height 6
type input "18:30"
click at [407, 235] on button "Save" at bounding box center [410, 235] width 24 height 8
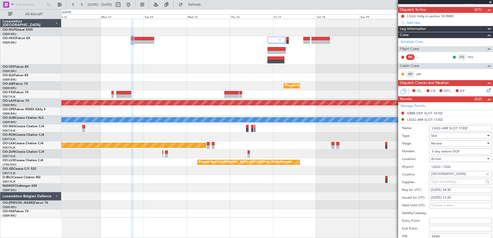
click at [468, 196] on div "14/10/2025 17:20" at bounding box center [460, 197] width 59 height 5
select select "10"
select select "2025"
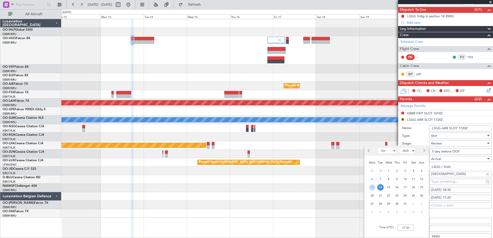
click at [373, 189] on span "13" at bounding box center [372, 187] width 6 height 6
click at [404, 228] on input "00:00" at bounding box center [405, 228] width 16 height 6
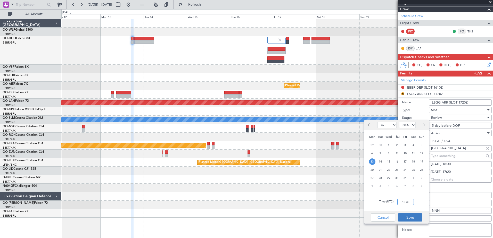
type input "18:30"
click at [414, 216] on button "Save" at bounding box center [410, 217] width 24 height 8
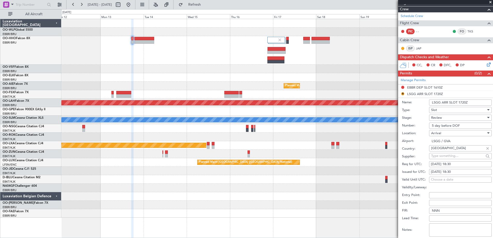
scroll to position [121, 0]
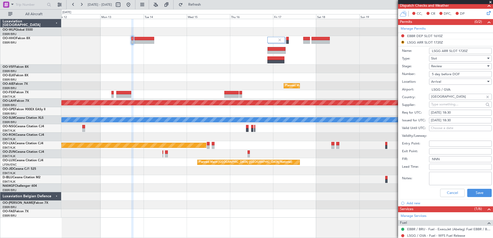
click at [453, 64] on div "Review" at bounding box center [458, 66] width 55 height 8
click at [445, 100] on span "Requested" at bounding box center [458, 100] width 54 height 8
click at [479, 195] on button "Save" at bounding box center [479, 193] width 24 height 8
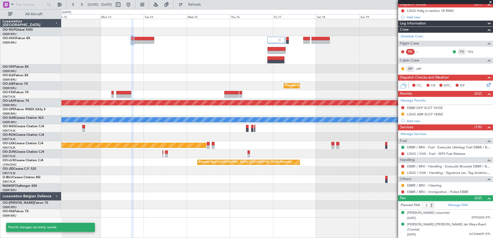
scroll to position [44, 0]
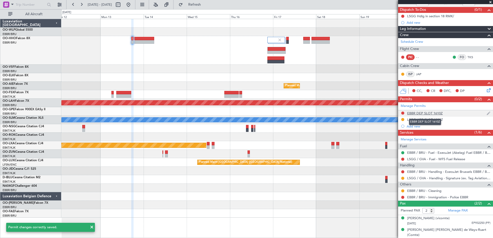
click at [429, 113] on div "EBBR DEP SLOT 1610Z" at bounding box center [425, 113] width 36 height 4
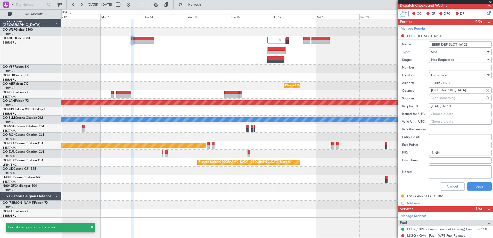
click at [451, 107] on div "14/10/2025 16:10" at bounding box center [460, 106] width 59 height 5
select select "10"
select select "2025"
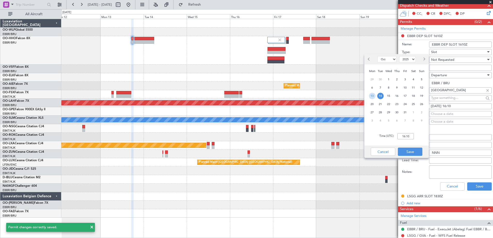
click at [373, 96] on span "13" at bounding box center [372, 96] width 6 height 6
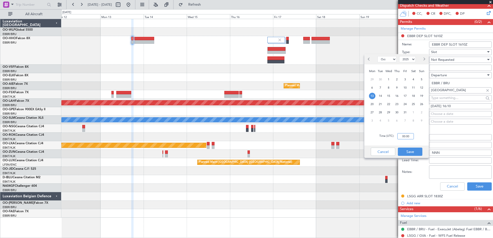
click at [406, 137] on input "00:00" at bounding box center [405, 136] width 16 height 6
type input "17:20"
click at [406, 152] on button "Save" at bounding box center [410, 152] width 24 height 8
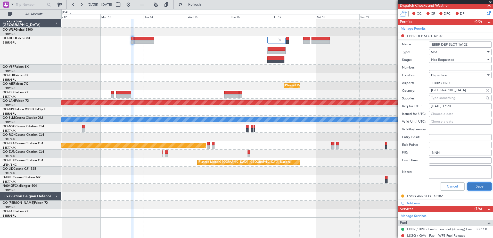
click at [478, 185] on button "Save" at bounding box center [479, 186] width 24 height 8
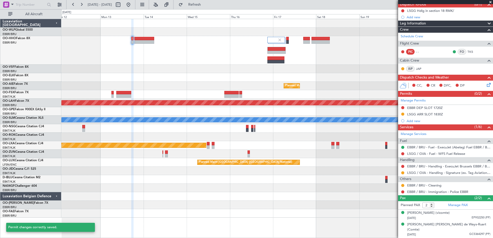
scroll to position [44, 0]
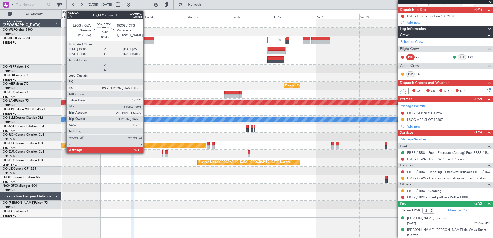
click at [146, 41] on div at bounding box center [144, 42] width 20 height 4
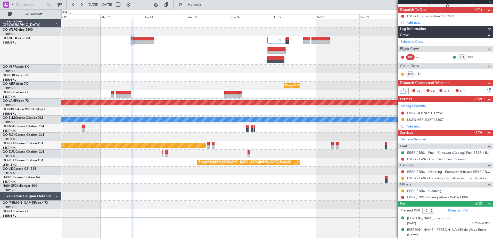
type input "+00:45"
type input "3"
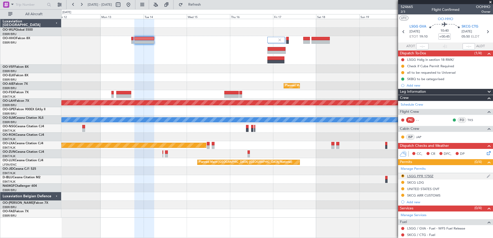
click at [430, 177] on div "LSGG PPR 1750Z" at bounding box center [420, 176] width 26 height 4
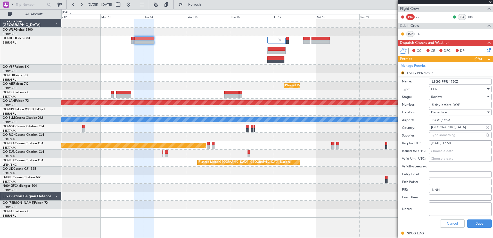
scroll to position [129, 0]
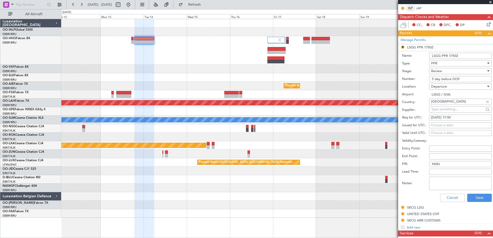
click at [449, 117] on div "14/10/2025 17:50" at bounding box center [460, 117] width 59 height 5
select select "10"
select select "2025"
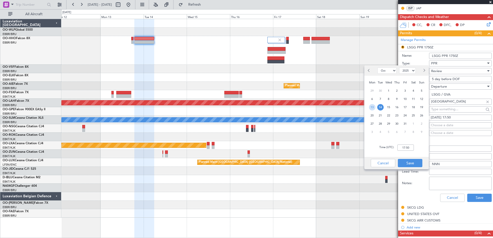
click at [372, 108] on span "13" at bounding box center [372, 107] width 6 height 6
click at [403, 149] on input "00:00" at bounding box center [405, 148] width 16 height 6
type input "19:00"
click at [409, 160] on button "Save" at bounding box center [410, 163] width 24 height 8
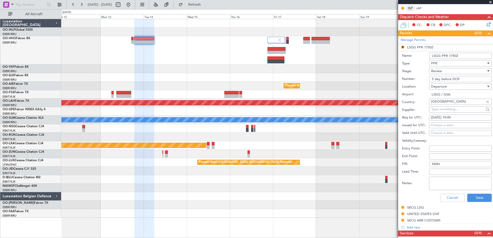
click at [452, 72] on div "Review" at bounding box center [458, 71] width 55 height 8
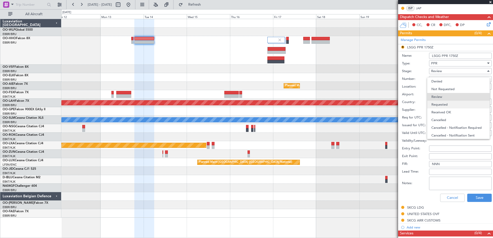
click at [454, 104] on span "Requested" at bounding box center [458, 105] width 54 height 8
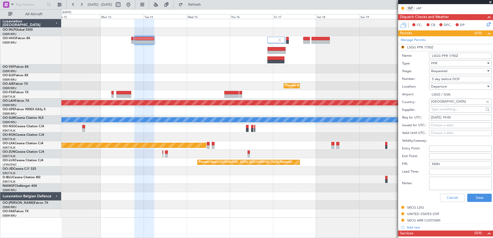
scroll to position [222, 0]
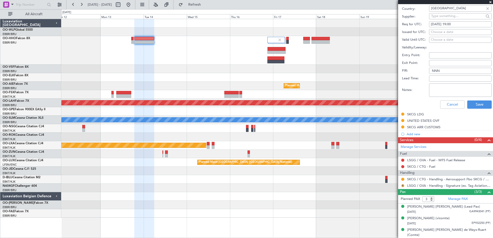
click at [402, 186] on button "R" at bounding box center [402, 185] width 3 height 3
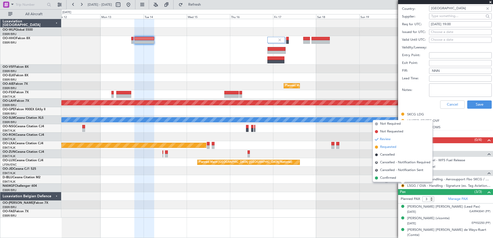
click at [385, 148] on span "Requested" at bounding box center [388, 147] width 16 height 5
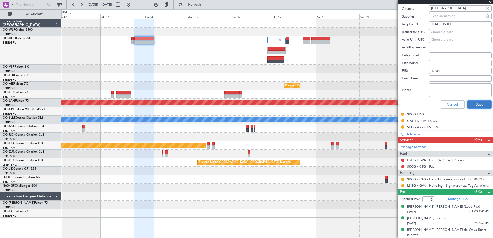
click at [471, 104] on button "Save" at bounding box center [479, 105] width 24 height 8
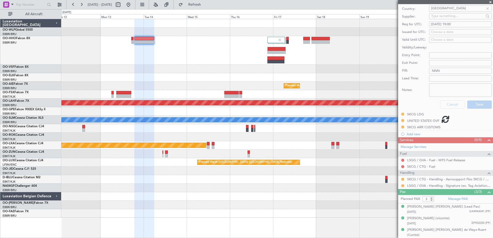
scroll to position [68, 0]
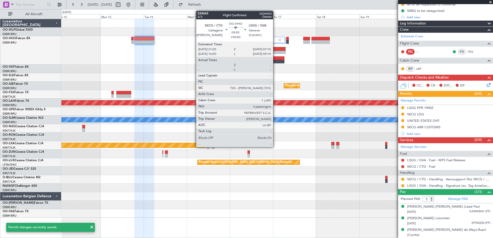
click at [275, 51] on div at bounding box center [277, 53] width 18 height 4
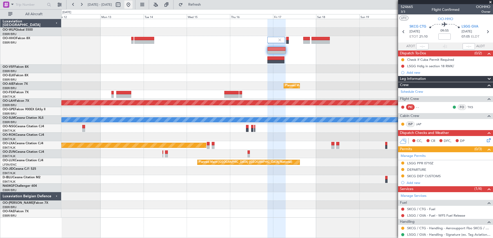
click at [132, 5] on button at bounding box center [128, 5] width 8 height 8
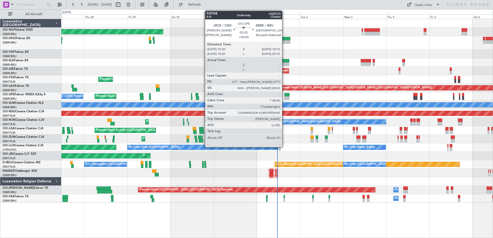
click at [285, 99] on div at bounding box center [286, 98] width 5 height 4
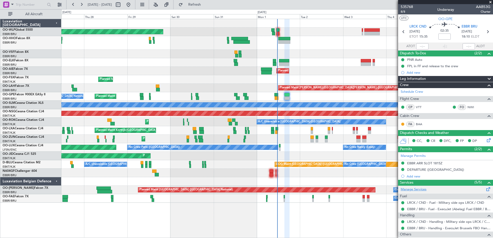
click at [420, 189] on link "Manage Services" at bounding box center [413, 189] width 26 height 5
click at [205, 5] on span "Refresh" at bounding box center [195, 5] width 22 height 4
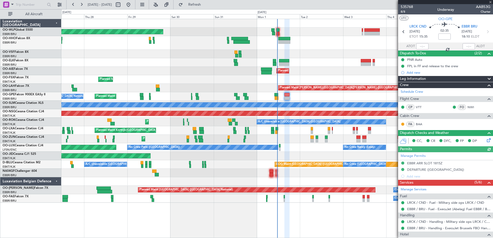
scroll to position [180, 0]
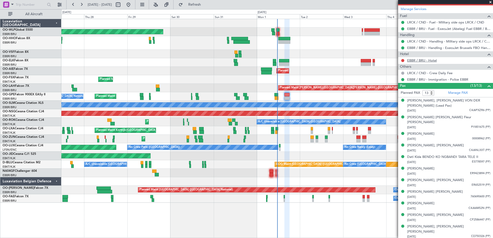
click at [421, 62] on link "EBBR / BRU - Hotel" at bounding box center [422, 60] width 30 height 4
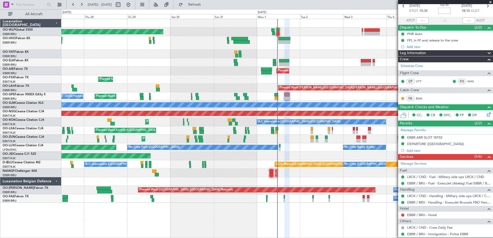
scroll to position [0, 0]
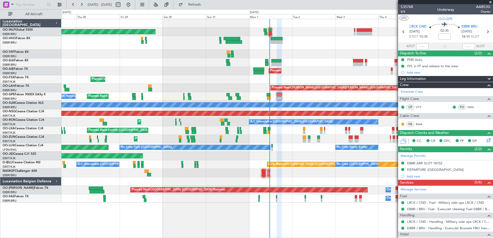
click at [297, 96] on div "Planned Maint Brussels (Brussels National) No Crew Brussels (Brussels National)…" at bounding box center [276, 96] width 431 height 9
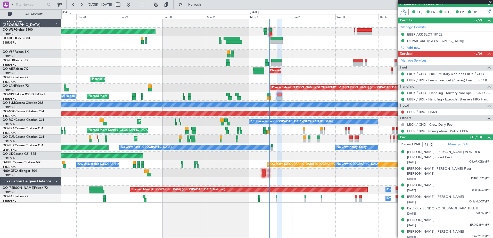
scroll to position [180, 0]
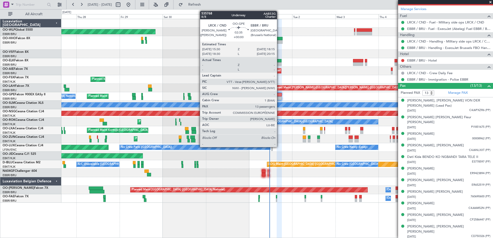
click at [279, 96] on div at bounding box center [279, 95] width 5 height 4
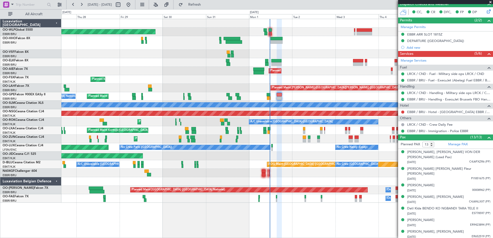
scroll to position [103, 0]
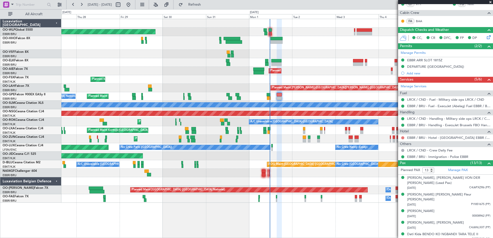
click at [403, 139] on button at bounding box center [402, 137] width 3 height 3
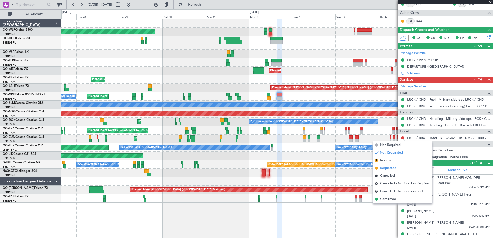
click at [390, 166] on span "Requested" at bounding box center [388, 168] width 16 height 5
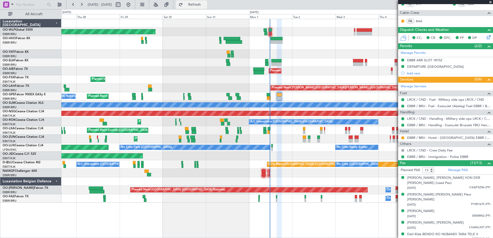
click at [203, 2] on button "Refresh" at bounding box center [191, 5] width 31 height 8
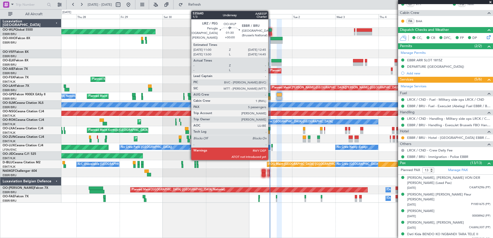
click at [270, 31] on div at bounding box center [270, 30] width 3 height 4
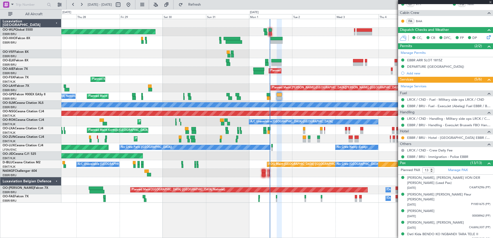
type input "5"
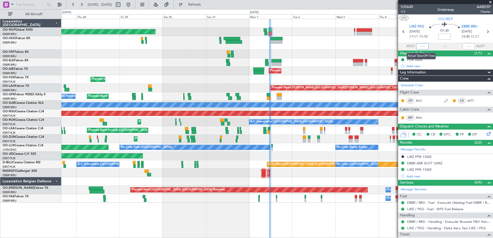
click at [417, 46] on input "text" at bounding box center [422, 46] width 12 height 6
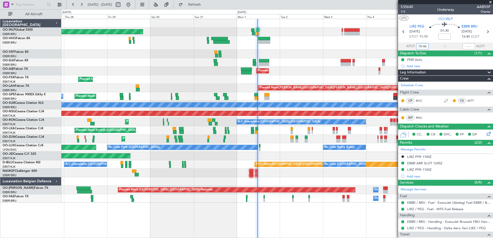
click at [299, 49] on div at bounding box center [276, 43] width 431 height 14
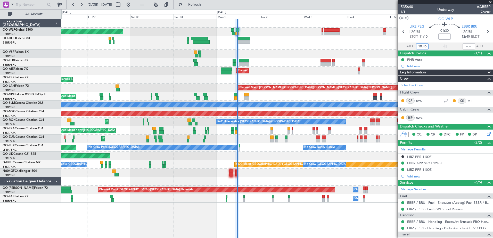
click at [291, 48] on div at bounding box center [276, 43] width 431 height 14
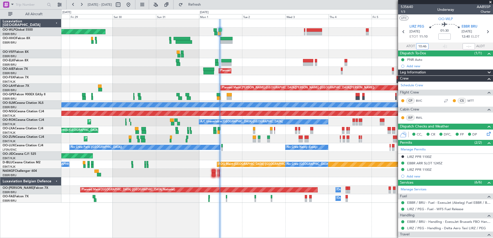
click at [260, 42] on div at bounding box center [276, 43] width 431 height 14
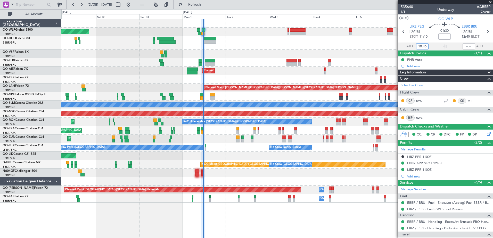
click at [271, 55] on div at bounding box center [276, 54] width 431 height 9
type input "10:46"
click at [292, 97] on div "Planned Maint Brussels (Brussels National) Planned Maint Brussels (Brussels Nat…" at bounding box center [276, 96] width 431 height 9
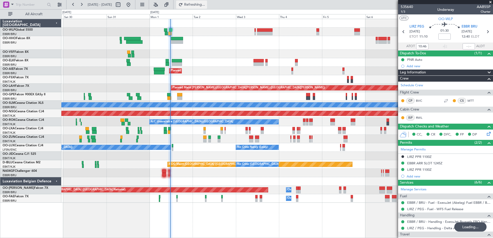
click at [205, 5] on span "Refreshing..." at bounding box center [195, 5] width 22 height 4
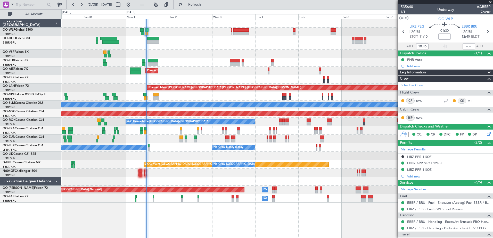
click at [299, 98] on div "Planned Maint Brussels (Brussels National) Planned Maint Brussels (Brussels Nat…" at bounding box center [276, 96] width 431 height 9
click at [205, 4] on span "Refresh" at bounding box center [195, 5] width 22 height 4
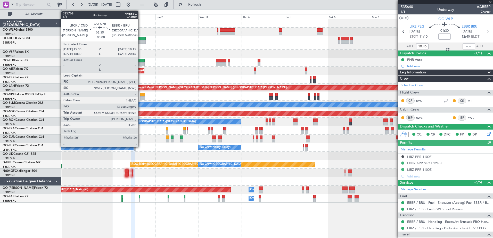
click at [140, 95] on div at bounding box center [142, 95] width 5 height 4
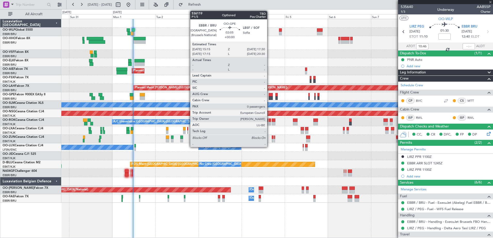
type input "13"
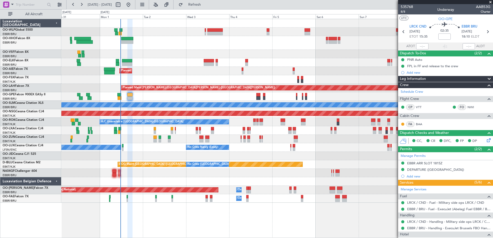
click at [142, 96] on div "Planned Maint Brussels (Brussels National) No Crew Brussels (Brussels National)…" at bounding box center [276, 96] width 431 height 9
click at [205, 5] on span "Refresh" at bounding box center [195, 5] width 22 height 4
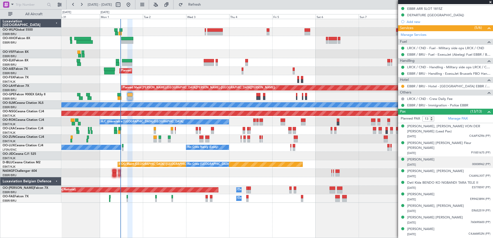
scroll to position [180, 0]
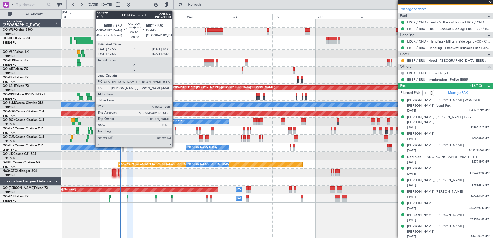
click at [175, 132] on div at bounding box center [175, 132] width 1 height 4
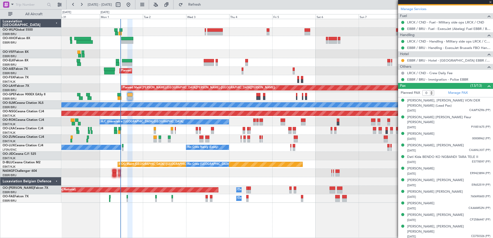
scroll to position [0, 0]
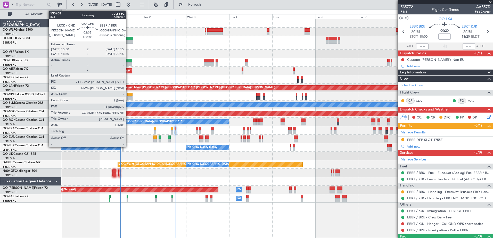
click at [128, 94] on div at bounding box center [129, 95] width 5 height 4
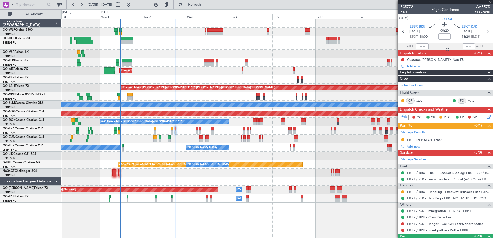
type input "13"
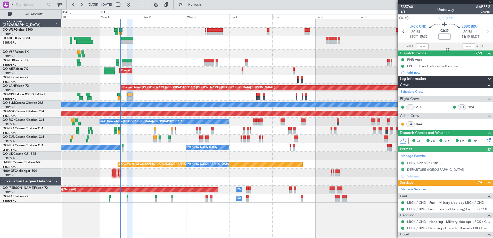
scroll to position [190, 0]
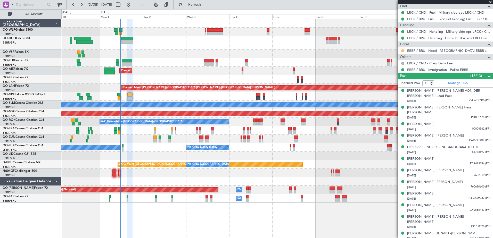
click at [403, 51] on button at bounding box center [402, 50] width 3 height 3
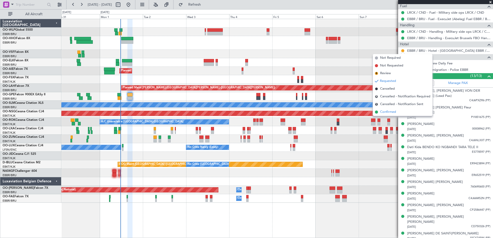
click at [389, 111] on span "Confirmed" at bounding box center [388, 112] width 16 height 5
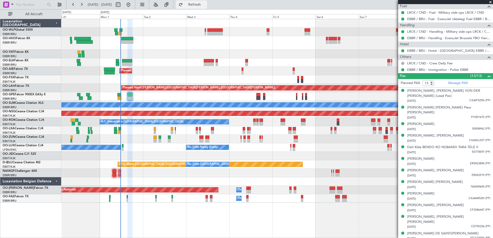
click at [207, 7] on button "Refresh" at bounding box center [191, 5] width 31 height 8
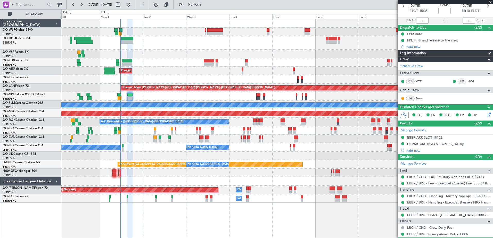
scroll to position [0, 0]
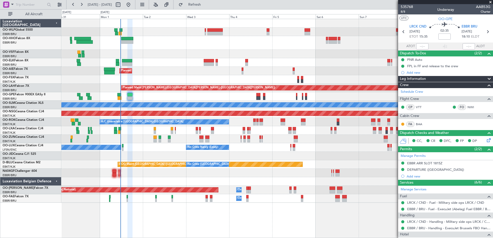
click at [236, 53] on div at bounding box center [276, 54] width 431 height 9
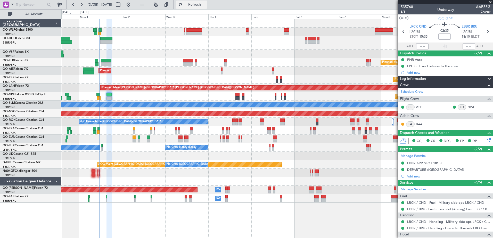
click at [196, 3] on button "Refresh" at bounding box center [191, 5] width 31 height 8
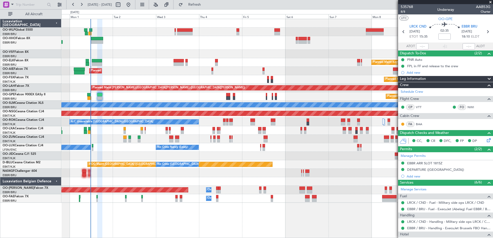
click at [268, 60] on div "Planned Maint [GEOGRAPHIC_DATA] ([GEOGRAPHIC_DATA]) Planned Maint [GEOGRAPHIC_D…" at bounding box center [276, 111] width 431 height 184
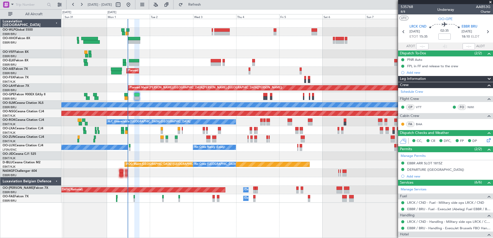
click at [177, 45] on div at bounding box center [276, 43] width 431 height 14
click at [205, 5] on span "Refresh" at bounding box center [195, 5] width 22 height 4
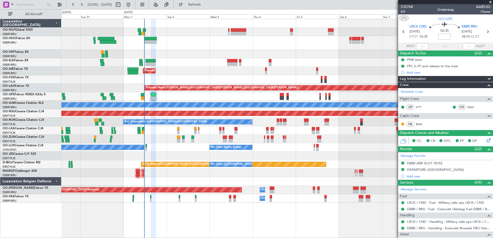
click at [181, 56] on div at bounding box center [276, 54] width 431 height 9
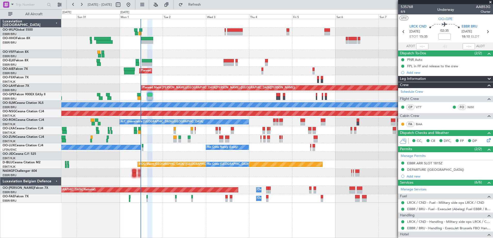
click at [181, 41] on div at bounding box center [276, 43] width 431 height 14
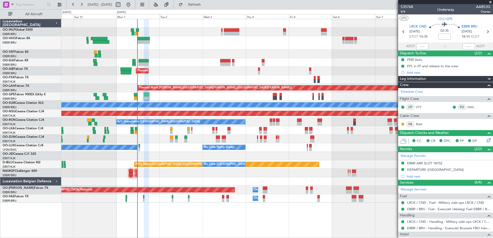
click at [171, 36] on div "Planned Maint [GEOGRAPHIC_DATA] ([GEOGRAPHIC_DATA]) Planned Maint [GEOGRAPHIC_D…" at bounding box center [276, 111] width 431 height 184
click at [132, 39] on div at bounding box center [276, 43] width 431 height 14
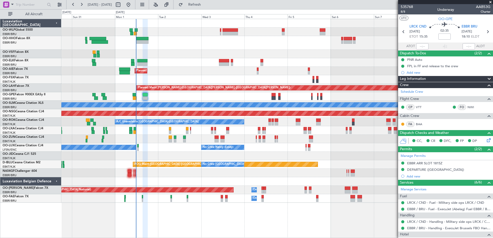
click at [122, 45] on div at bounding box center [276, 43] width 431 height 14
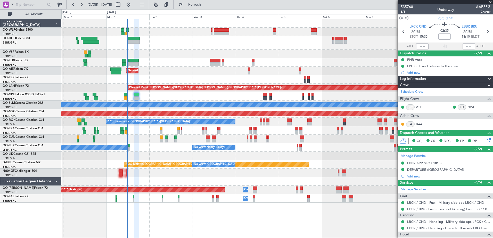
click at [142, 35] on div "Planned Maint [GEOGRAPHIC_DATA] ([GEOGRAPHIC_DATA])" at bounding box center [276, 32] width 431 height 9
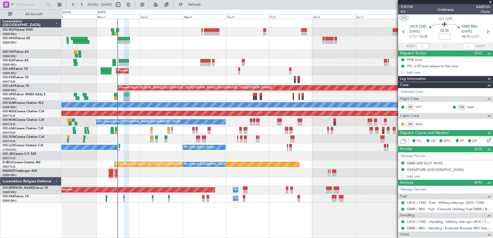
click at [150, 44] on div at bounding box center [276, 43] width 431 height 14
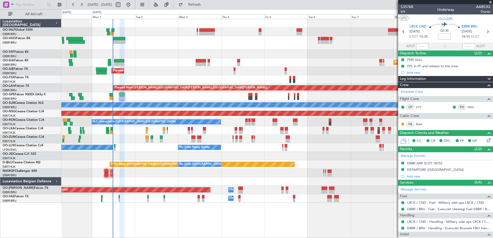
click at [142, 49] on div at bounding box center [276, 43] width 431 height 14
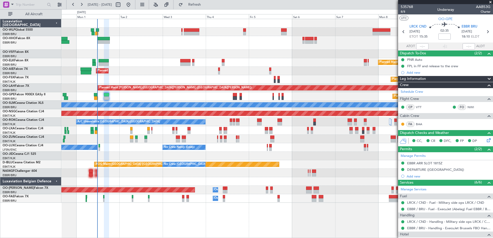
click at [187, 53] on div at bounding box center [276, 54] width 431 height 9
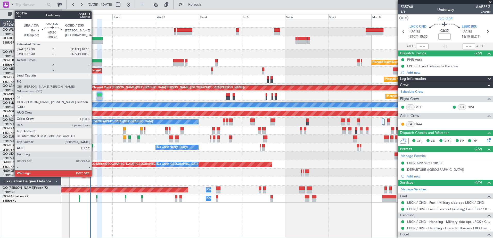
click at [94, 61] on div at bounding box center [96, 61] width 10 height 4
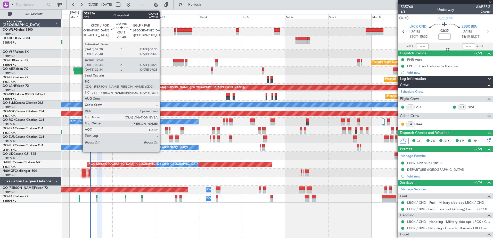
click at [80, 69] on div at bounding box center [78, 70] width 11 height 4
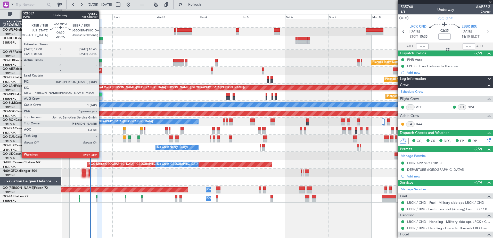
click at [100, 42] on div at bounding box center [97, 42] width 12 height 4
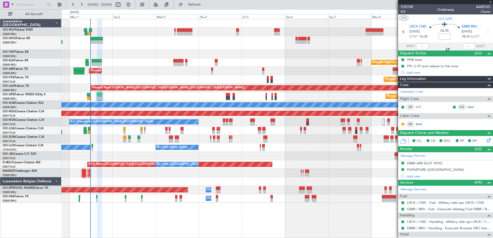
type input "-00:25"
type input "0"
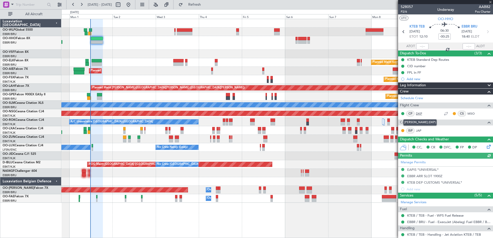
click at [422, 112] on link "DKP" at bounding box center [422, 113] width 12 height 5
click at [468, 114] on link "MSO" at bounding box center [473, 113] width 12 height 5
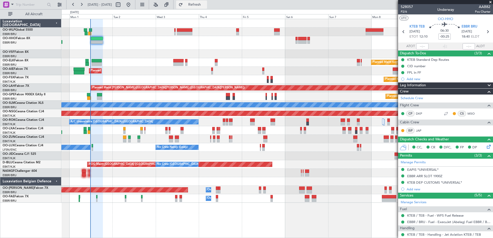
click at [205, 4] on span "Refresh" at bounding box center [195, 5] width 22 height 4
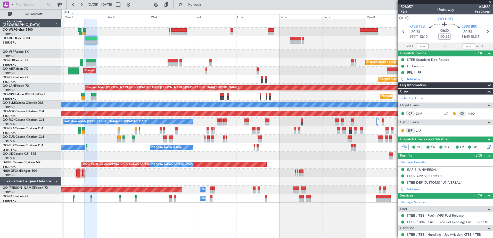
click at [113, 64] on div "Planned Maint Kortrijk-[GEOGRAPHIC_DATA]" at bounding box center [276, 62] width 431 height 9
click at [121, 96] on div "Planned Maint [GEOGRAPHIC_DATA] ([GEOGRAPHIC_DATA] National) No Crew [GEOGRAPHI…" at bounding box center [276, 96] width 431 height 9
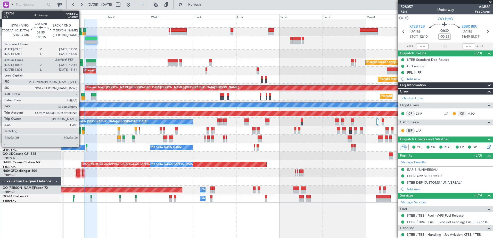
click at [81, 96] on div at bounding box center [83, 95] width 4 height 4
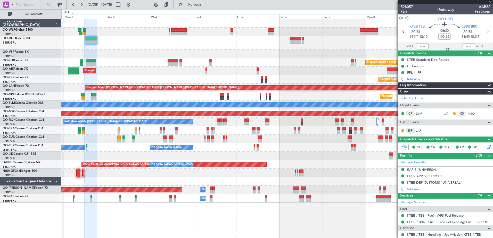
type input "+00:15"
type input "10:11"
type input "13"
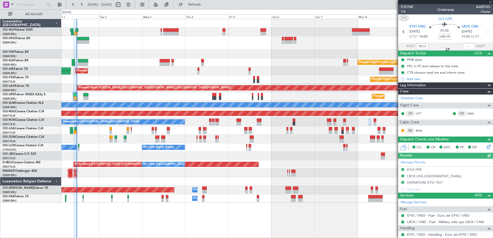
click at [100, 97] on div "Planned Maint [GEOGRAPHIC_DATA] ([GEOGRAPHIC_DATA] National) No Crew [GEOGRAPHI…" at bounding box center [276, 96] width 431 height 9
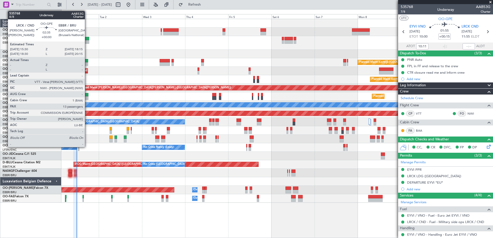
click at [87, 97] on div at bounding box center [85, 98] width 5 height 4
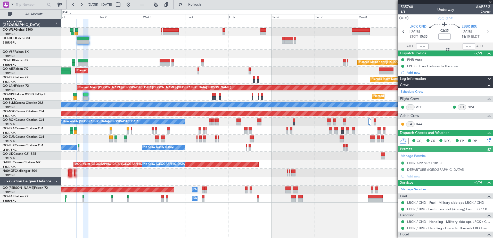
click at [89, 138] on div at bounding box center [276, 139] width 431 height 9
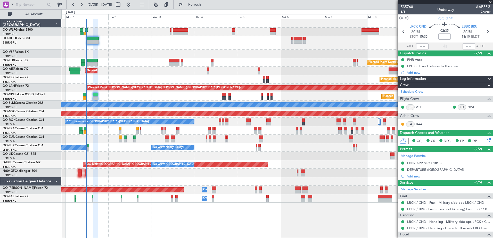
click at [102, 156] on div "AOG Maint Kortrijk-[GEOGRAPHIC_DATA]" at bounding box center [276, 156] width 431 height 9
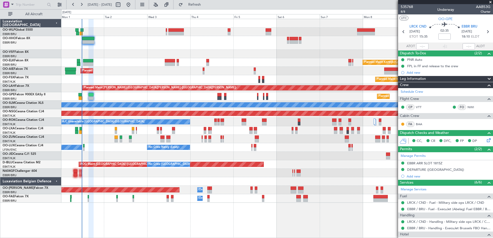
click at [93, 150] on div "No Crew [PERSON_NAME] ([PERSON_NAME]) No Crew [PERSON_NAME] ([PERSON_NAME]) No …" at bounding box center [276, 147] width 431 height 9
